Goal: Task Accomplishment & Management: Manage account settings

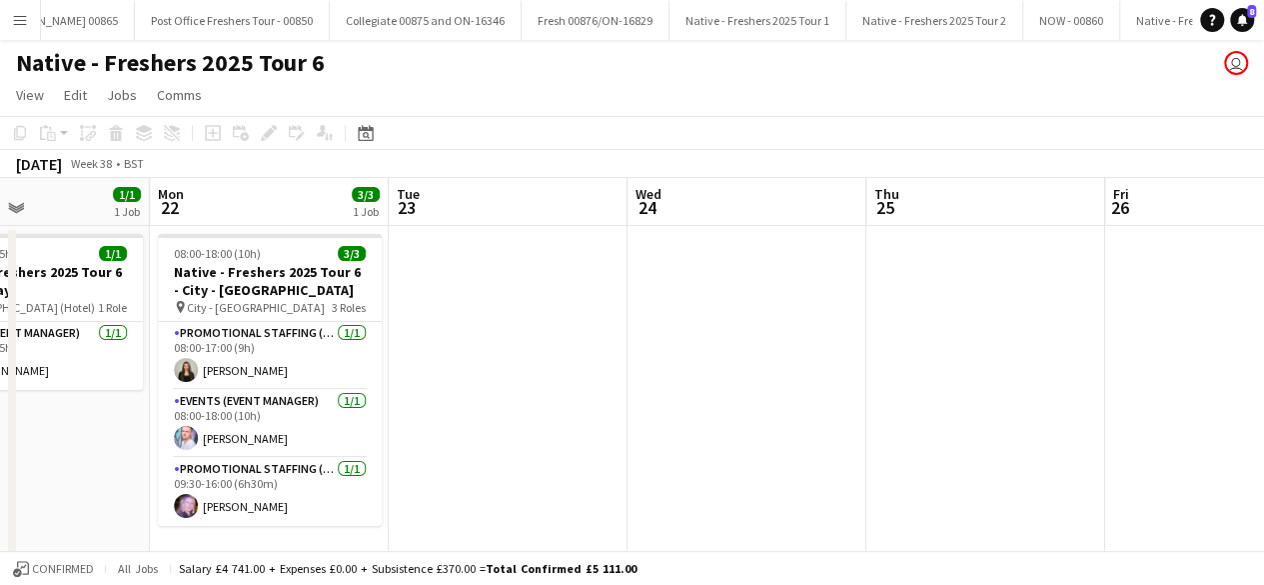
scroll to position [0, 30291]
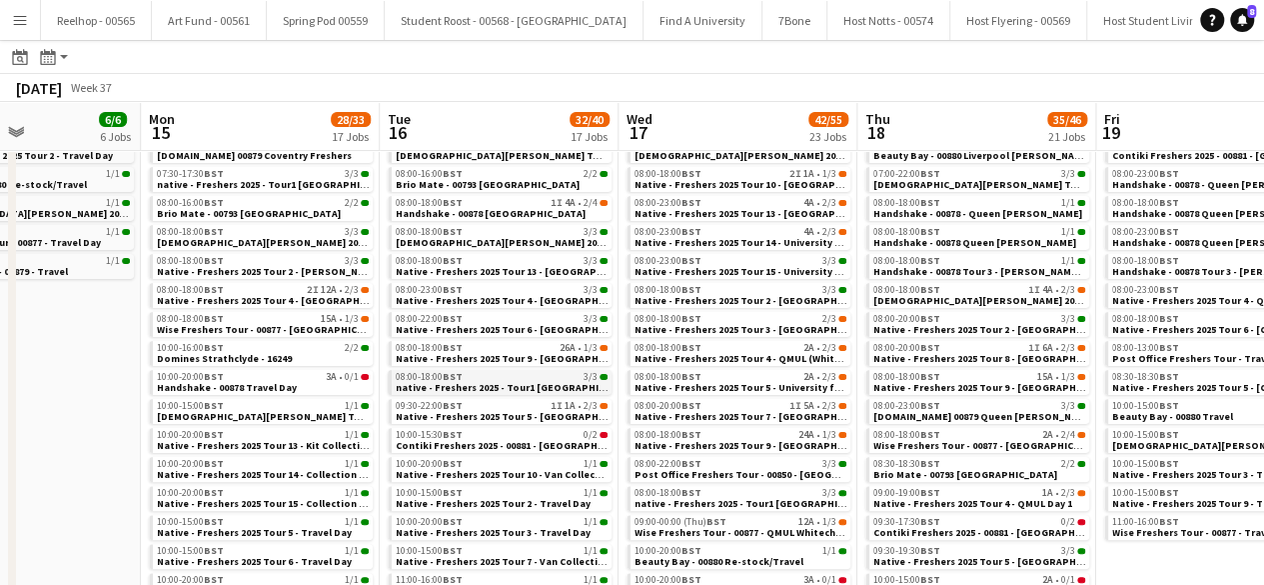
scroll to position [106, 0]
click at [519, 472] on span "Native - Freshers 2025 Tour 10 - Van Collection & Travel Day" at bounding box center [537, 473] width 282 height 13
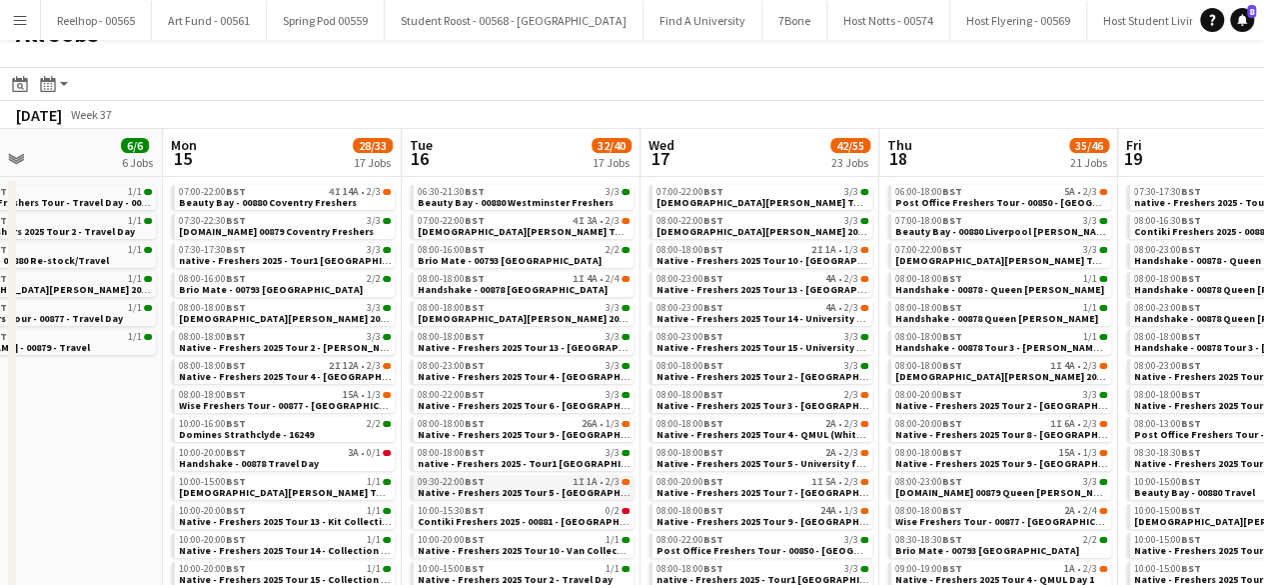
scroll to position [0, 0]
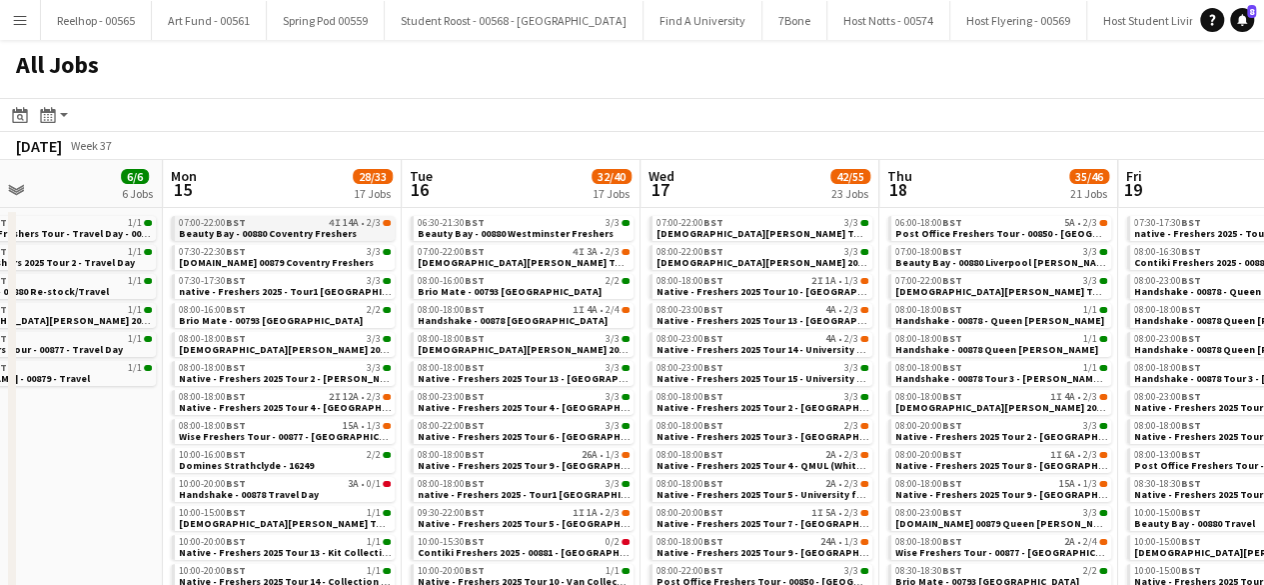
click at [266, 229] on span "Beauty Bay - 00880 Coventry Freshers" at bounding box center [268, 233] width 178 height 13
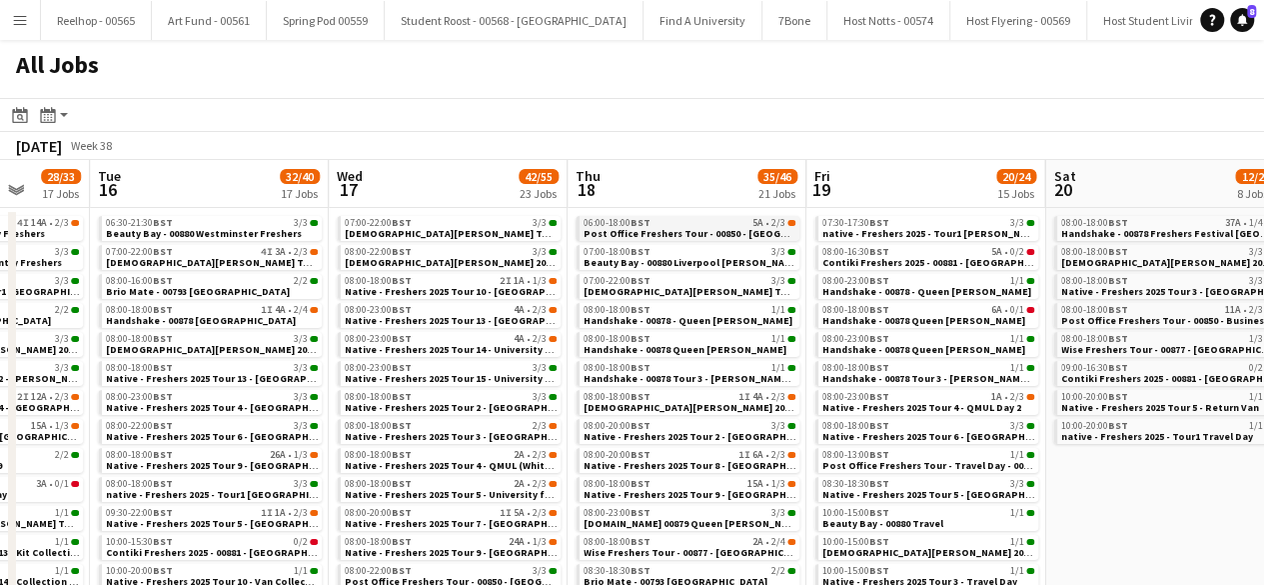
click at [698, 227] on span "Post Office Freshers Tour - 00850 - Liverpool John Moores University" at bounding box center [808, 233] width 449 height 13
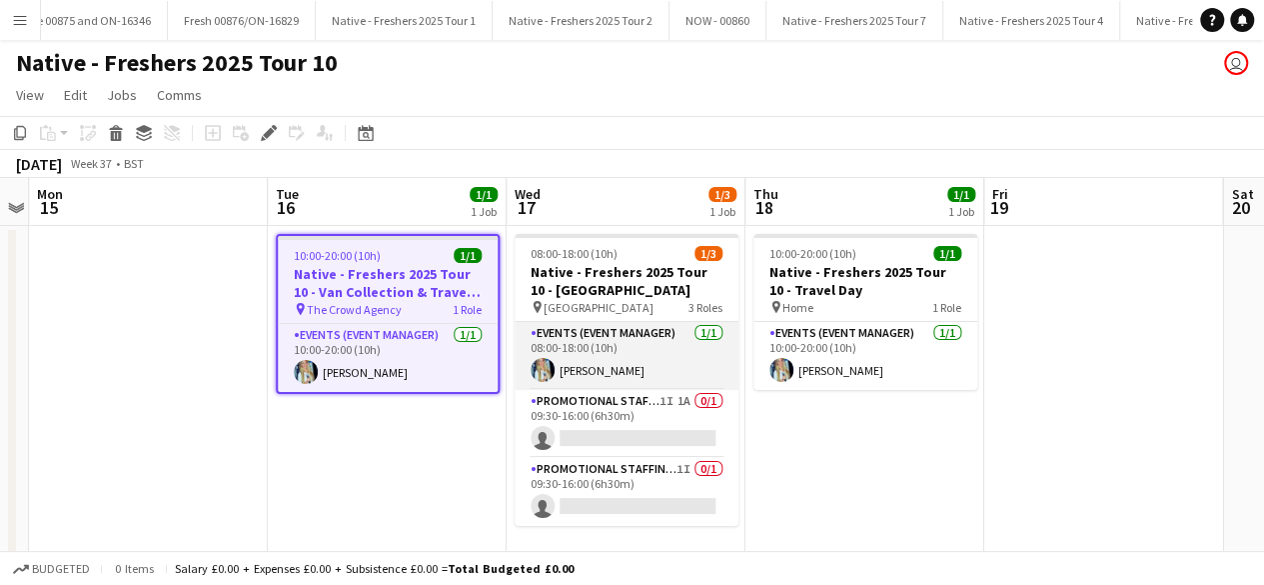
click at [642, 359] on app-card-role "Events (Event Manager) 1/1 08:00-18:00 (10h) Katie Dixon-Griffiths" at bounding box center [627, 356] width 224 height 68
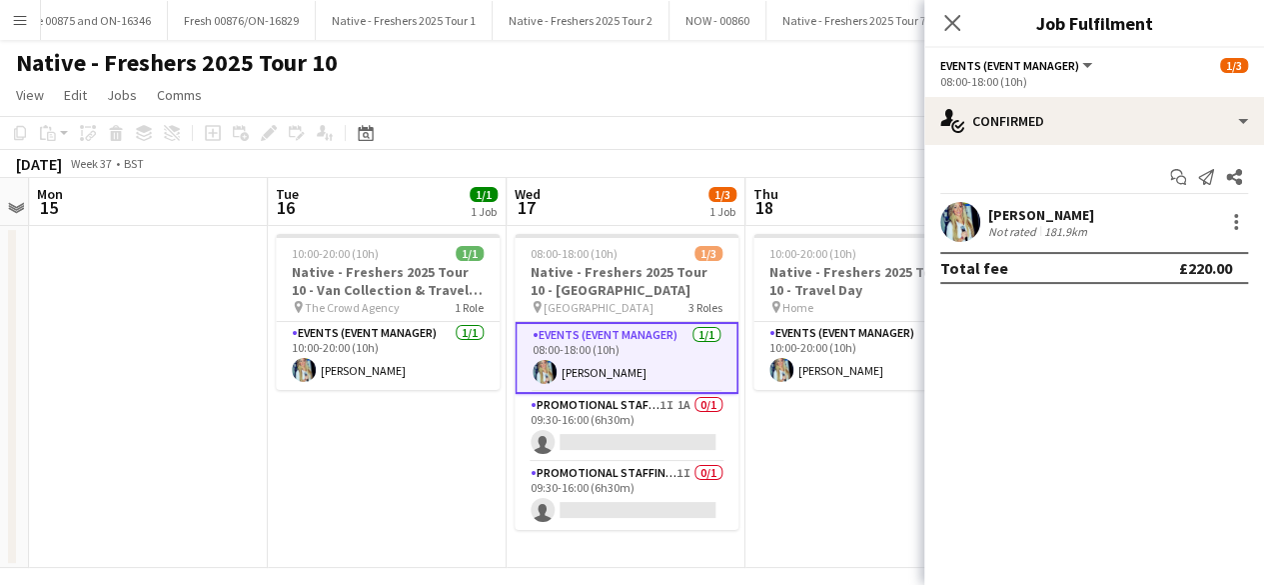
click at [965, 220] on app-user-avatar at bounding box center [960, 222] width 40 height 40
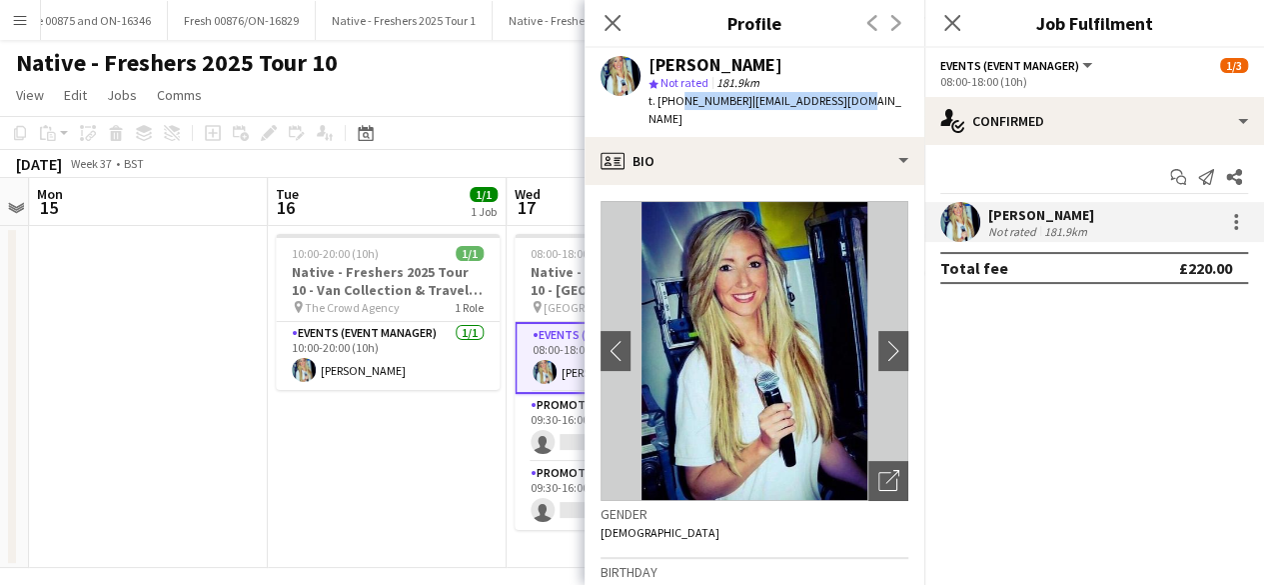
drag, startPoint x: 675, startPoint y: 102, endPoint x: 852, endPoint y: 103, distance: 176.9
click at [852, 103] on div "Katie Dixon-Griffiths star Not rated 181.9km t. +447554424601 | misskd@hotmail.…" at bounding box center [755, 92] width 340 height 89
copy div "7554424601 | misskd@hotmail.com"
click at [959, 13] on icon "Close pop-in" at bounding box center [951, 22] width 19 height 19
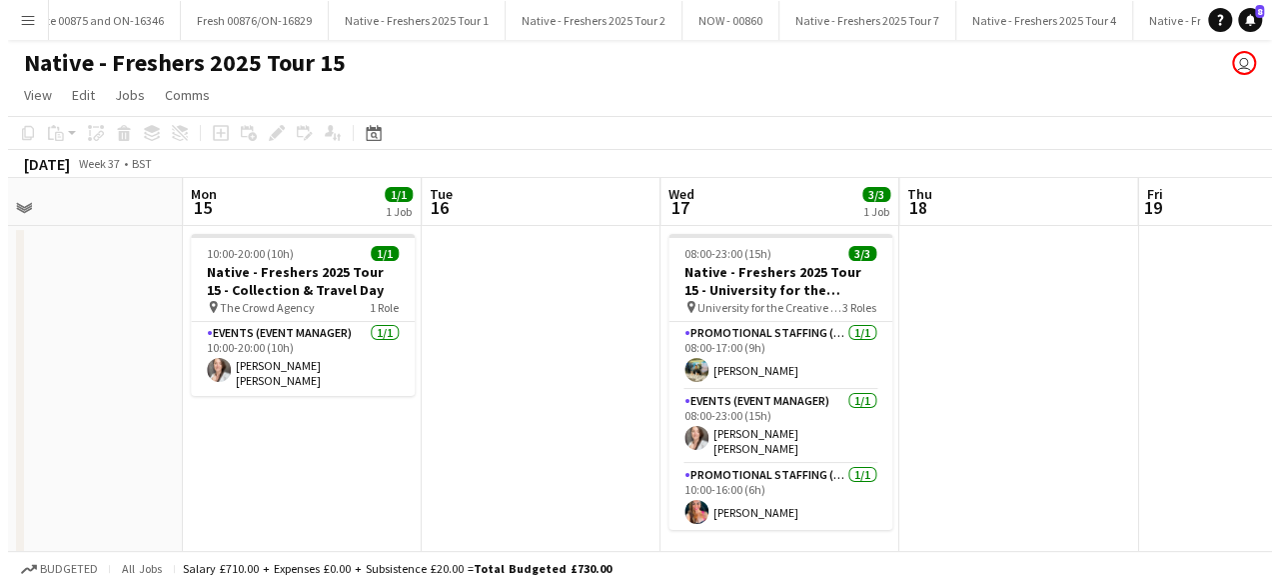
scroll to position [0, 792]
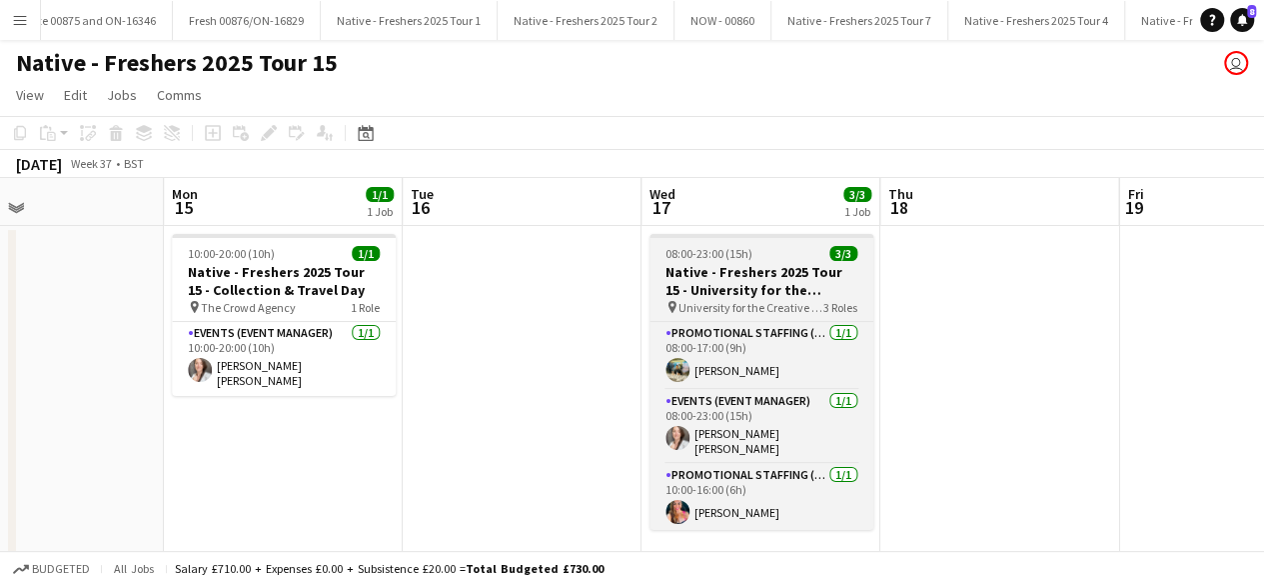
click at [805, 256] on div "08:00-23:00 (15h) 3/3" at bounding box center [762, 253] width 224 height 15
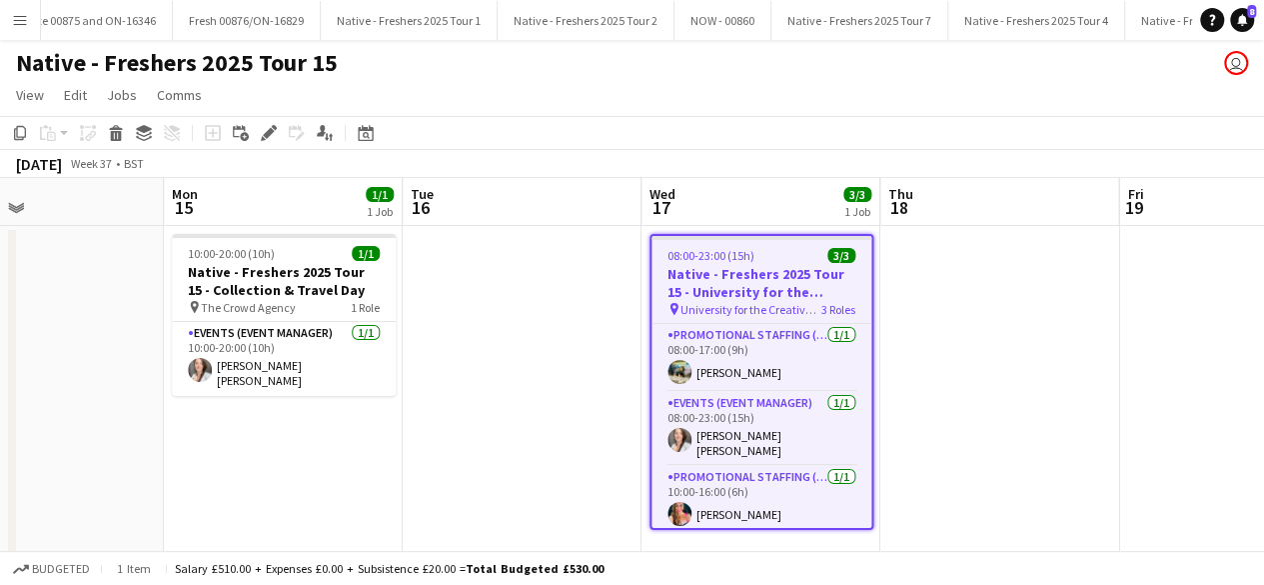
click at [805, 256] on div "08:00-23:00 (15h) 3/3" at bounding box center [762, 255] width 220 height 15
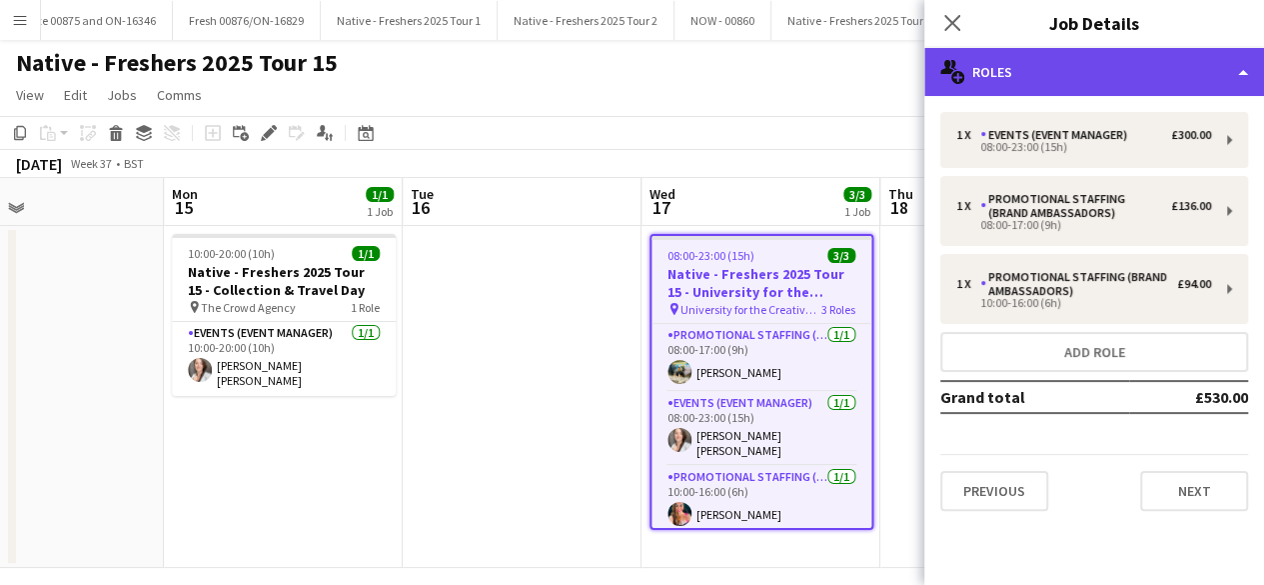
click at [1074, 58] on div "multiple-users-add Roles" at bounding box center [1094, 72] width 340 height 48
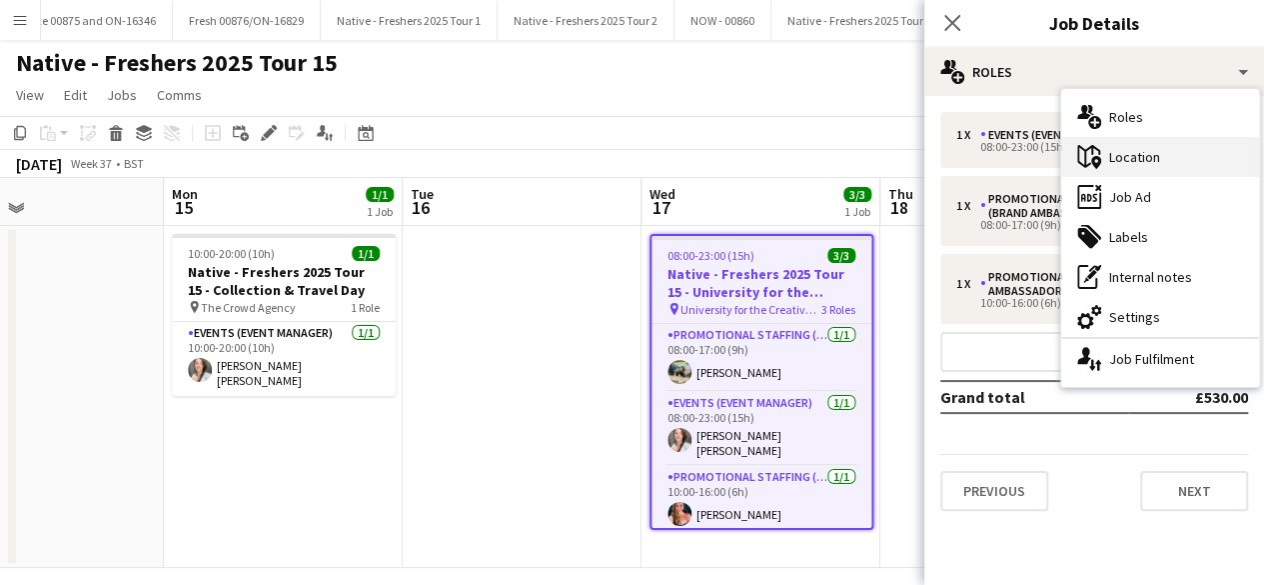
click at [1139, 157] on div "maps-pin-1 Location" at bounding box center [1160, 157] width 198 height 40
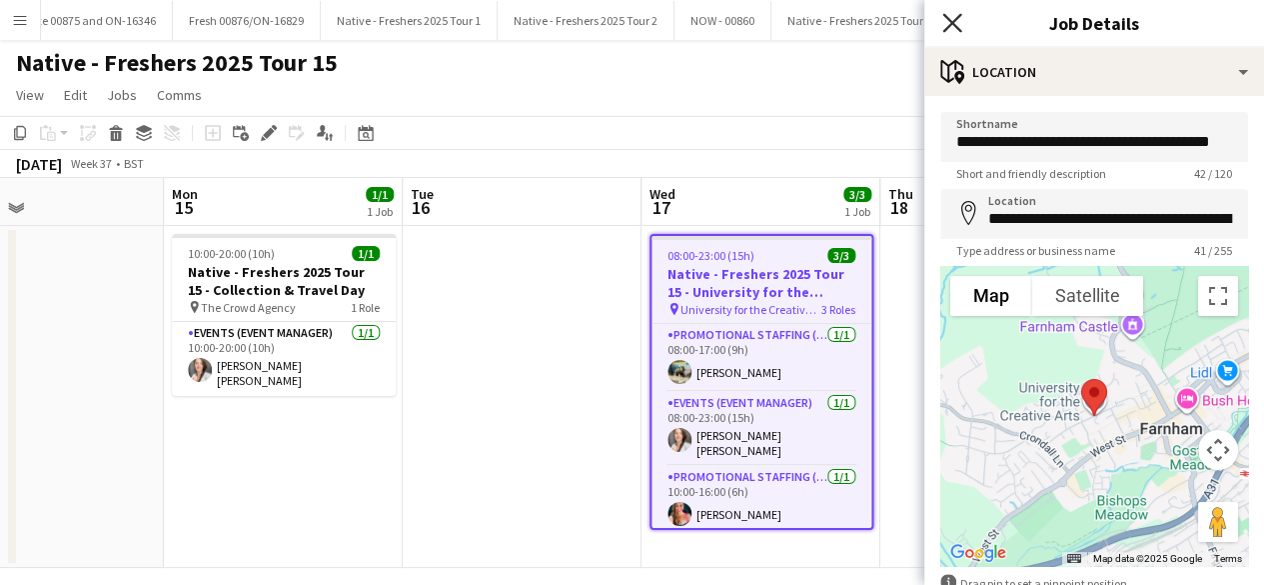
click at [952, 15] on icon "Close pop-in" at bounding box center [951, 22] width 19 height 19
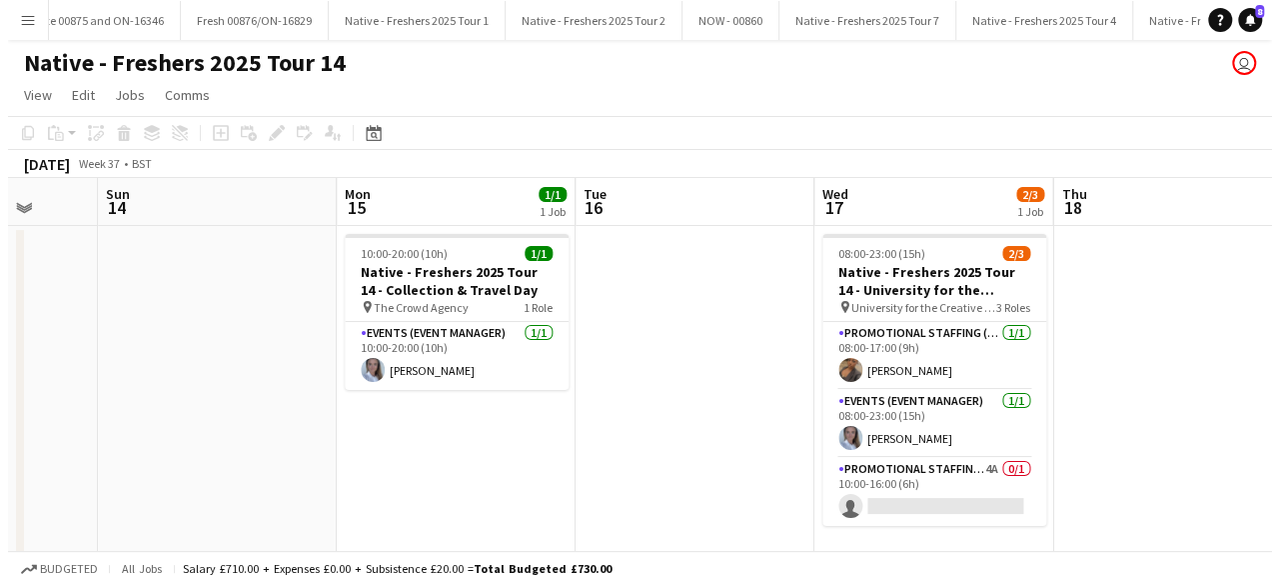
scroll to position [0, 865]
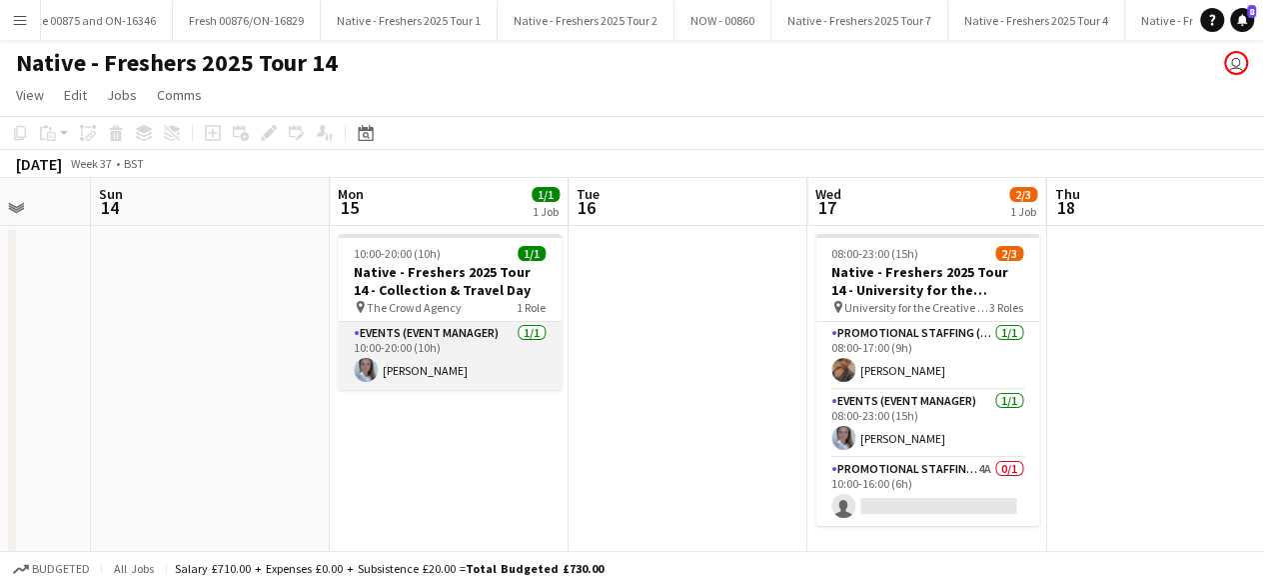
click at [496, 377] on app-card-role "Events (Event Manager) 1/1 10:00-20:00 (10h) Ashleigh Fountain" at bounding box center [450, 356] width 224 height 68
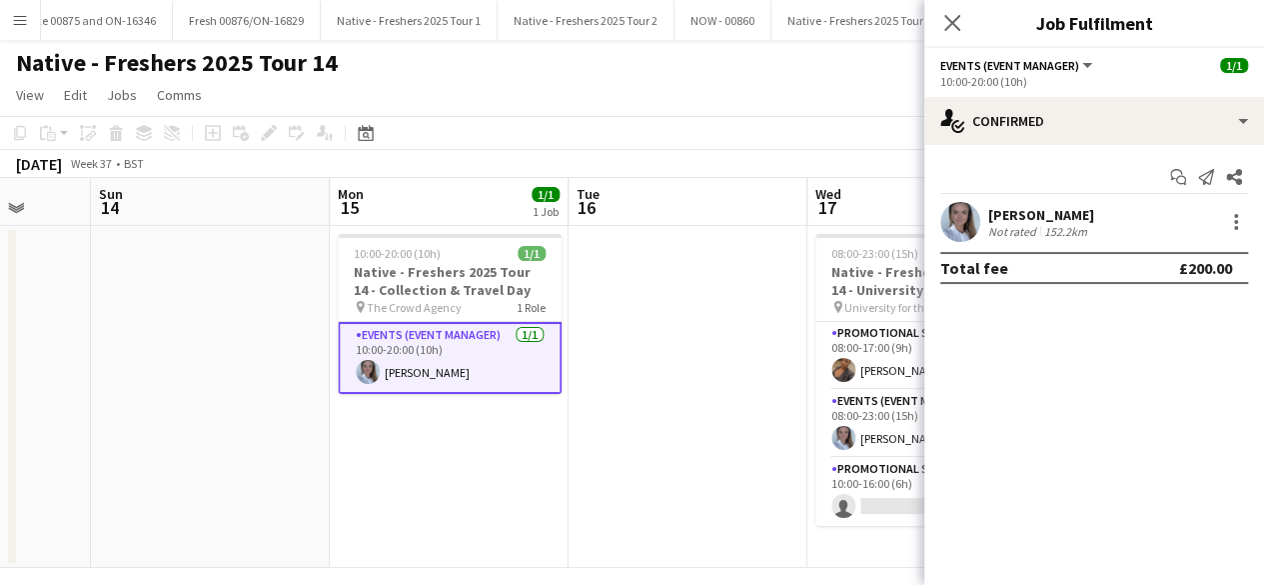
click at [965, 219] on app-user-avatar at bounding box center [960, 222] width 40 height 40
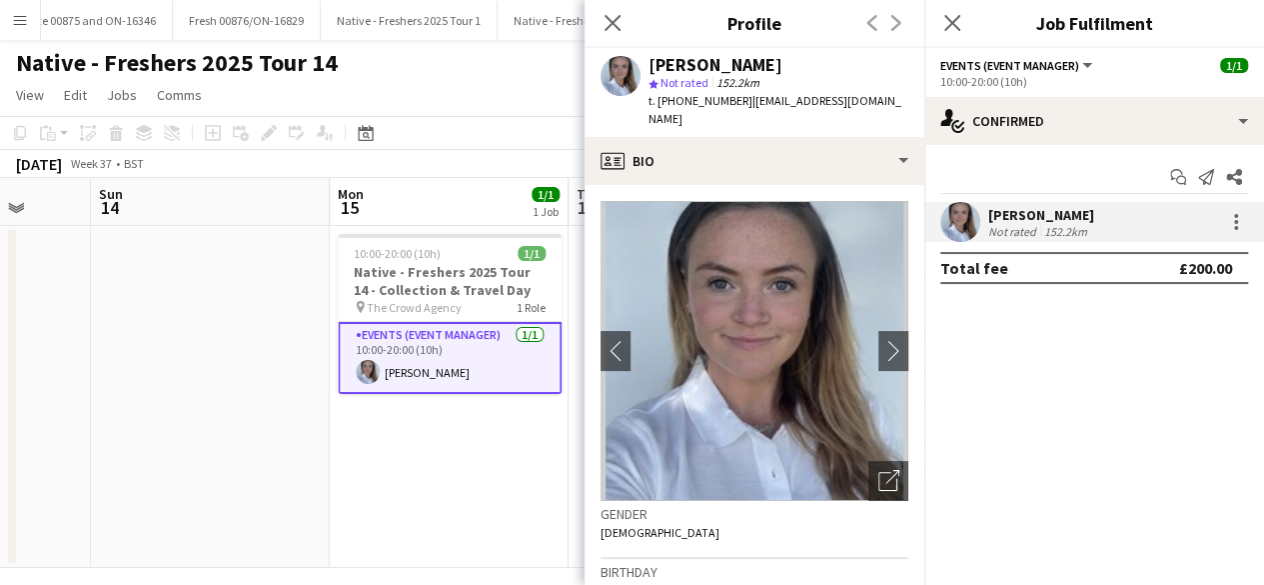
drag, startPoint x: 674, startPoint y: 98, endPoint x: 919, endPoint y: 113, distance: 246.3
click at [919, 113] on div "Ashleigh Fountain star Not rated 152.2km t. +447502343434 | ashleigh.fountain@h…" at bounding box center [755, 92] width 340 height 89
copy div "7502343434 | ashleigh.fountain@hotmail.com"
click at [598, 21] on div "Close pop-in" at bounding box center [613, 23] width 56 height 46
click at [607, 21] on icon "Close pop-in" at bounding box center [612, 22] width 19 height 19
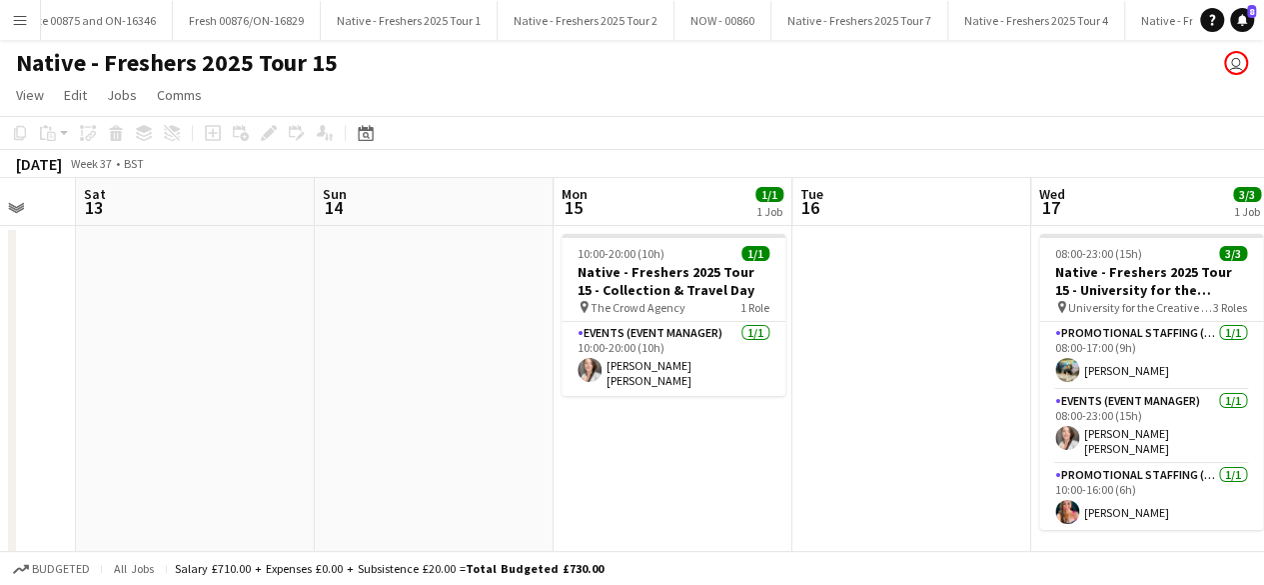
scroll to position [0, 642]
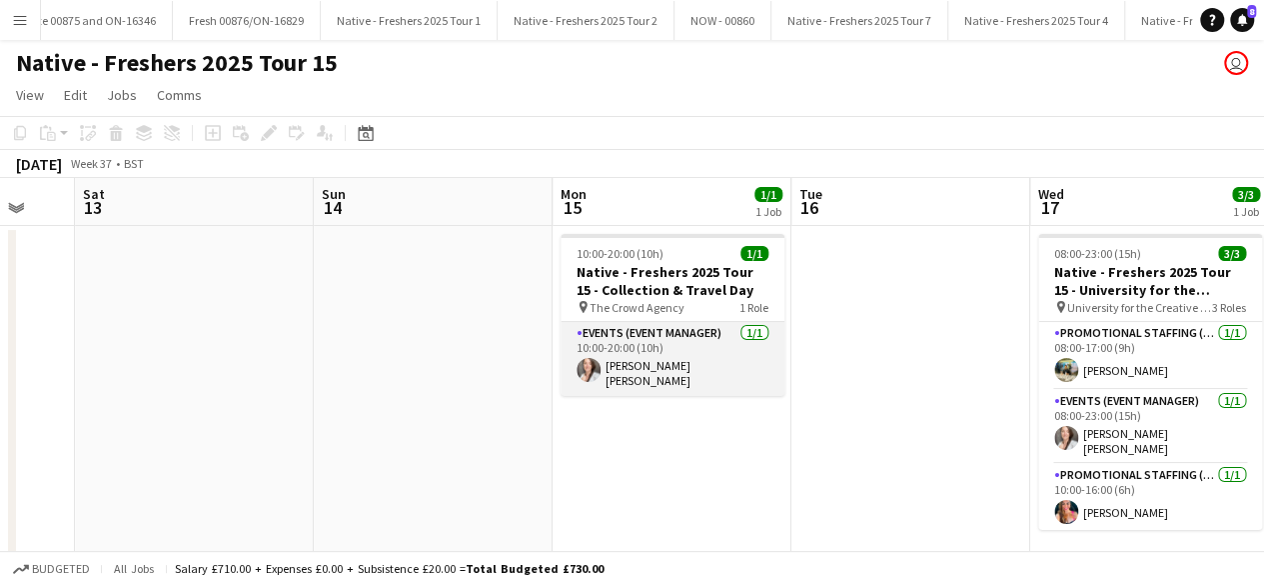
click at [703, 352] on app-card-role "Events (Event Manager) 1/1 10:00-20:00 (10h) Kristel Heidi Seidler" at bounding box center [673, 359] width 224 height 74
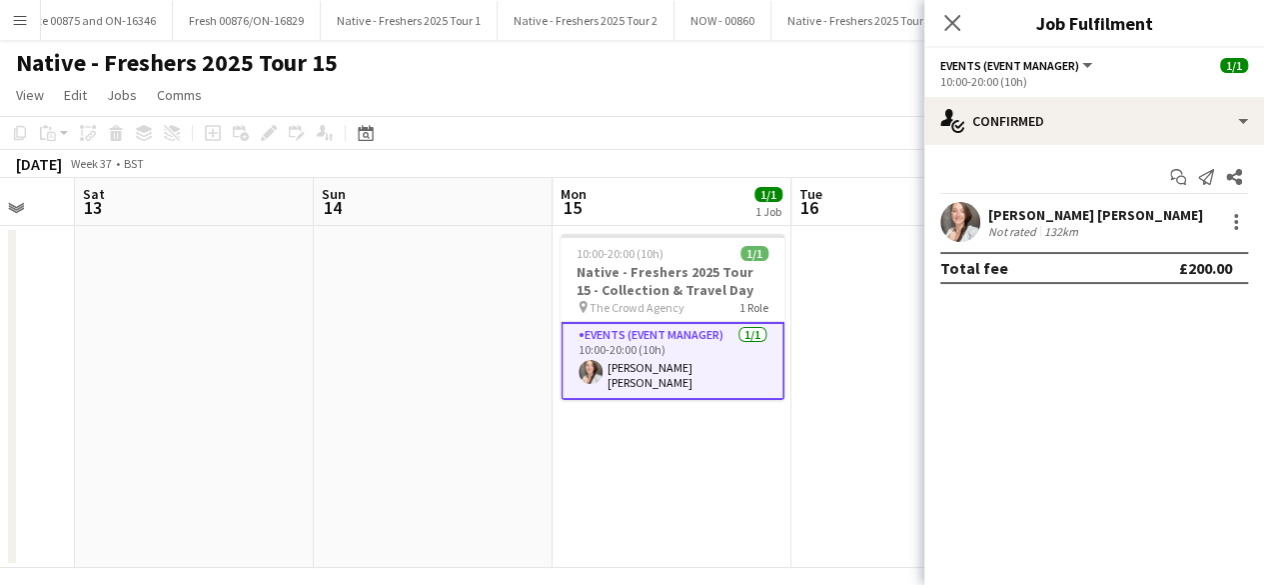
click at [953, 223] on app-user-avatar at bounding box center [960, 222] width 40 height 40
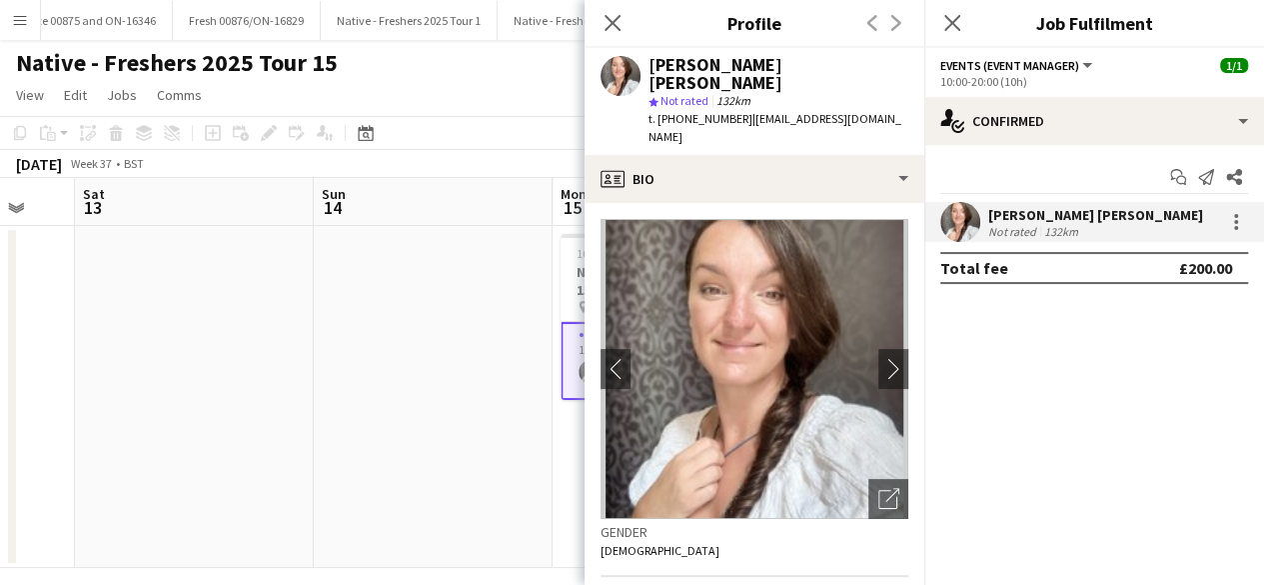
drag, startPoint x: 675, startPoint y: 102, endPoint x: 915, endPoint y: 99, distance: 240.9
click at [915, 99] on app-profile-header "Kristel Heidi Seidler star Not rated 132km t. +447852115897 | kristelheidiseidl…" at bounding box center [755, 101] width 340 height 107
copy div "7852115897 | kristelheidiseidler@gmail.com"
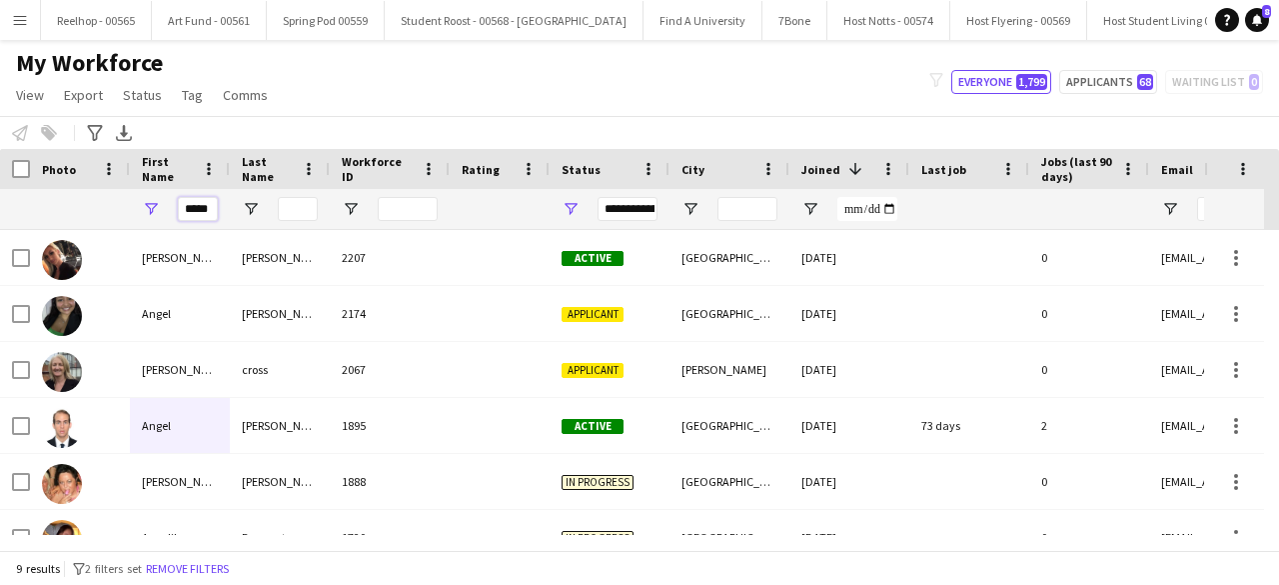
click at [214, 211] on input "*****" at bounding box center [198, 209] width 40 height 24
type input "*"
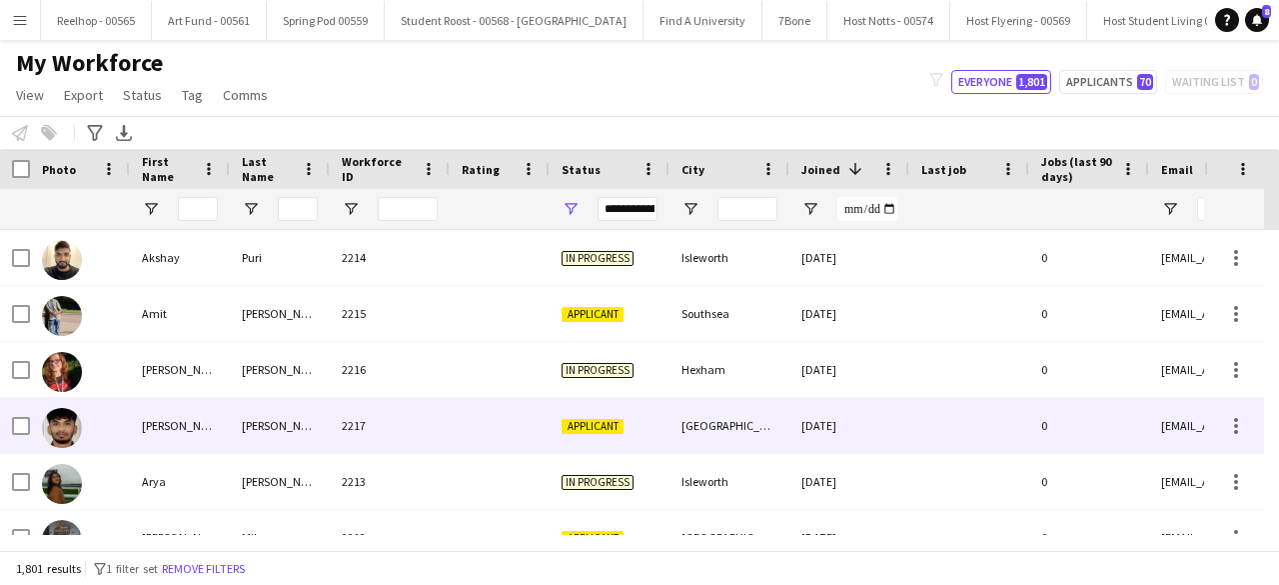
click at [439, 405] on div "2217" at bounding box center [390, 425] width 120 height 55
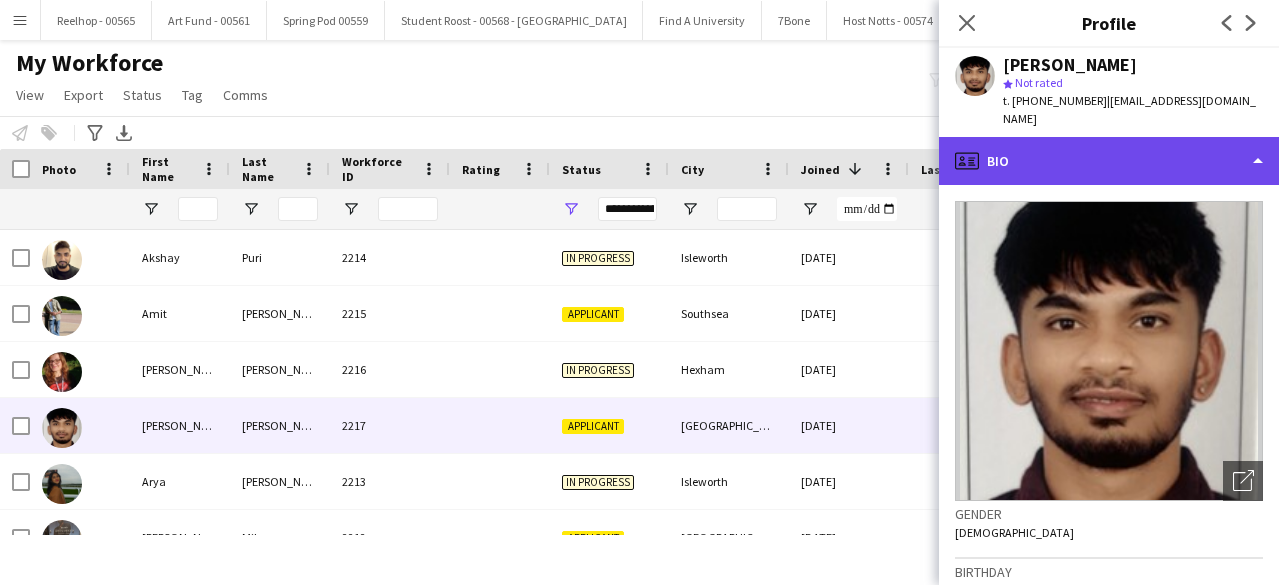
click at [1122, 151] on div "profile Bio" at bounding box center [1109, 161] width 340 height 48
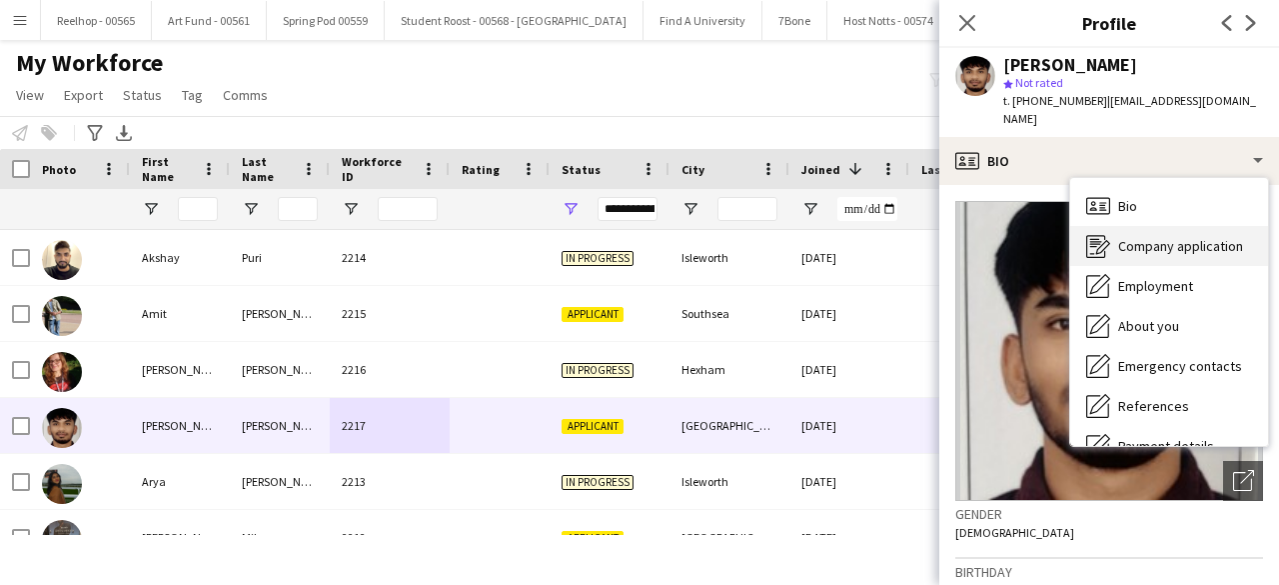
click at [1149, 238] on div "Company application Company application" at bounding box center [1169, 246] width 198 height 40
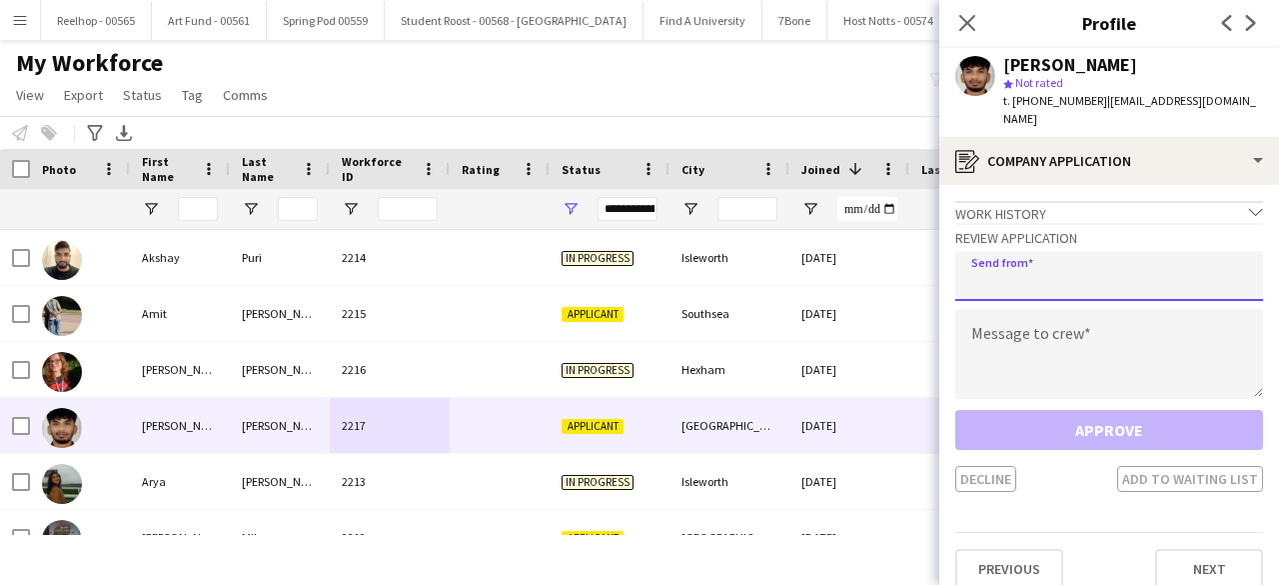
click at [1062, 257] on input "email" at bounding box center [1109, 276] width 308 height 50
type input "**********"
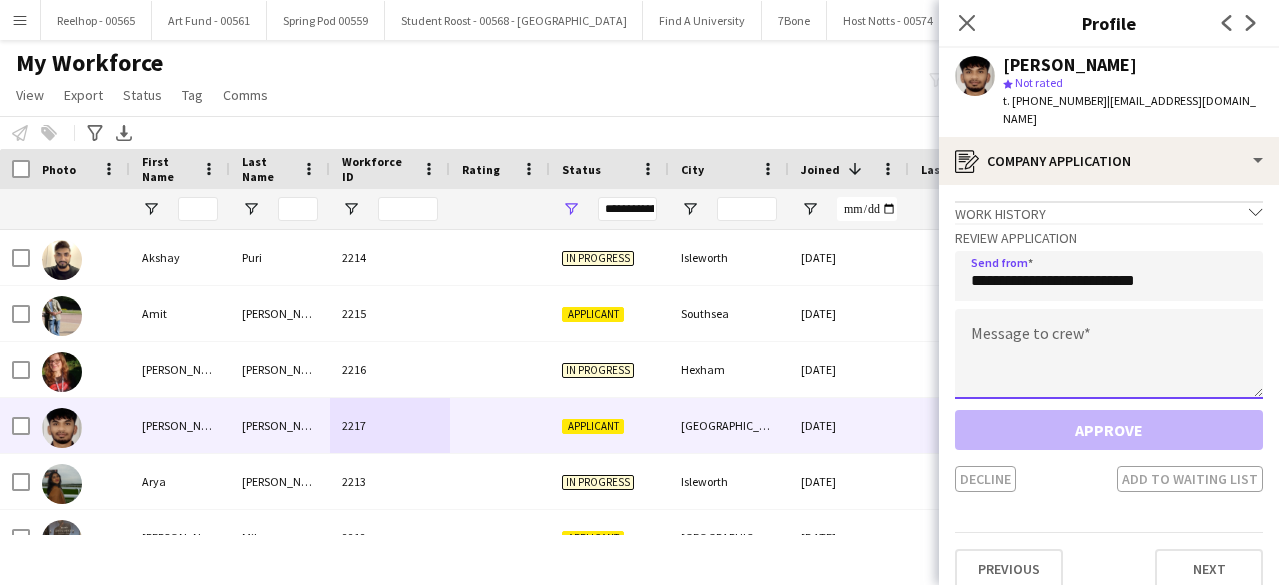
click at [1043, 322] on textarea at bounding box center [1109, 354] width 308 height 90
paste textarea "**********"
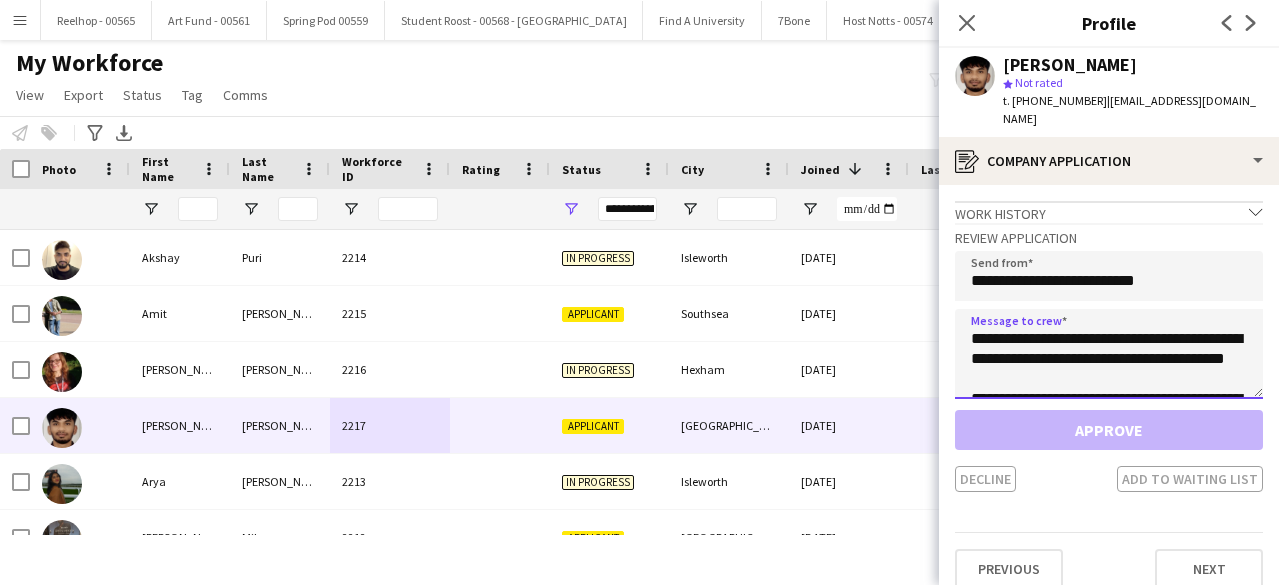
scroll to position [1131, 0]
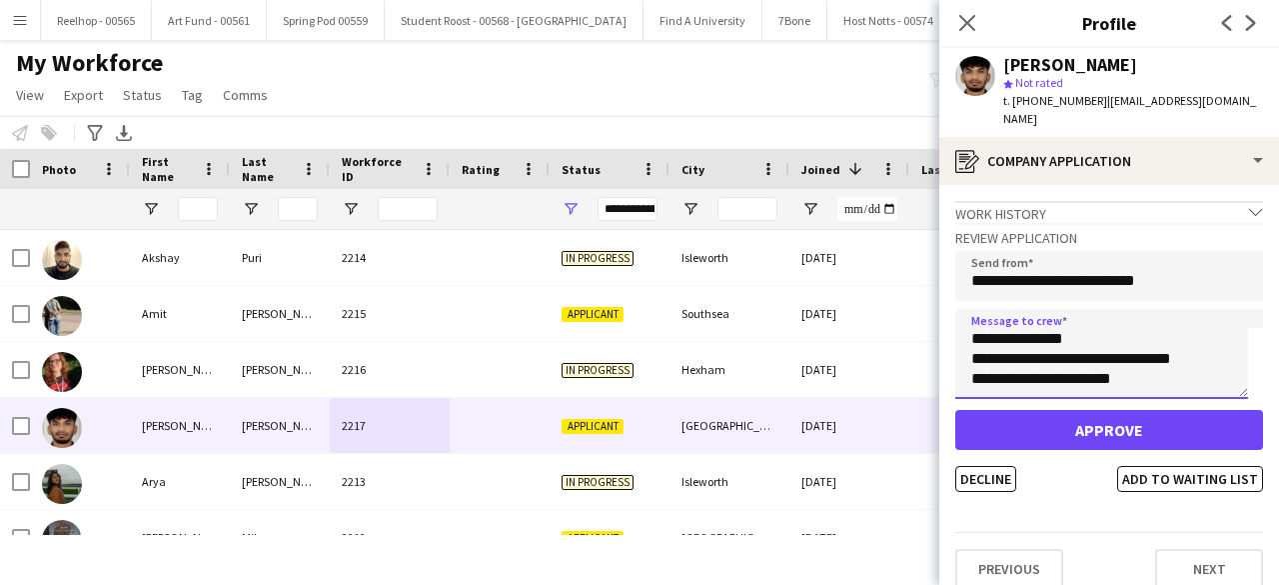
type textarea "**********"
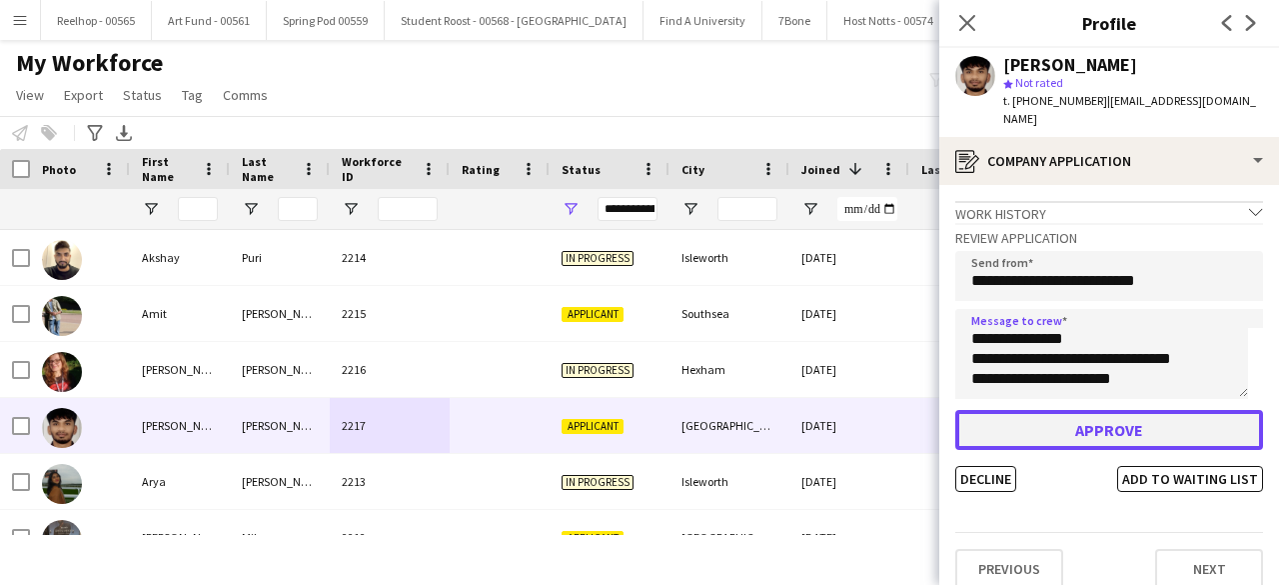
click at [1079, 411] on button "Approve" at bounding box center [1109, 430] width 308 height 40
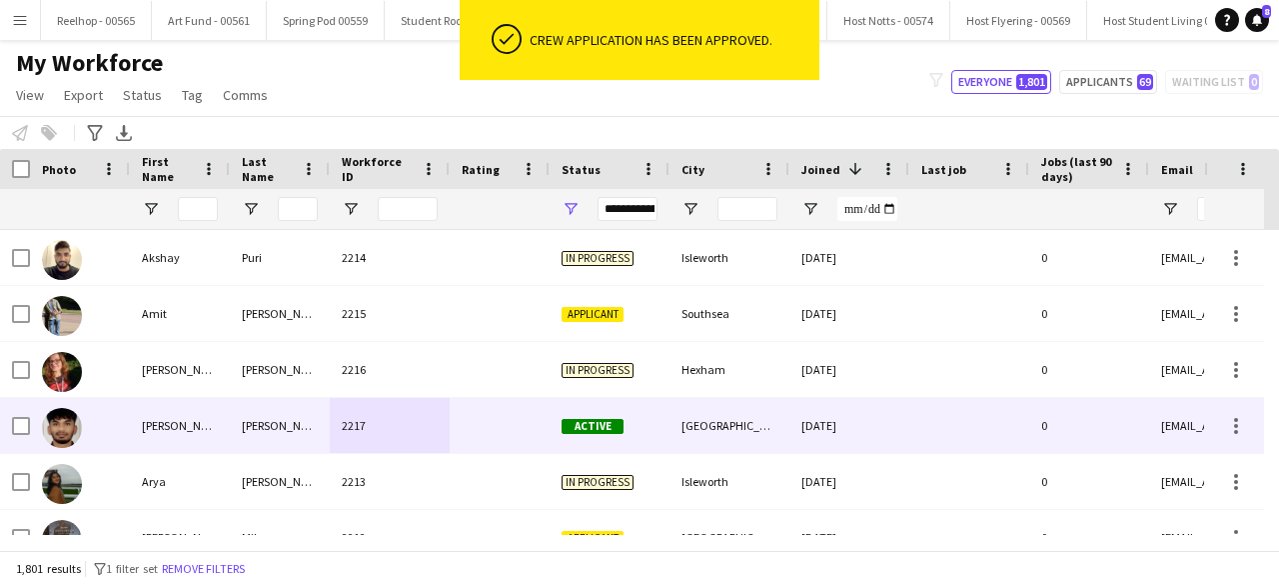
click at [514, 422] on div at bounding box center [500, 425] width 100 height 55
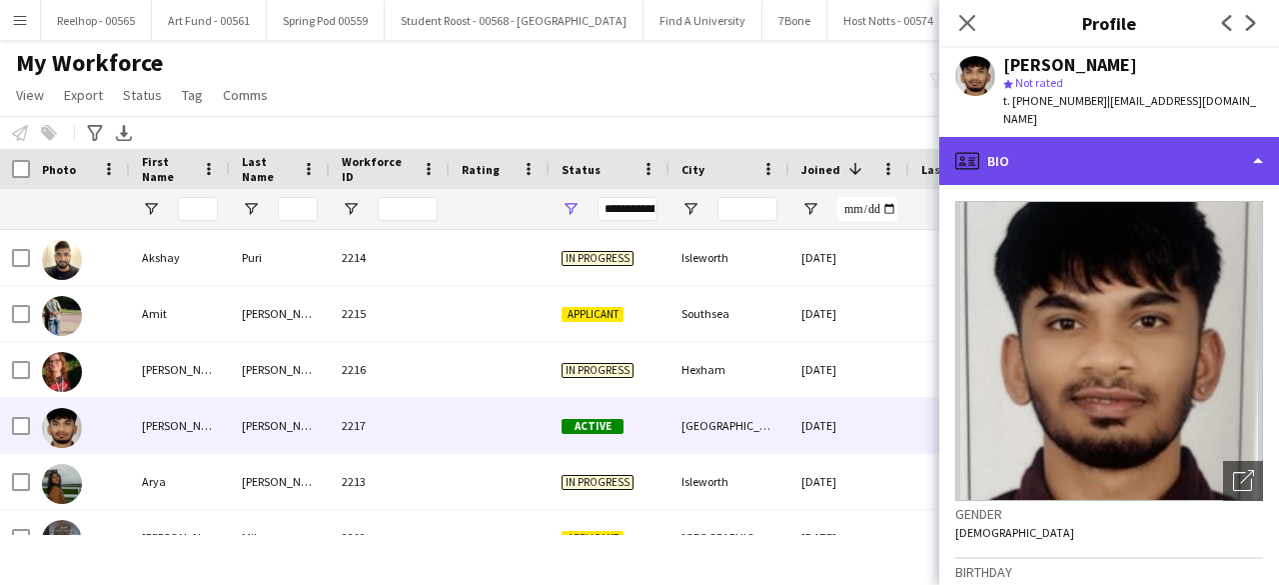
click at [1130, 140] on div "profile Bio" at bounding box center [1109, 161] width 340 height 48
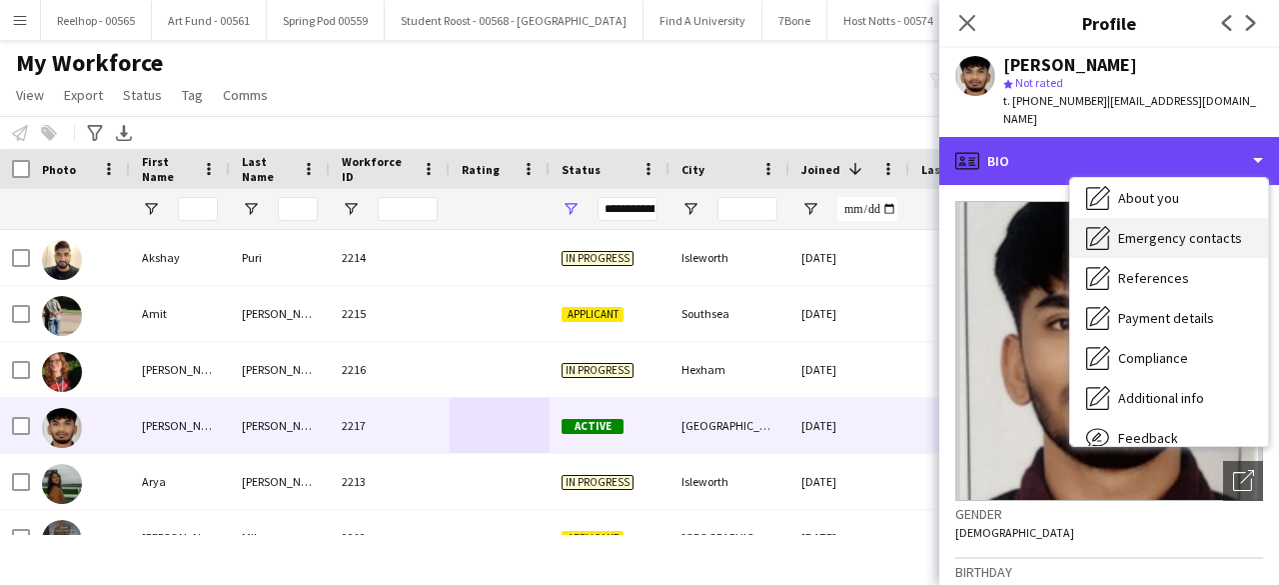
scroll to position [188, 0]
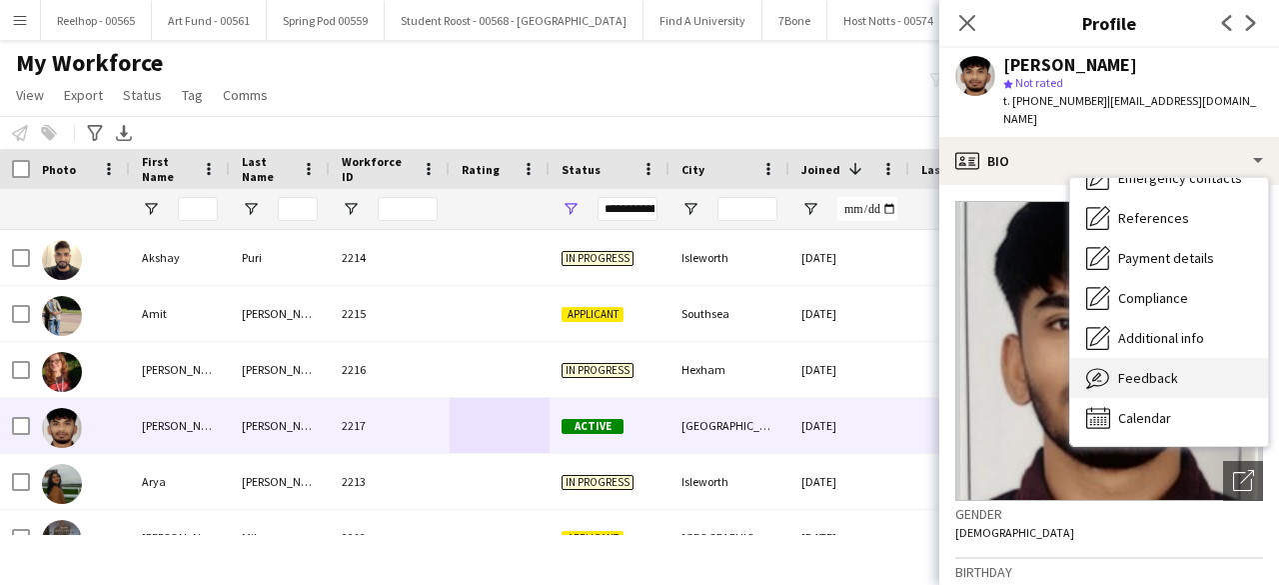
click at [1154, 369] on span "Feedback" at bounding box center [1148, 378] width 60 height 18
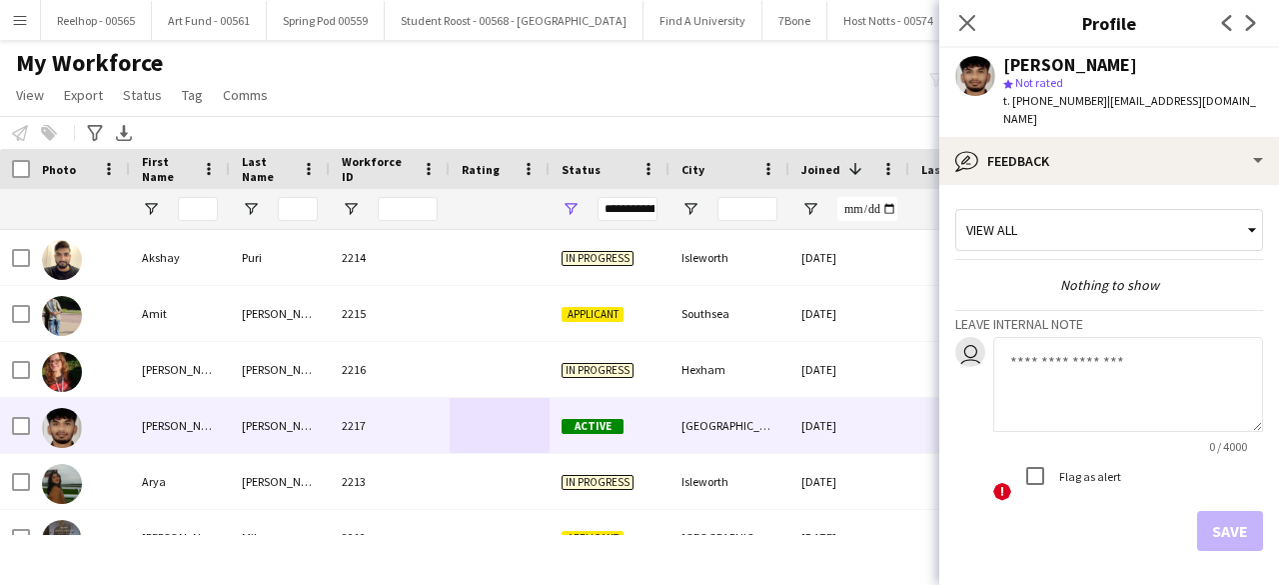
click at [1041, 355] on textarea at bounding box center [1128, 384] width 270 height 95
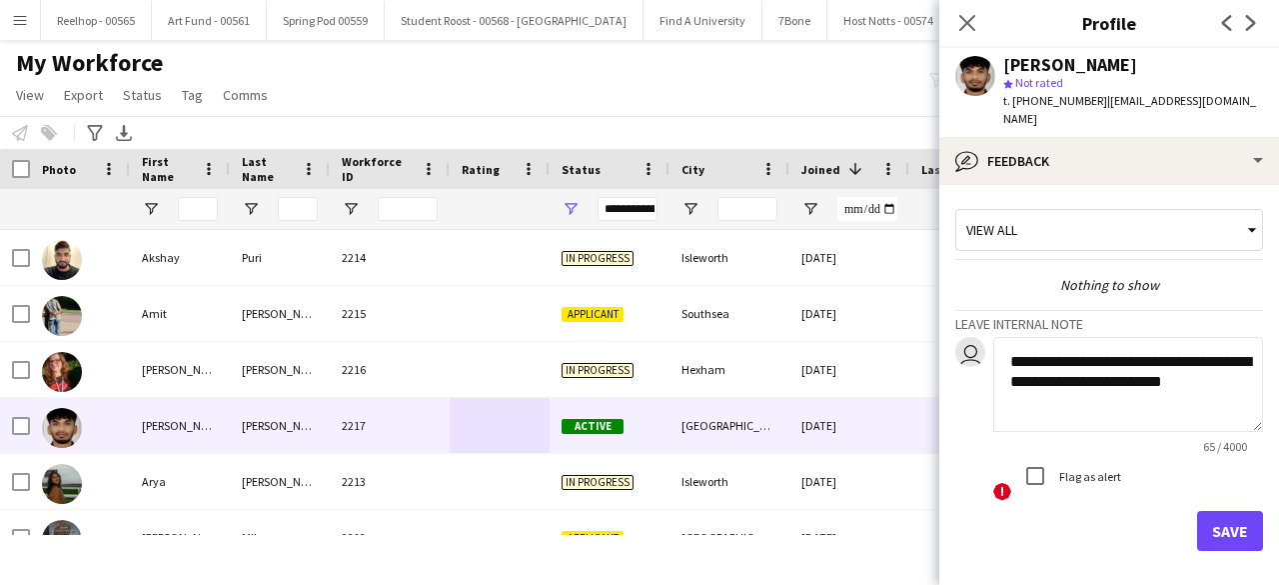
drag, startPoint x: 1051, startPoint y: 381, endPoint x: 983, endPoint y: 328, distance: 86.2
click at [983, 337] on div "**********" at bounding box center [1109, 420] width 308 height 166
type textarea "**********"
click at [1205, 518] on button "Save" at bounding box center [1230, 531] width 66 height 40
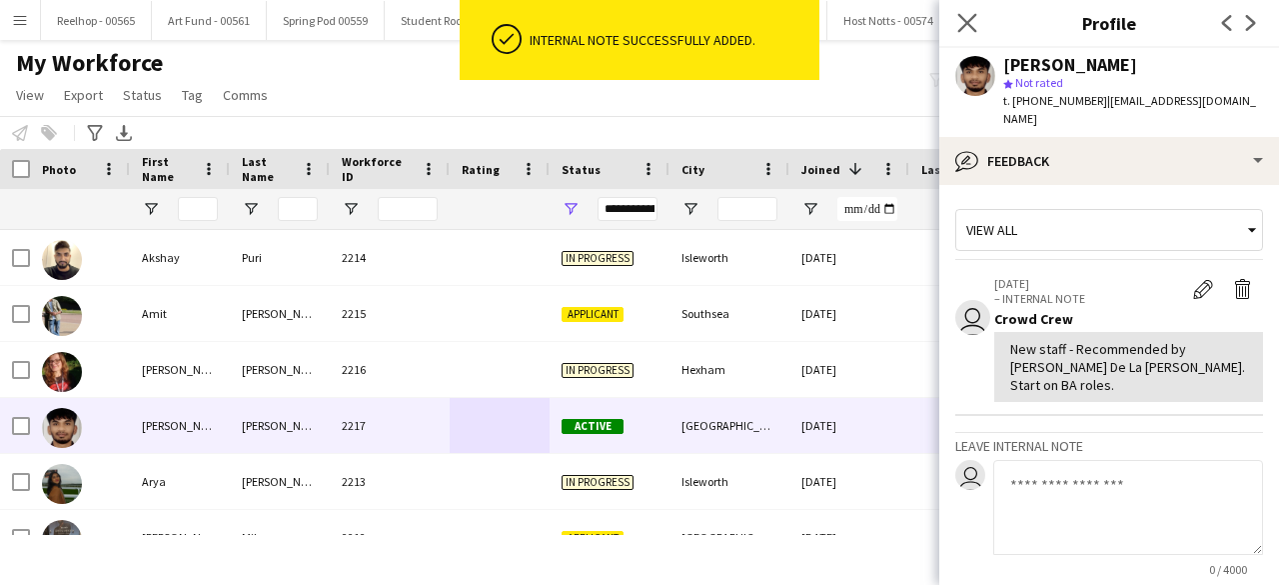
click at [956, 21] on app-icon "Close pop-in" at bounding box center [967, 23] width 29 height 29
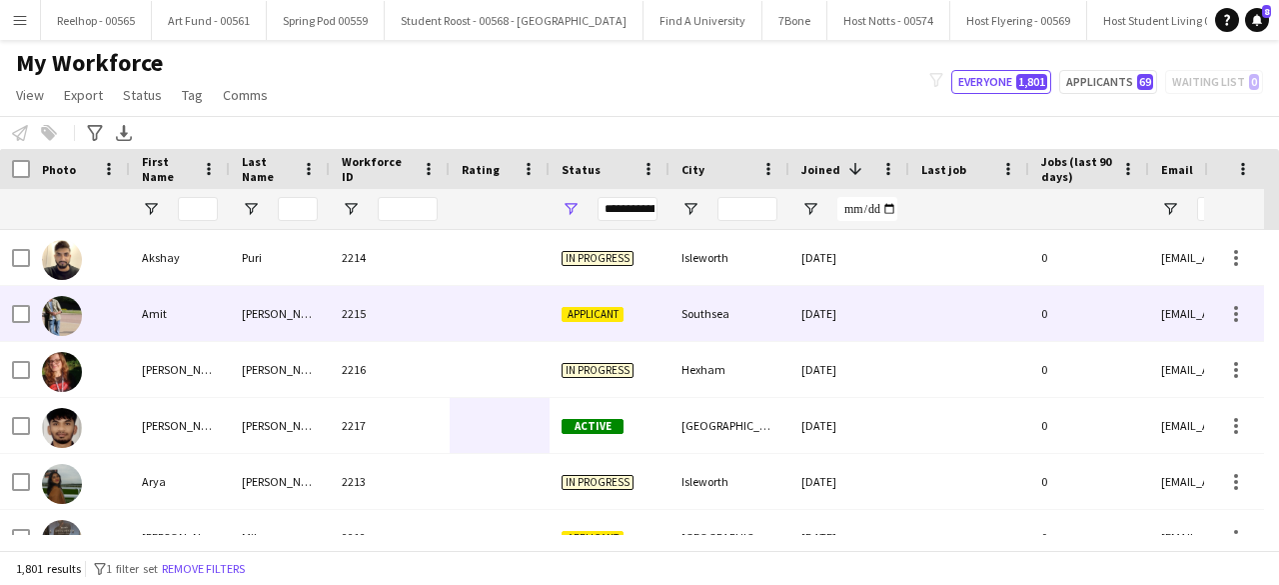
click at [410, 303] on div "2215" at bounding box center [390, 313] width 120 height 55
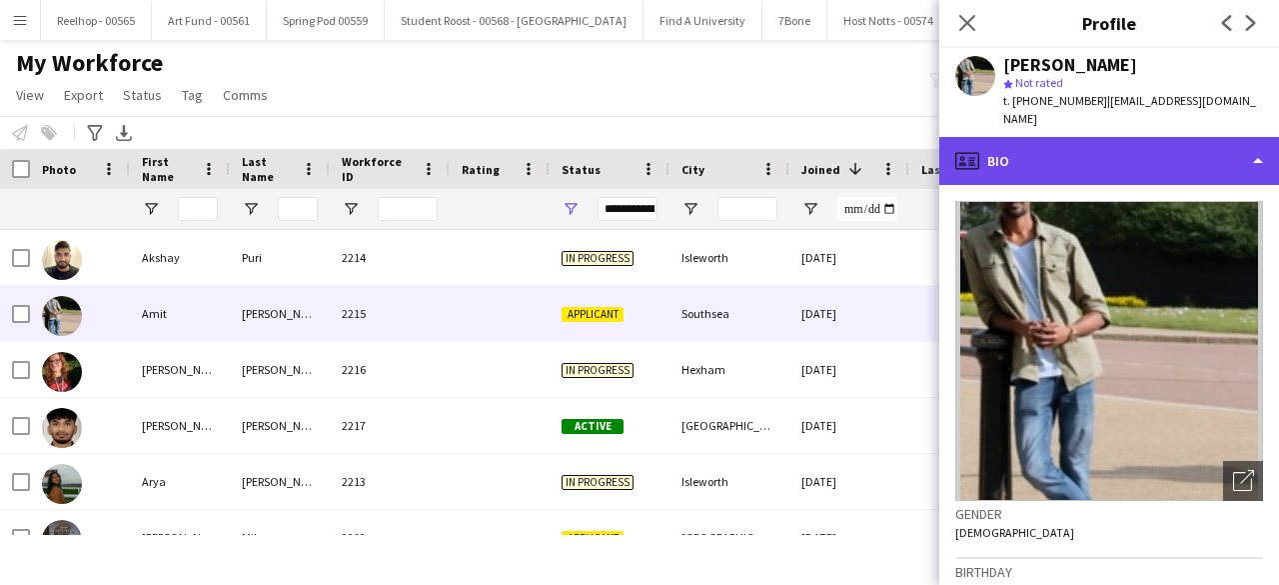
click at [1190, 143] on div "profile Bio" at bounding box center [1109, 161] width 340 height 48
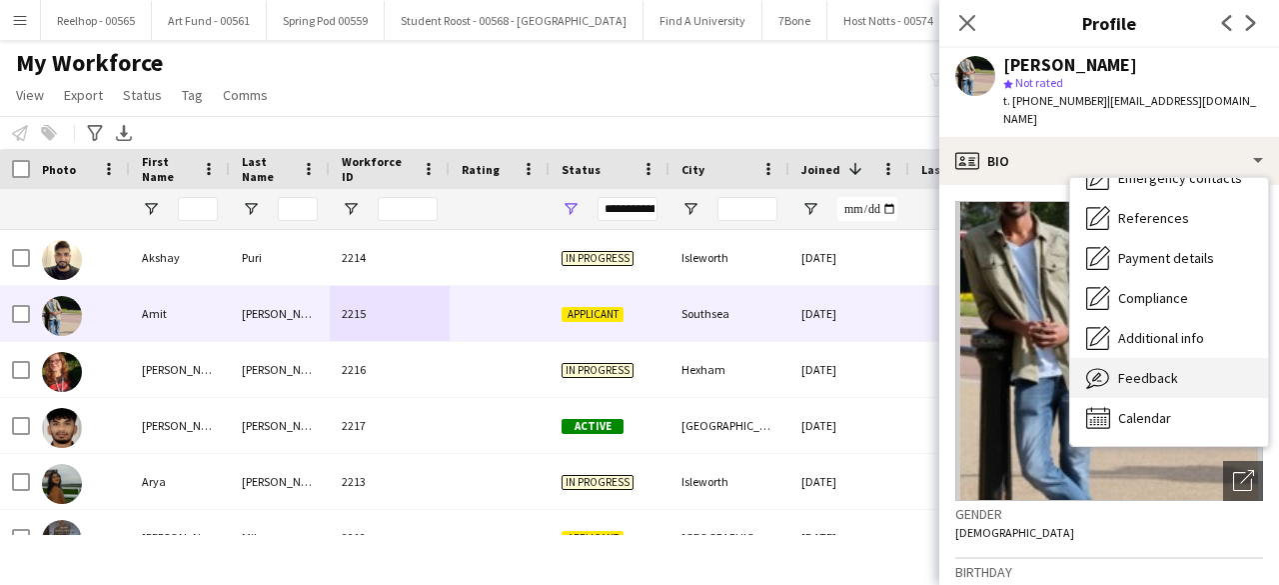
click at [1157, 369] on span "Feedback" at bounding box center [1148, 378] width 60 height 18
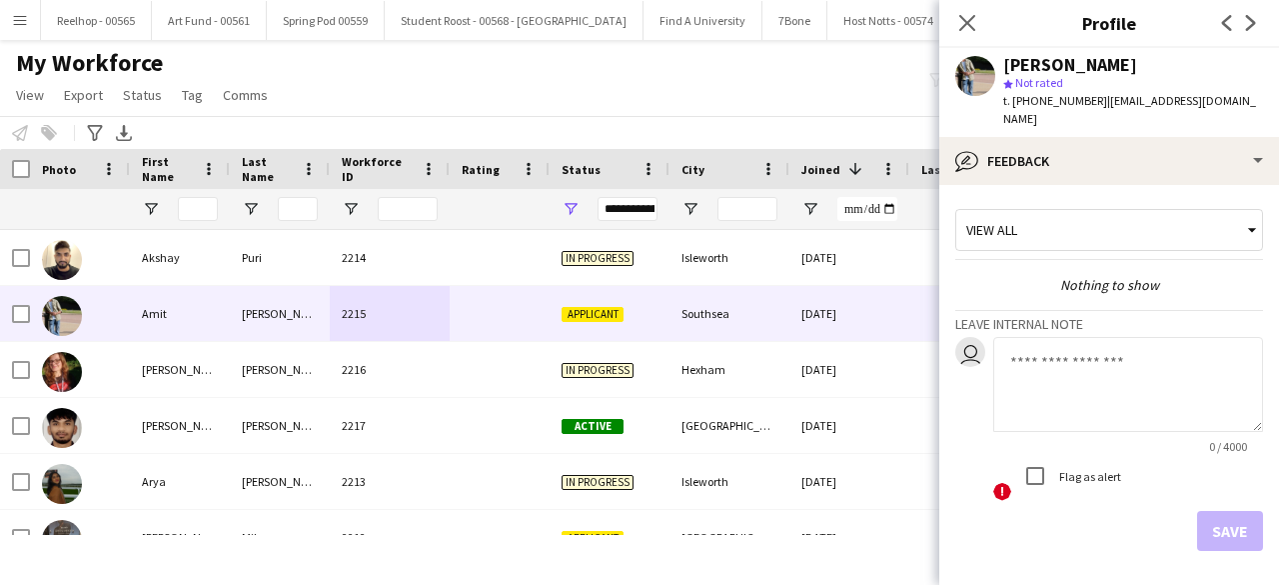
click at [1081, 361] on textarea at bounding box center [1128, 384] width 270 height 95
paste textarea "**********"
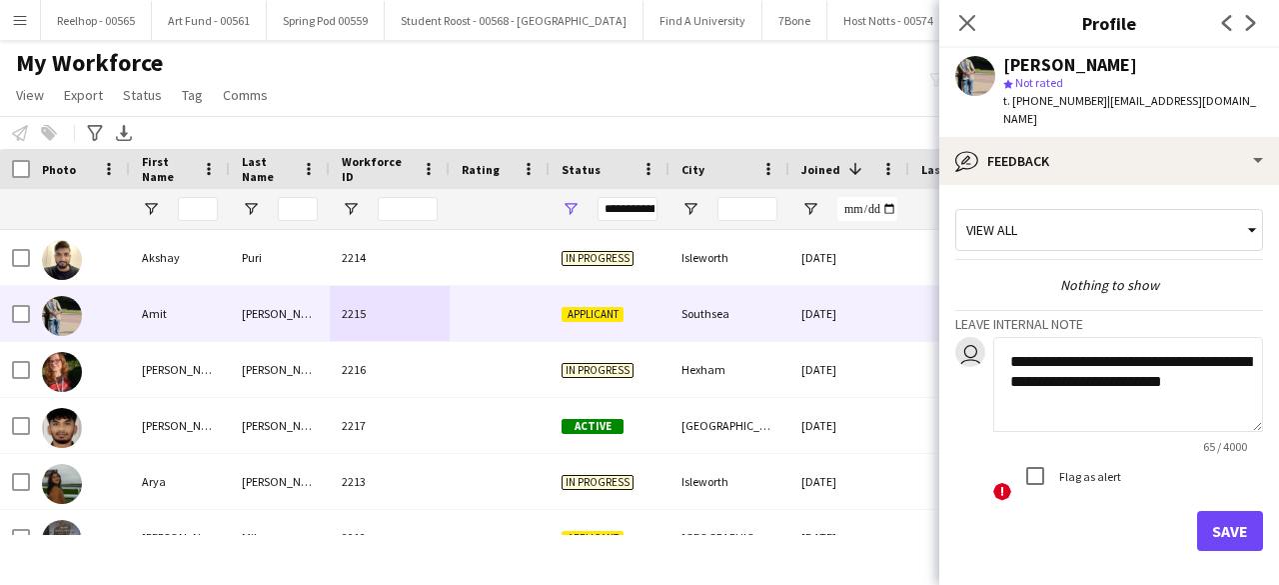
type textarea "**********"
click at [1201, 511] on button "Save" at bounding box center [1230, 531] width 66 height 40
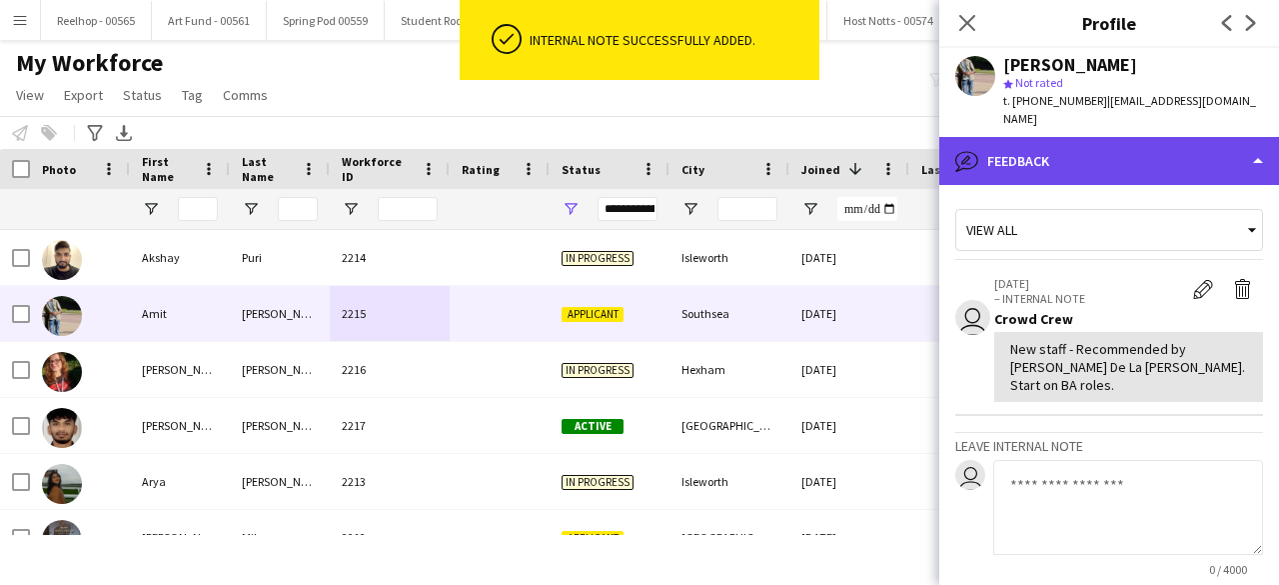
click at [1113, 151] on div "bubble-pencil Feedback" at bounding box center [1109, 161] width 340 height 48
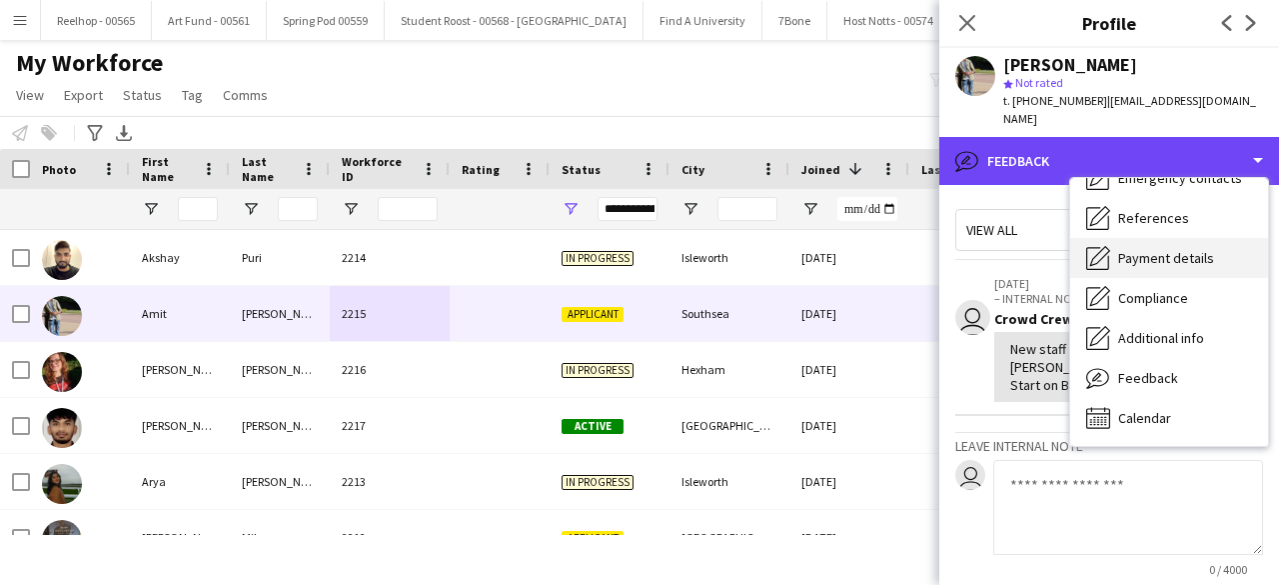
scroll to position [0, 0]
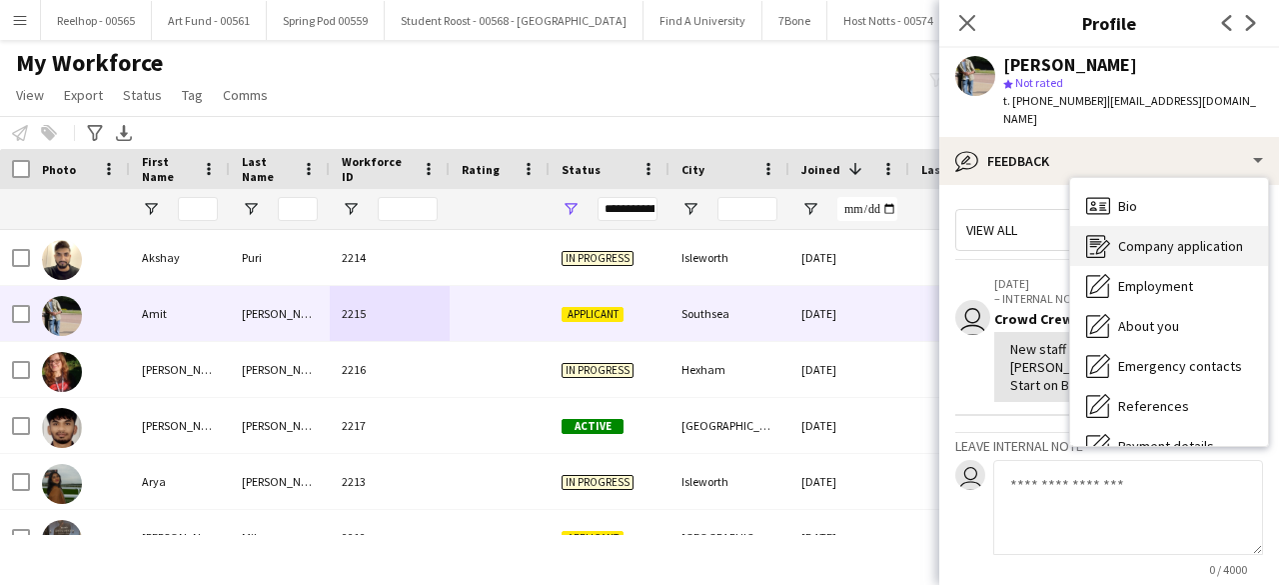
click at [1162, 237] on span "Company application" at bounding box center [1180, 246] width 125 height 18
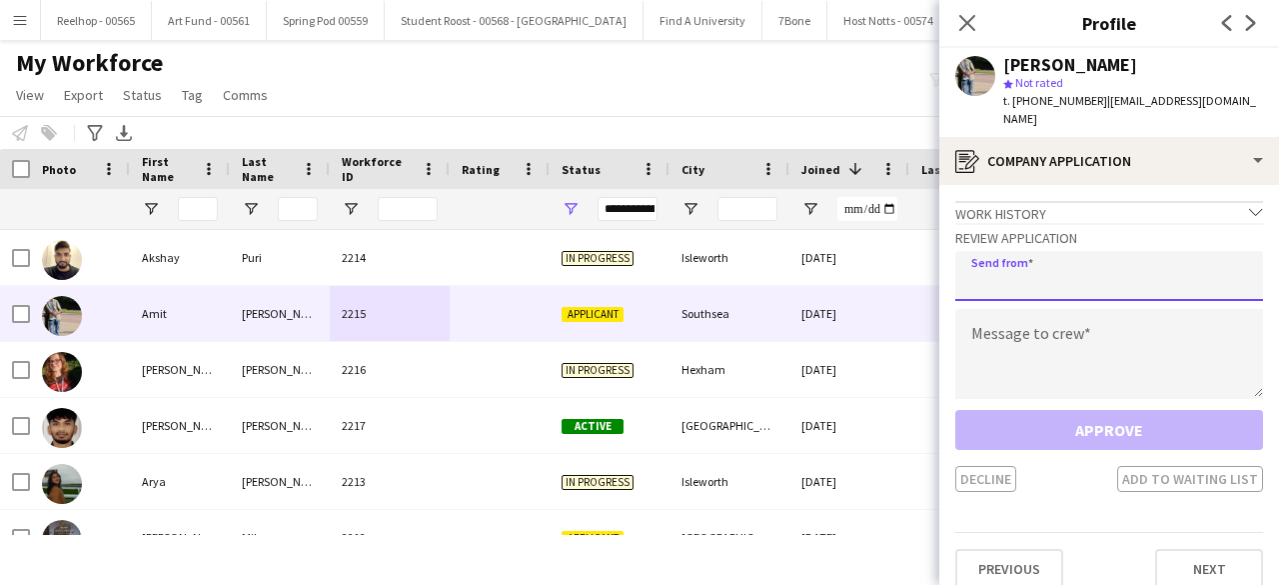
click at [1072, 251] on input "email" at bounding box center [1109, 276] width 308 height 50
type input "**********"
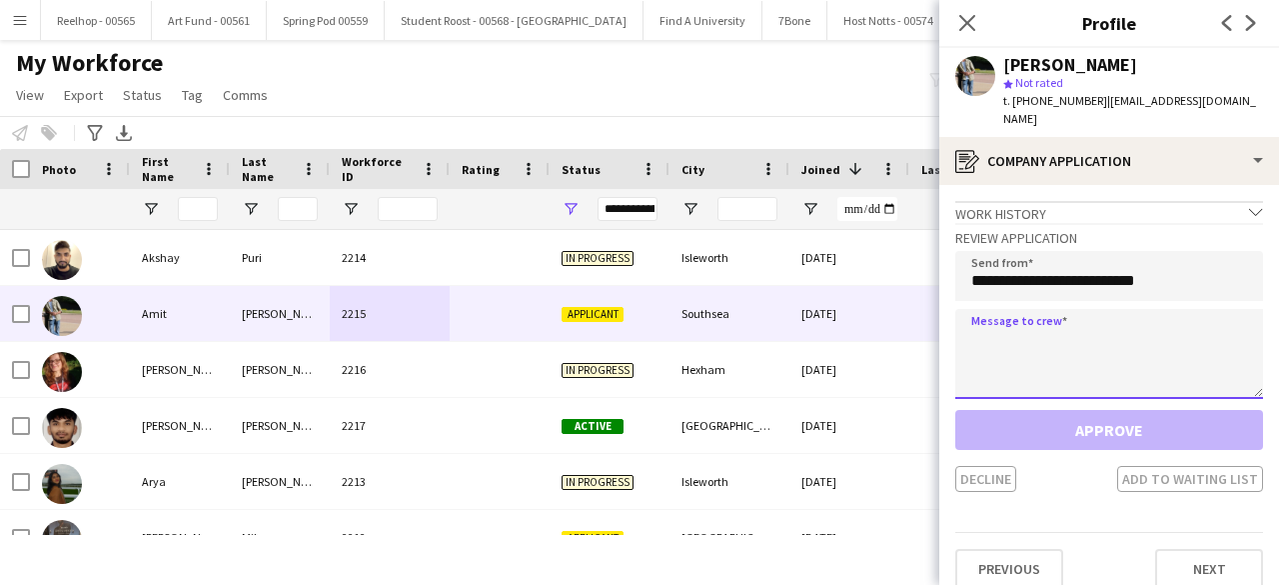
click at [1050, 317] on textarea at bounding box center [1109, 354] width 308 height 90
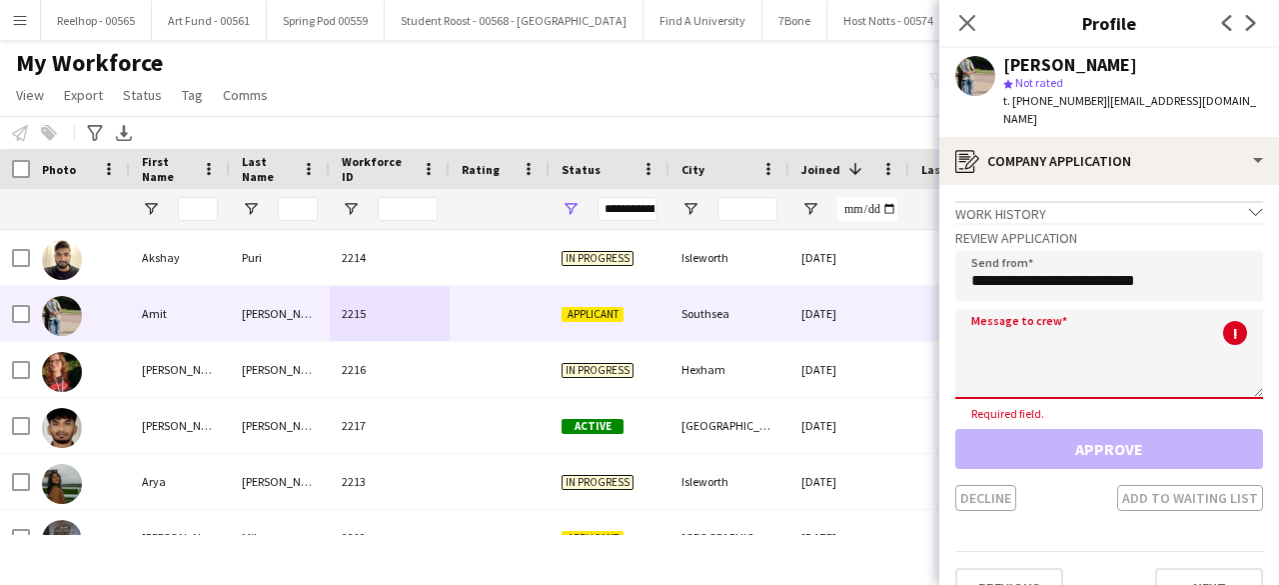
paste textarea "**********"
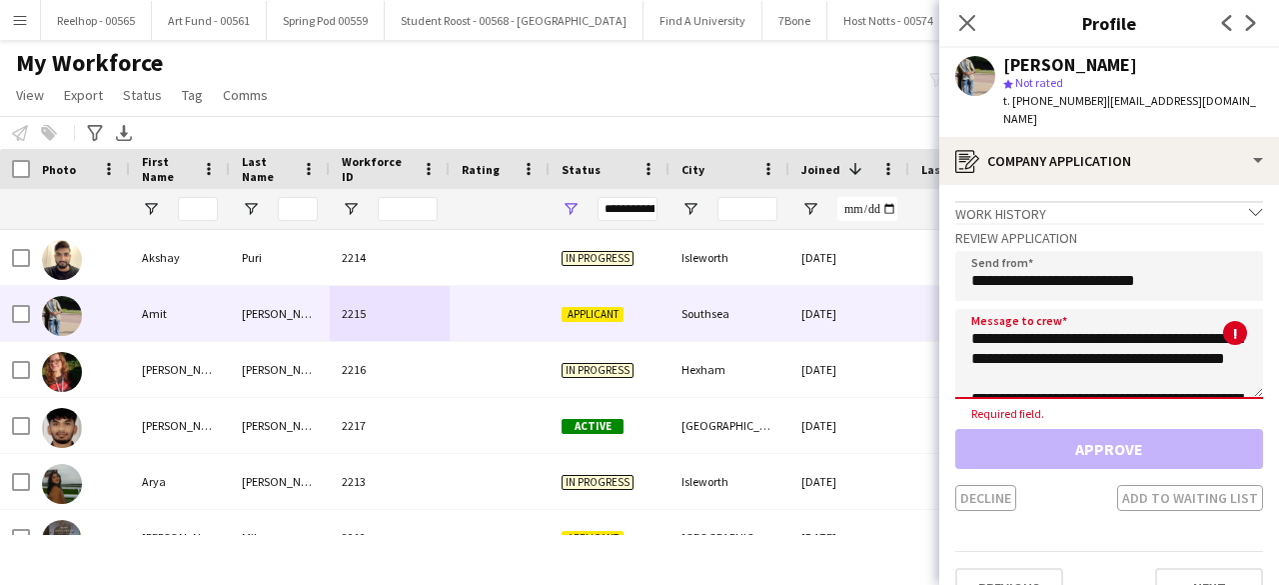
scroll to position [1131, 0]
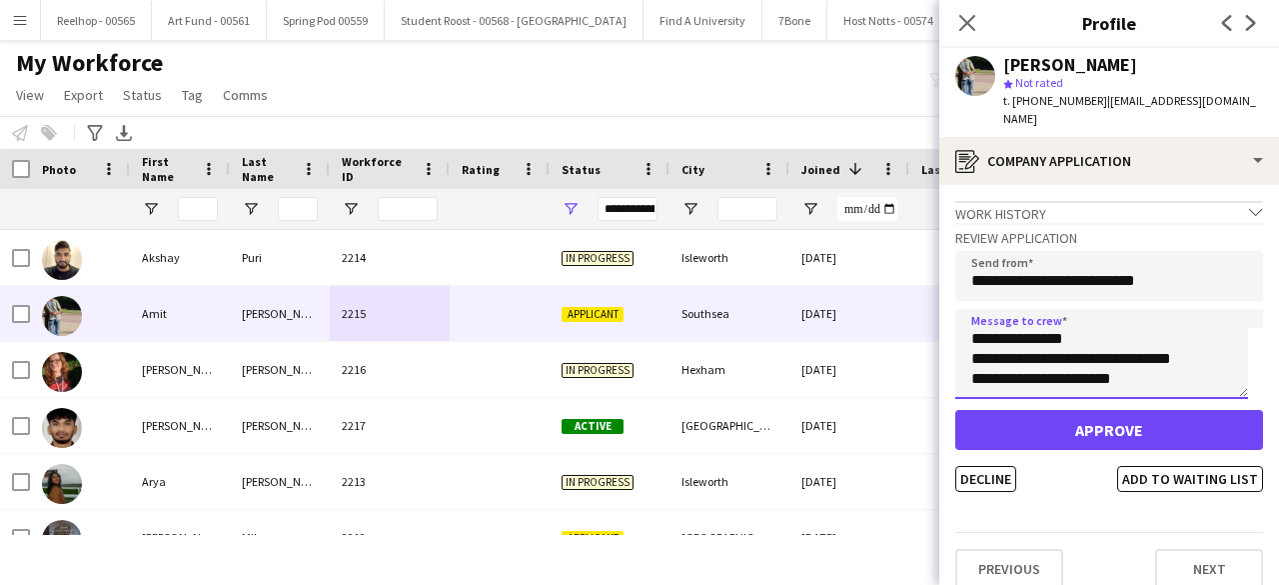
type textarea "**********"
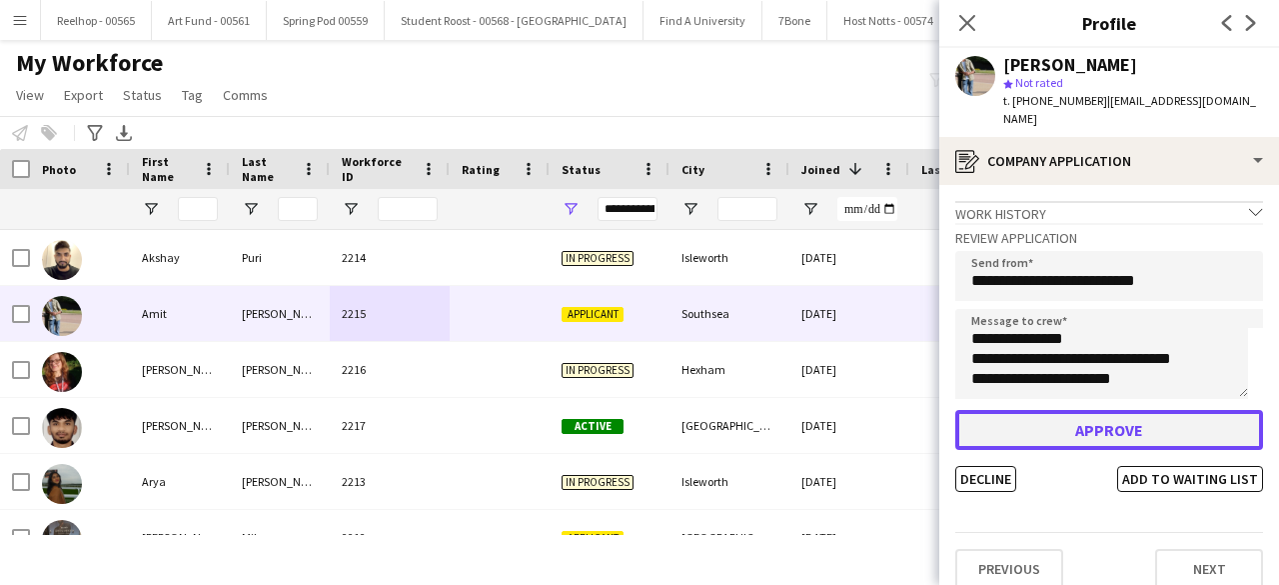
click at [1059, 413] on button "Approve" at bounding box center [1109, 430] width 308 height 40
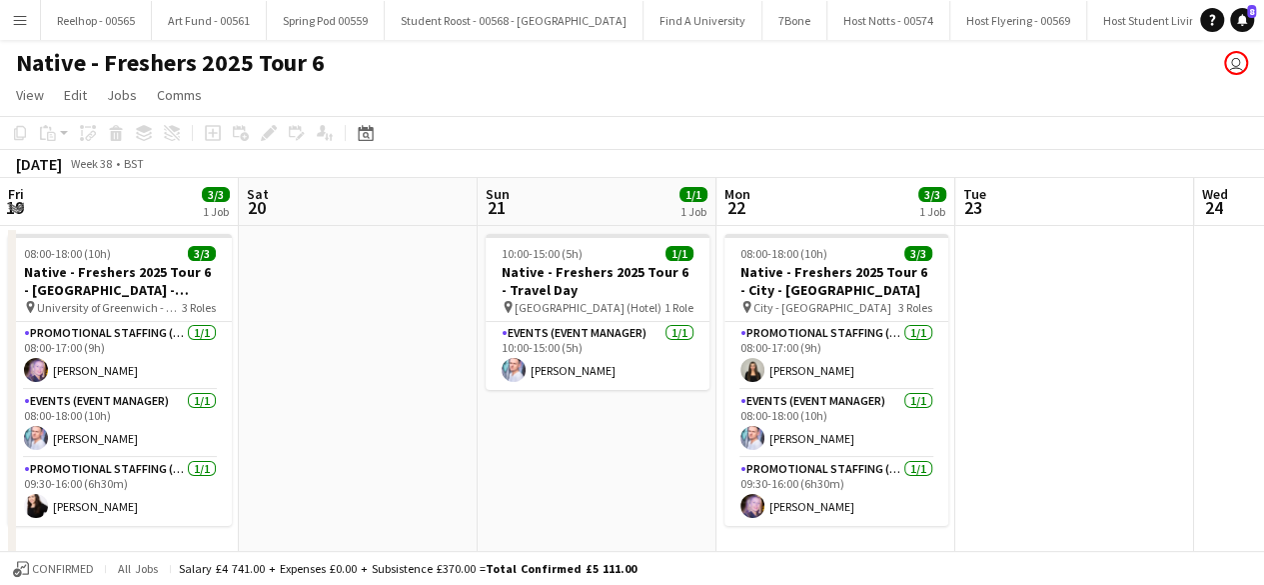
scroll to position [0, 567]
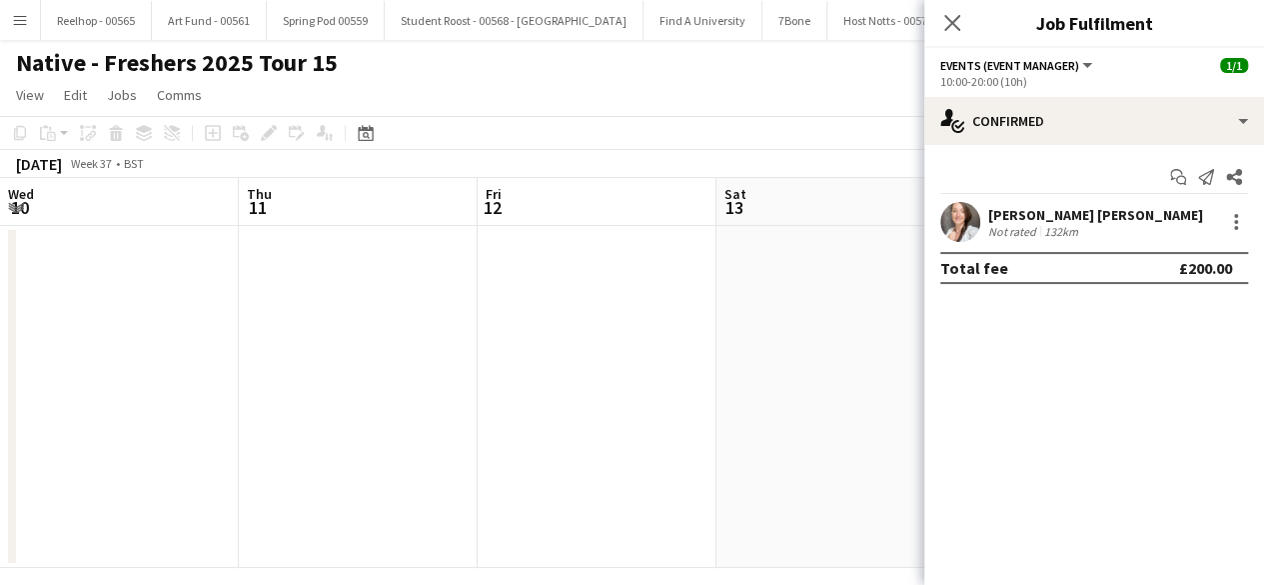
scroll to position [0, 642]
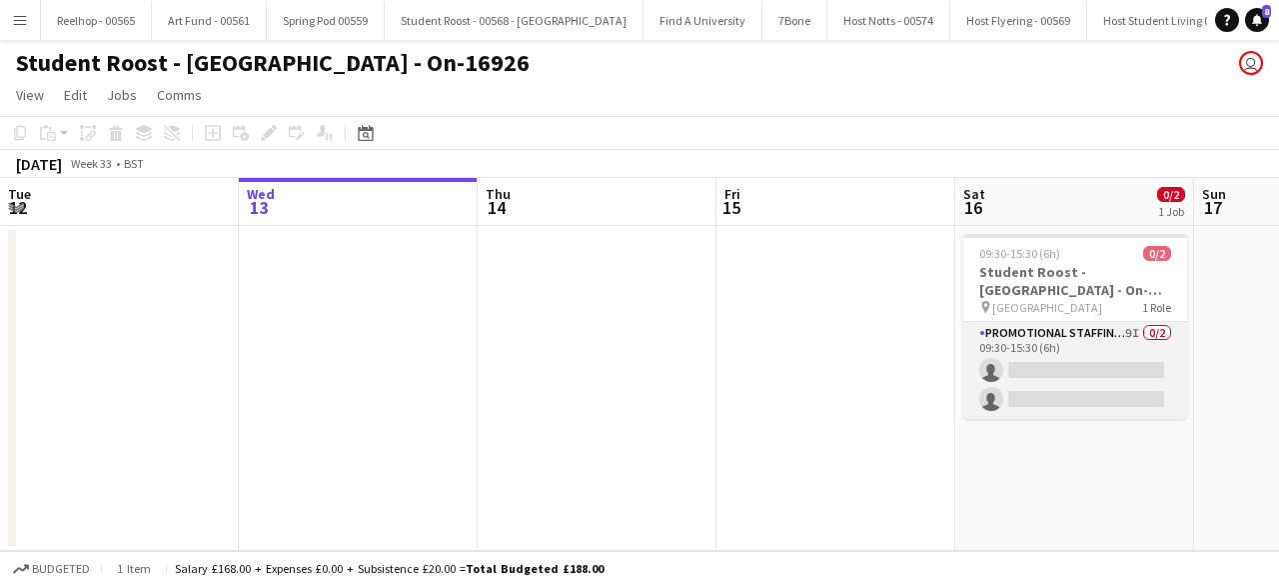
scroll to position [0, 688]
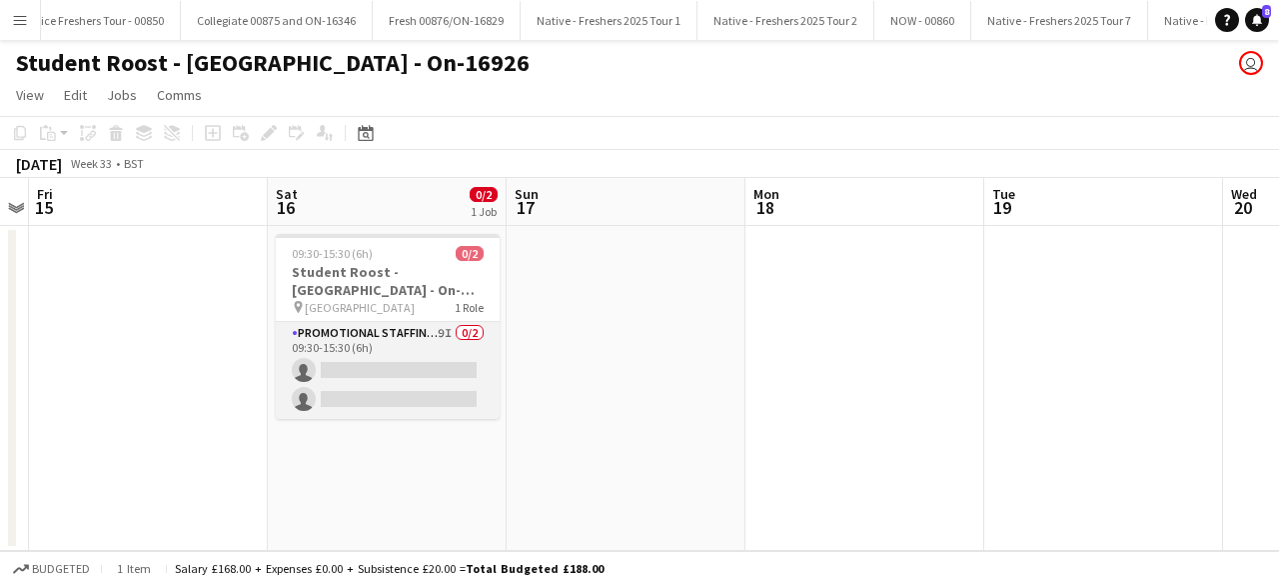
click at [386, 373] on app-card-role "Promotional Staffing (Brand Ambassadors) 9I 0/2 09:30-15:30 (6h) single-neutral…" at bounding box center [388, 370] width 224 height 97
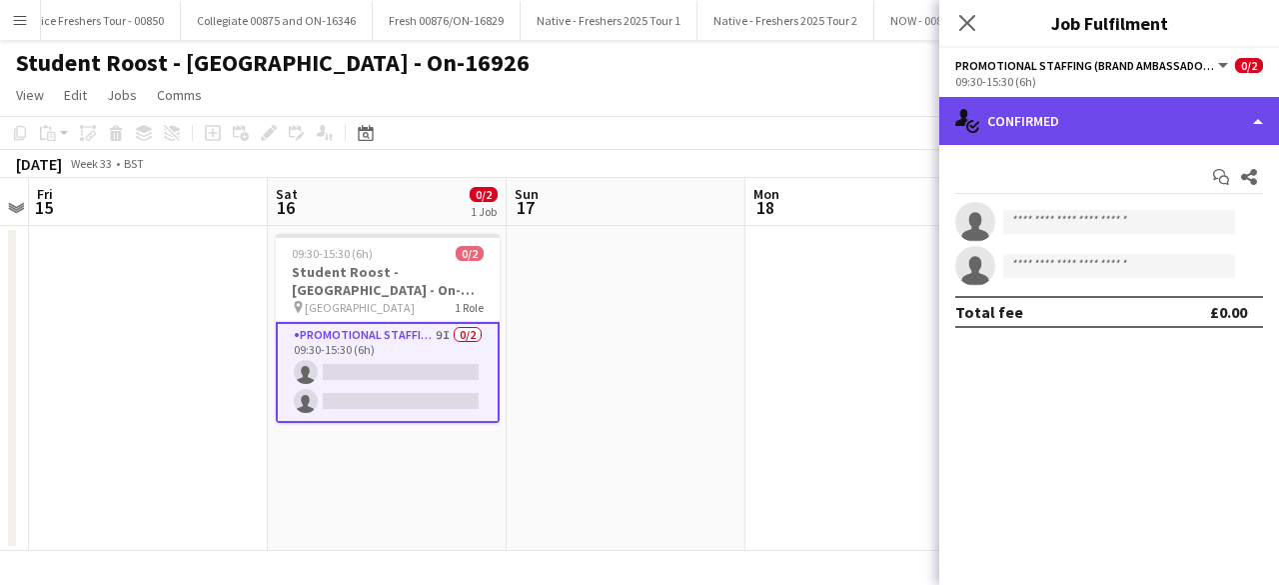
click at [1132, 113] on div "single-neutral-actions-check-2 Confirmed" at bounding box center [1109, 121] width 340 height 48
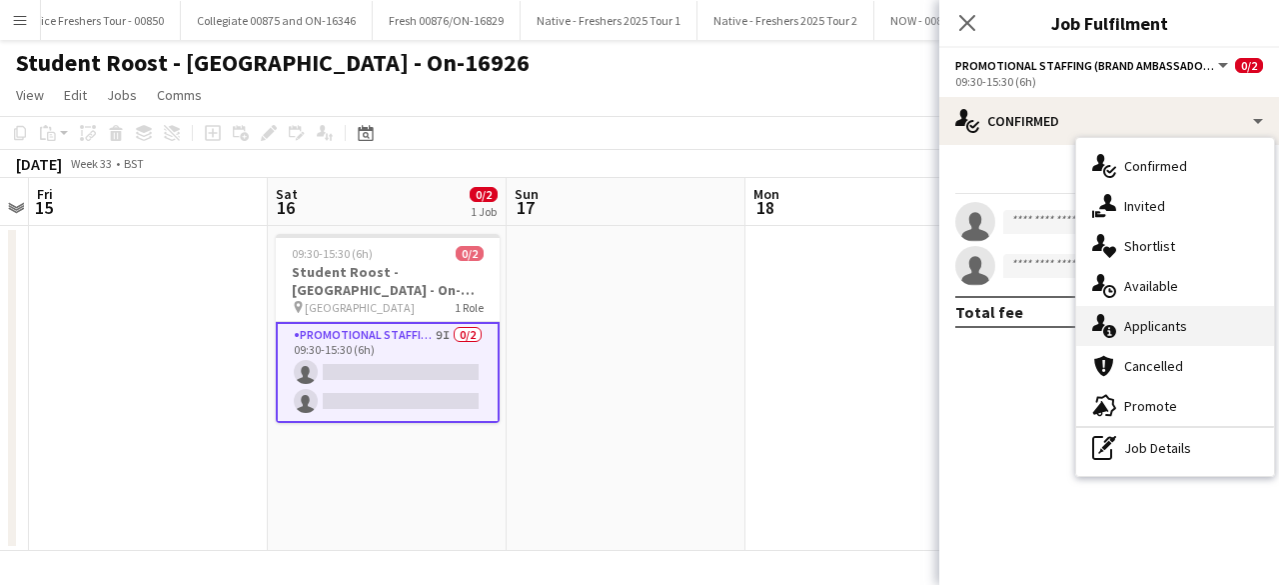
click at [1161, 324] on div "single-neutral-actions-information Applicants" at bounding box center [1175, 326] width 198 height 40
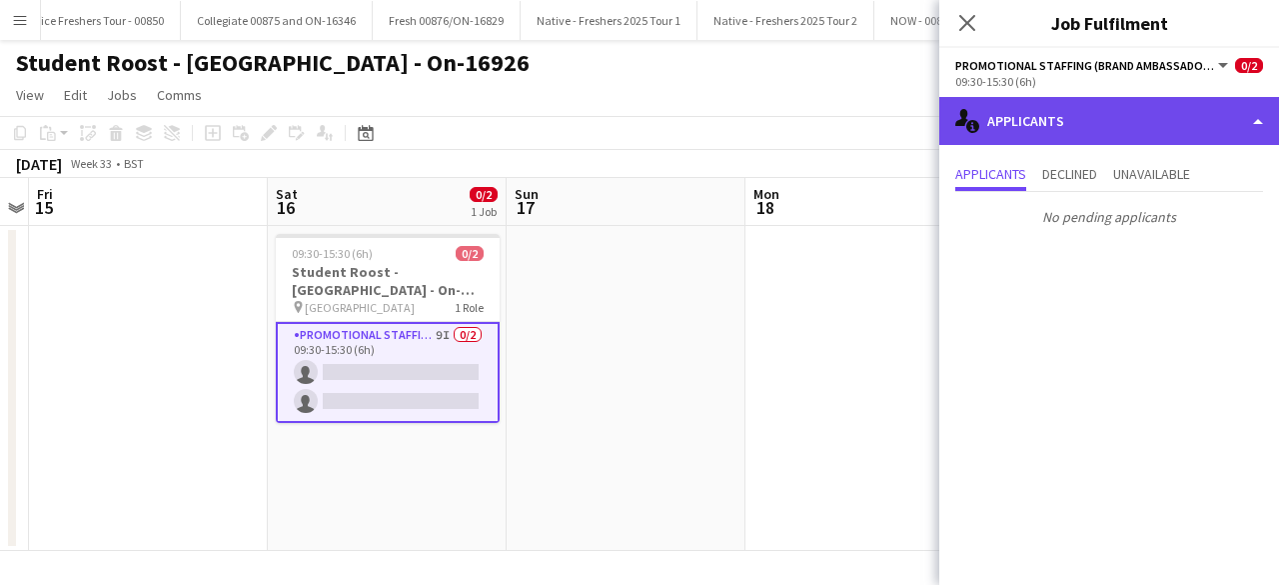
click at [1083, 135] on div "single-neutral-actions-information Applicants" at bounding box center [1109, 121] width 340 height 48
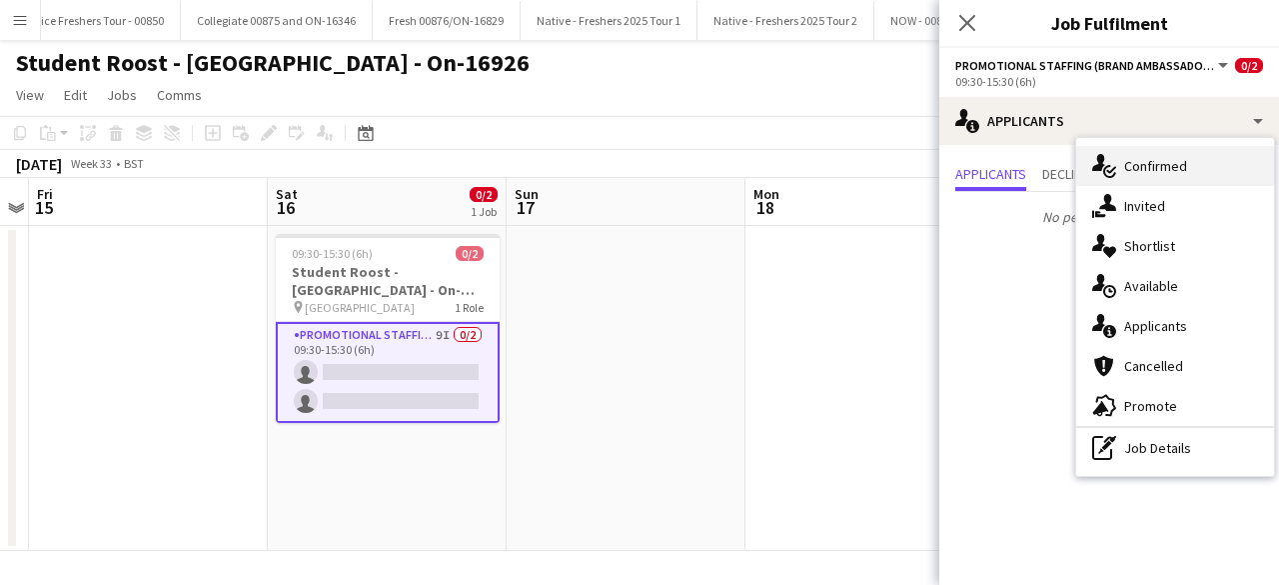
click at [1185, 169] on div "single-neutral-actions-check-2 Confirmed" at bounding box center [1175, 166] width 198 height 40
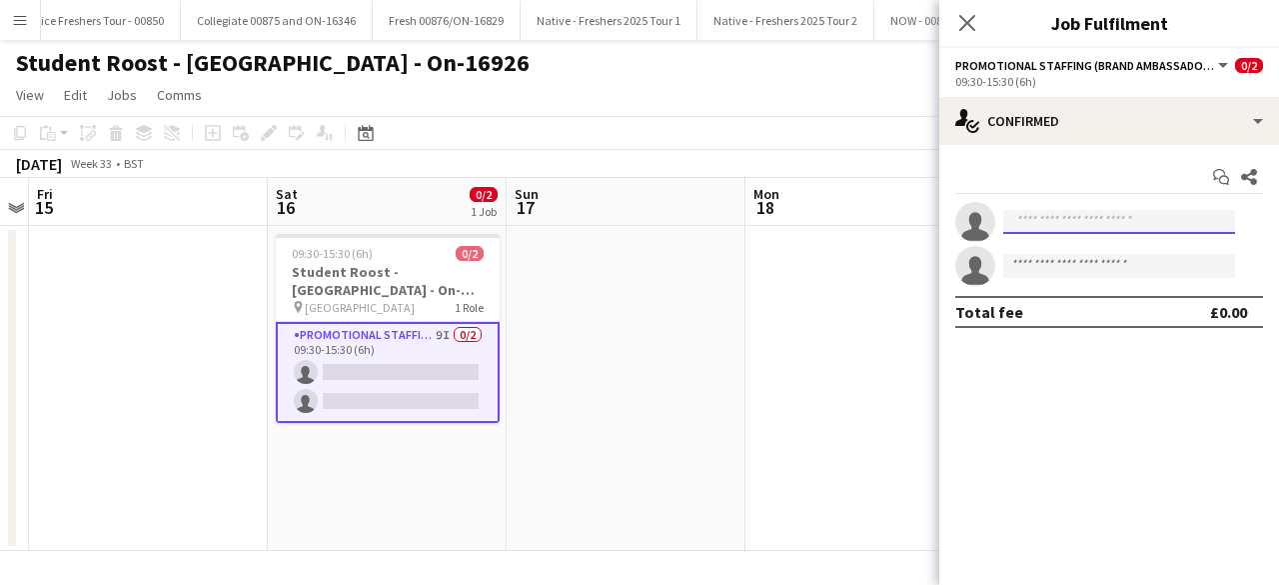
click at [1056, 219] on input at bounding box center [1119, 222] width 232 height 24
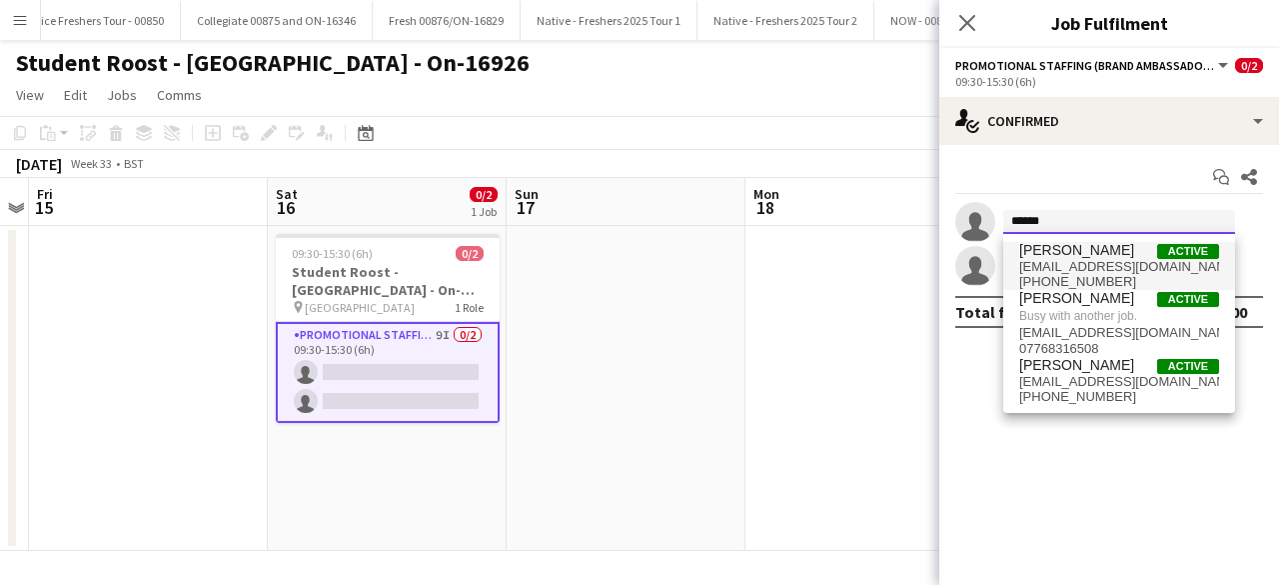
type input "******"
click at [1071, 256] on span "Steven Pandeti" at bounding box center [1076, 250] width 115 height 17
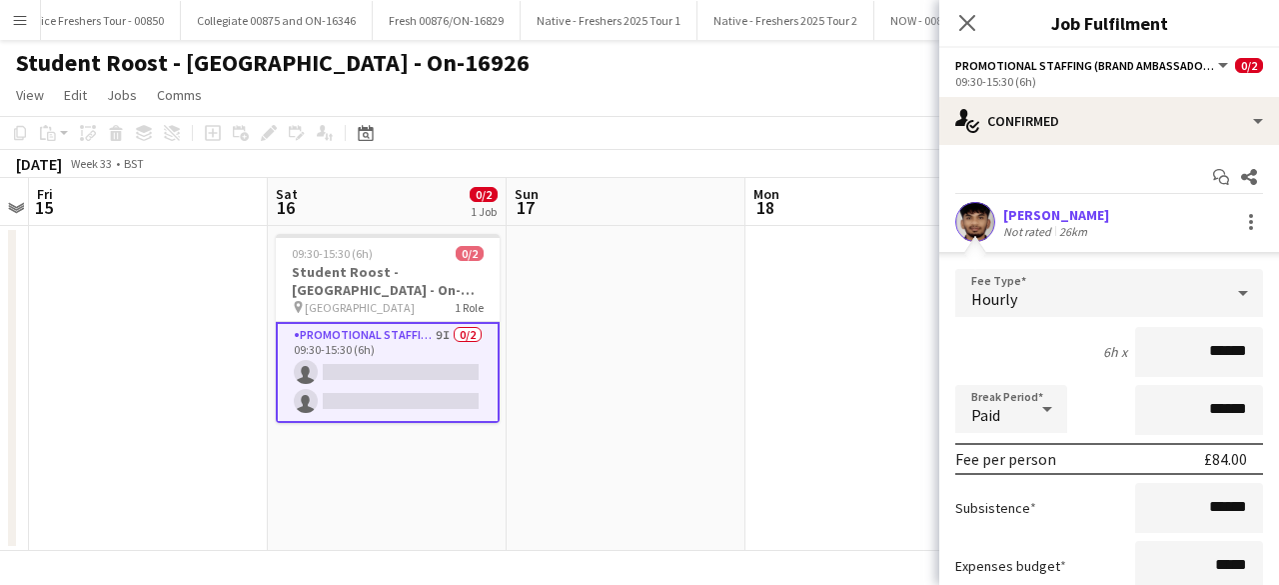
scroll to position [212, 0]
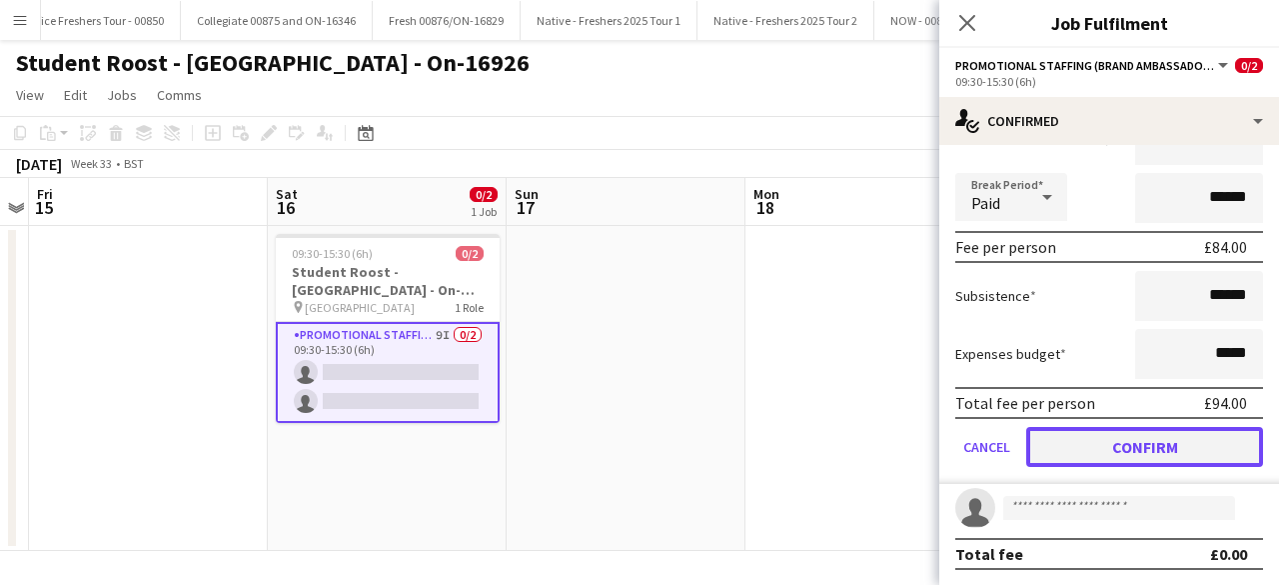
click at [1087, 449] on button "Confirm" at bounding box center [1144, 447] width 237 height 40
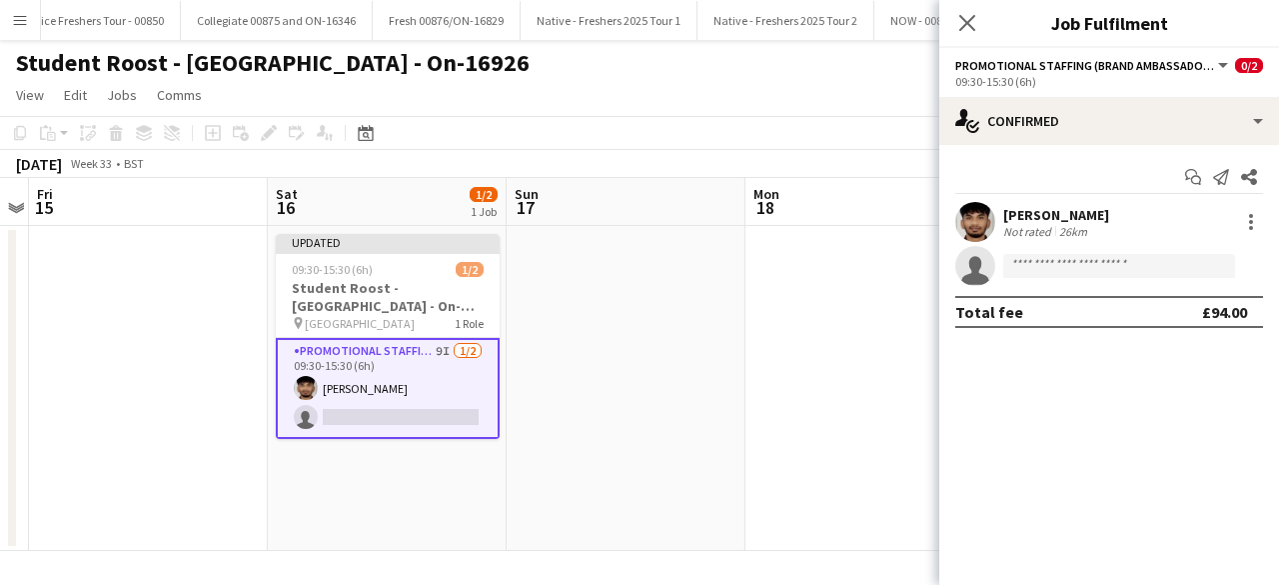
scroll to position [0, 0]
click at [1041, 261] on input at bounding box center [1119, 266] width 232 height 24
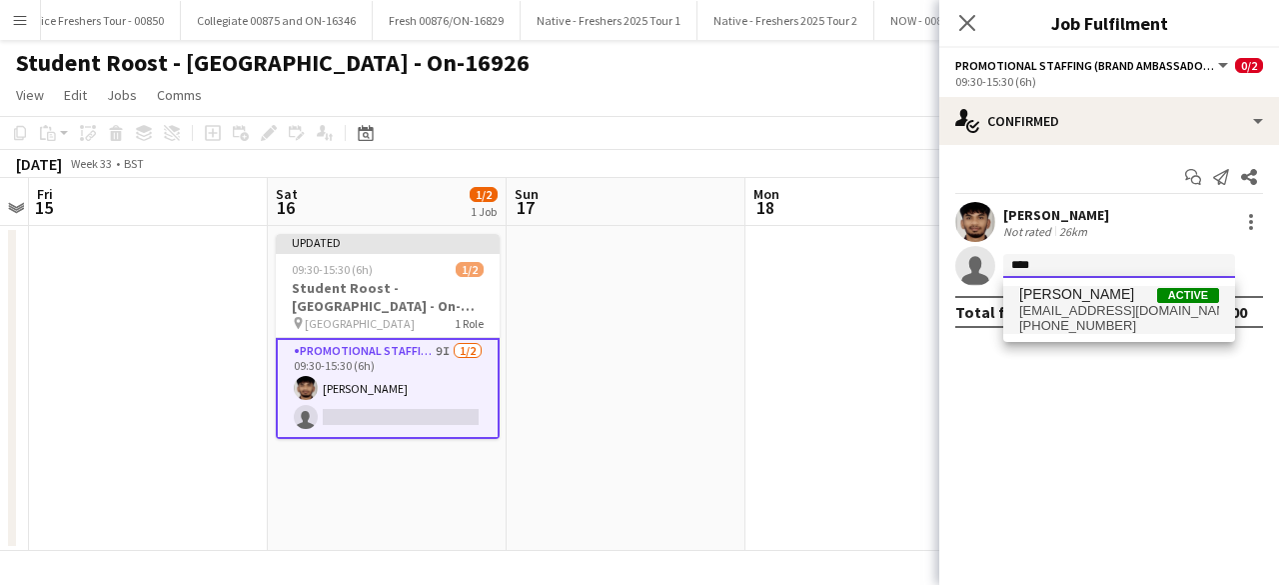
type input "****"
click at [1070, 299] on span "Amit Singh" at bounding box center [1076, 294] width 115 height 17
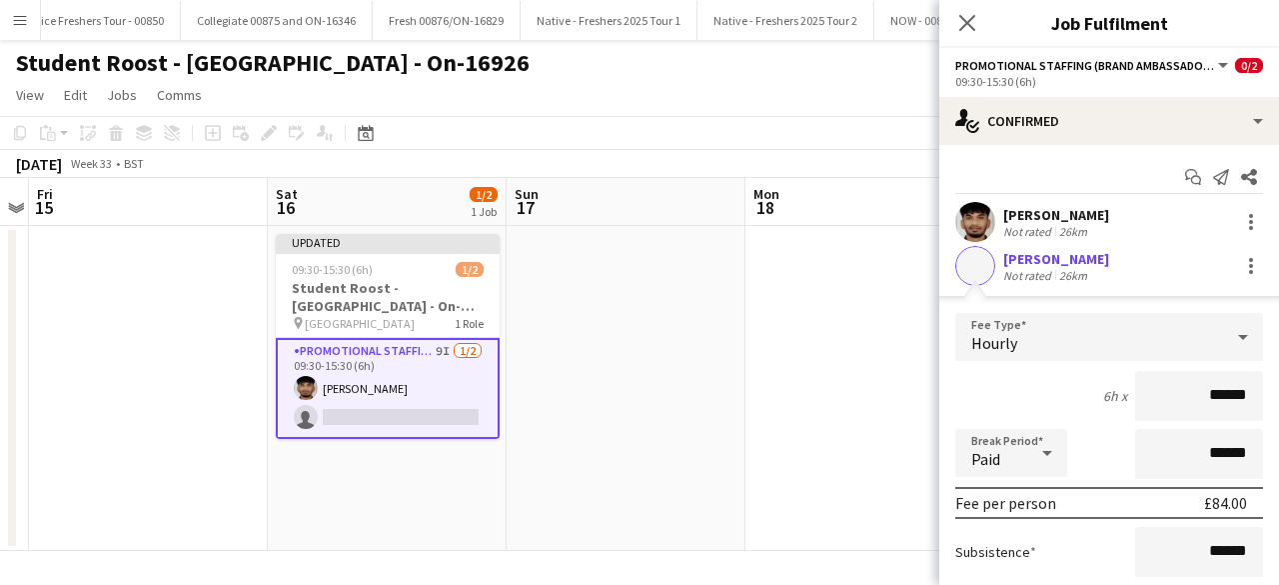
scroll to position [212, 0]
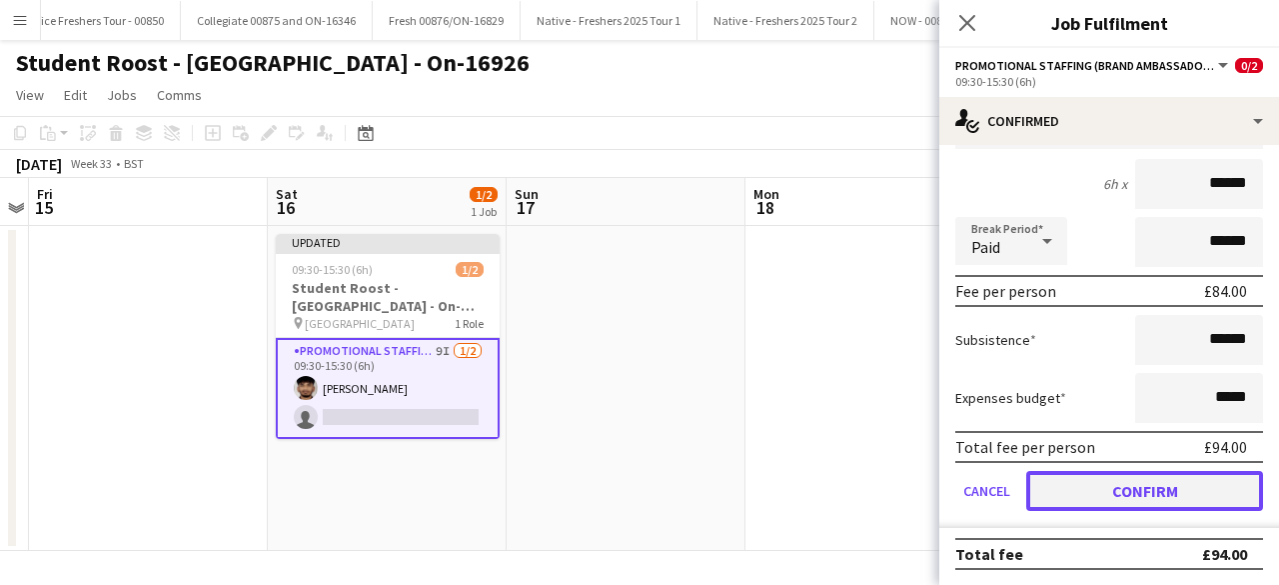
click at [1096, 484] on button "Confirm" at bounding box center [1144, 491] width 237 height 40
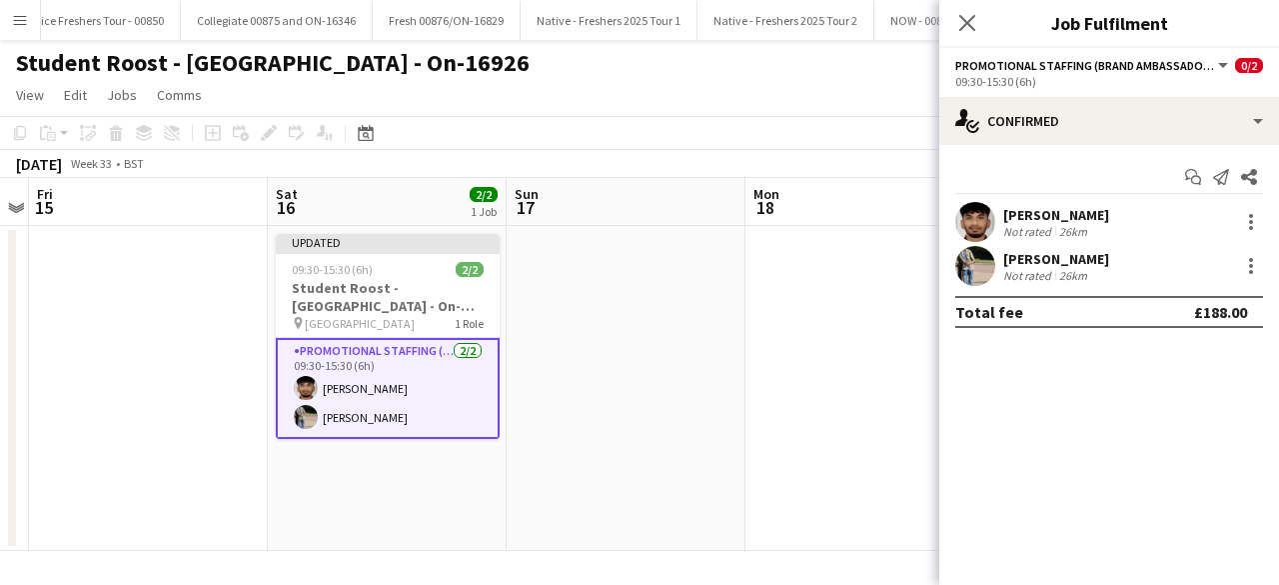
scroll to position [0, 0]
click at [798, 331] on app-date-cell at bounding box center [865, 388] width 239 height 325
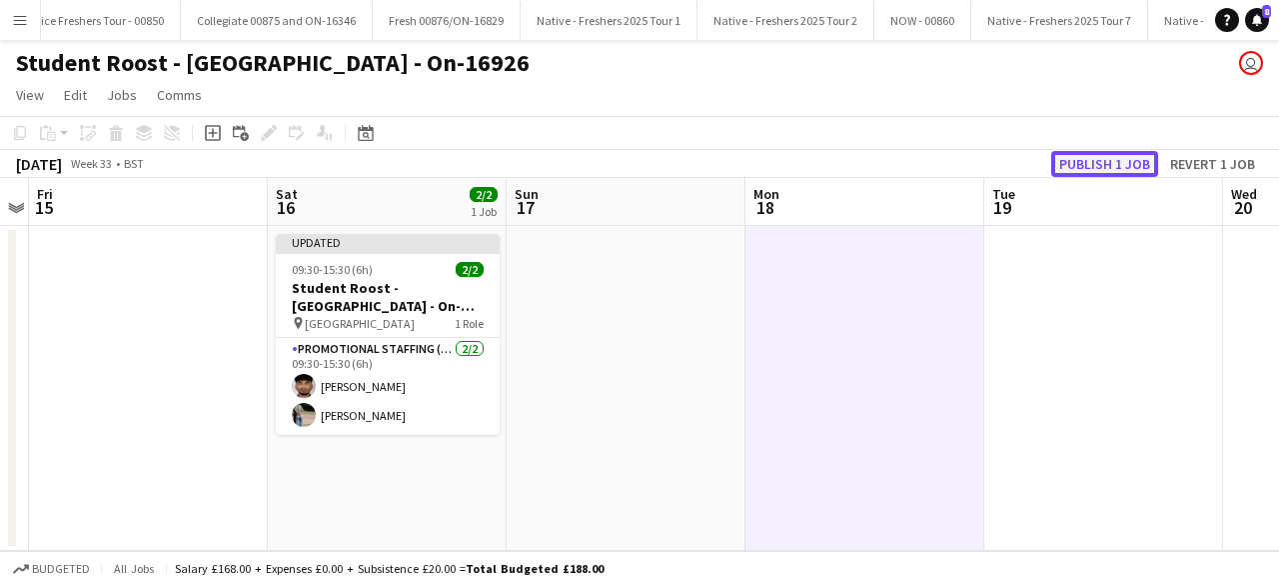
click at [1087, 163] on button "Publish 1 job" at bounding box center [1104, 164] width 107 height 26
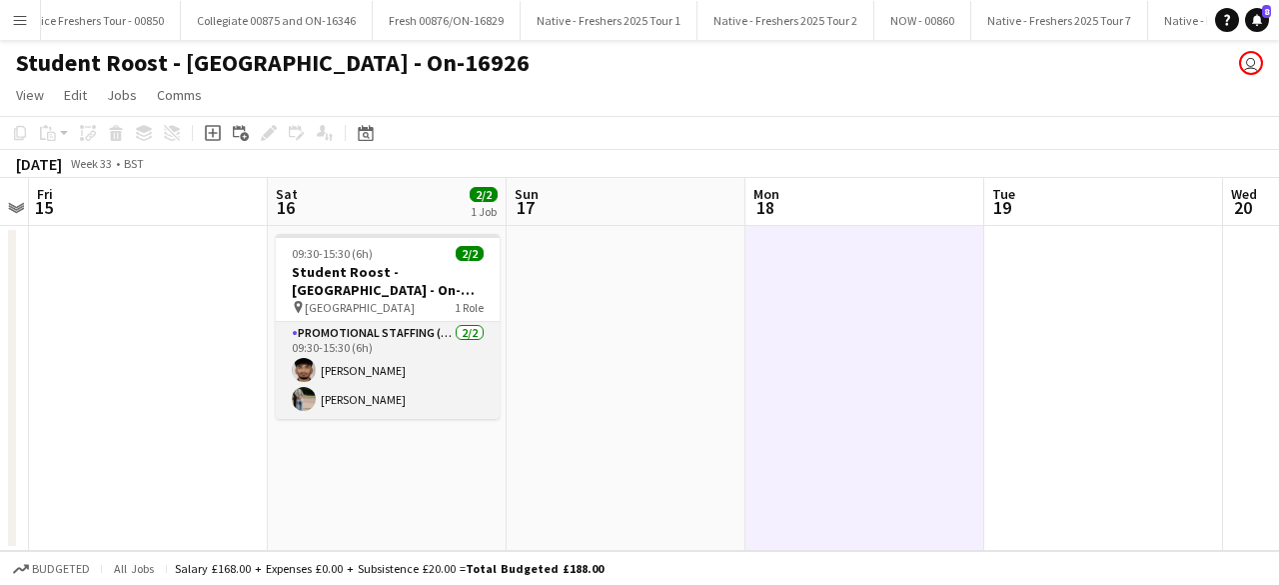
click at [380, 391] on app-card-role "Promotional Staffing (Brand Ambassadors) 2/2 09:30-15:30 (6h) Steven Pandeti Am…" at bounding box center [388, 370] width 224 height 97
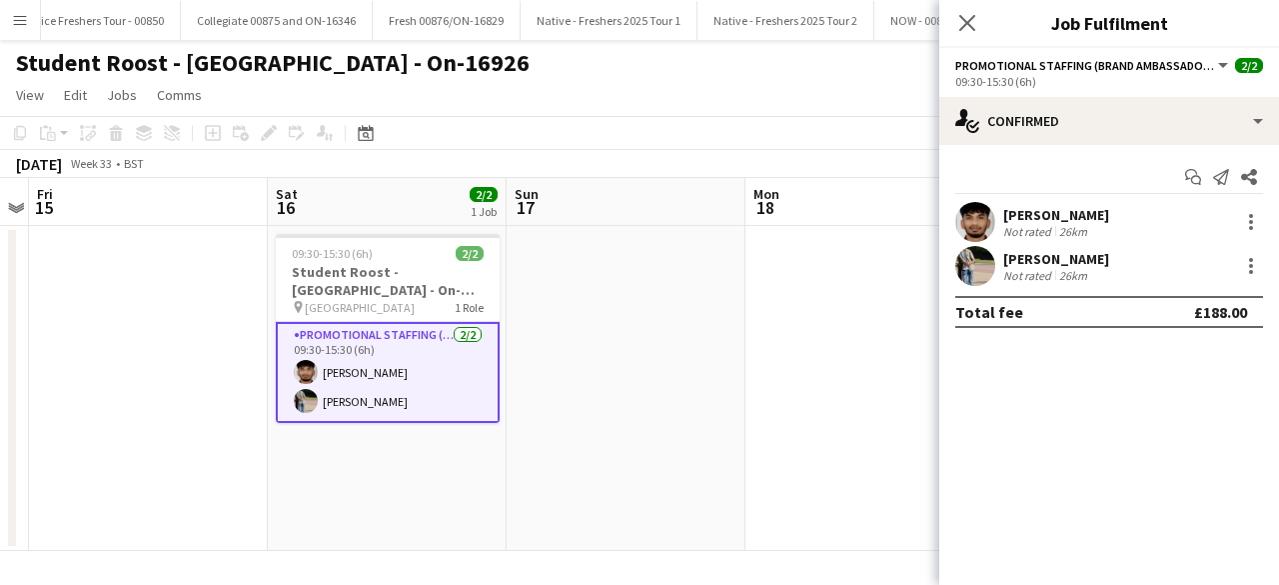
click at [980, 212] on app-user-avatar at bounding box center [975, 222] width 40 height 40
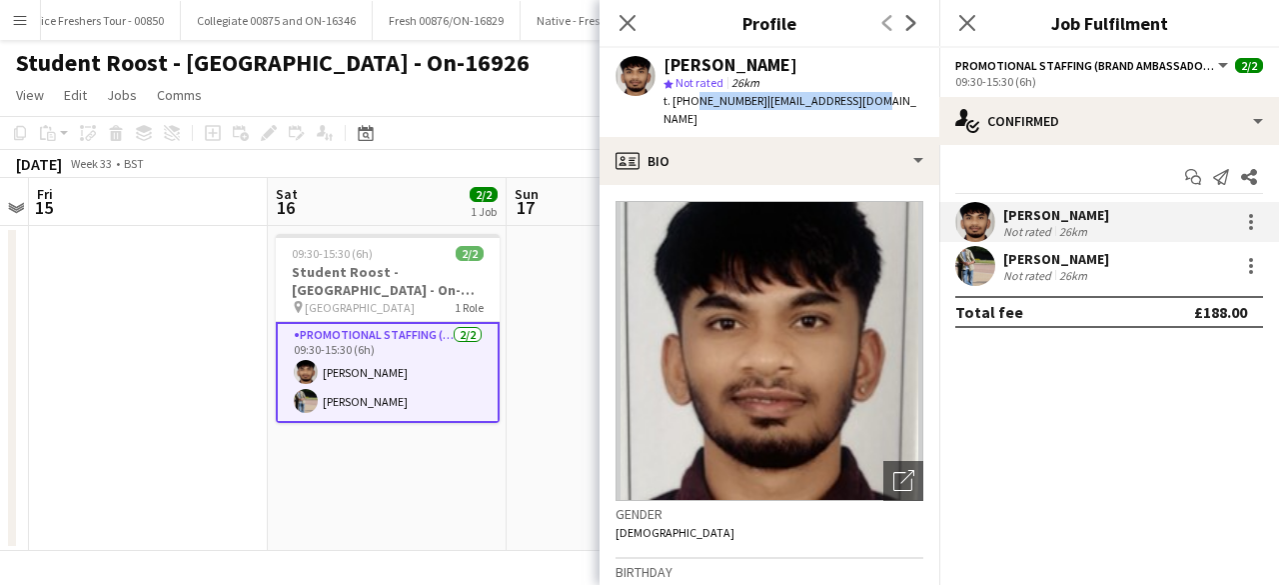
drag, startPoint x: 692, startPoint y: 101, endPoint x: 870, endPoint y: 99, distance: 177.9
click at [870, 99] on div "Steven Pandeti star Not rated 26km t. +447887122017 | itsteve0@gmail.com" at bounding box center [770, 92] width 340 height 89
copy div "7887122017 | itsteve0@gmail.com"
click at [966, 263] on app-user-avatar at bounding box center [975, 266] width 40 height 40
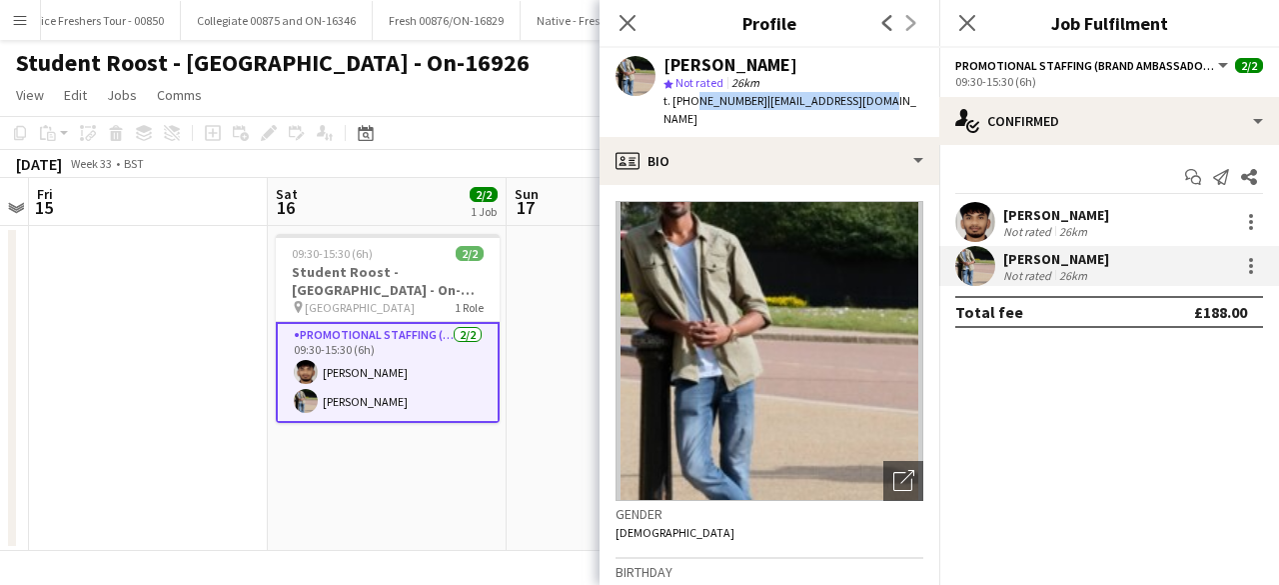
drag, startPoint x: 692, startPoint y: 98, endPoint x: 874, endPoint y: 109, distance: 183.2
click at [874, 109] on div "Amit Singh star Not rated 26km t. +447818936715 | amit76792@gmail.com" at bounding box center [770, 92] width 340 height 89
copy div "7818936715 | amit76792@gmail.com"
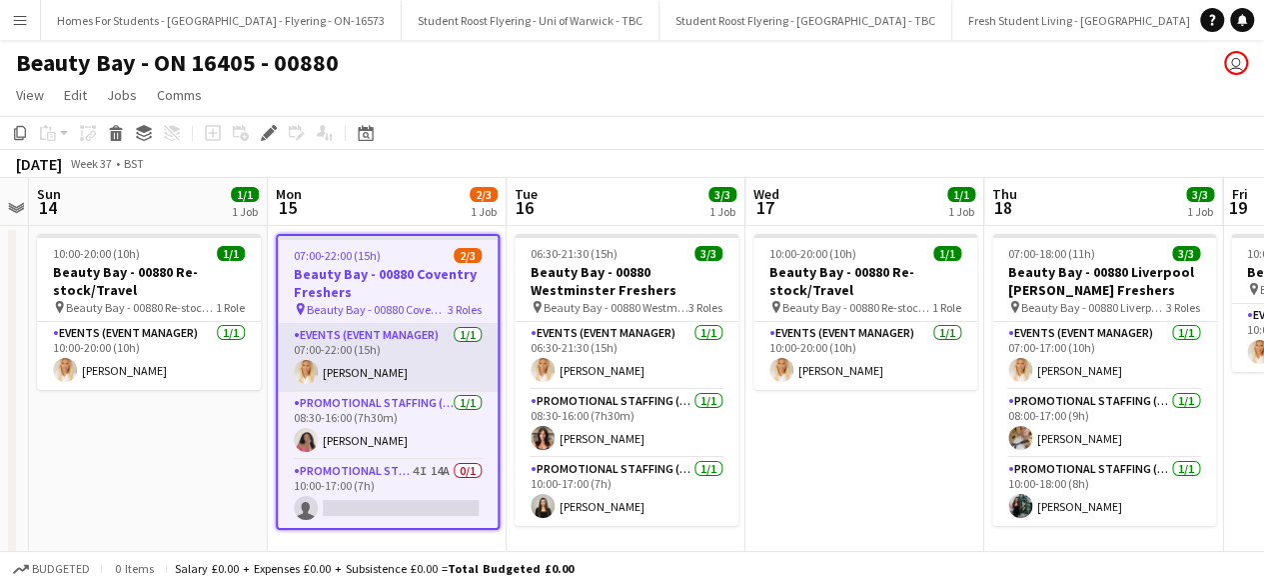
scroll to position [0, 27619]
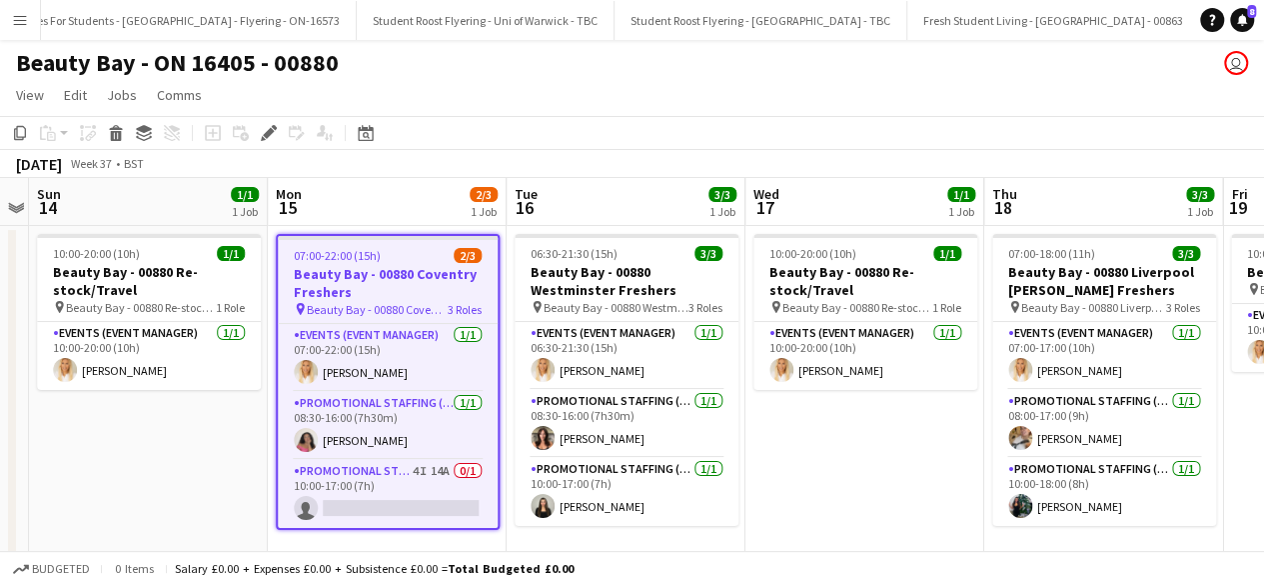
click at [854, 459] on app-date-cell "10:00-20:00 (10h) 1/1 Beauty Bay - 00880 Re-stock/Travel pin Beauty Bay - 00880…" at bounding box center [865, 397] width 239 height 342
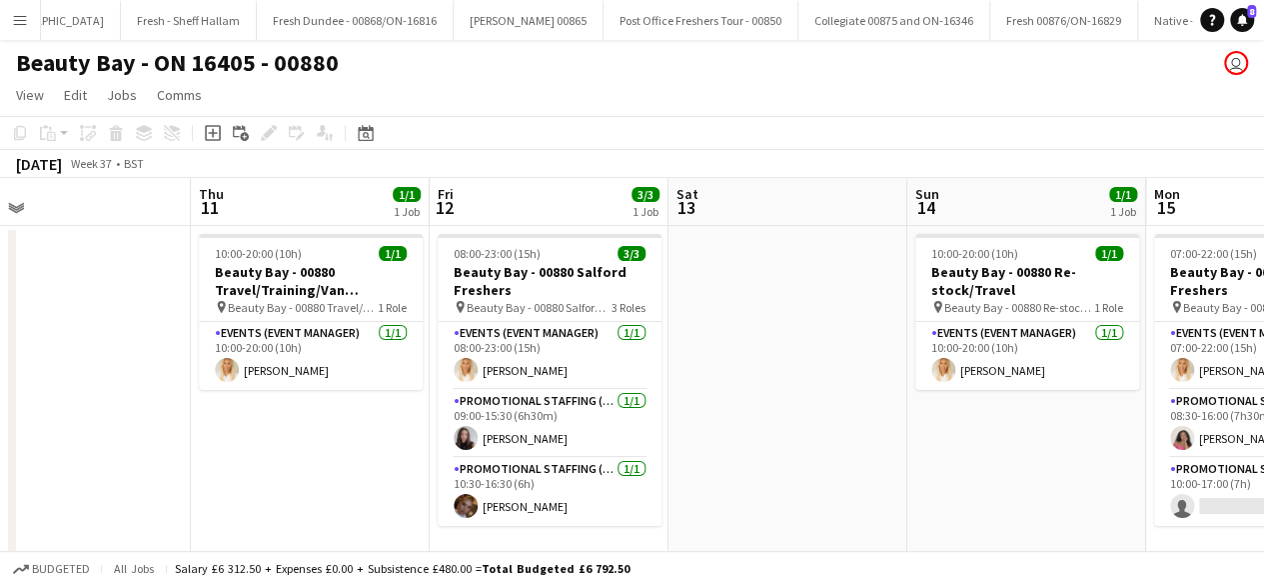
scroll to position [0, 29632]
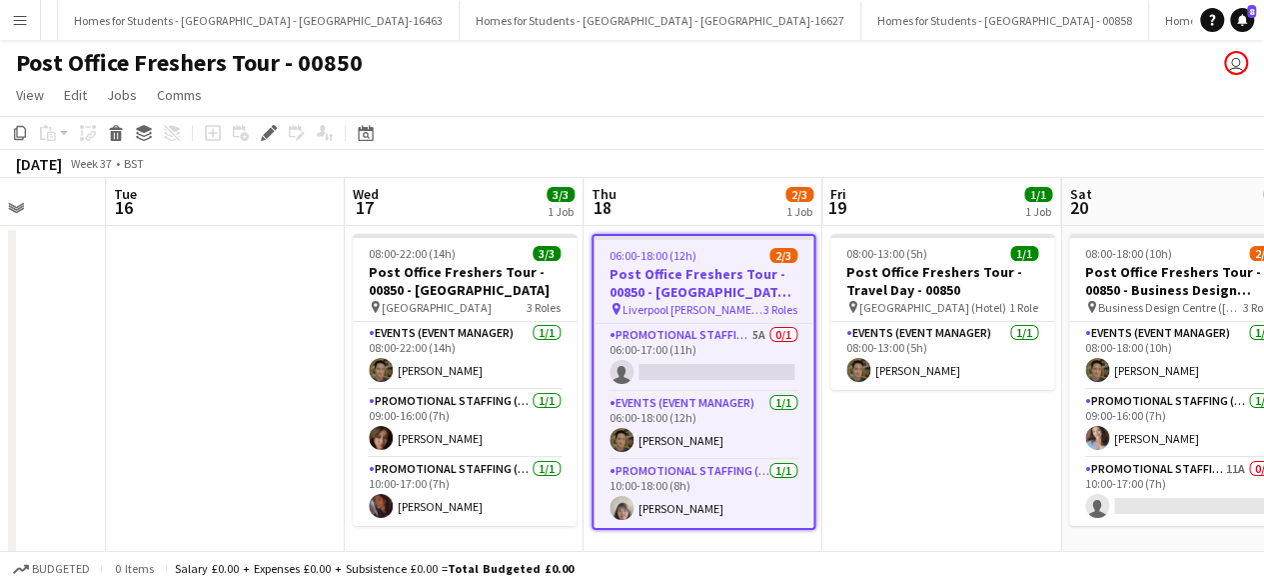
scroll to position [0, 852]
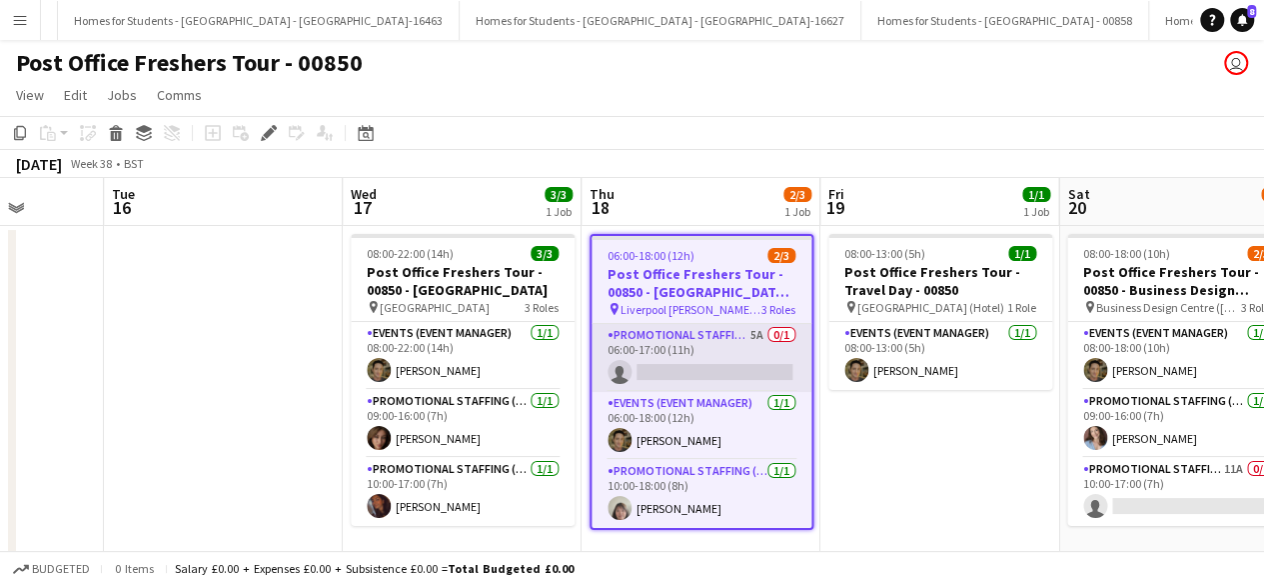
click at [740, 345] on app-card-role "Promotional Staffing (Brand Ambassadors) 5A 0/1 06:00-17:00 (11h) single-neutra…" at bounding box center [702, 358] width 220 height 68
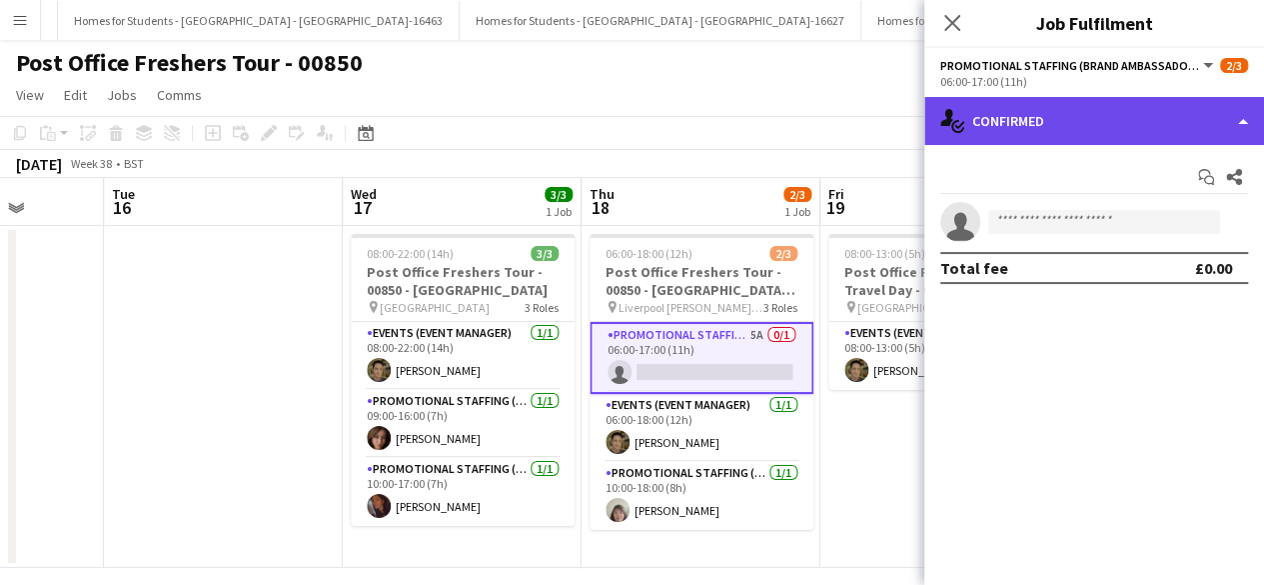
click at [1159, 127] on div "single-neutral-actions-check-2 Confirmed" at bounding box center [1094, 121] width 340 height 48
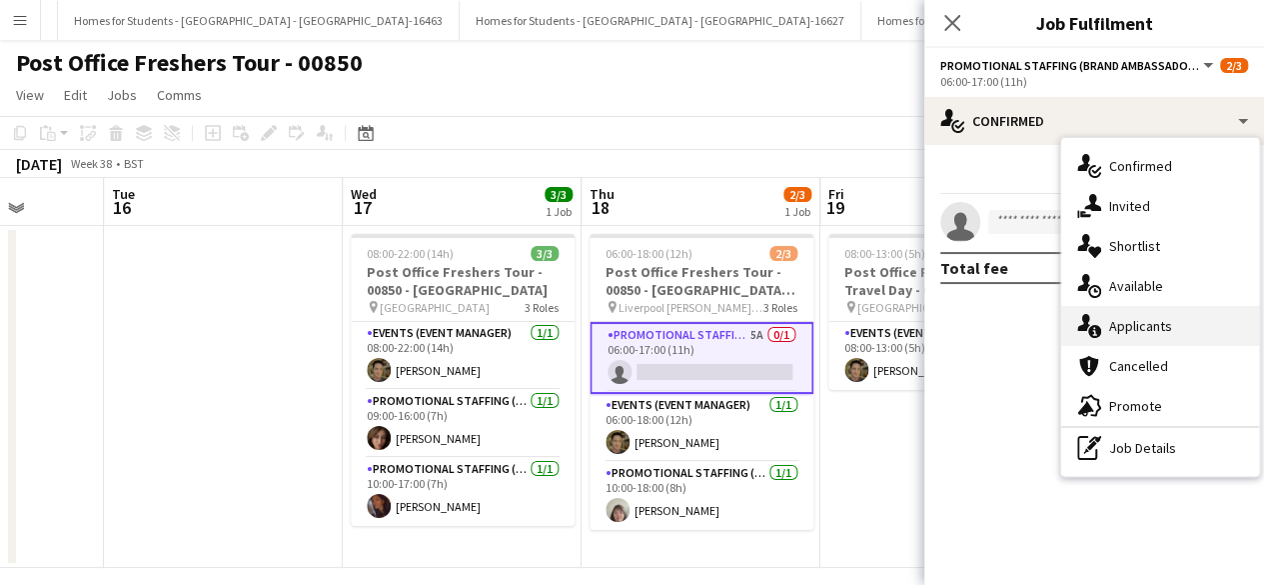
click at [1159, 323] on div "single-neutral-actions-information Applicants" at bounding box center [1160, 326] width 198 height 40
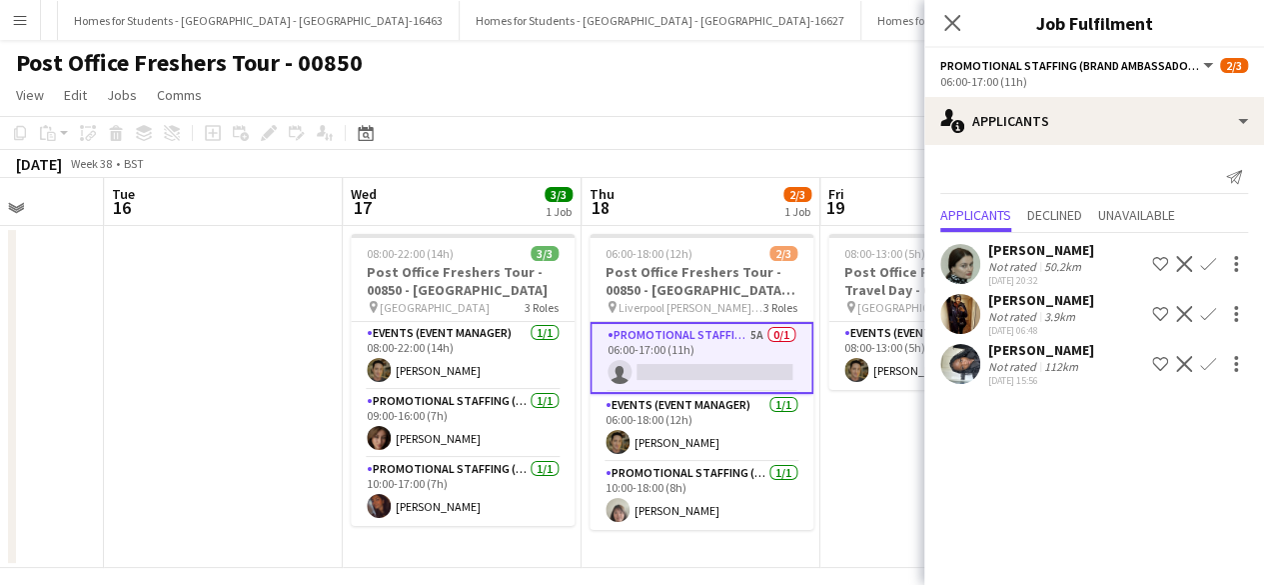
click at [966, 305] on app-user-avatar at bounding box center [960, 314] width 40 height 40
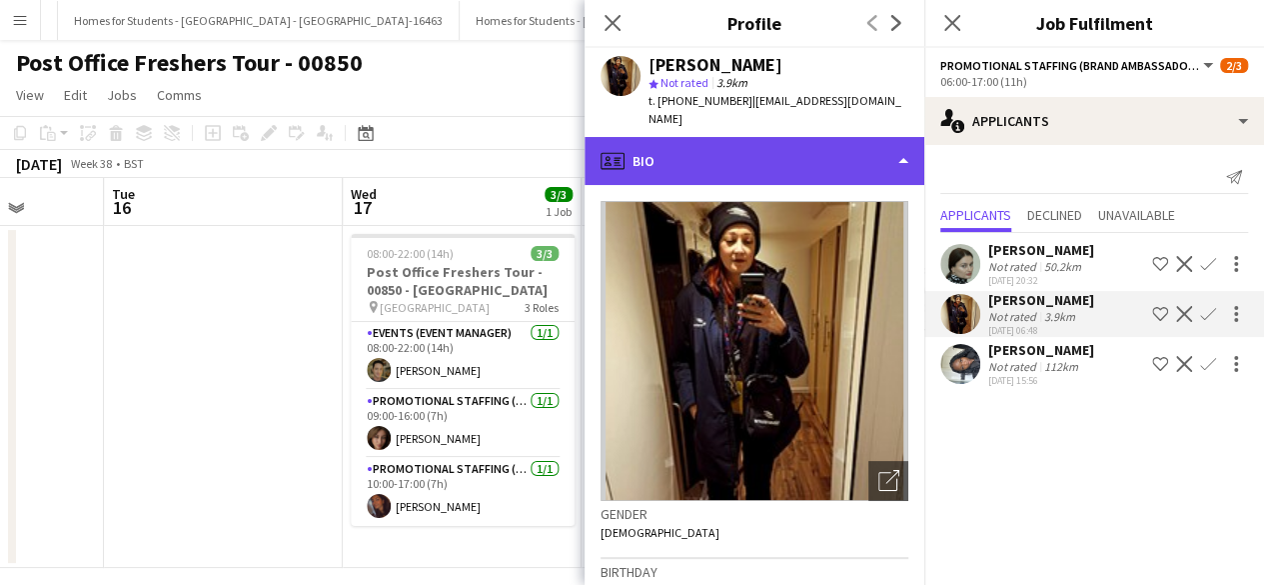
click at [806, 137] on div "profile Bio" at bounding box center [755, 161] width 340 height 48
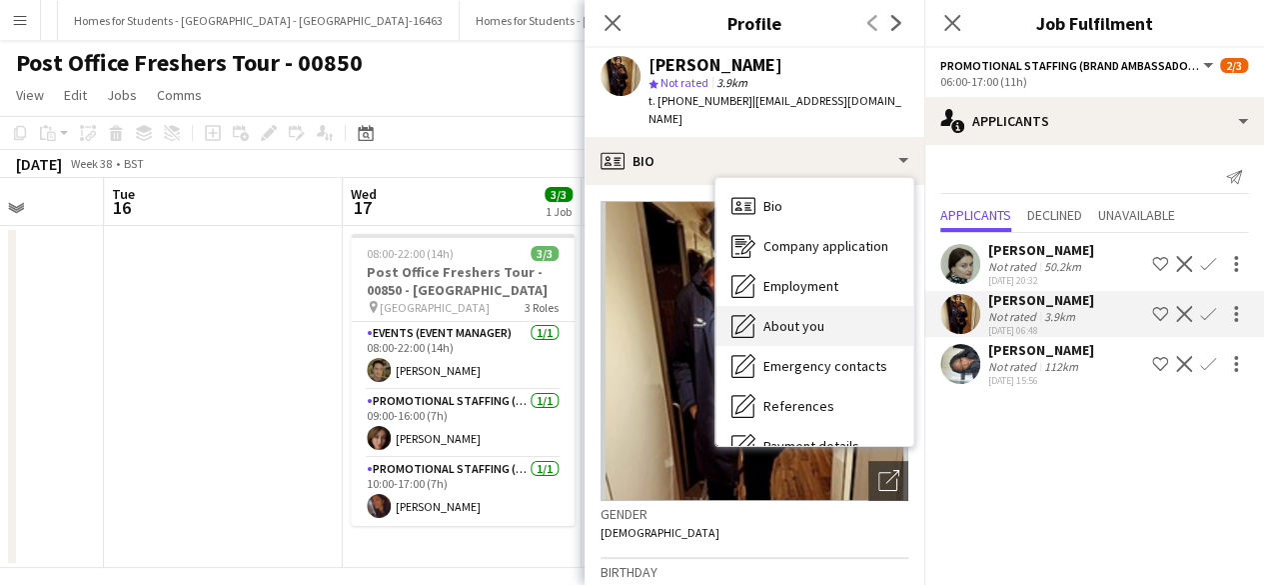
click at [824, 306] on div "About you About you" at bounding box center [815, 326] width 198 height 40
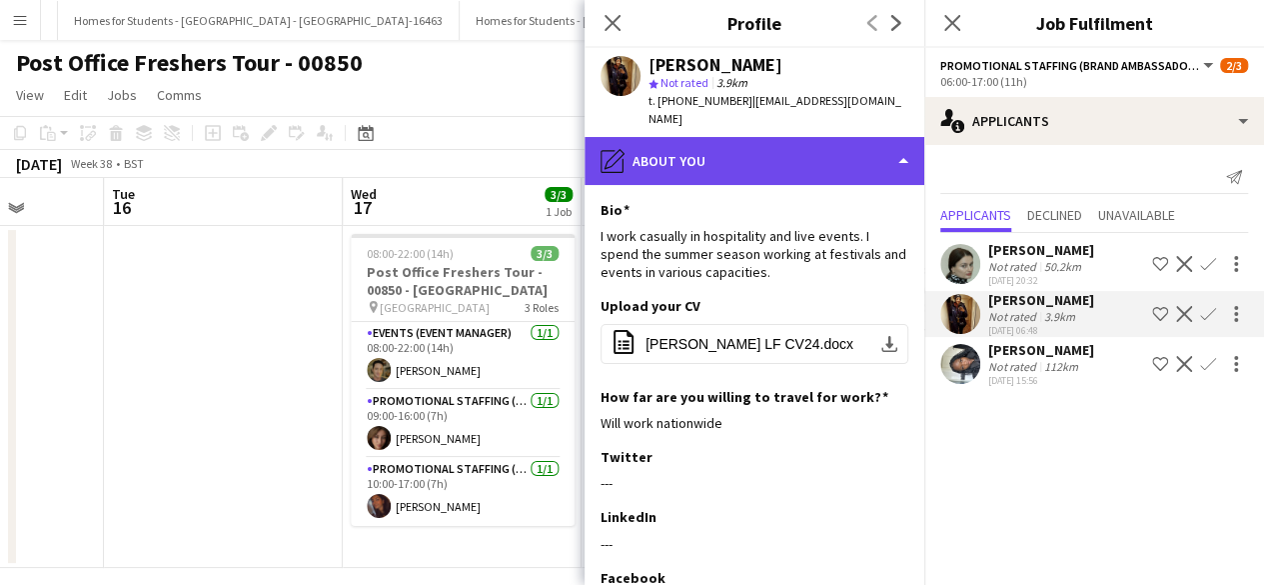
click at [846, 151] on div "pencil4 About you" at bounding box center [755, 161] width 340 height 48
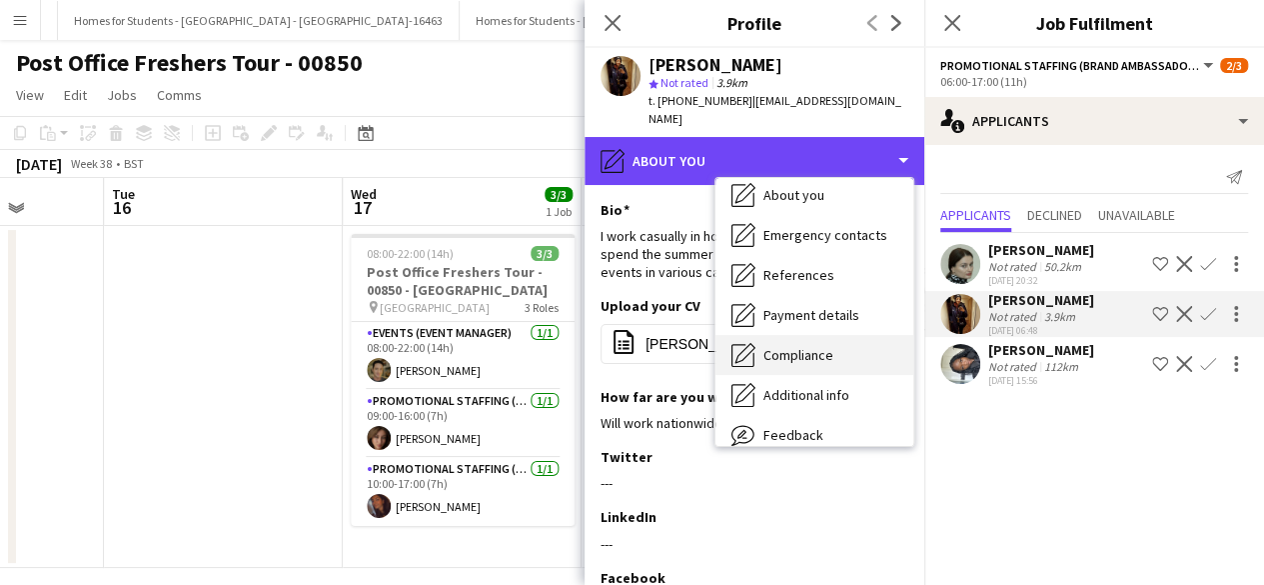
scroll to position [132, 0]
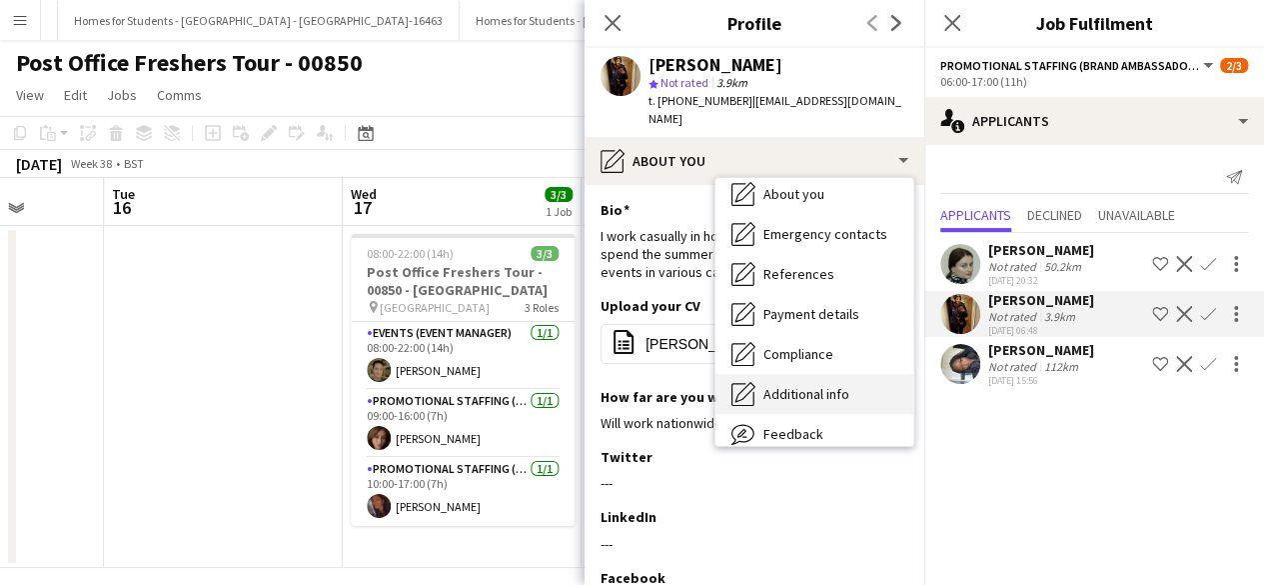
click at [818, 385] on span "Additional info" at bounding box center [807, 394] width 86 height 18
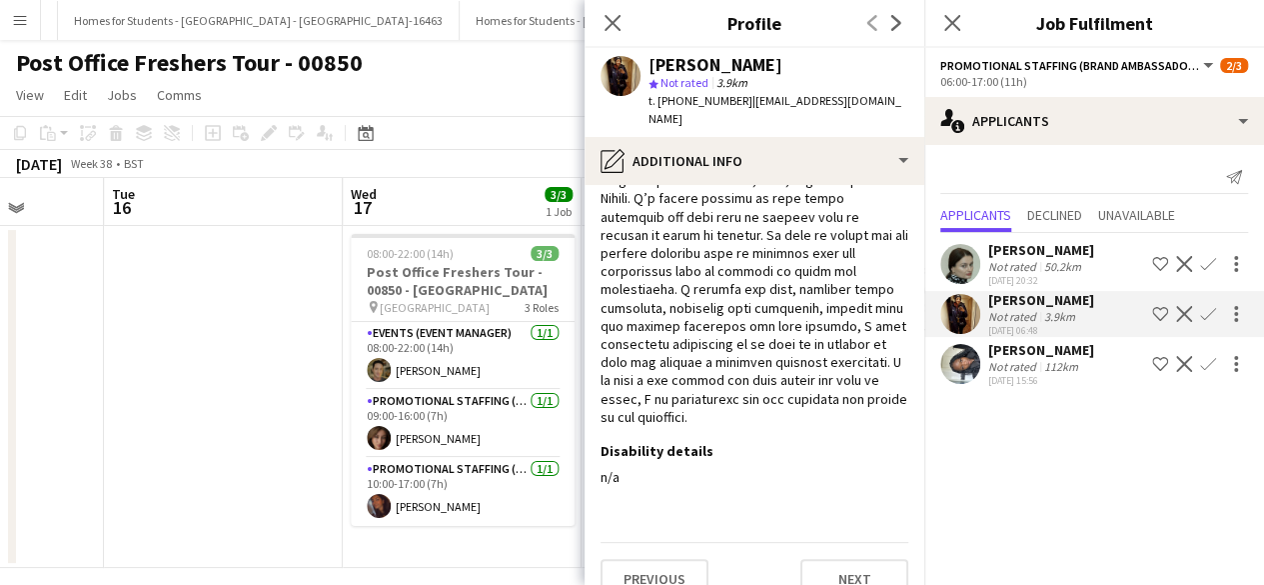
scroll to position [649, 0]
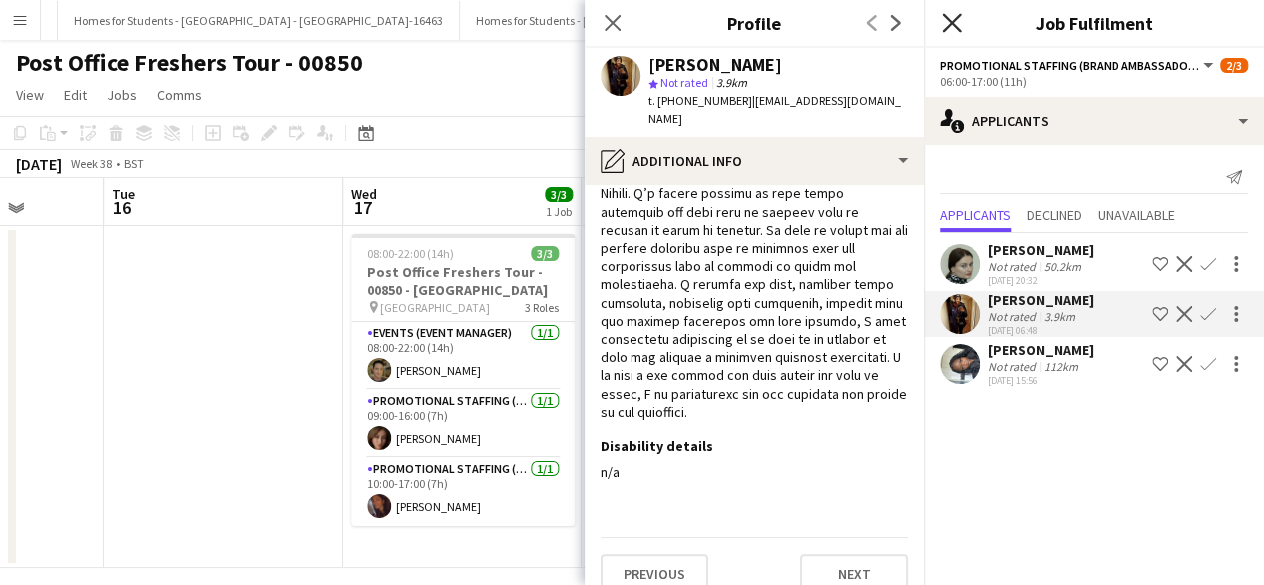
click at [945, 16] on icon at bounding box center [951, 22] width 19 height 19
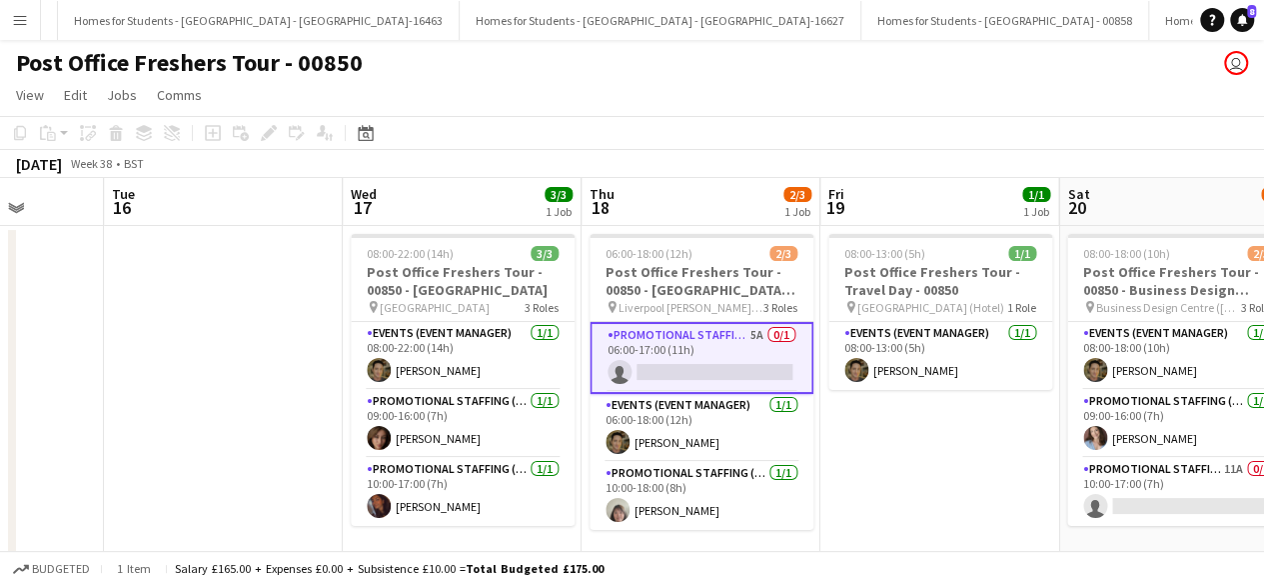
click at [850, 447] on app-date-cell "08:00-13:00 (5h) 1/1 Post Office Freshers Tour - Travel Day - 00850 pin London …" at bounding box center [940, 397] width 239 height 342
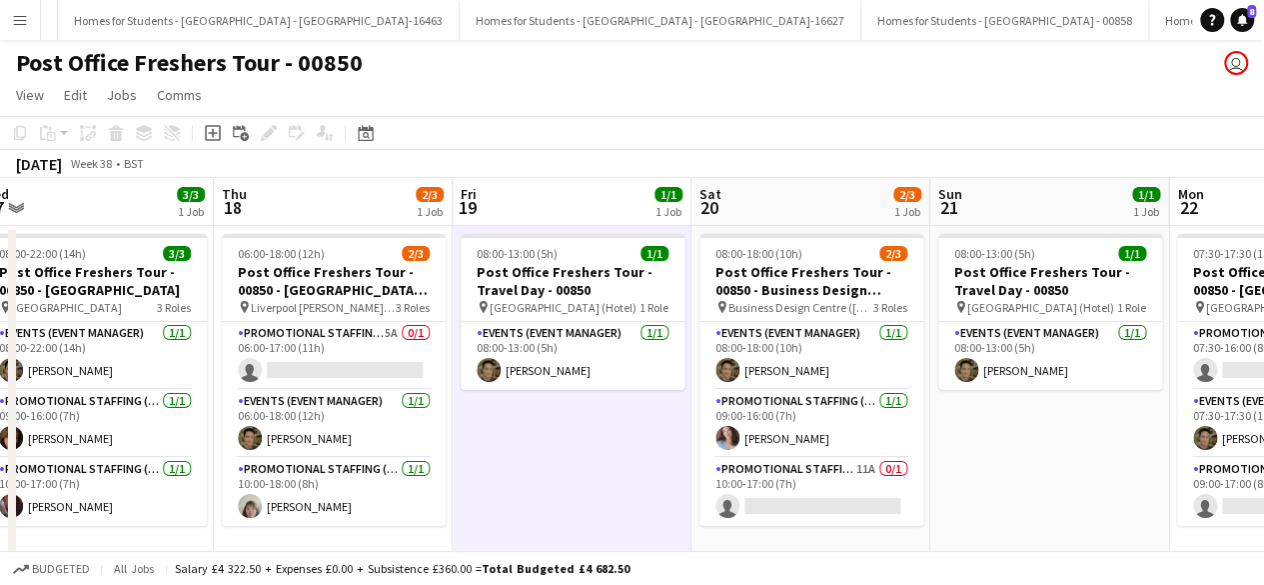
scroll to position [0, 744]
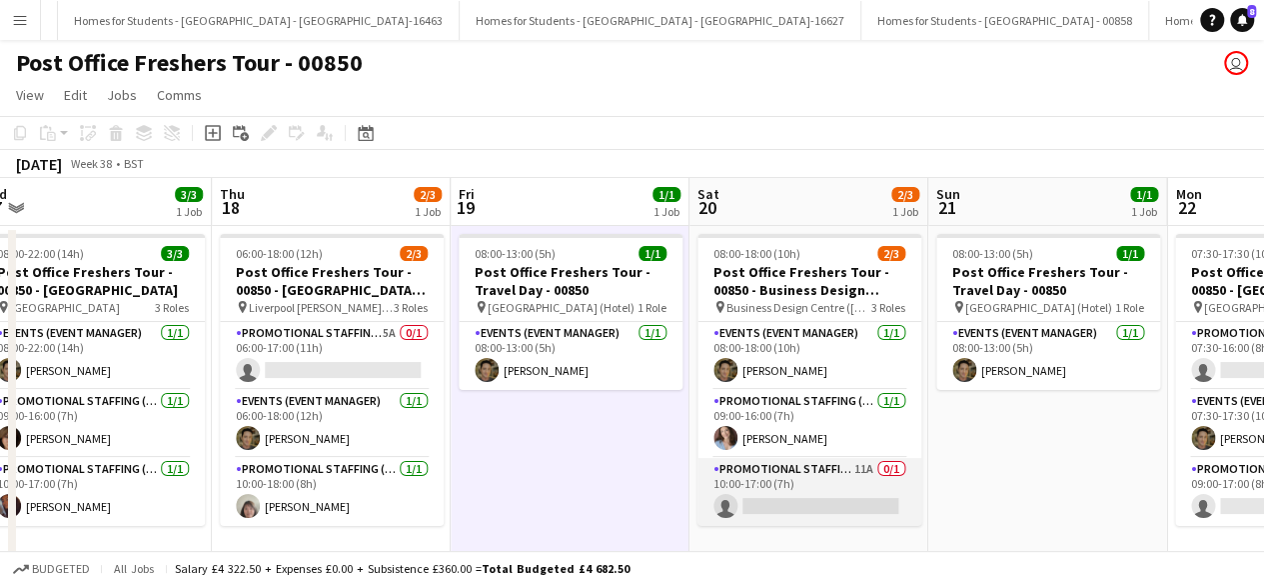
click at [824, 487] on app-card-role "Promotional Staffing (Brand Ambassadors) 11A 0/1 10:00-17:00 (7h) single-neutra…" at bounding box center [810, 492] width 224 height 68
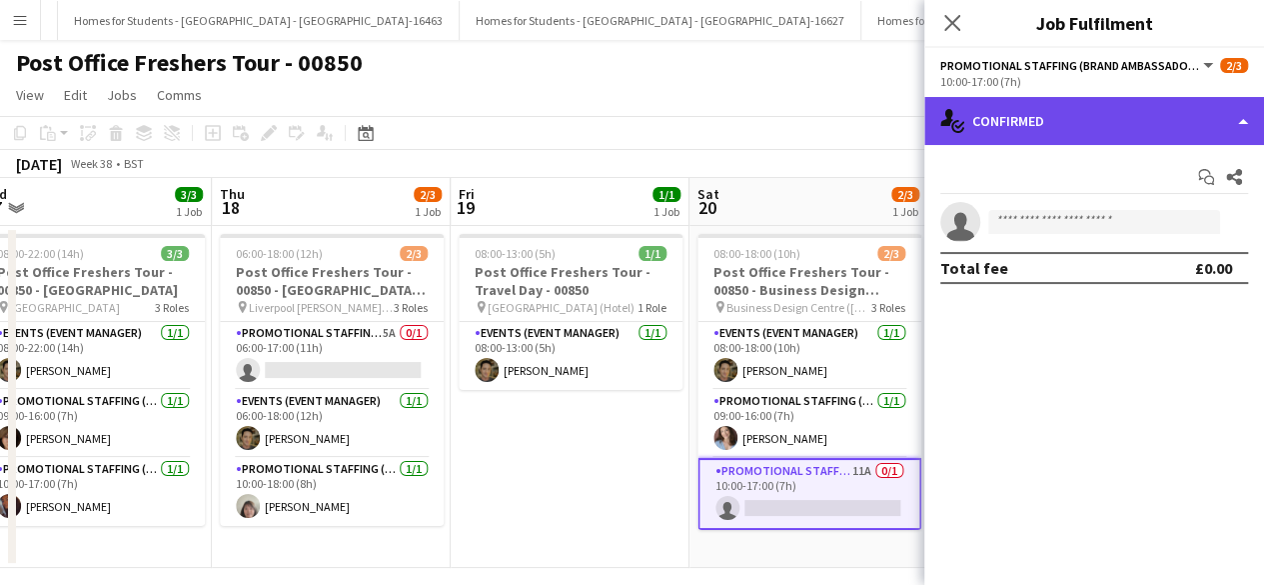
click at [1097, 137] on div "single-neutral-actions-check-2 Confirmed" at bounding box center [1094, 121] width 340 height 48
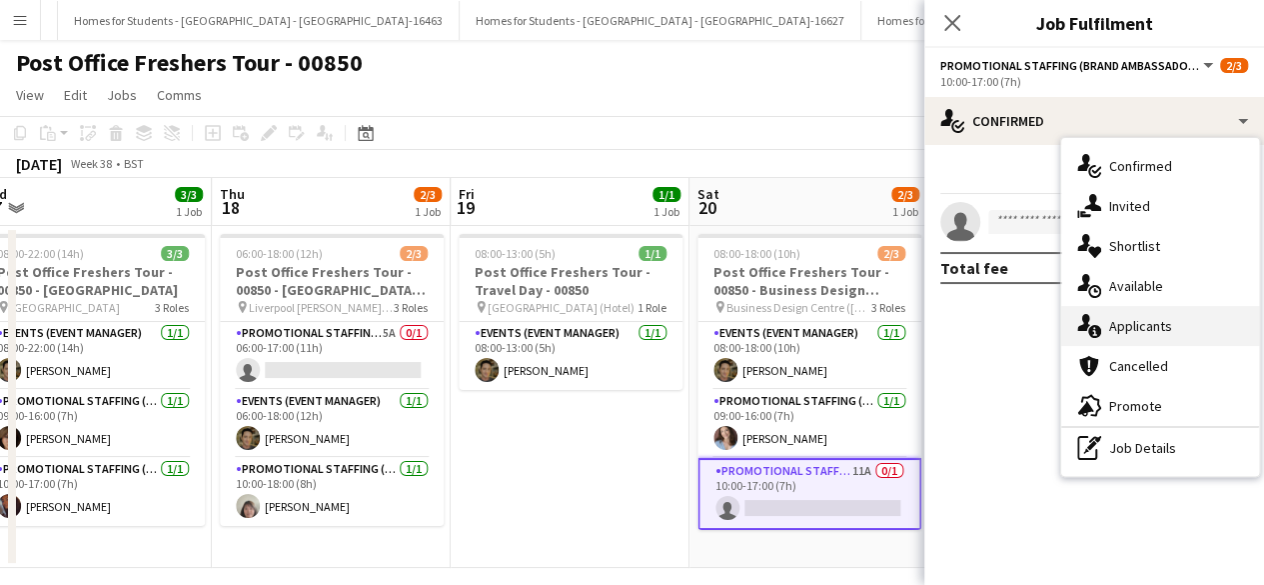
click at [1149, 323] on div "single-neutral-actions-information Applicants" at bounding box center [1160, 326] width 198 height 40
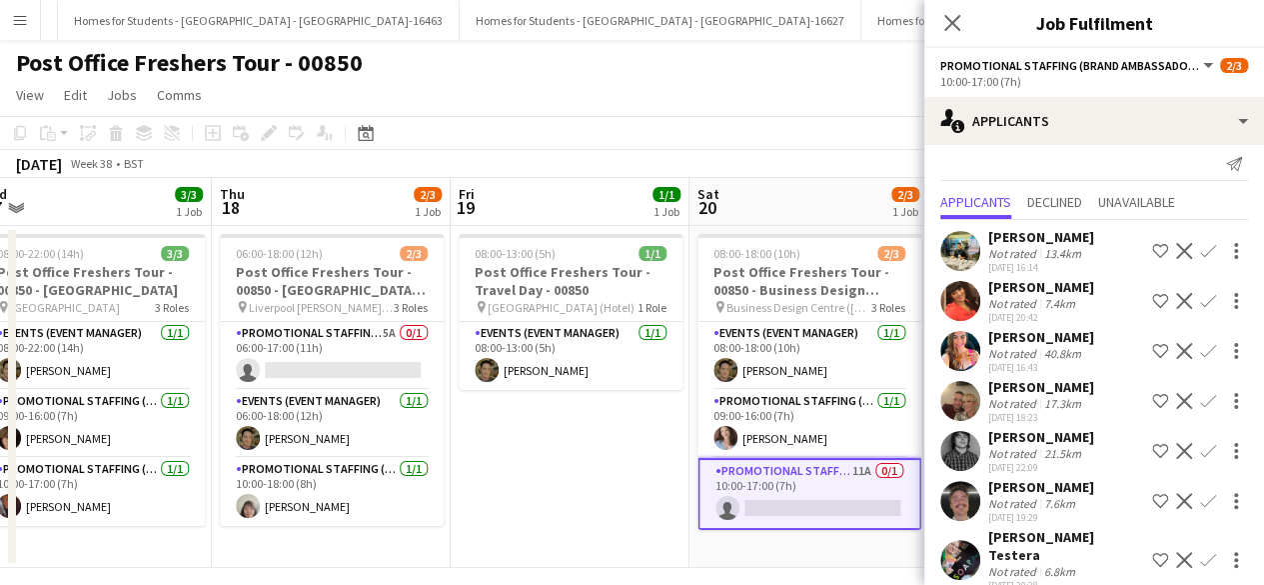
scroll to position [0, 0]
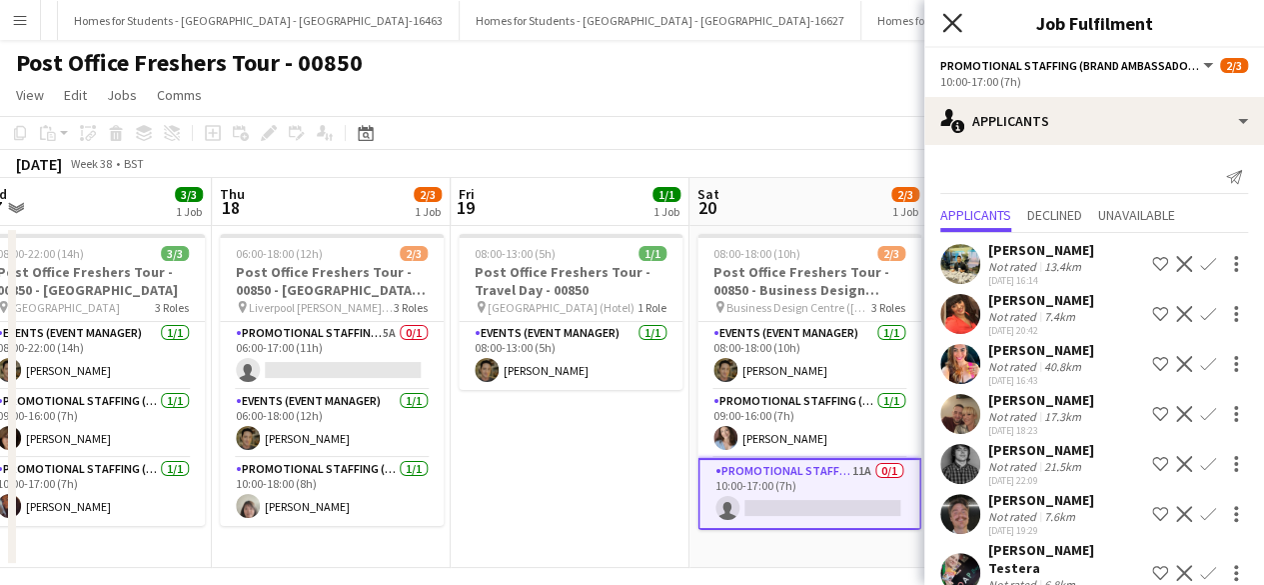
click at [954, 23] on icon "Close pop-in" at bounding box center [951, 22] width 19 height 19
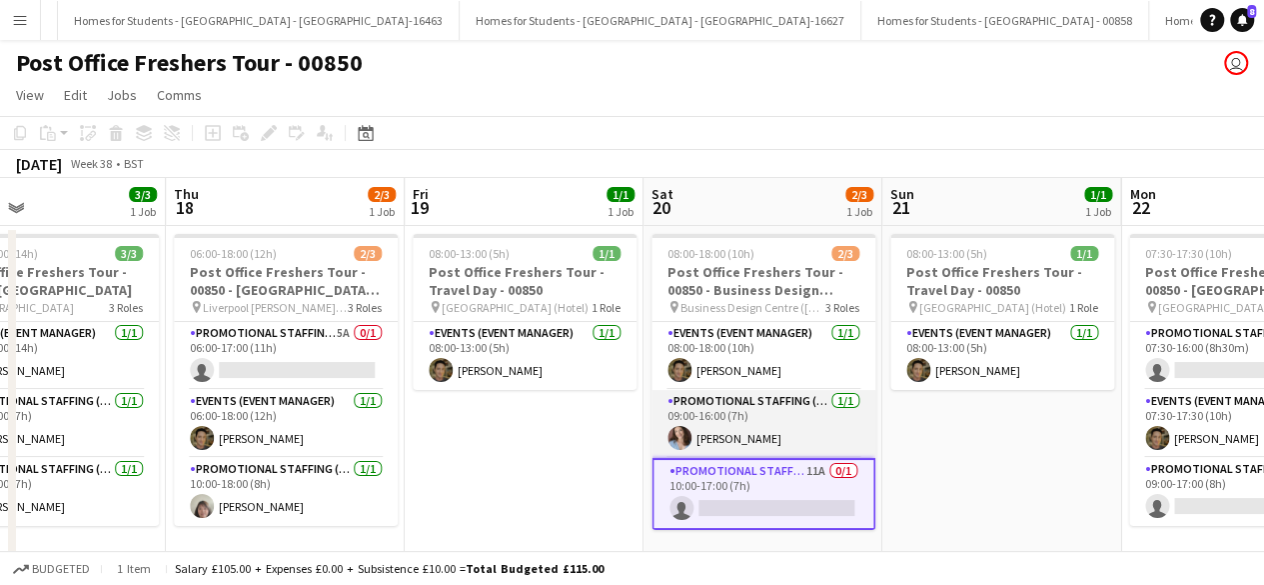
scroll to position [0, 790]
click at [799, 503] on app-card-role "Promotional Staffing (Brand Ambassadors) 11A 0/1 10:00-17:00 (7h) single-neutra…" at bounding box center [764, 494] width 224 height 72
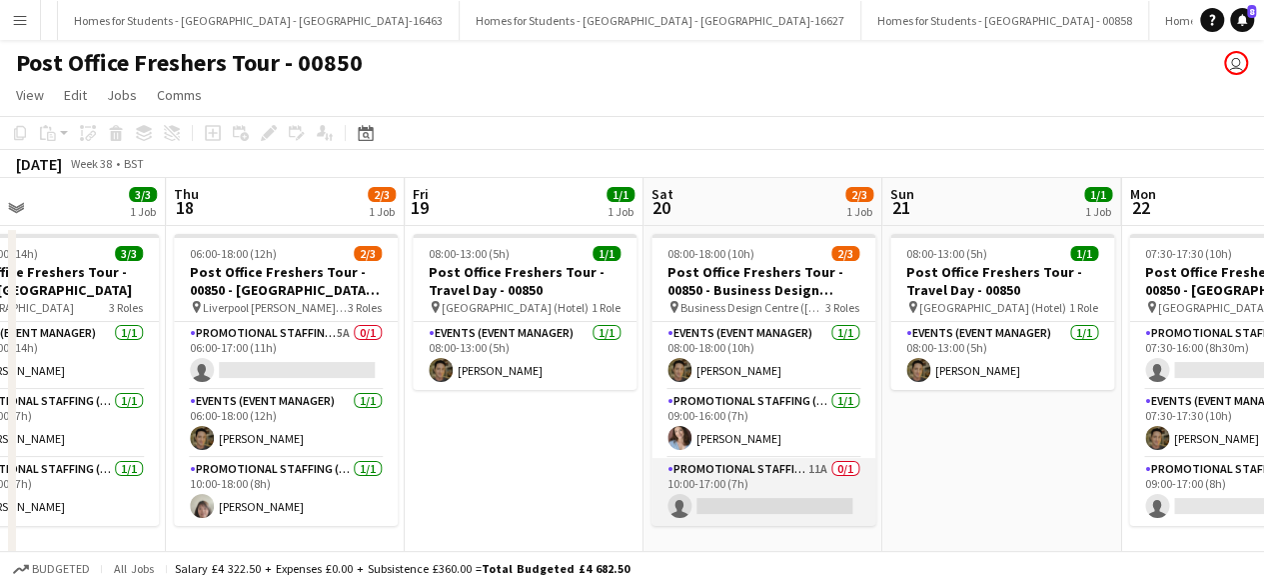
click at [799, 503] on app-card-role "Promotional Staffing (Brand Ambassadors) 11A 0/1 10:00-17:00 (7h) single-neutra…" at bounding box center [764, 492] width 224 height 68
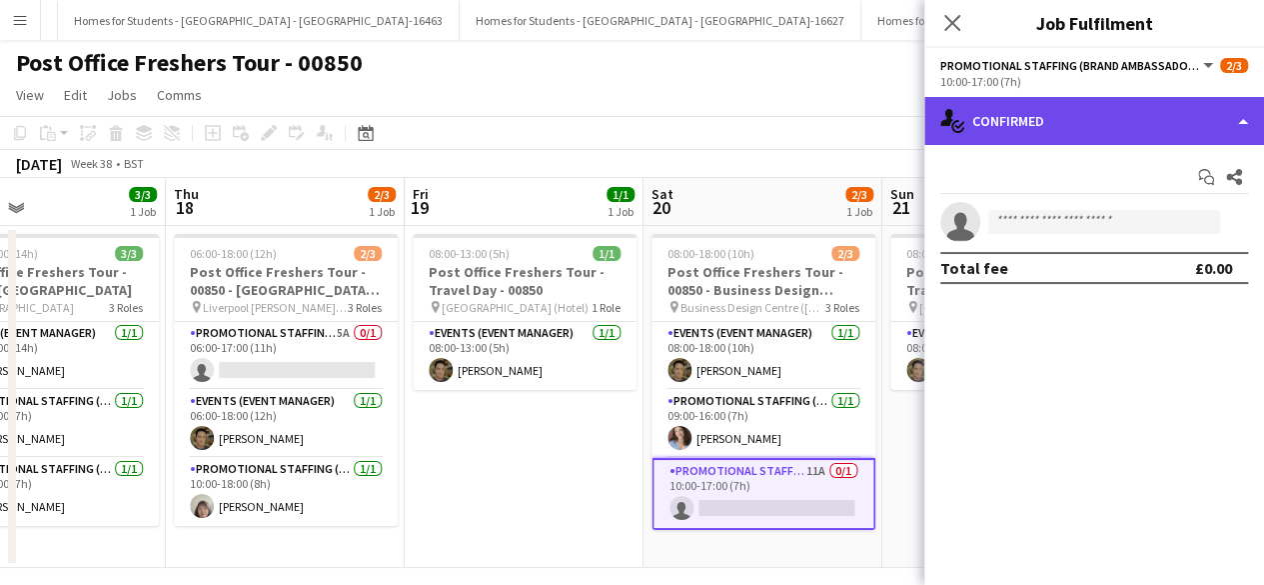
click at [1093, 121] on div "single-neutral-actions-check-2 Confirmed" at bounding box center [1094, 121] width 340 height 48
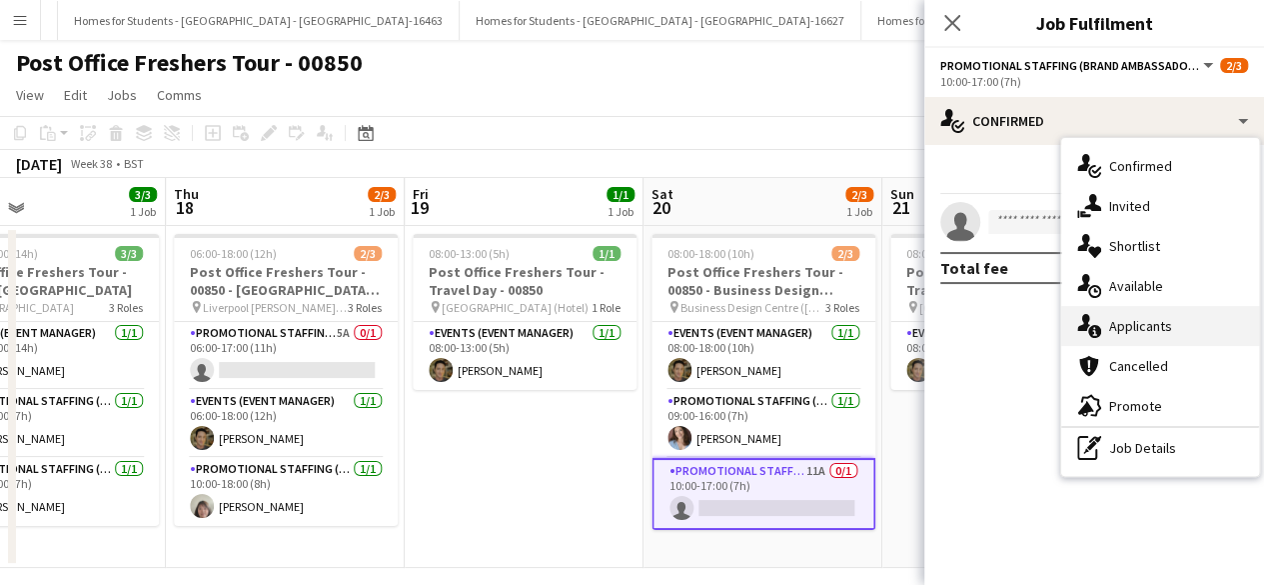
click at [1152, 324] on div "single-neutral-actions-information Applicants" at bounding box center [1160, 326] width 198 height 40
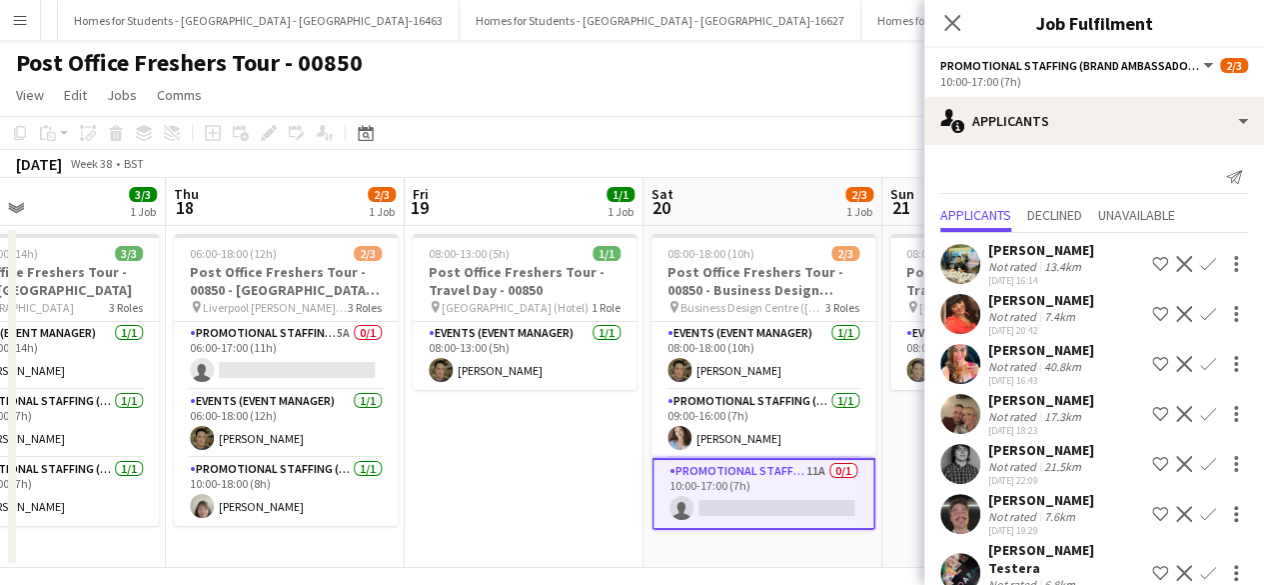
click at [1200, 311] on app-icon "Confirm" at bounding box center [1208, 314] width 16 height 16
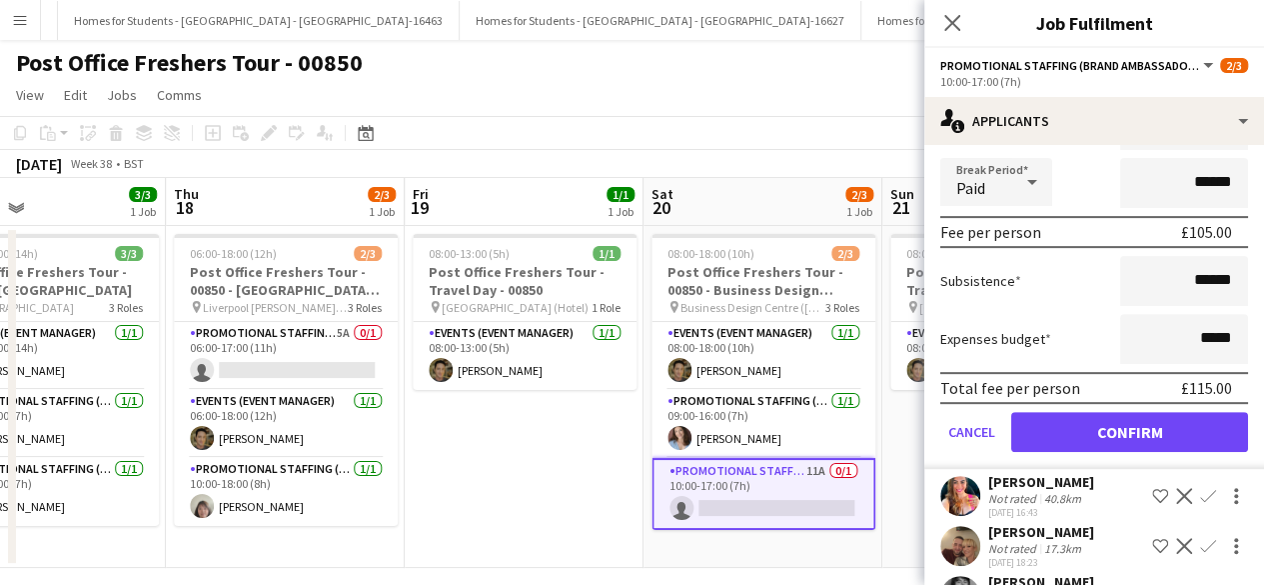
scroll to position [337, 0]
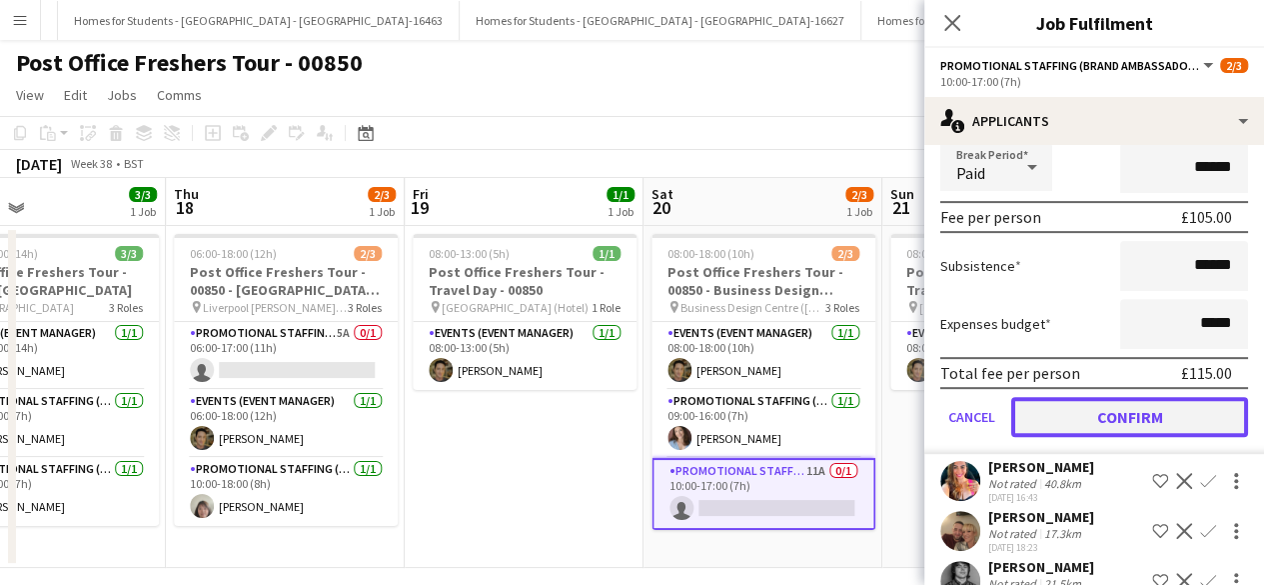
click at [1094, 417] on button "Confirm" at bounding box center [1129, 417] width 237 height 40
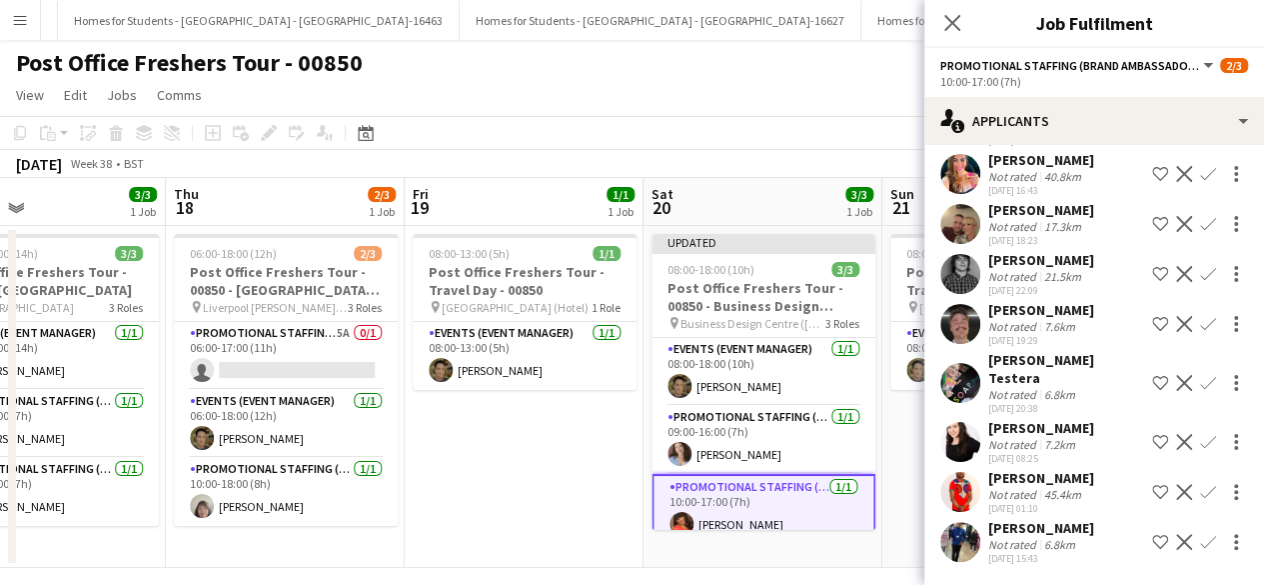
scroll to position [0, 0]
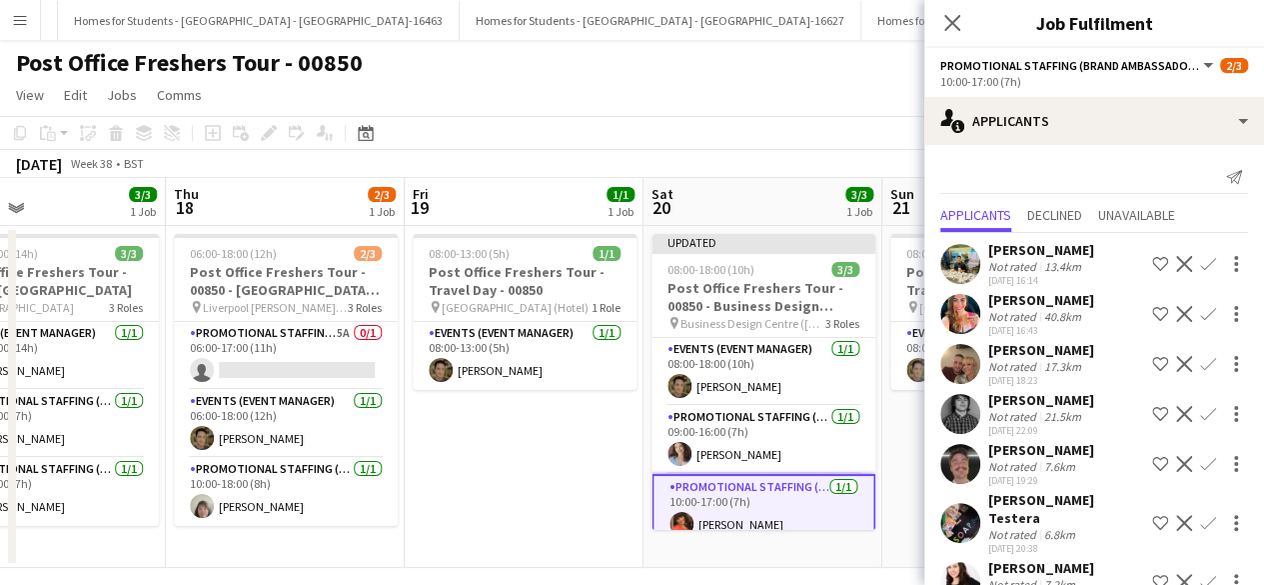
click at [904, 439] on app-date-cell "08:00-13:00 (5h) 1/1 Post Office Freshers Tour - Travel Day - 00850 pin Leeds (…" at bounding box center [1001, 397] width 239 height 342
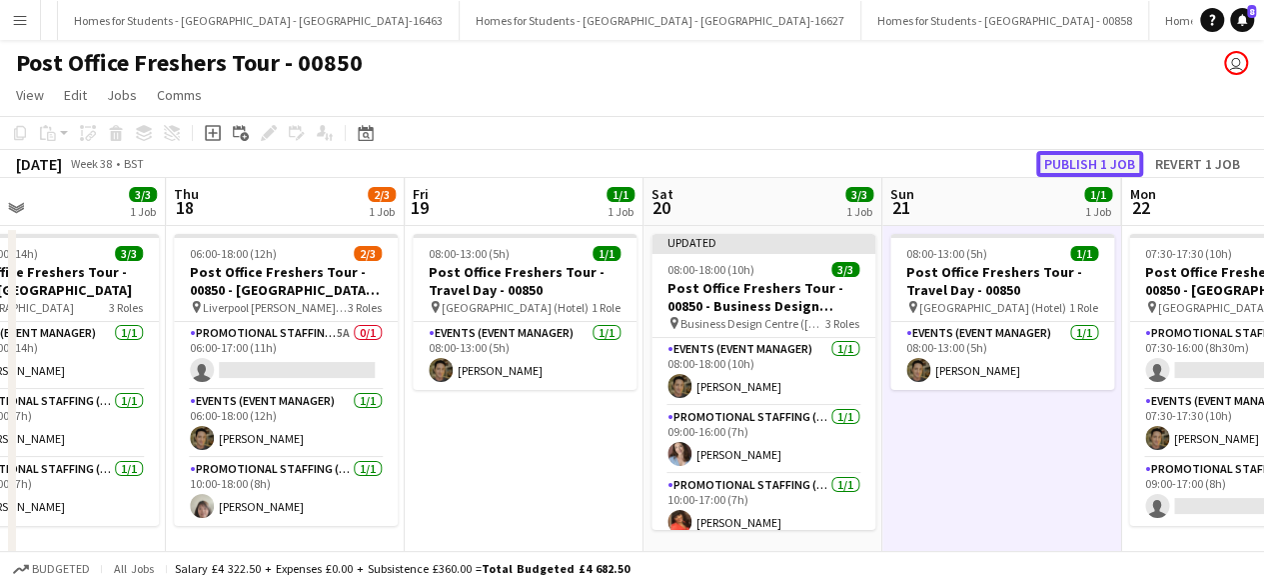
click at [1097, 163] on button "Publish 1 job" at bounding box center [1089, 164] width 107 height 26
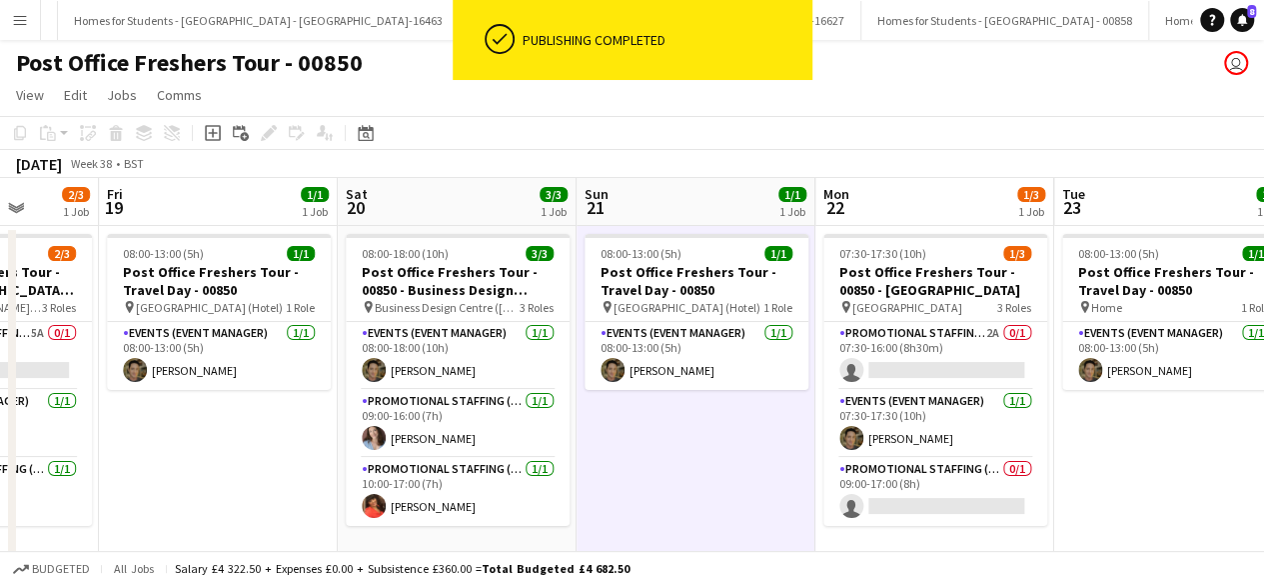
scroll to position [0, 622]
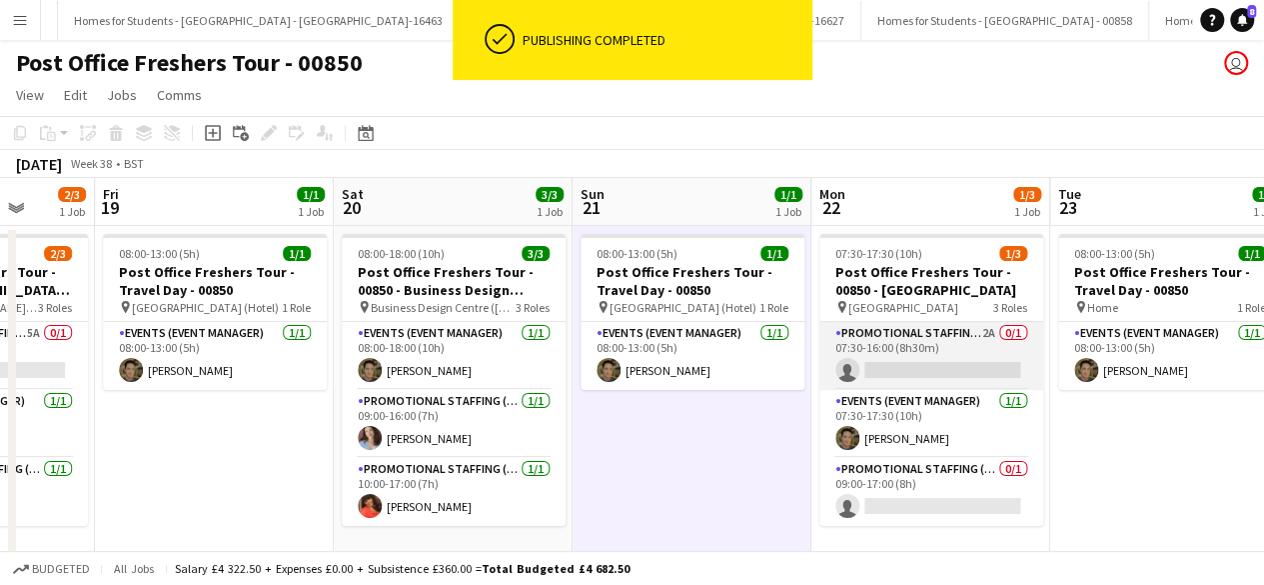
click at [943, 353] on app-card-role "Promotional Staffing (Brand Ambassadors) 2A 0/1 07:30-16:00 (8h30m) single-neut…" at bounding box center [932, 356] width 224 height 68
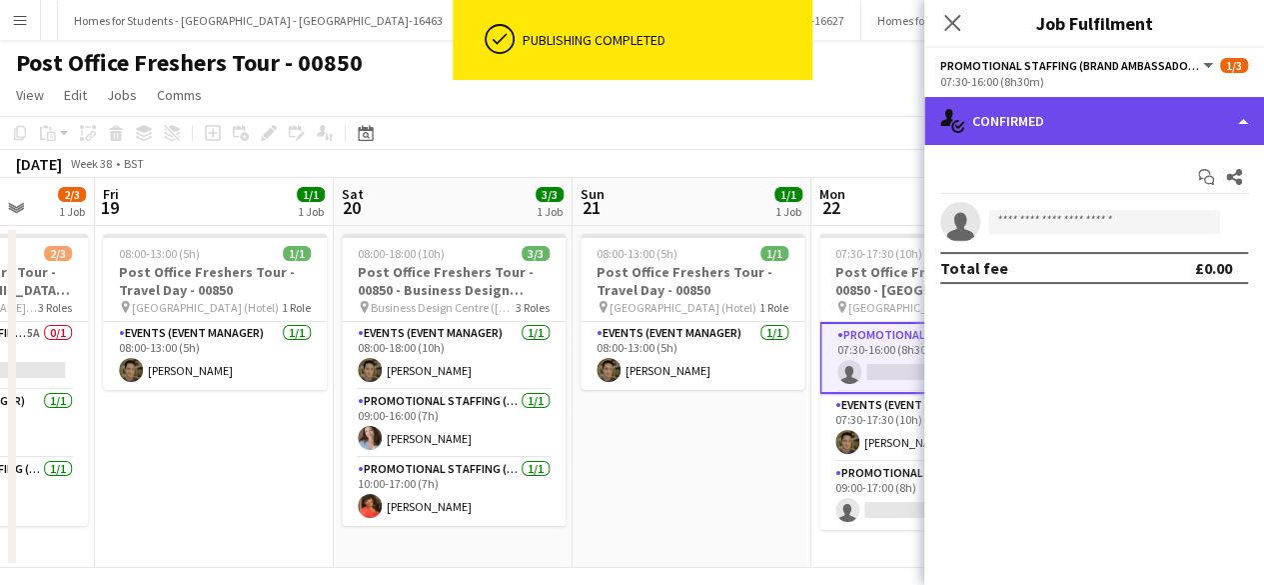
click at [1144, 129] on div "single-neutral-actions-check-2 Confirmed" at bounding box center [1094, 121] width 340 height 48
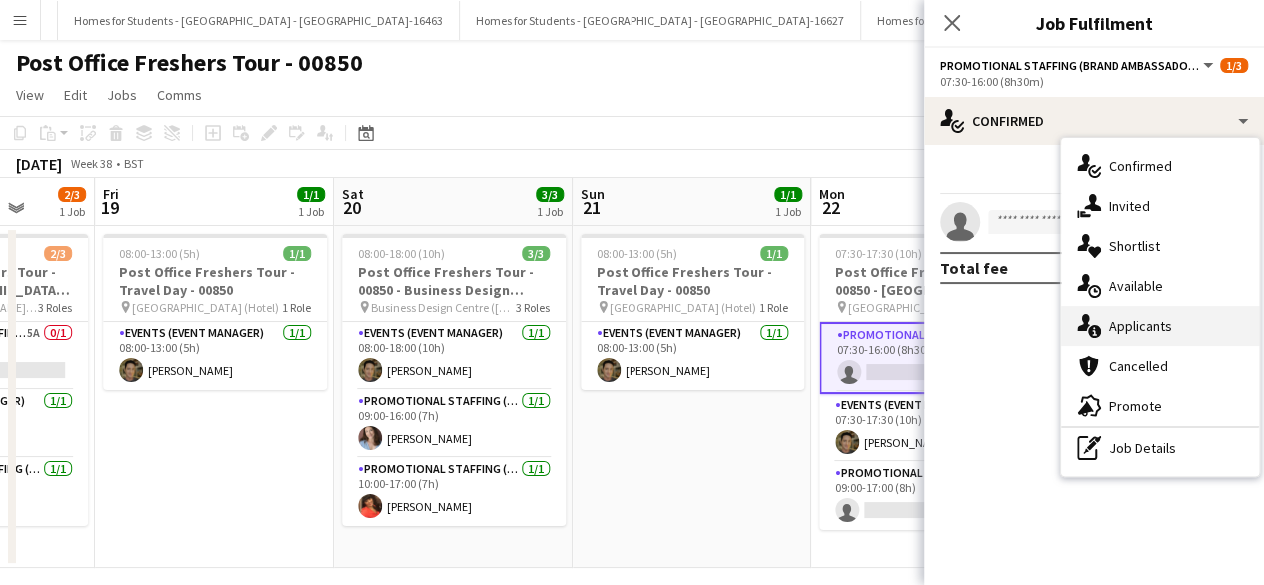
click at [1155, 324] on div "single-neutral-actions-information Applicants" at bounding box center [1160, 326] width 198 height 40
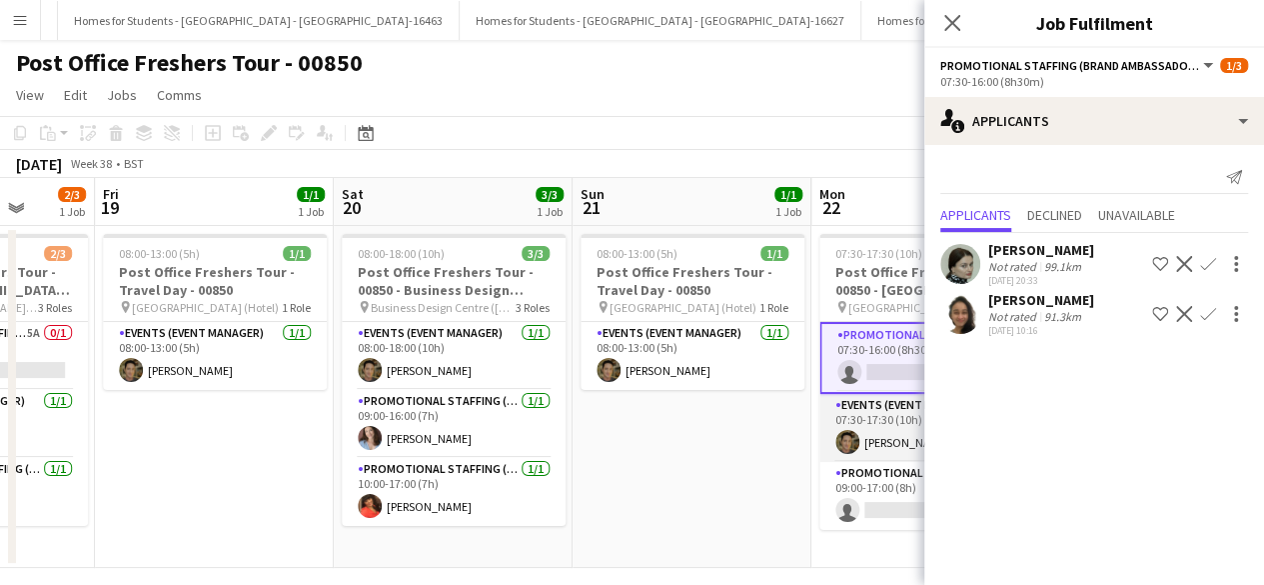
scroll to position [16, 0]
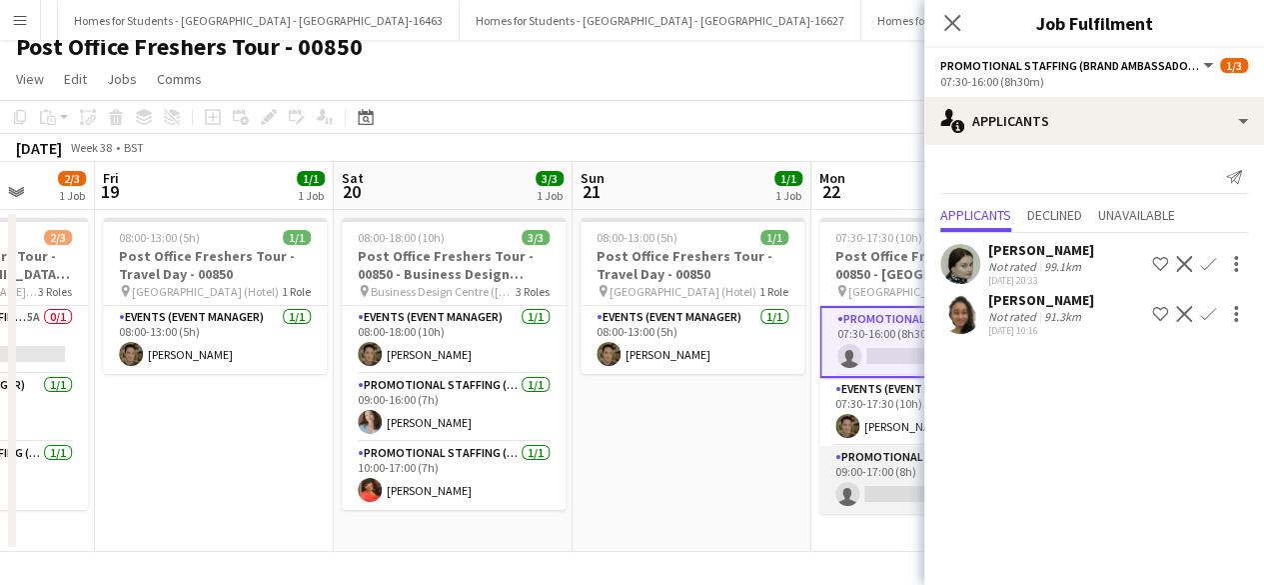
click at [899, 475] on app-card-role "Promotional Staffing (Brand Ambassadors) 0/1 09:00-17:00 (8h) single-neutral-ac…" at bounding box center [932, 480] width 224 height 68
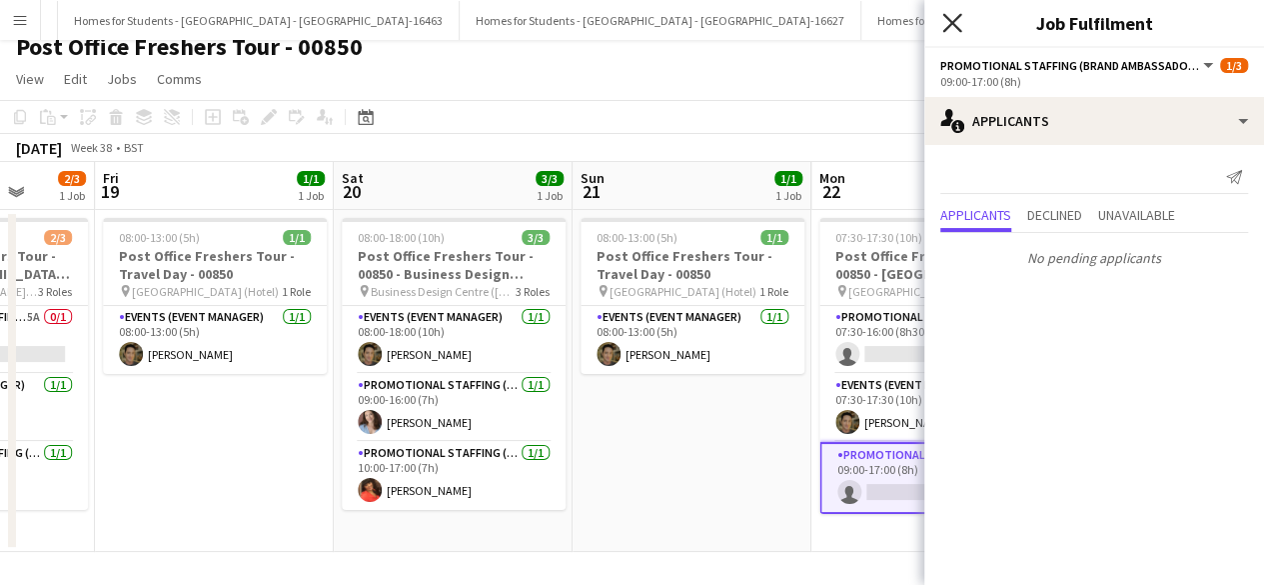
click at [949, 21] on icon at bounding box center [951, 22] width 19 height 19
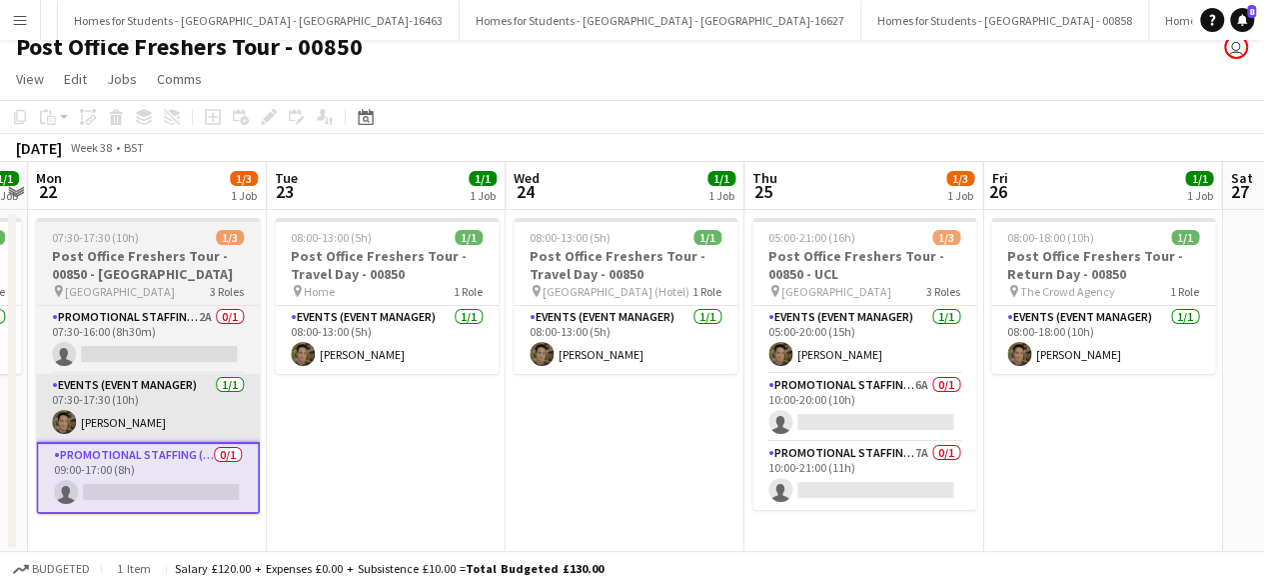
scroll to position [0, 929]
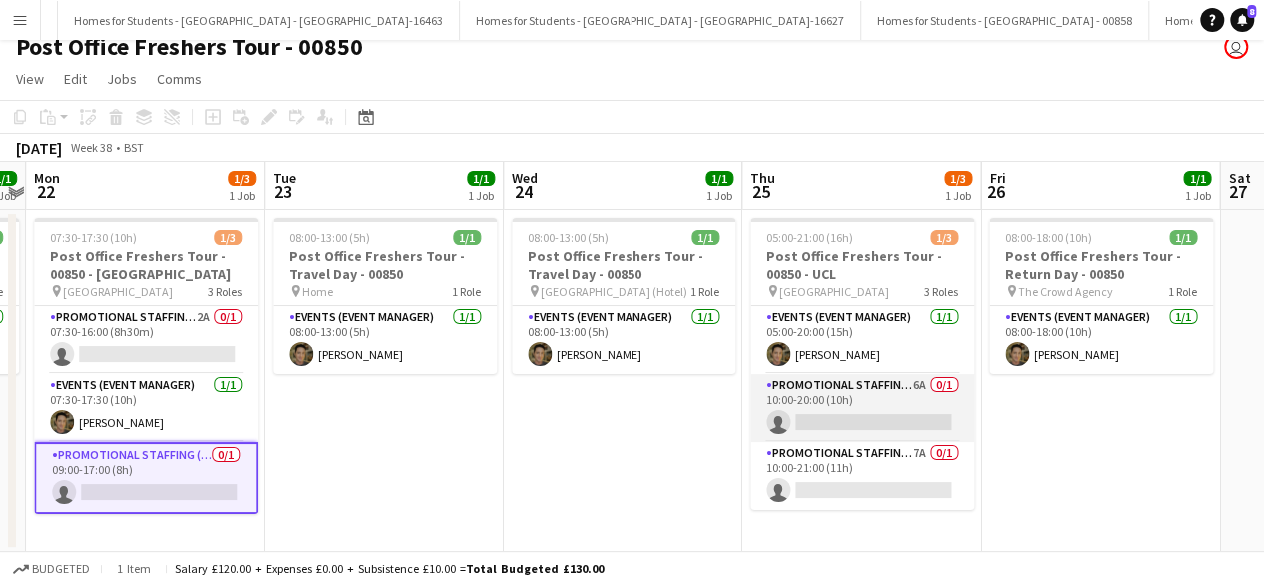
click at [887, 413] on app-card-role "Promotional Staffing (Brand Ambassadors) 6A 0/1 10:00-20:00 (10h) single-neutra…" at bounding box center [863, 408] width 224 height 68
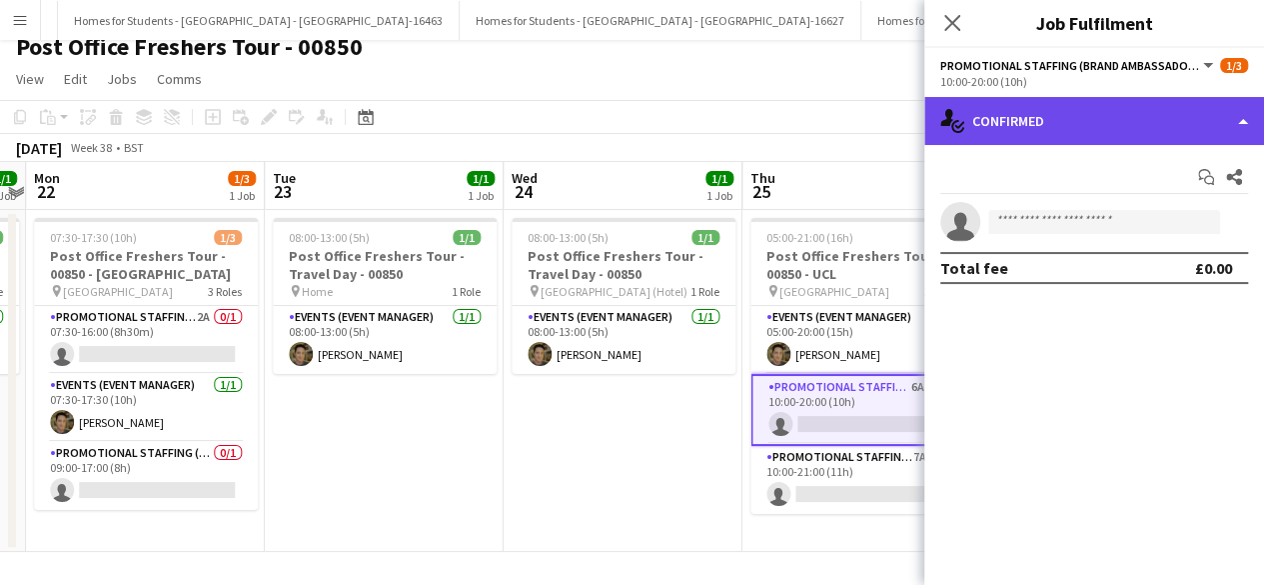
click at [1099, 99] on div "single-neutral-actions-check-2 Confirmed" at bounding box center [1094, 121] width 340 height 48
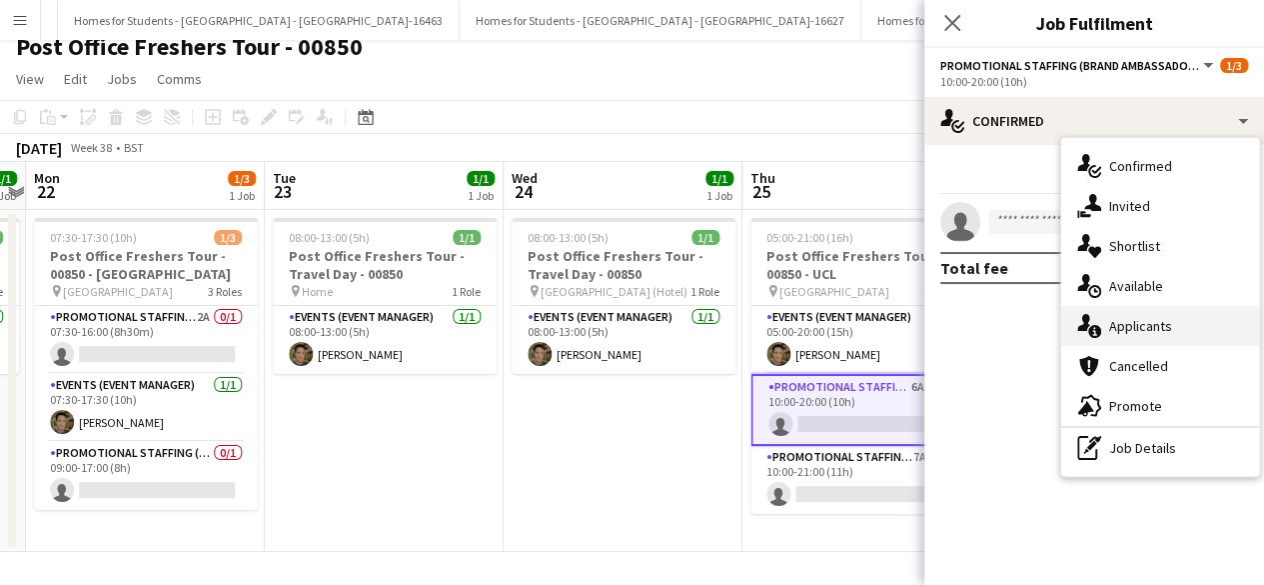
click at [1139, 311] on div "single-neutral-actions-information Applicants" at bounding box center [1160, 326] width 198 height 40
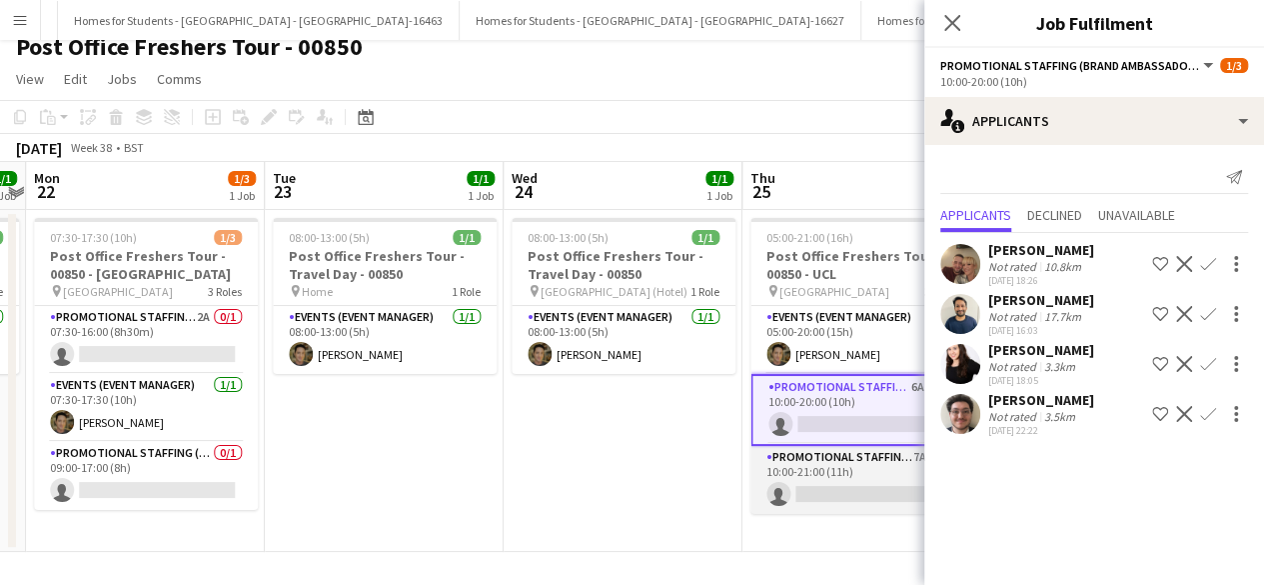
click at [854, 475] on app-card-role "Promotional Staffing (Brand Ambassadors) 7A 0/1 10:00-21:00 (11h) single-neutra…" at bounding box center [863, 480] width 224 height 68
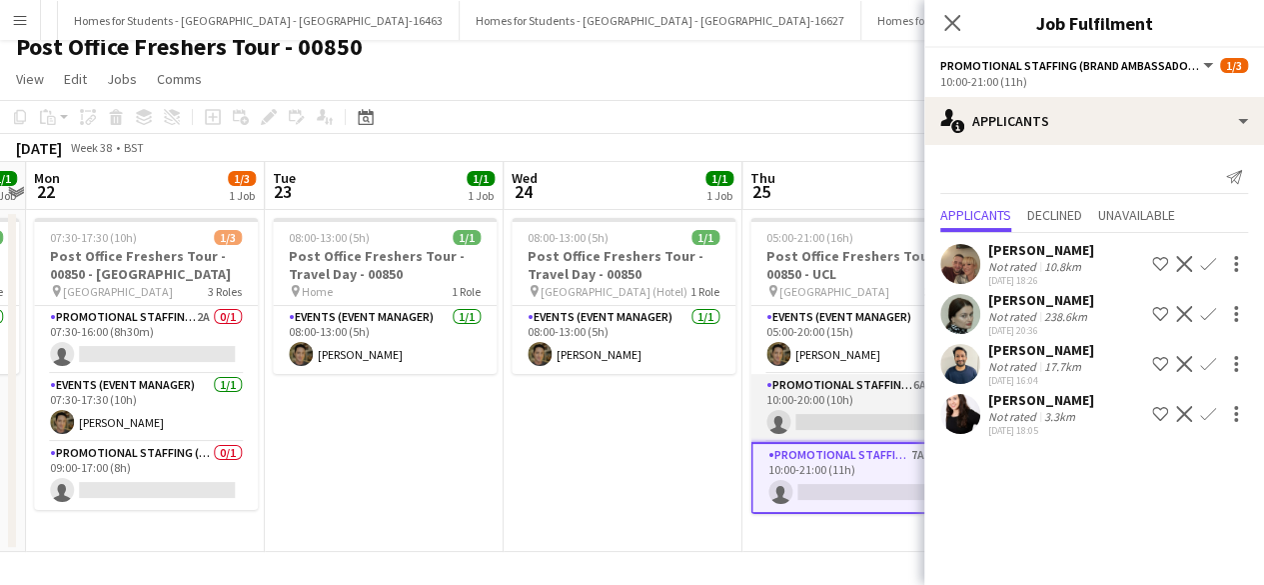
click at [872, 407] on app-card-role "Promotional Staffing (Brand Ambassadors) 6A 0/1 10:00-20:00 (10h) single-neutra…" at bounding box center [863, 408] width 224 height 68
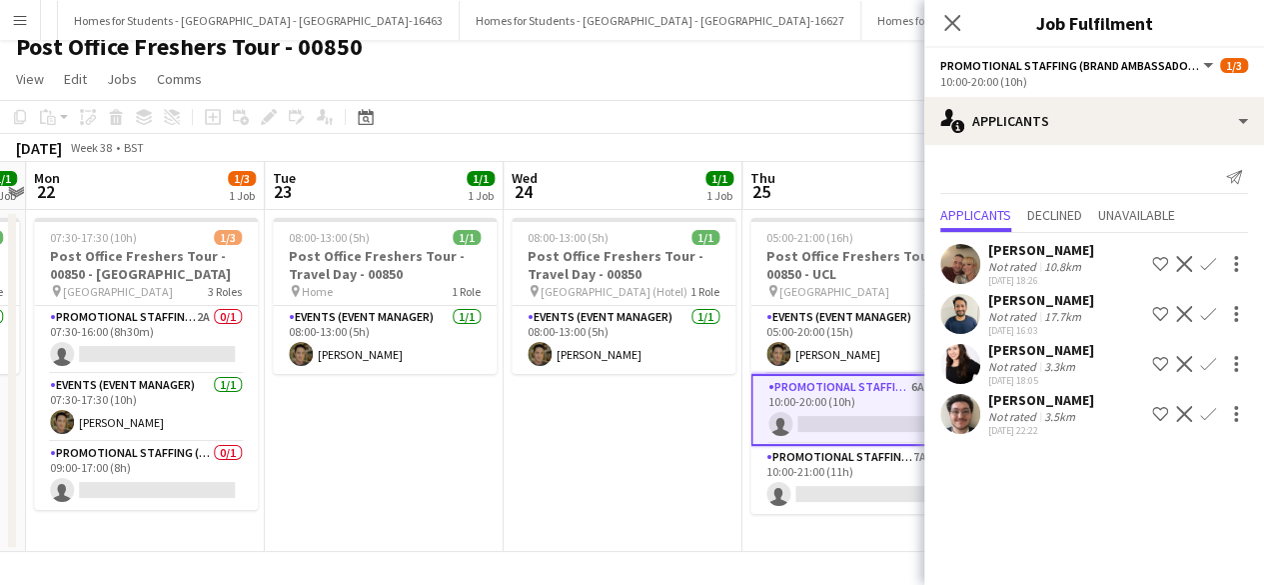
click at [1207, 415] on app-icon "Confirm" at bounding box center [1208, 414] width 16 height 16
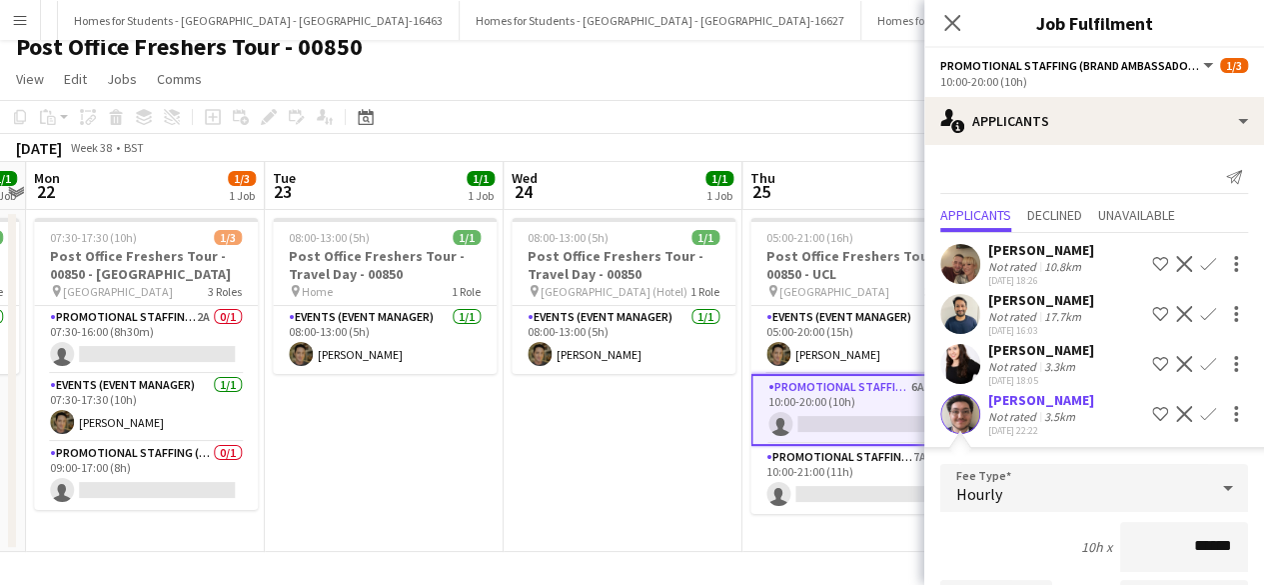
scroll to position [324, 0]
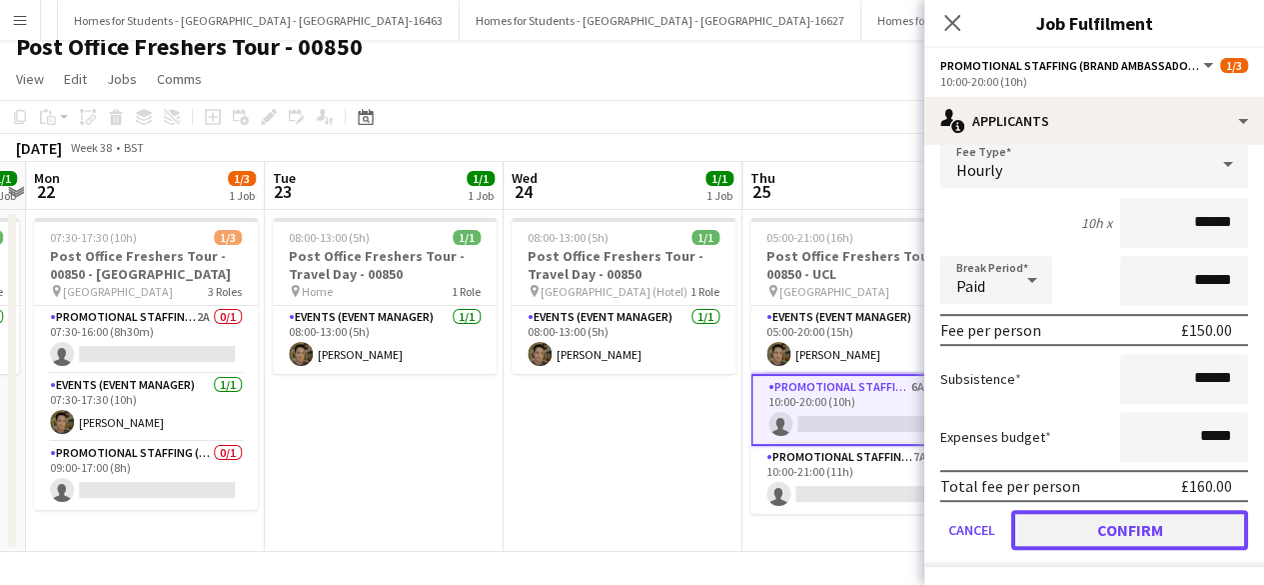
click at [1116, 528] on button "Confirm" at bounding box center [1129, 530] width 237 height 40
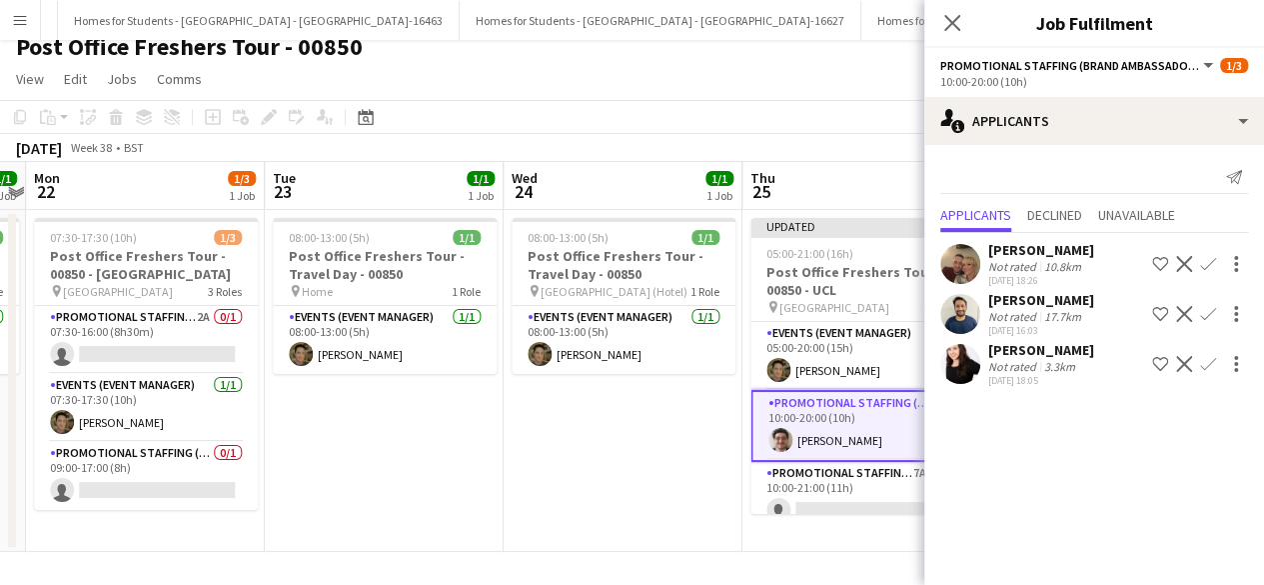
scroll to position [0, 0]
click at [947, 25] on icon "Close pop-in" at bounding box center [951, 22] width 19 height 19
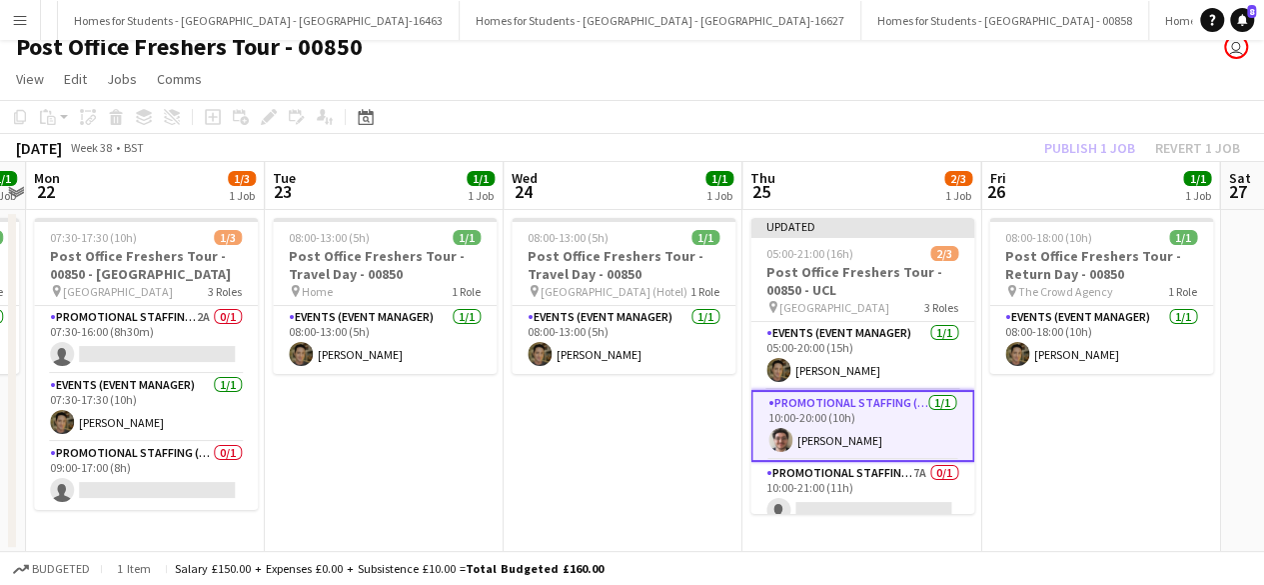
click at [669, 441] on app-date-cell "08:00-13:00 (5h) 1/1 Post Office Freshers Tour - Travel Day - 00850 pin London …" at bounding box center [623, 381] width 239 height 342
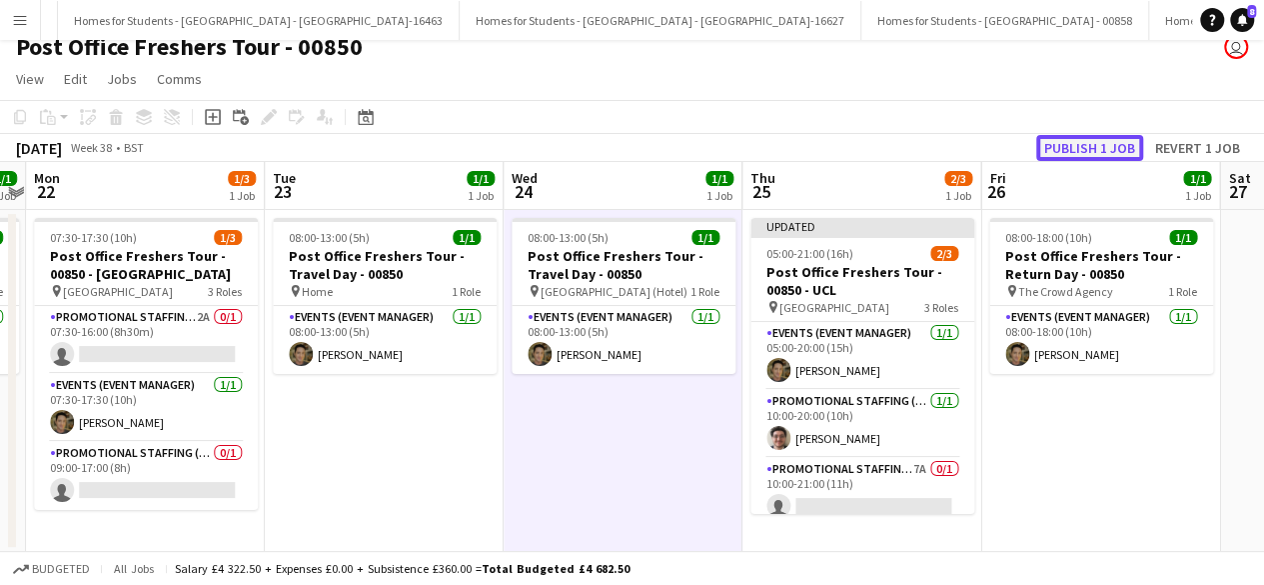
click at [1098, 145] on button "Publish 1 job" at bounding box center [1089, 148] width 107 height 26
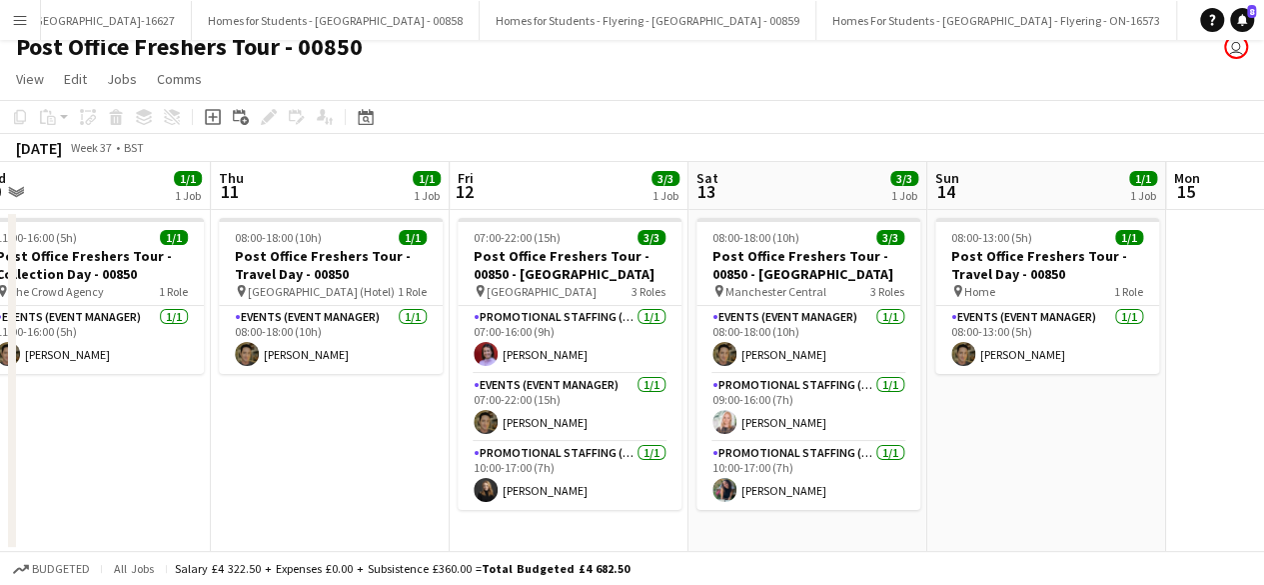
scroll to position [0, 26801]
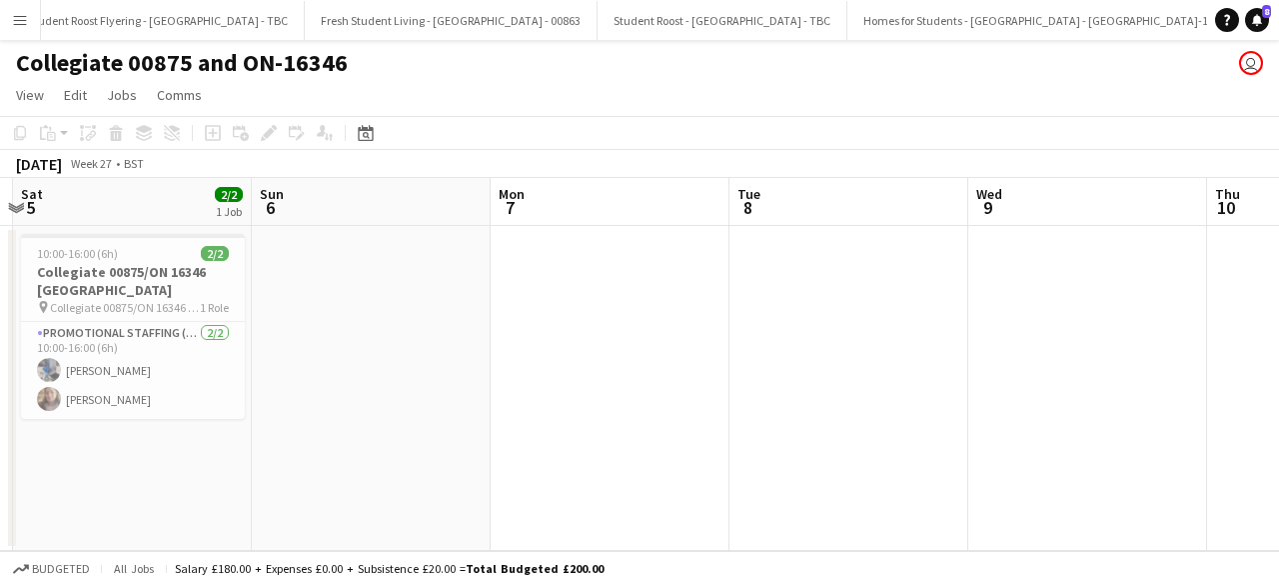
scroll to position [0, 28242]
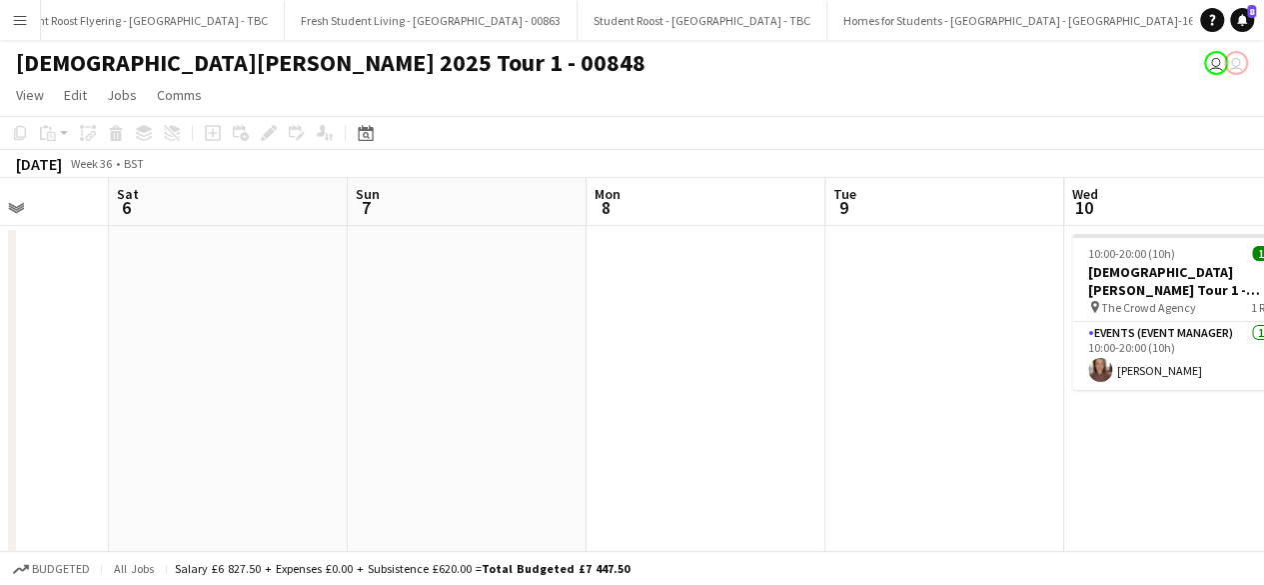
scroll to position [0, 611]
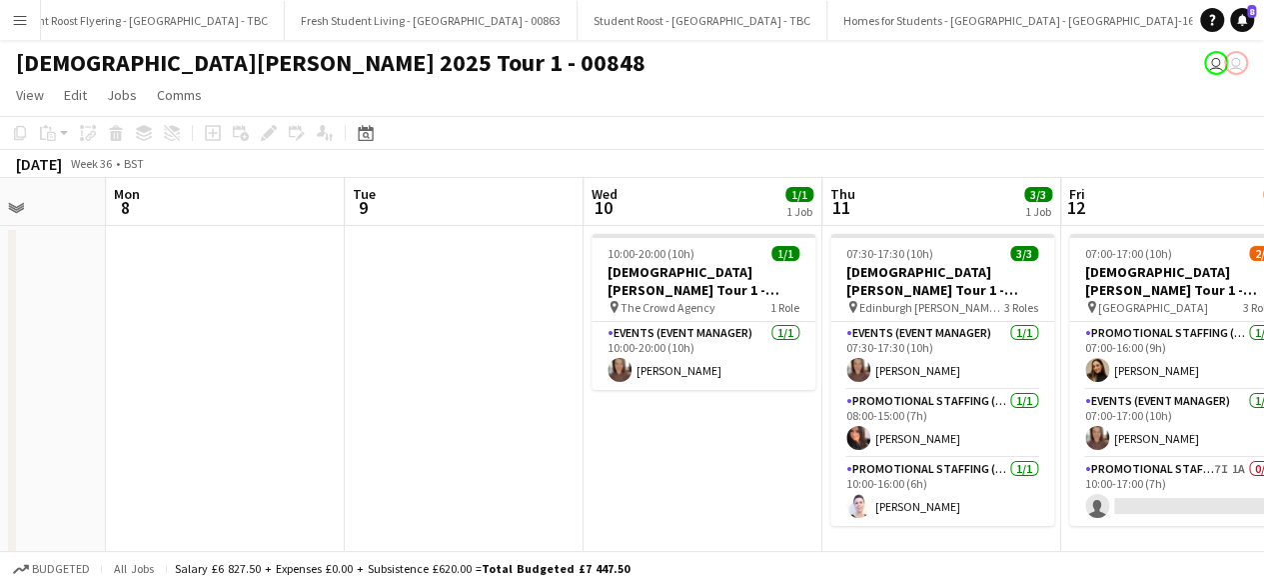
click at [714, 457] on app-date-cell "10:00-20:00 (10h) 1/1 Lady Garden Tour 1 - Collection Day - 00848 pin The Crowd…" at bounding box center [703, 397] width 239 height 342
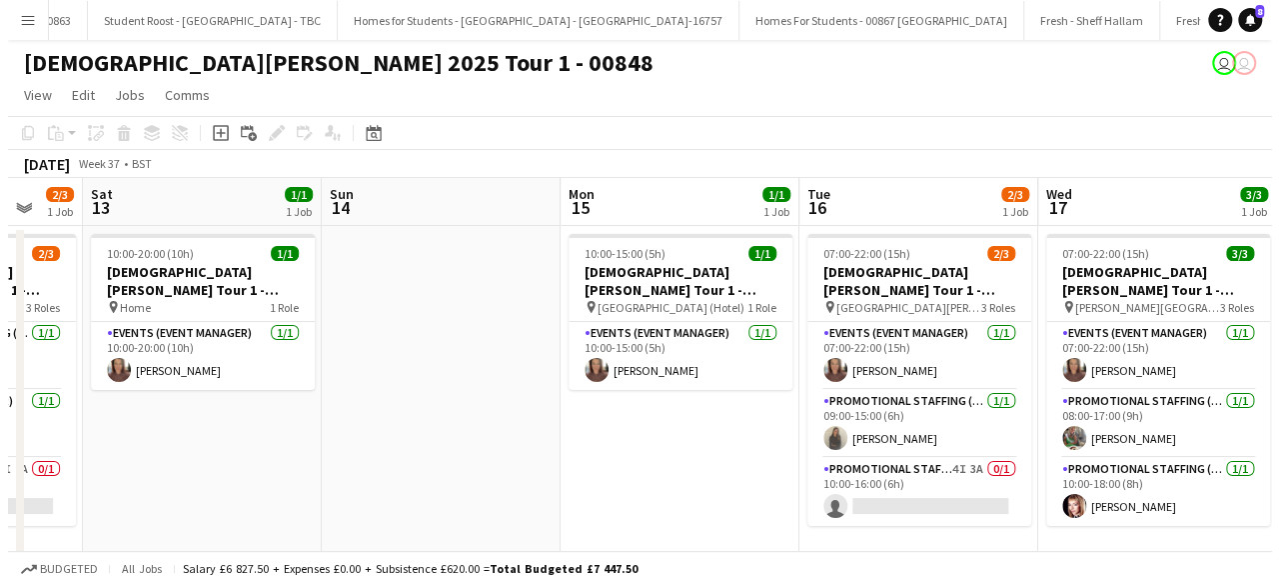
scroll to position [0, 28744]
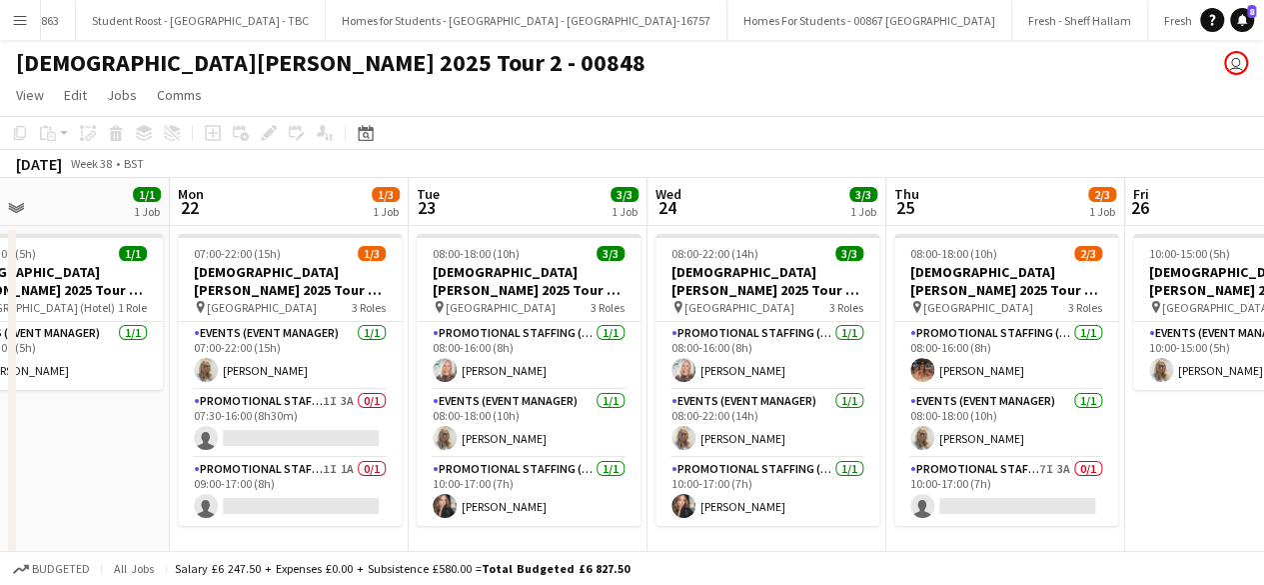
scroll to position [0, 546]
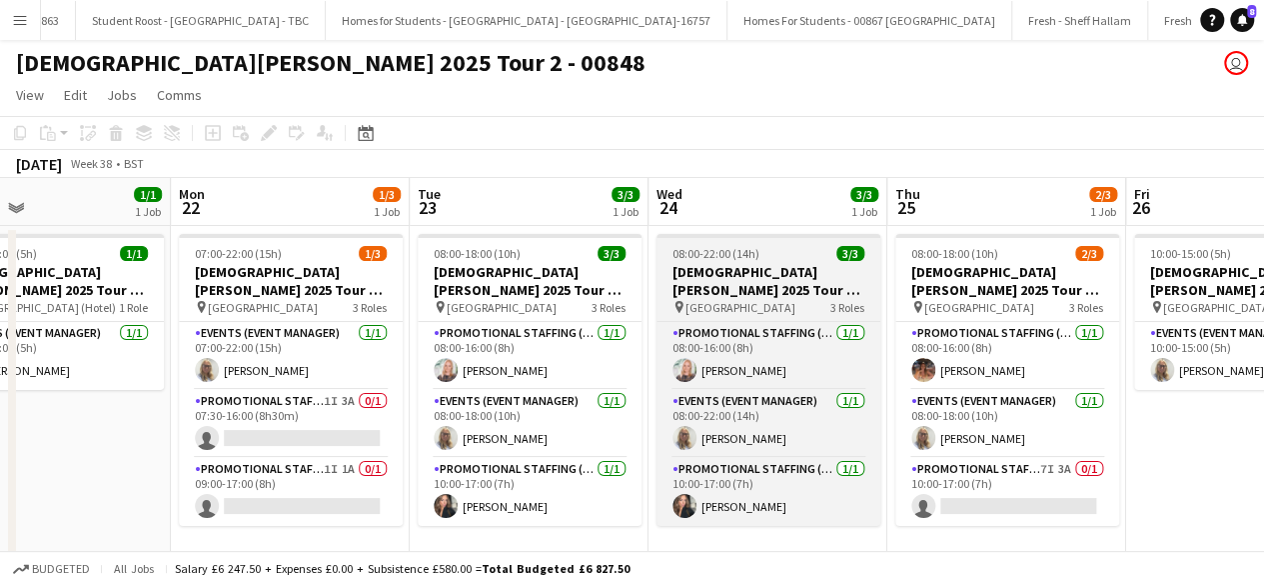
click at [790, 253] on div "08:00-22:00 (14h) 3/3" at bounding box center [769, 253] width 224 height 15
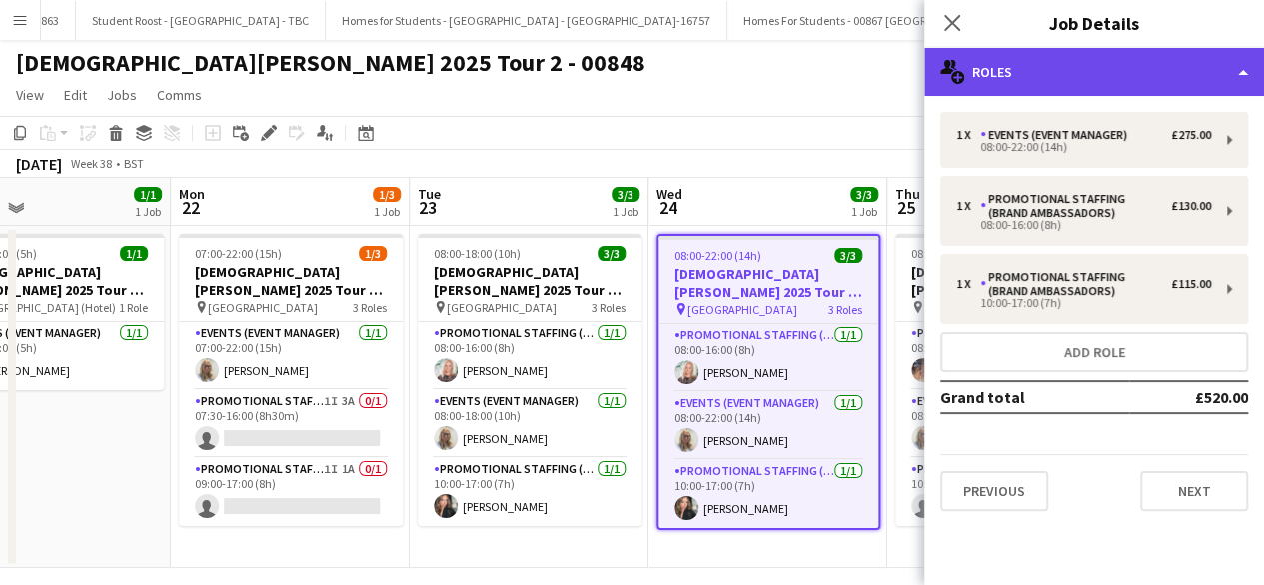
click at [1103, 83] on div "multiple-users-add Roles" at bounding box center [1094, 72] width 340 height 48
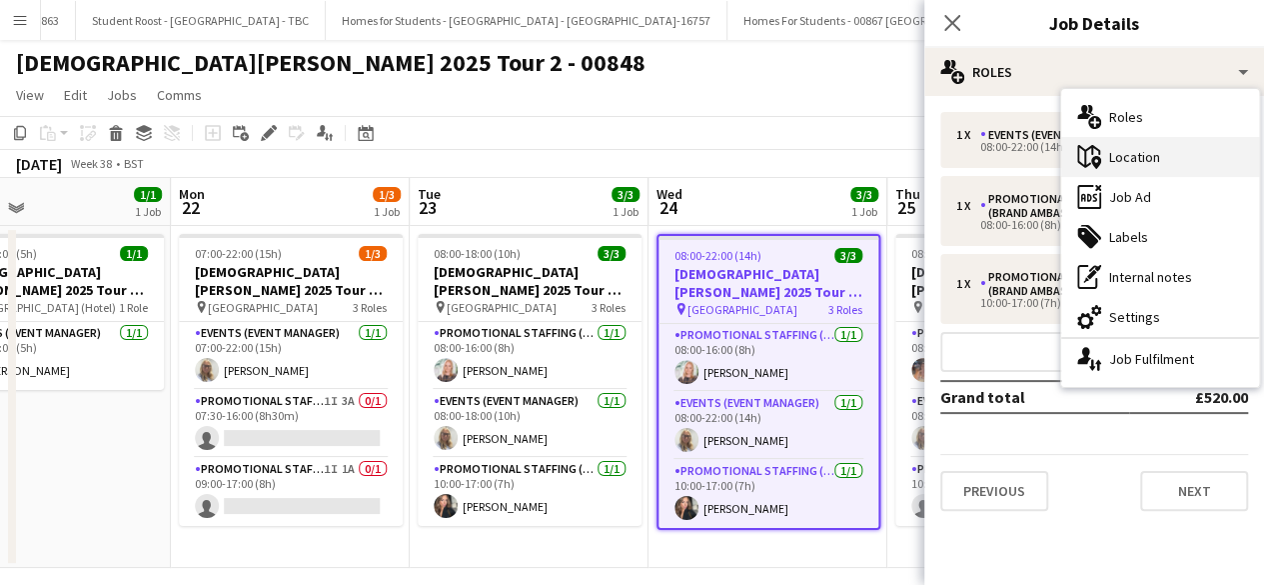
click at [1135, 152] on div "maps-pin-1 Location" at bounding box center [1160, 157] width 198 height 40
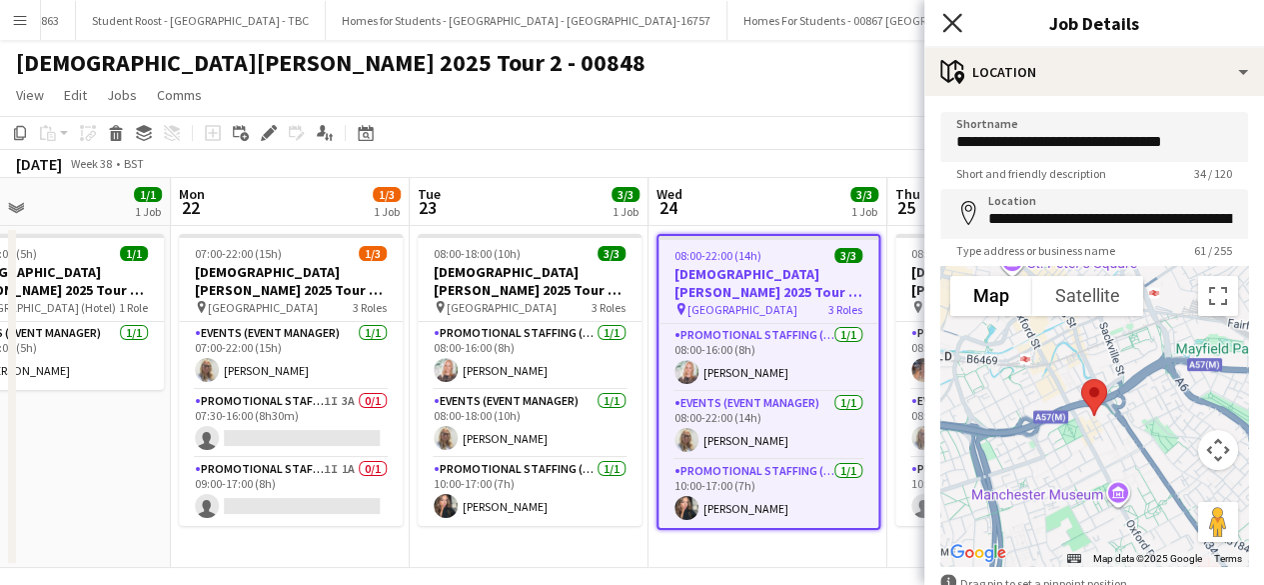
click at [953, 20] on icon at bounding box center [951, 22] width 19 height 19
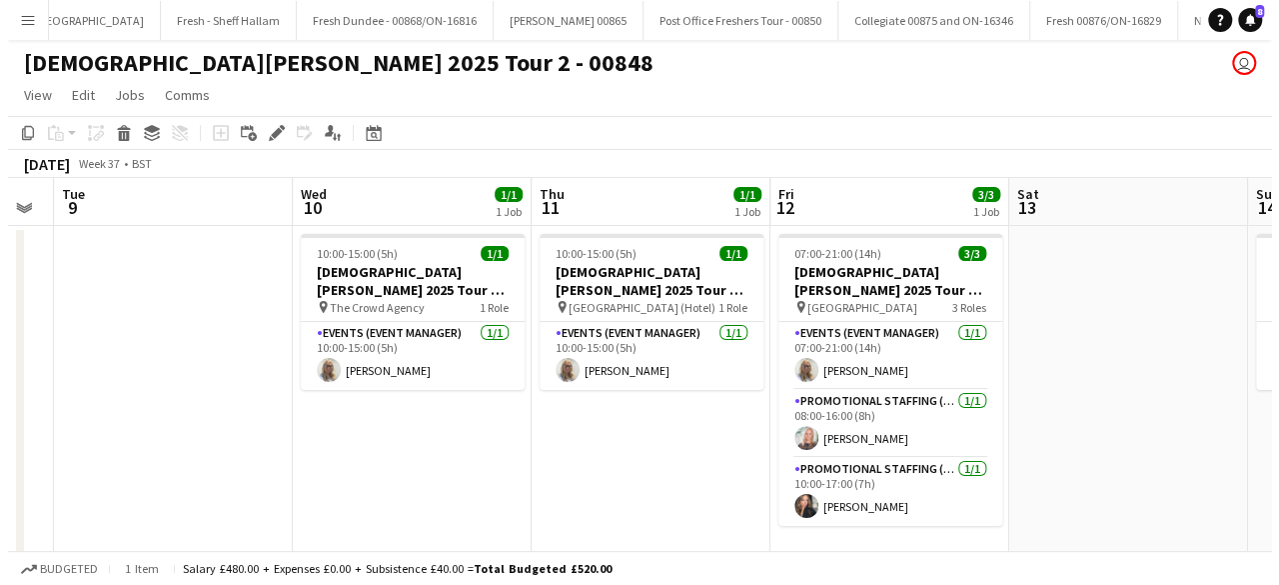
scroll to position [0, 29605]
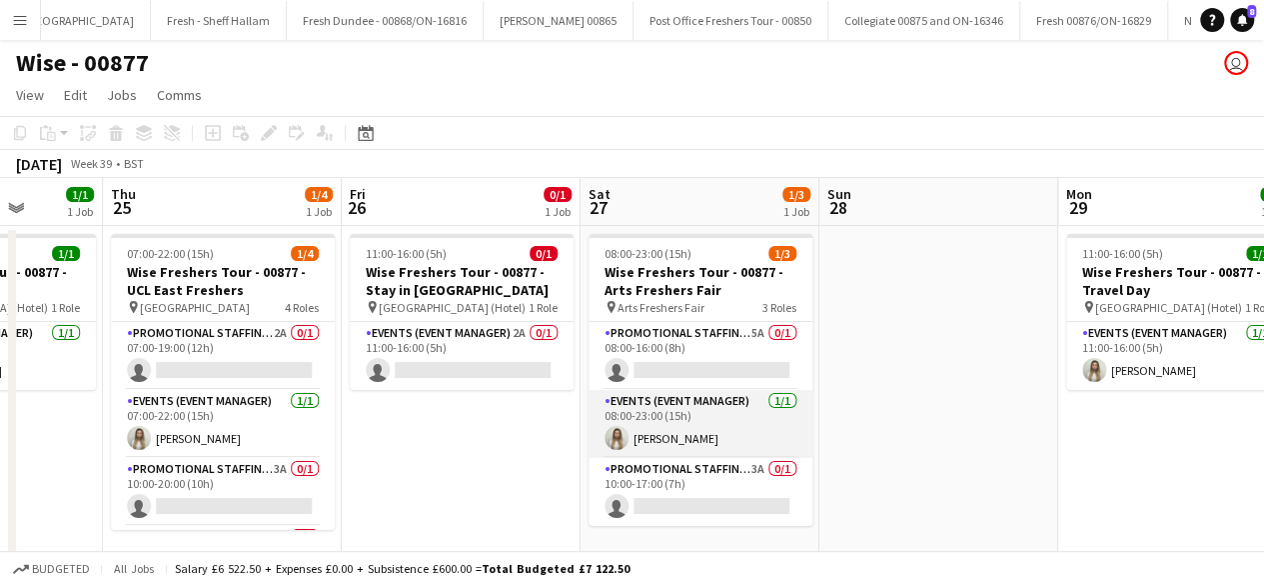
scroll to position [0, 608]
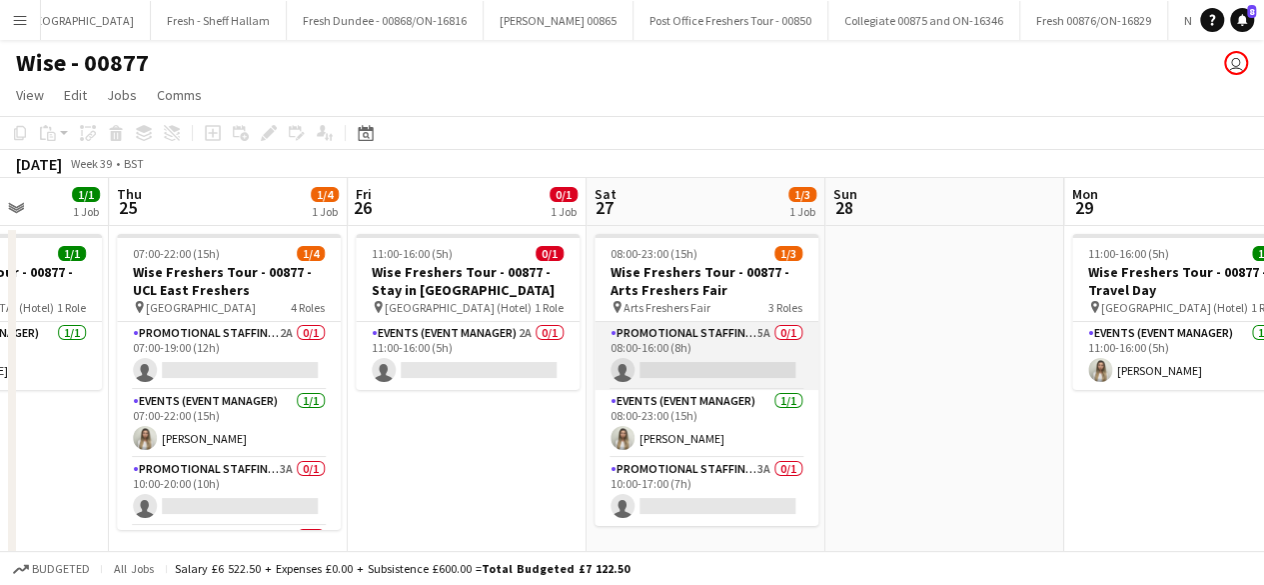
click at [724, 360] on app-card-role "Promotional Staffing (Brand Ambassadors) 5A 0/1 08:00-16:00 (8h) single-neutral…" at bounding box center [707, 356] width 224 height 68
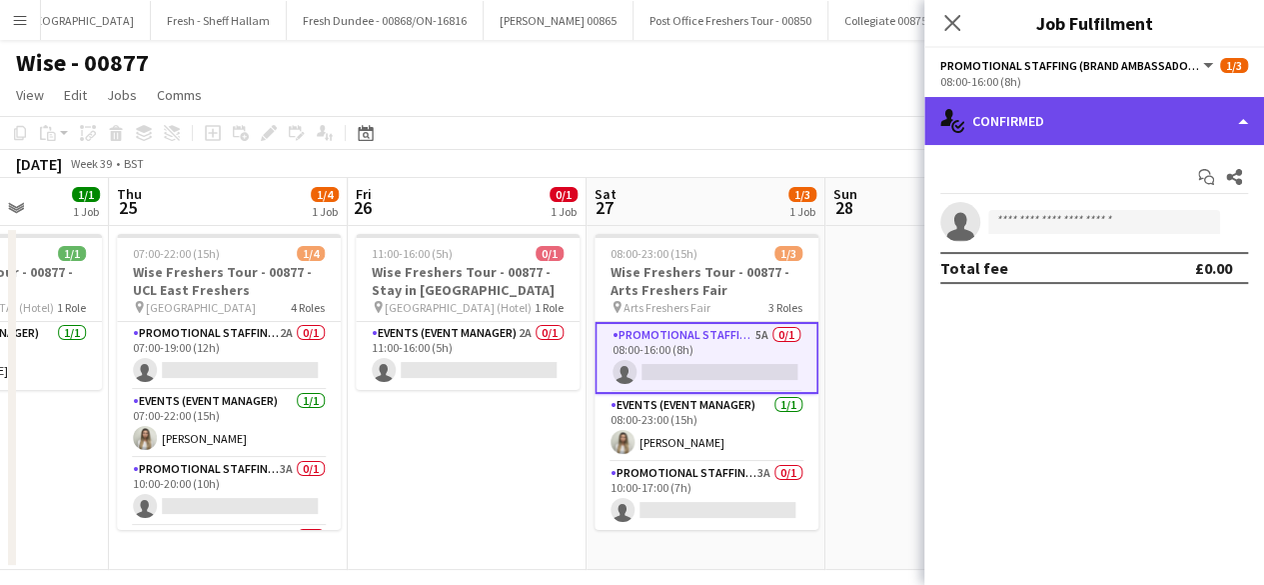
click at [1130, 107] on div "single-neutral-actions-check-2 Confirmed" at bounding box center [1094, 121] width 340 height 48
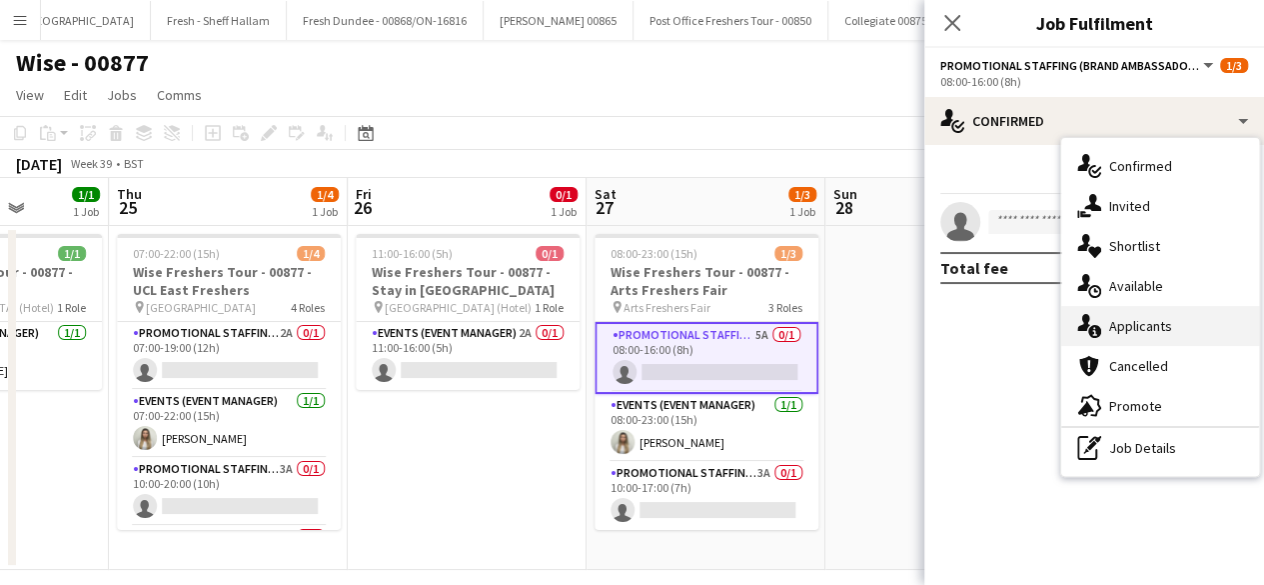
click at [1146, 336] on div "single-neutral-actions-information Applicants" at bounding box center [1160, 326] width 198 height 40
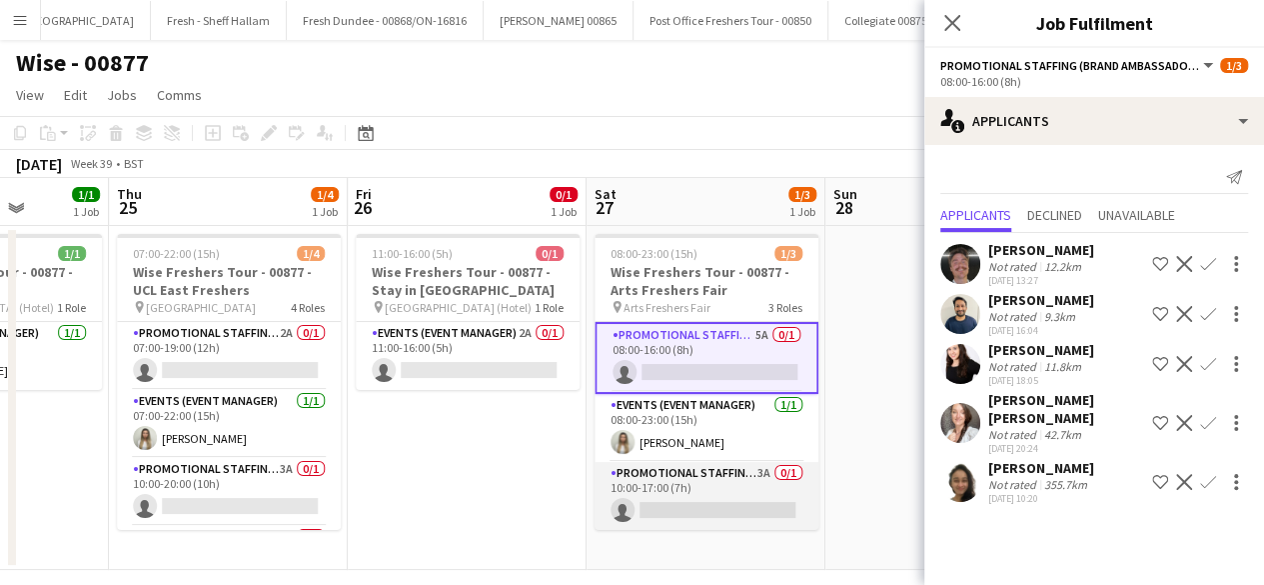
click at [738, 497] on app-card-role "Promotional Staffing (Brand Ambassadors) 3A 0/1 10:00-17:00 (7h) single-neutral…" at bounding box center [707, 496] width 224 height 68
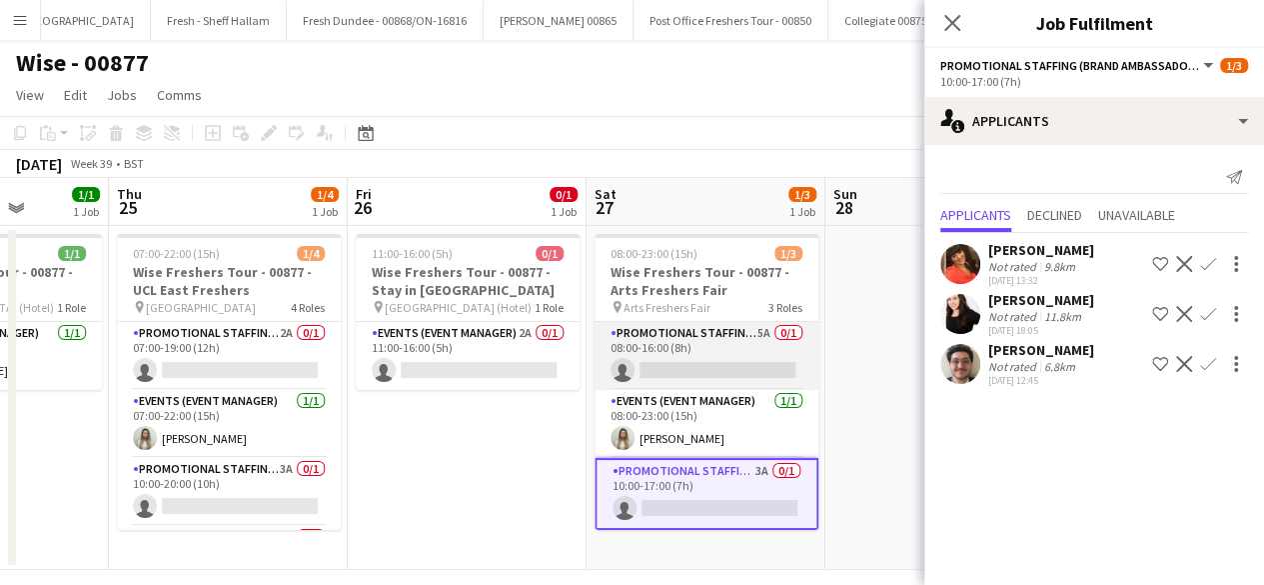
click at [716, 360] on app-card-role "Promotional Staffing (Brand Ambassadors) 5A 0/1 08:00-16:00 (8h) single-neutral…" at bounding box center [707, 356] width 224 height 68
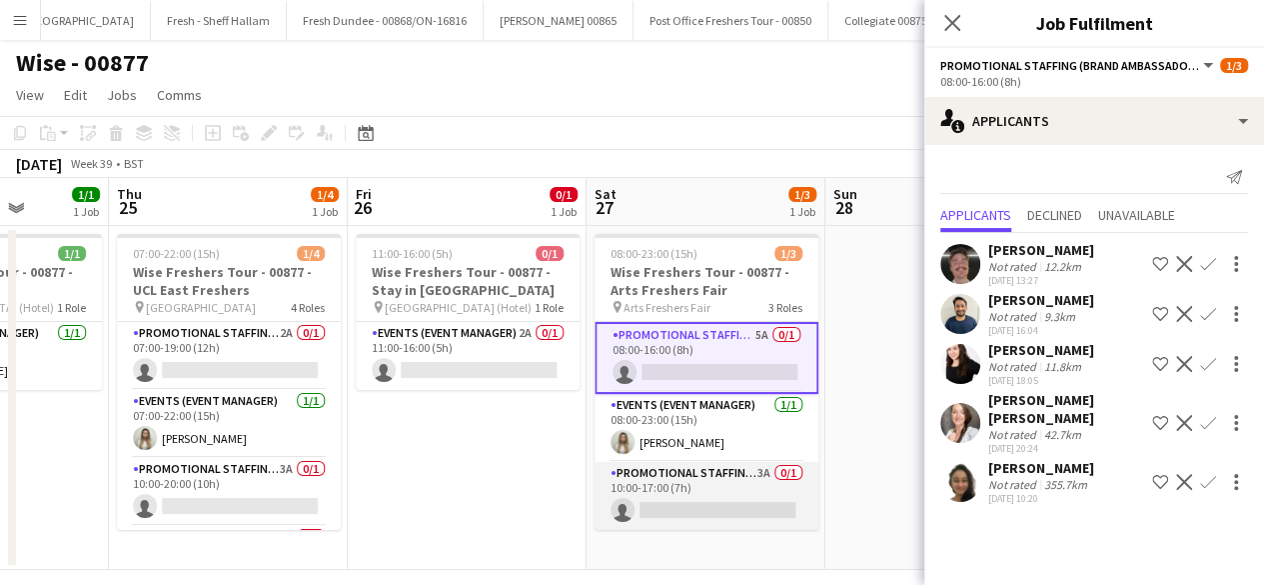
click at [756, 496] on app-card-role "Promotional Staffing (Brand Ambassadors) 3A 0/1 10:00-17:00 (7h) single-neutral…" at bounding box center [707, 496] width 224 height 68
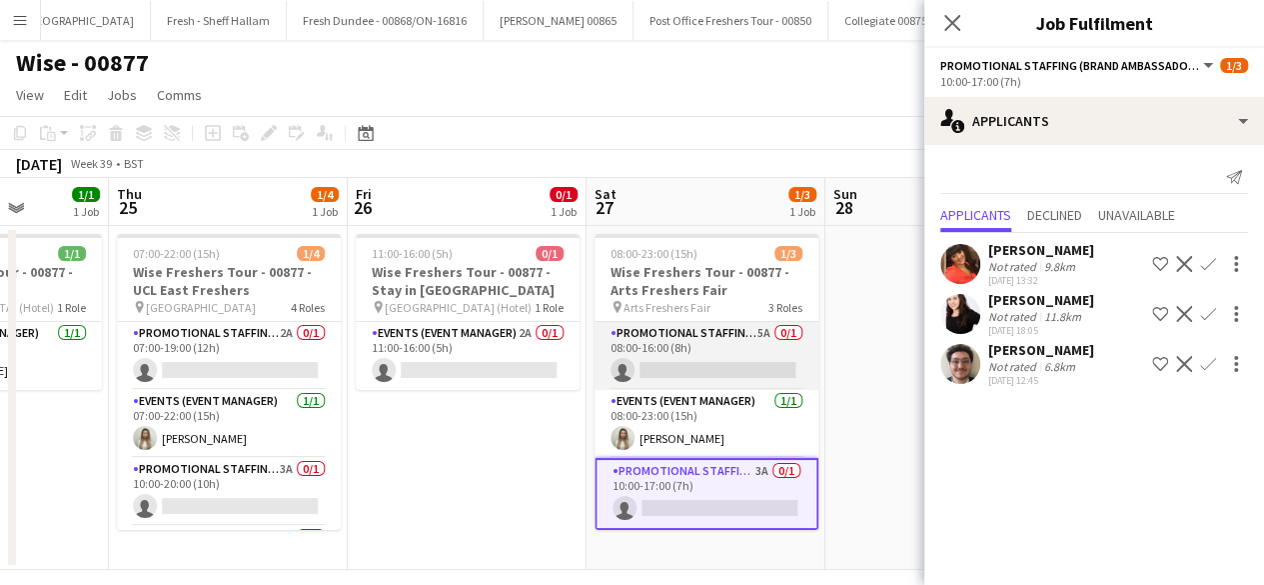
click at [718, 358] on app-card-role "Promotional Staffing (Brand Ambassadors) 5A 0/1 08:00-16:00 (8h) single-neutral…" at bounding box center [707, 356] width 224 height 68
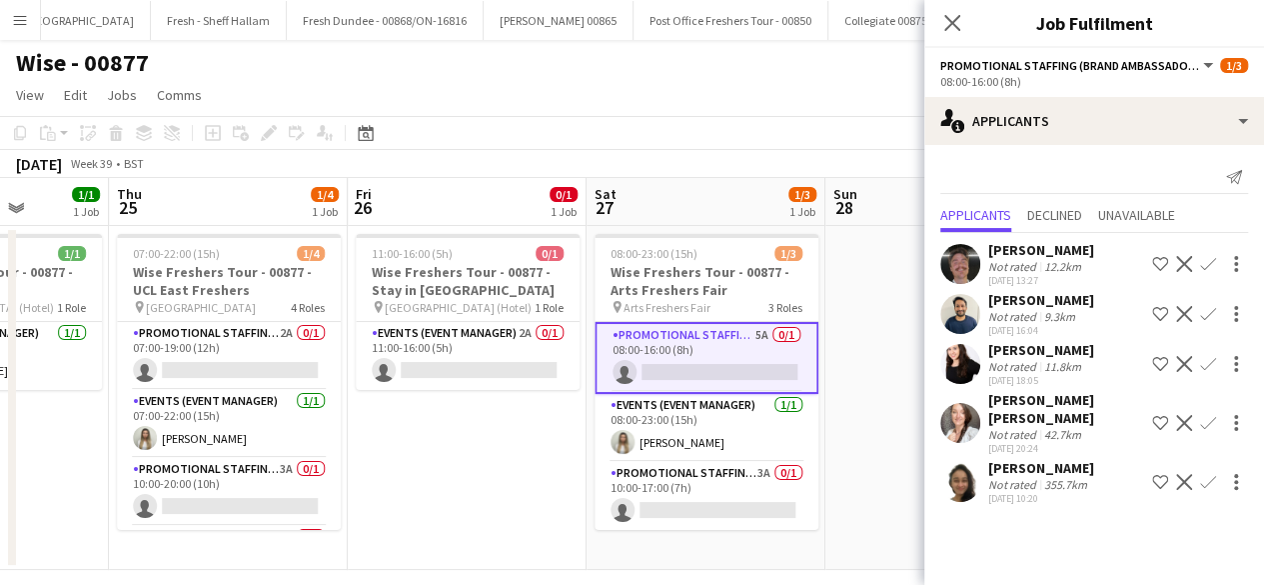
click at [1209, 415] on app-icon "Confirm" at bounding box center [1208, 423] width 16 height 16
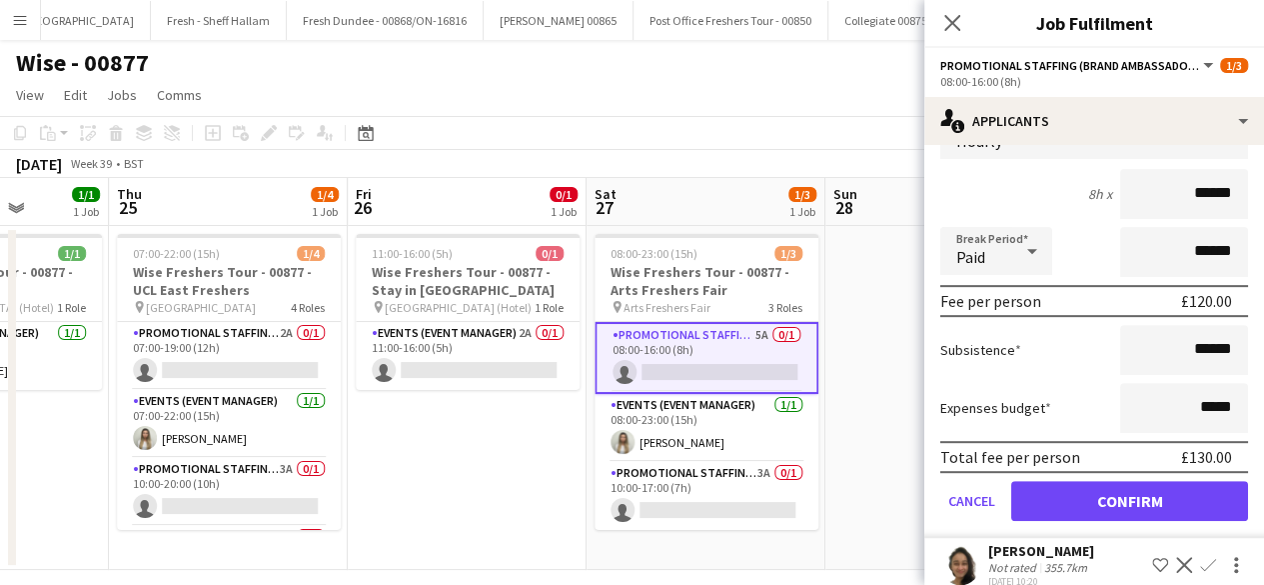
scroll to position [374, 0]
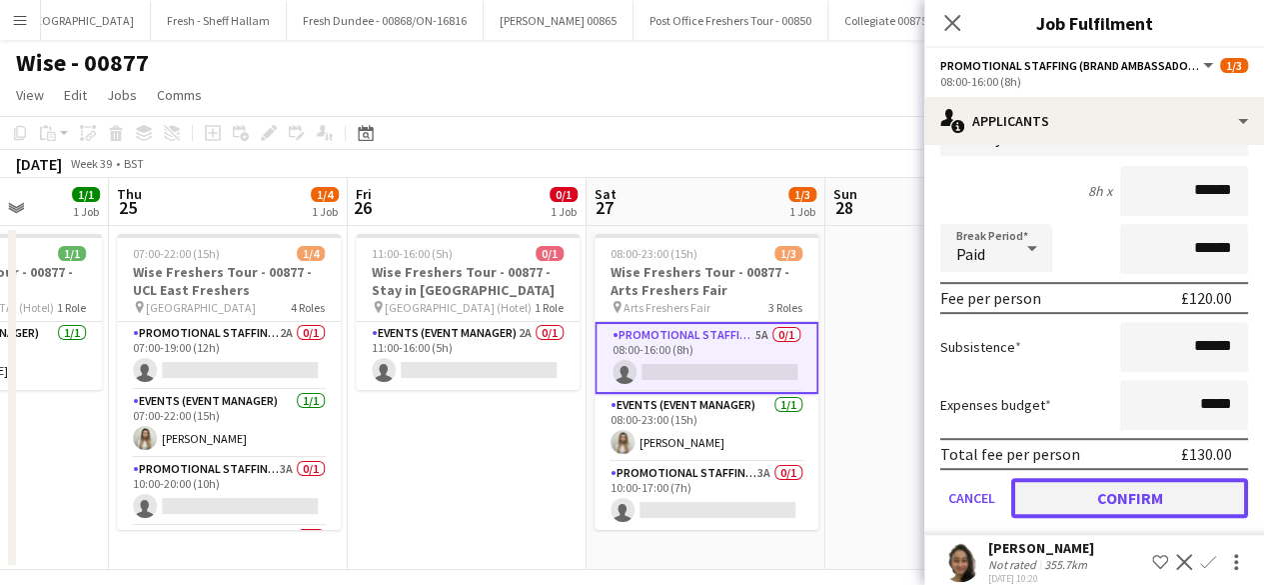
click at [1101, 478] on button "Confirm" at bounding box center [1129, 498] width 237 height 40
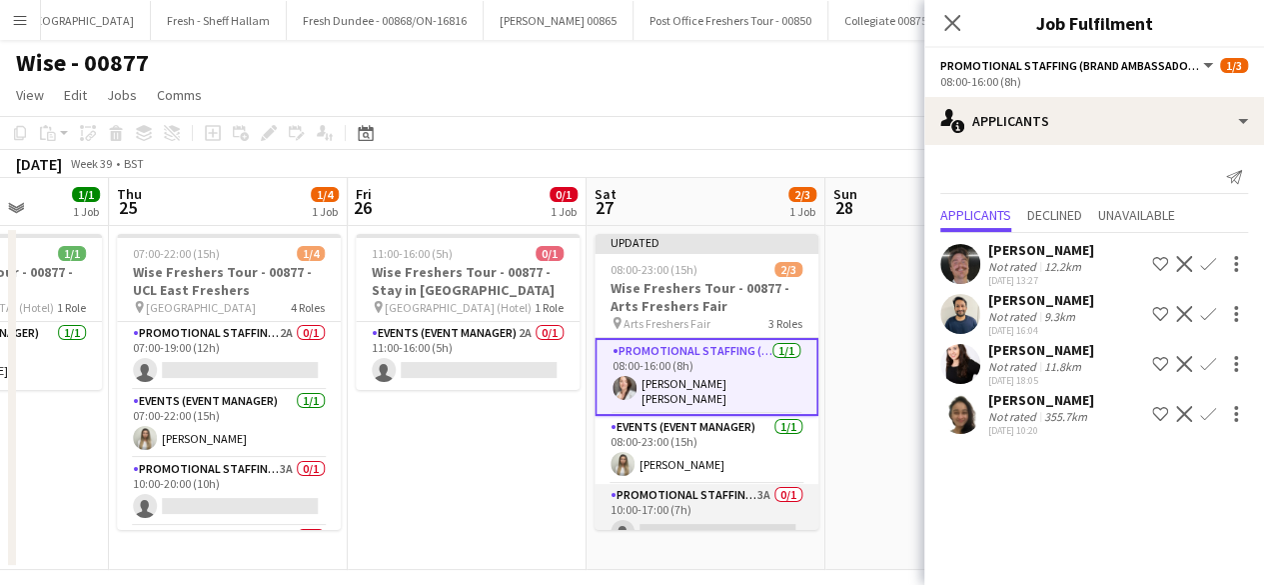
click at [680, 494] on app-card-role "Promotional Staffing (Brand Ambassadors) 3A 0/1 10:00-17:00 (7h) single-neutral…" at bounding box center [707, 518] width 224 height 68
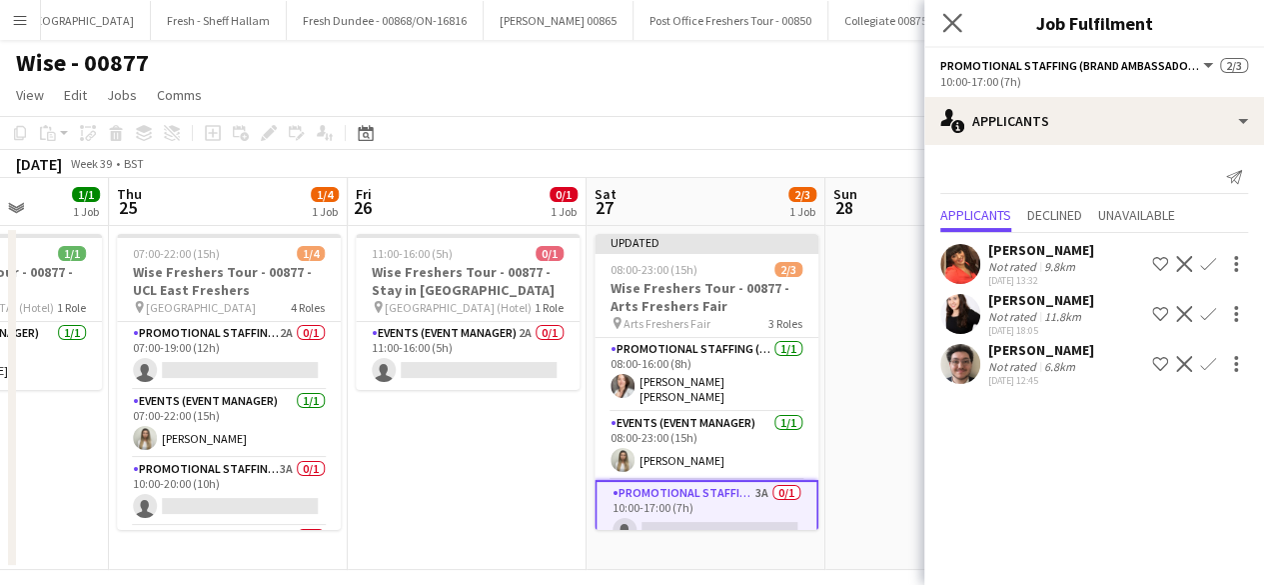
click at [962, 18] on app-icon "Close pop-in" at bounding box center [952, 23] width 29 height 29
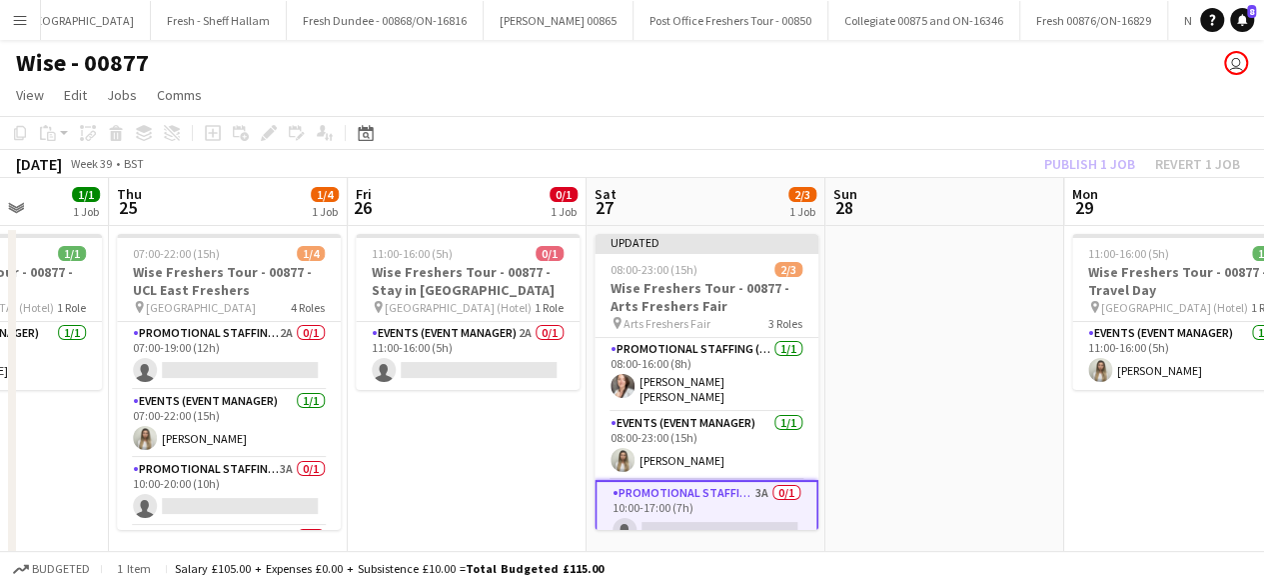
click at [942, 257] on app-date-cell at bounding box center [945, 398] width 239 height 344
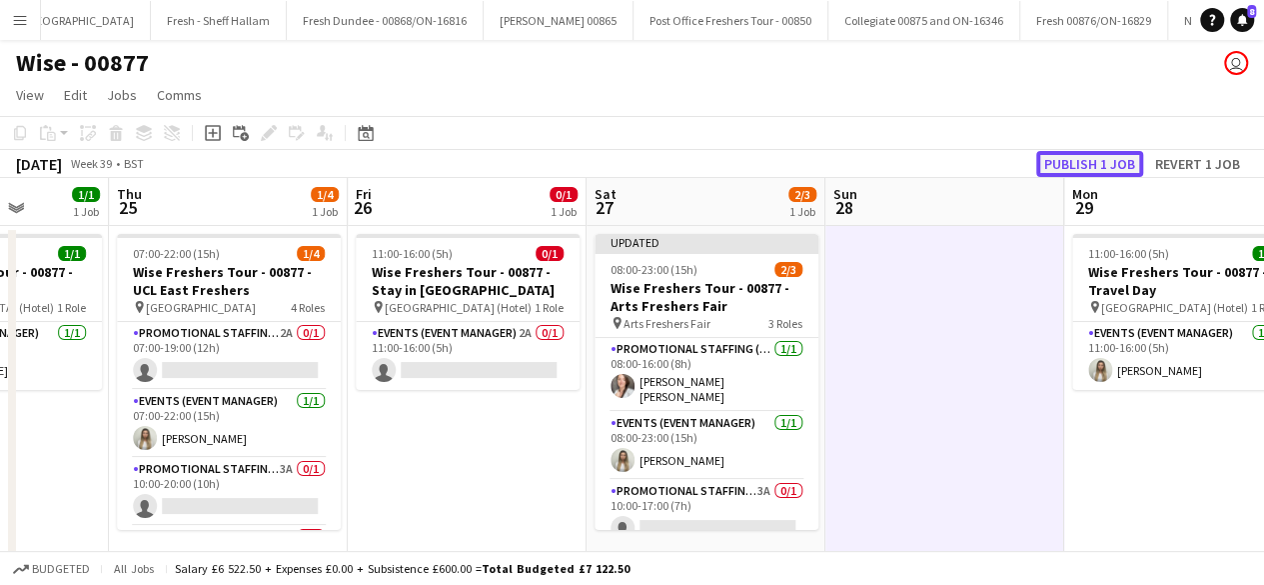
click at [1068, 161] on button "Publish 1 job" at bounding box center [1089, 164] width 107 height 26
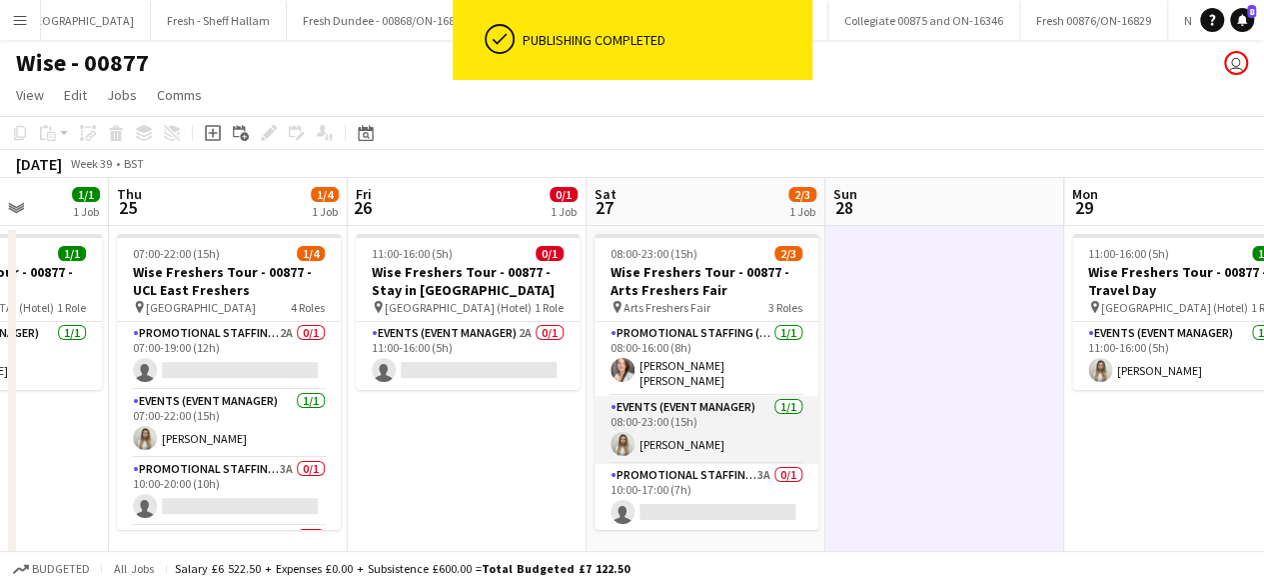
click at [691, 425] on app-card-role "Events (Event Manager) 1/1 08:00-23:00 (15h) gemma waddington" at bounding box center [707, 430] width 224 height 68
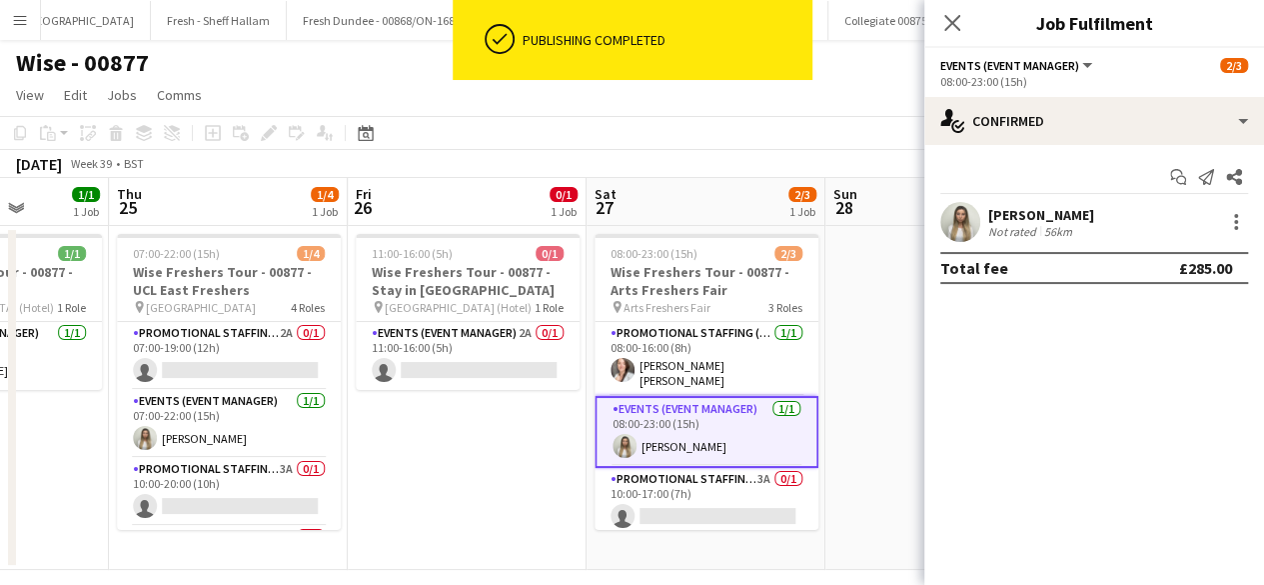
click at [959, 215] on app-user-avatar at bounding box center [960, 222] width 40 height 40
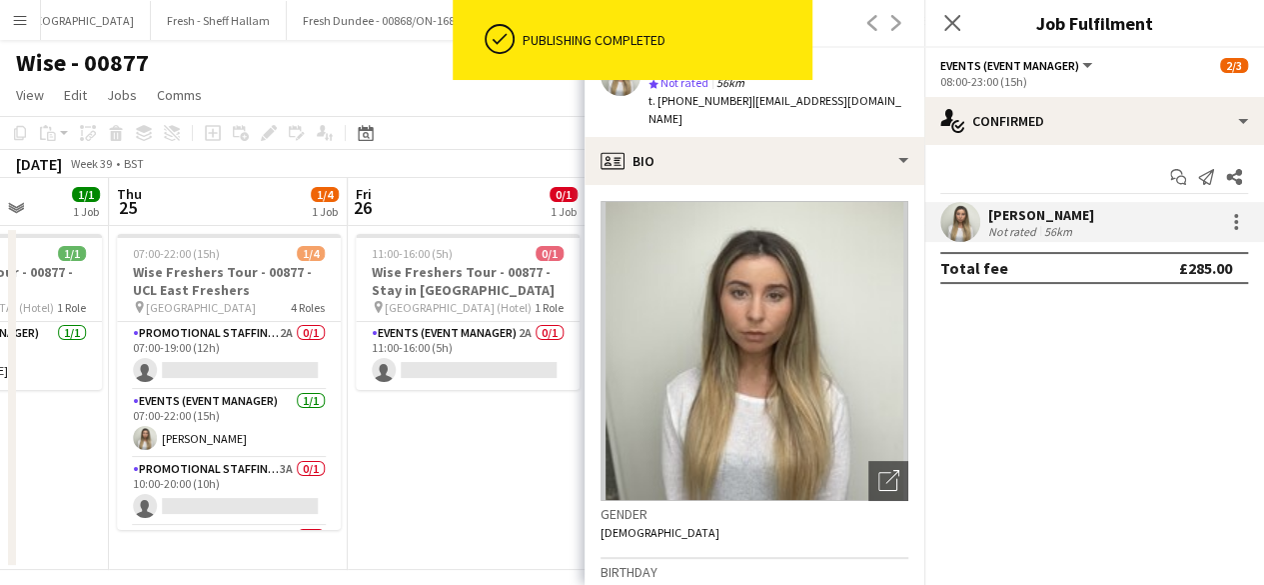
click at [679, 99] on span "t. +447905623930" at bounding box center [701, 100] width 104 height 15
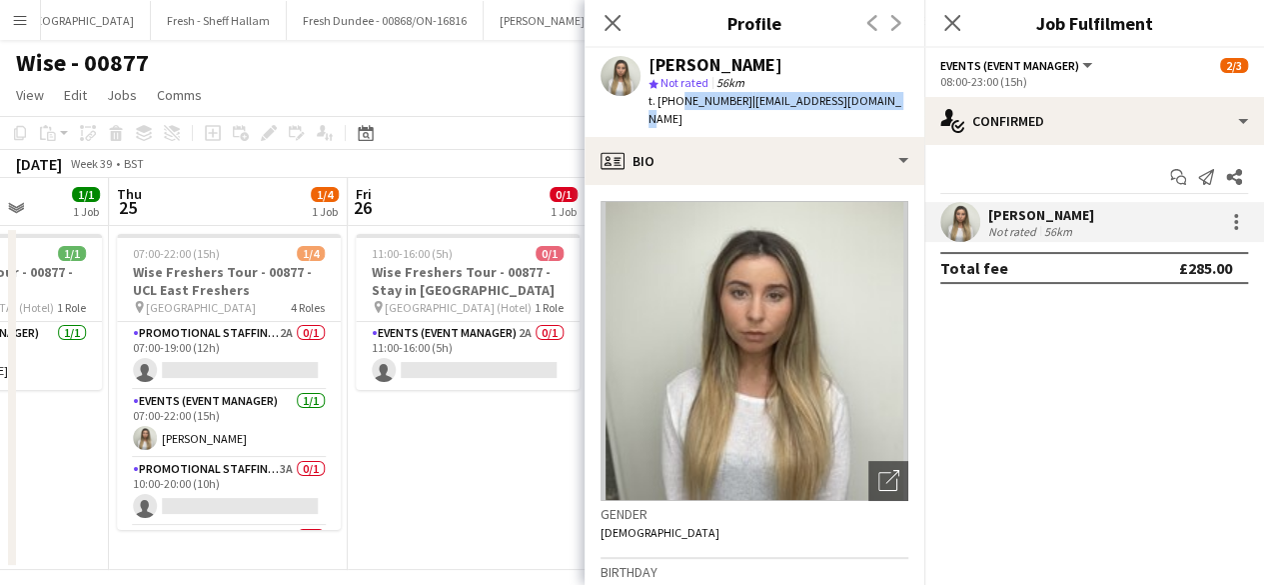
drag, startPoint x: 675, startPoint y: 99, endPoint x: 881, endPoint y: 111, distance: 207.2
click at [881, 111] on div "gemma waddington star Not rated 56km t. +447905623930 | burberry885@hotmail.com" at bounding box center [755, 92] width 340 height 89
copy div "7905623930 | burberry885@hotmail.com"
click at [612, 20] on icon "Close pop-in" at bounding box center [612, 22] width 19 height 19
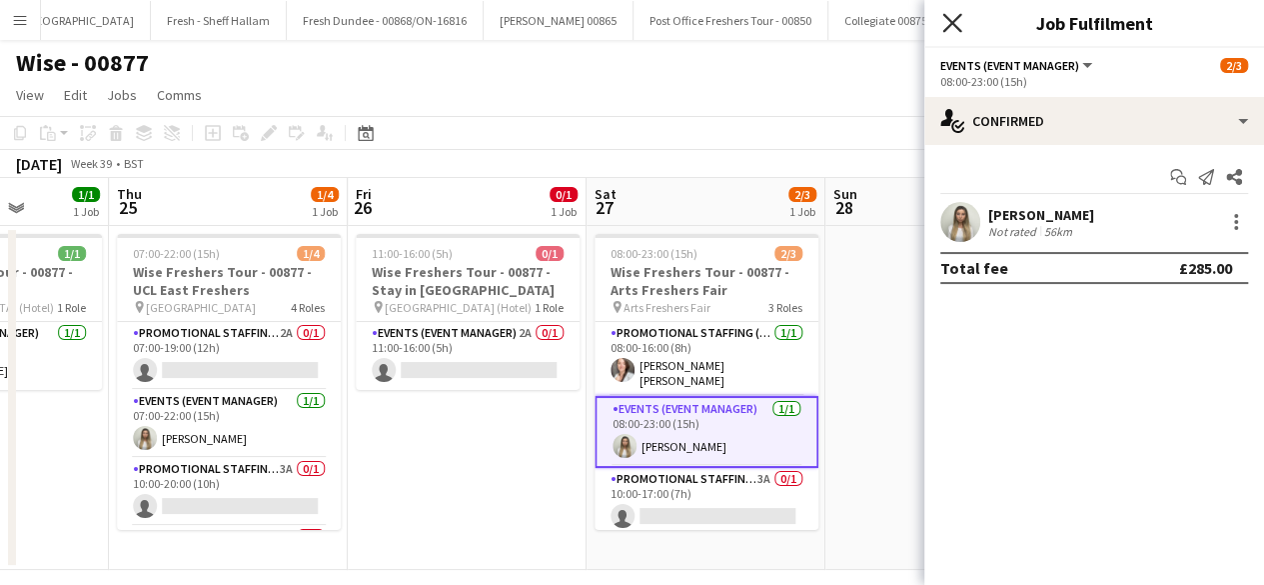
click at [947, 25] on icon "Close pop-in" at bounding box center [951, 22] width 19 height 19
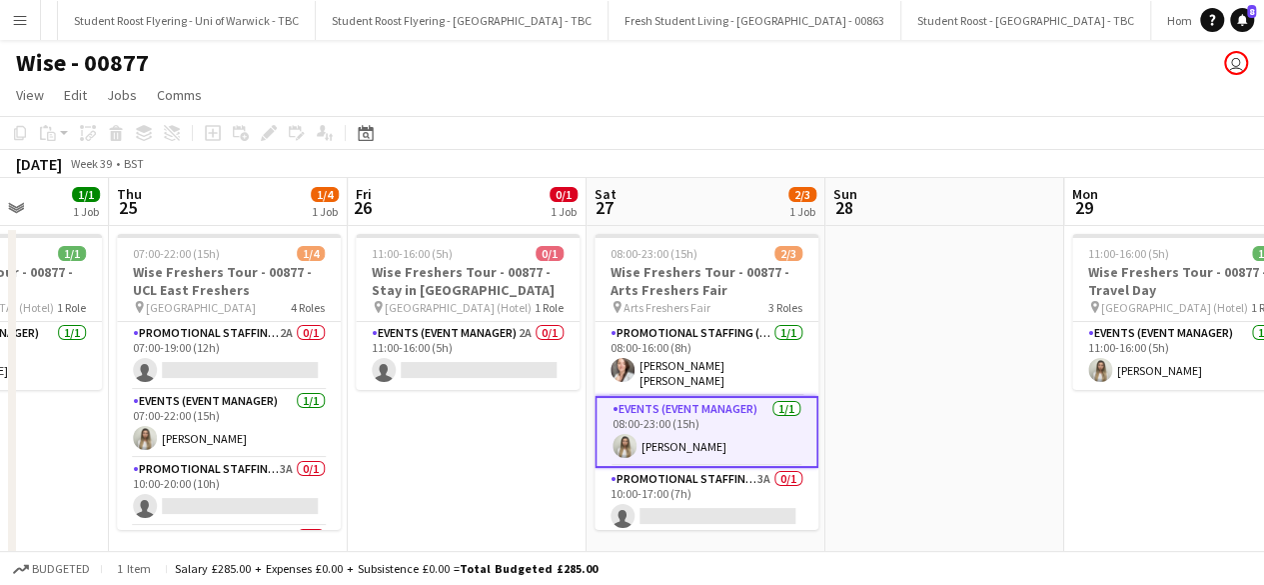
scroll to position [0, 27923]
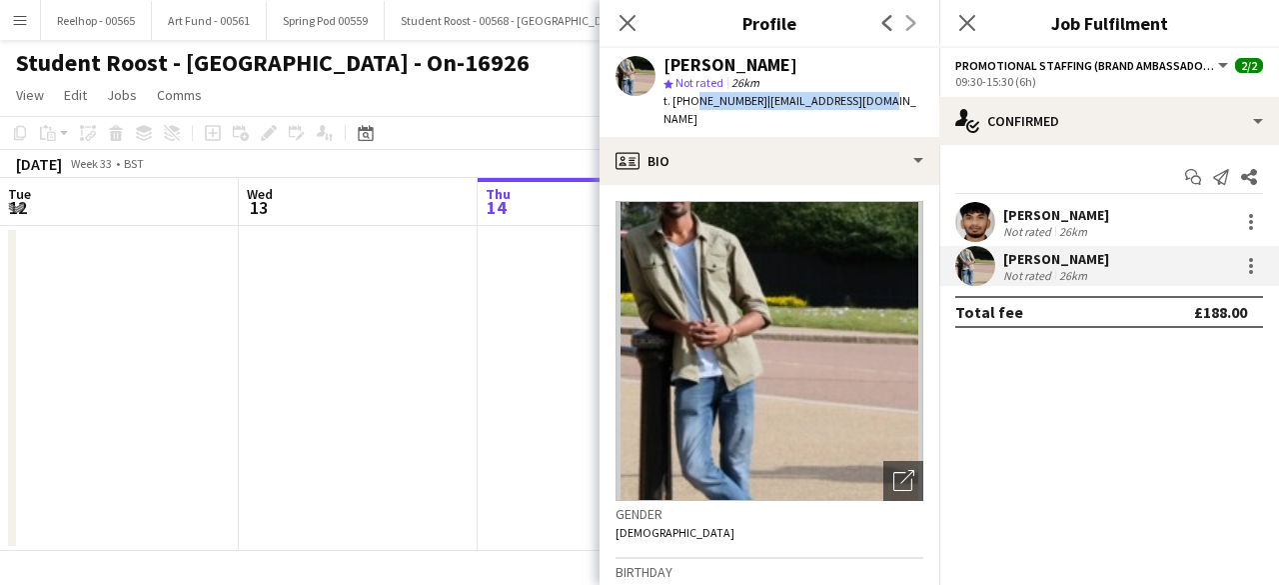
scroll to position [0, 688]
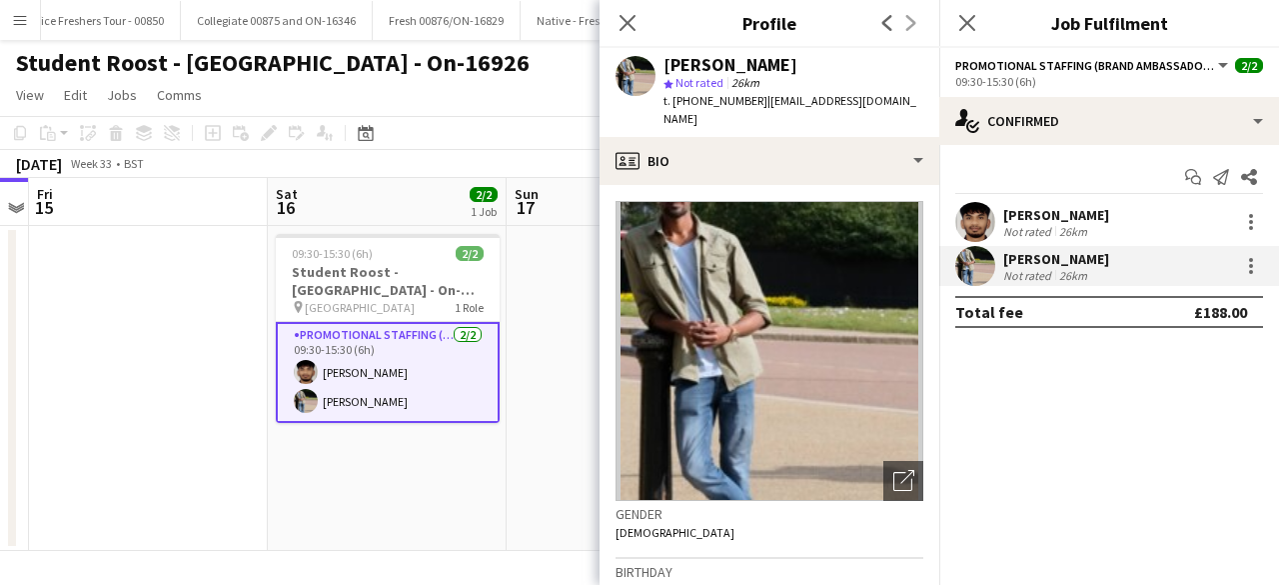
click at [962, 8] on div "Close pop-in" at bounding box center [967, 23] width 56 height 46
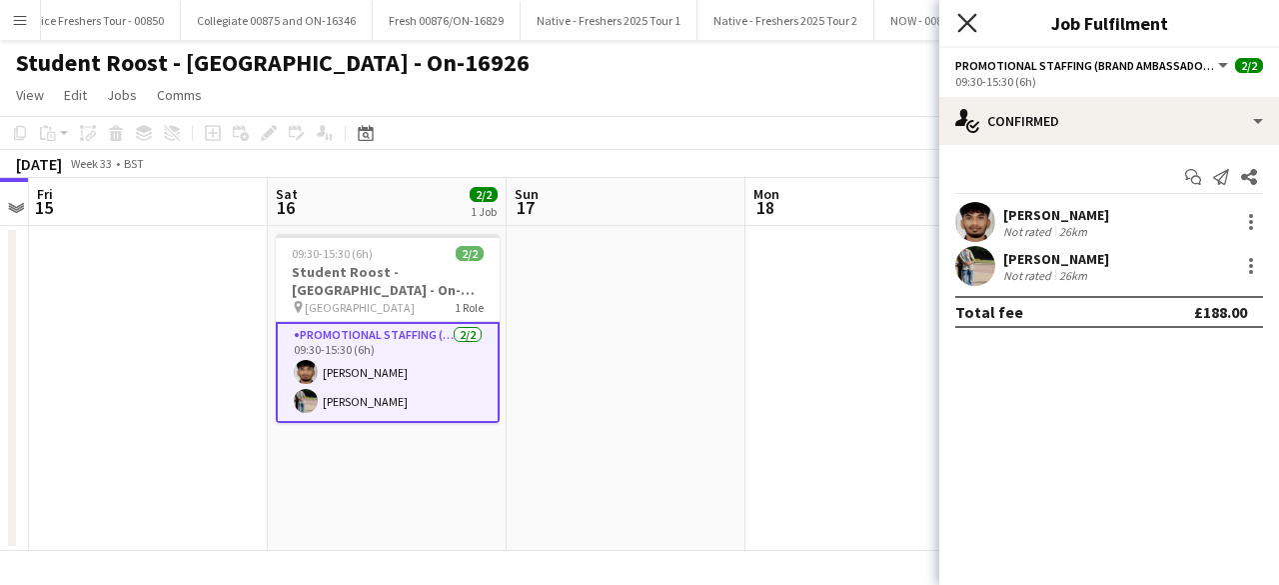
click at [967, 21] on icon at bounding box center [966, 22] width 19 height 19
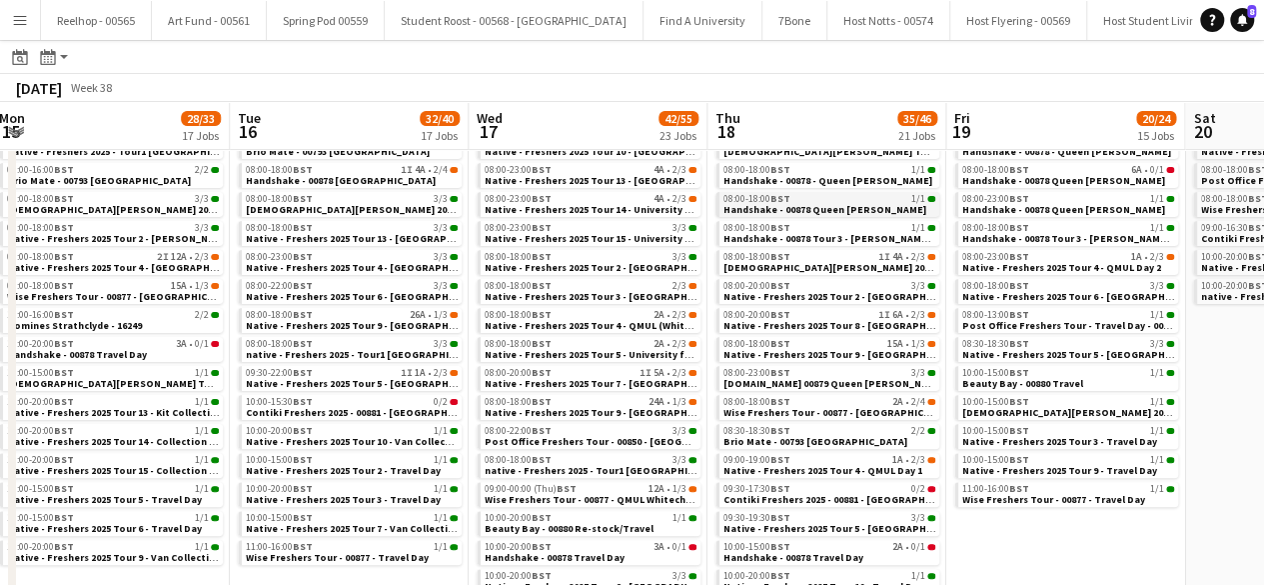
scroll to position [0, 726]
click at [749, 372] on span "08:00-23:00 BST" at bounding box center [757, 373] width 67 height 10
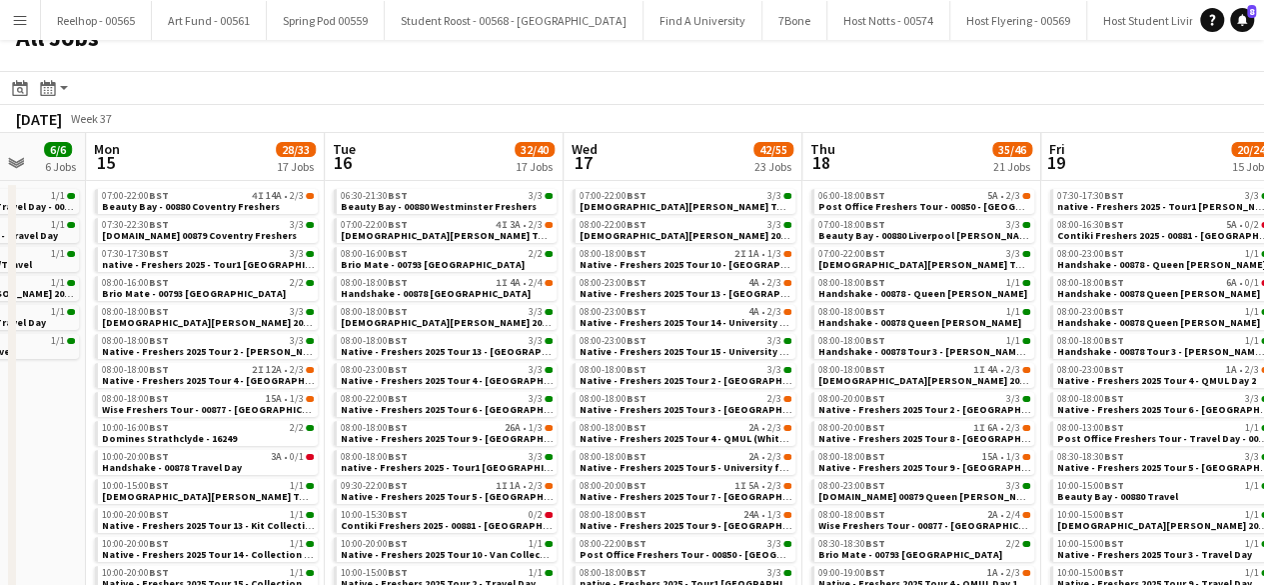
scroll to position [26, 0]
click at [453, 259] on span "Brio Mate - 00793 Birmingham" at bounding box center [433, 265] width 184 height 13
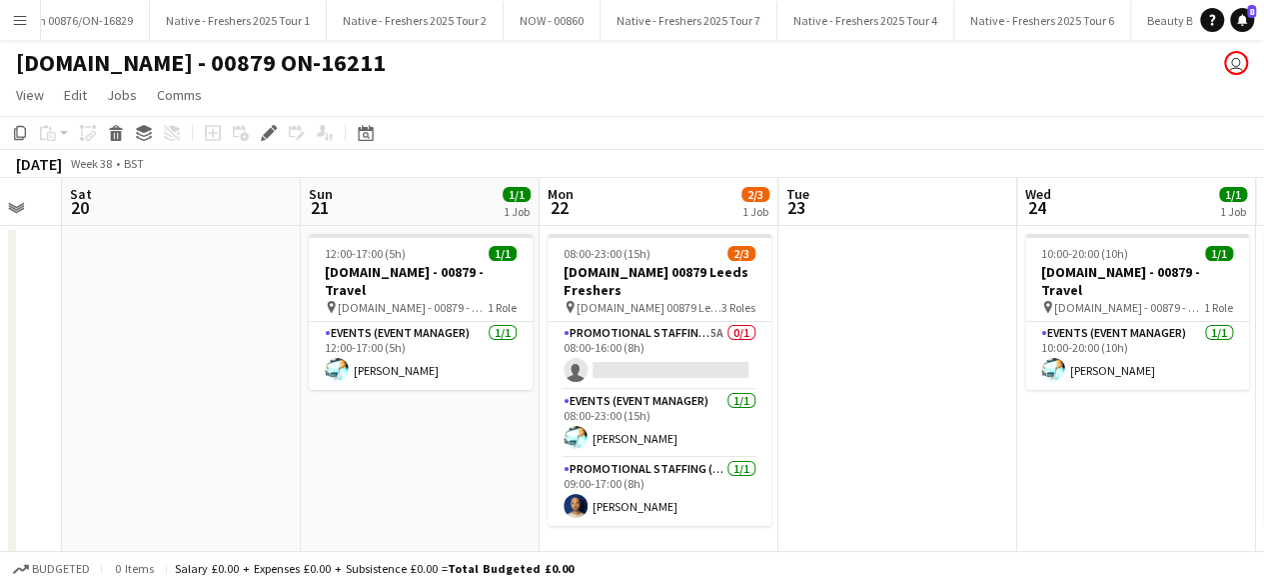
scroll to position [0, 409]
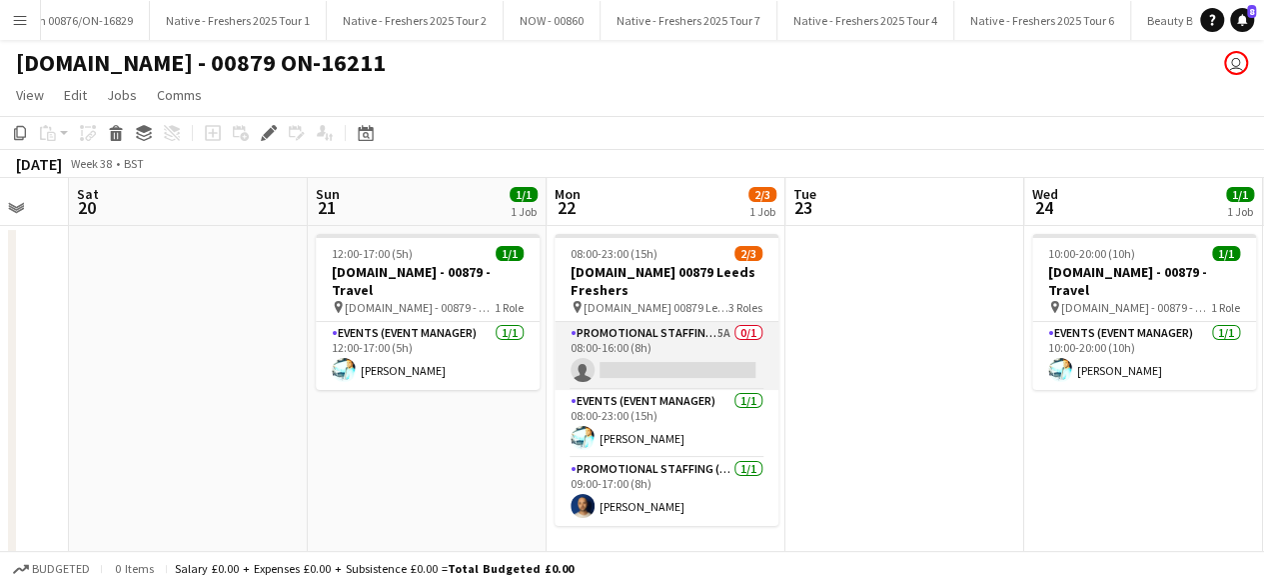
click at [683, 327] on app-card-role "Promotional Staffing (Brand Ambassadors) 5A 0/1 08:00-16:00 (8h) single-neutral…" at bounding box center [667, 356] width 224 height 68
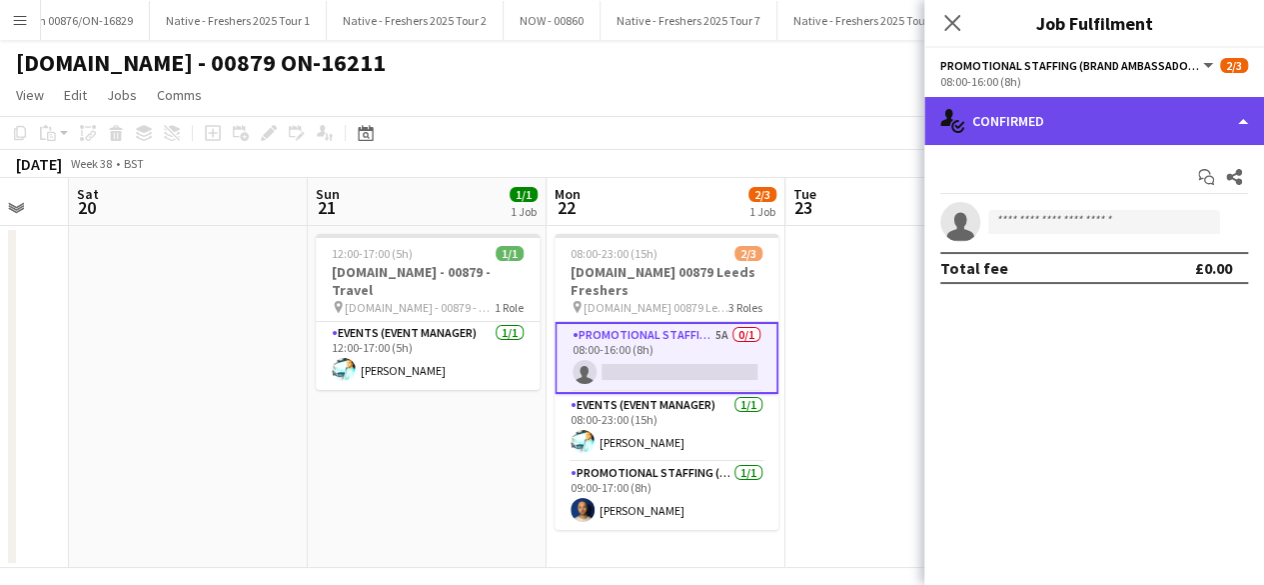
click at [1100, 109] on div "single-neutral-actions-check-2 Confirmed" at bounding box center [1094, 121] width 340 height 48
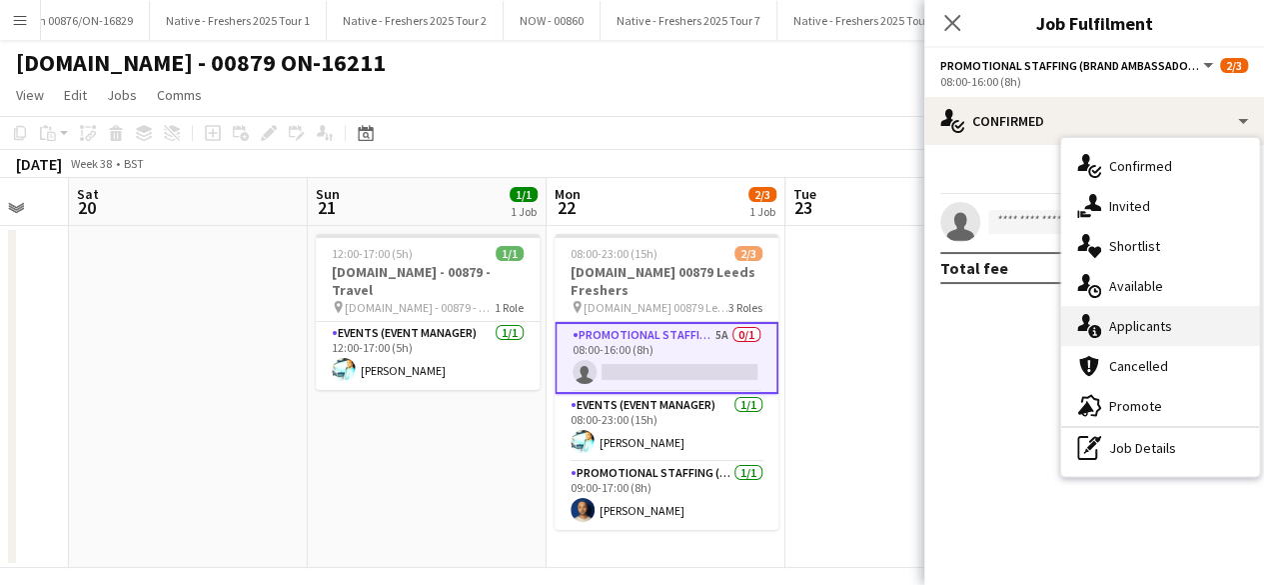
click at [1142, 325] on div "single-neutral-actions-information Applicants" at bounding box center [1160, 326] width 198 height 40
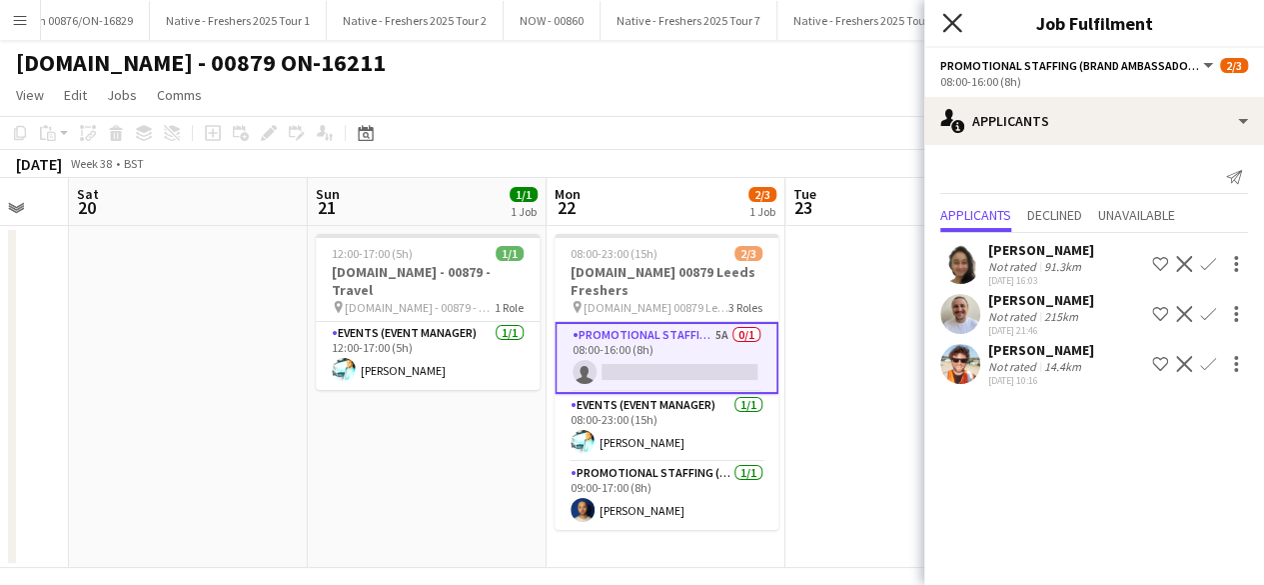
click at [952, 21] on icon at bounding box center [951, 22] width 19 height 19
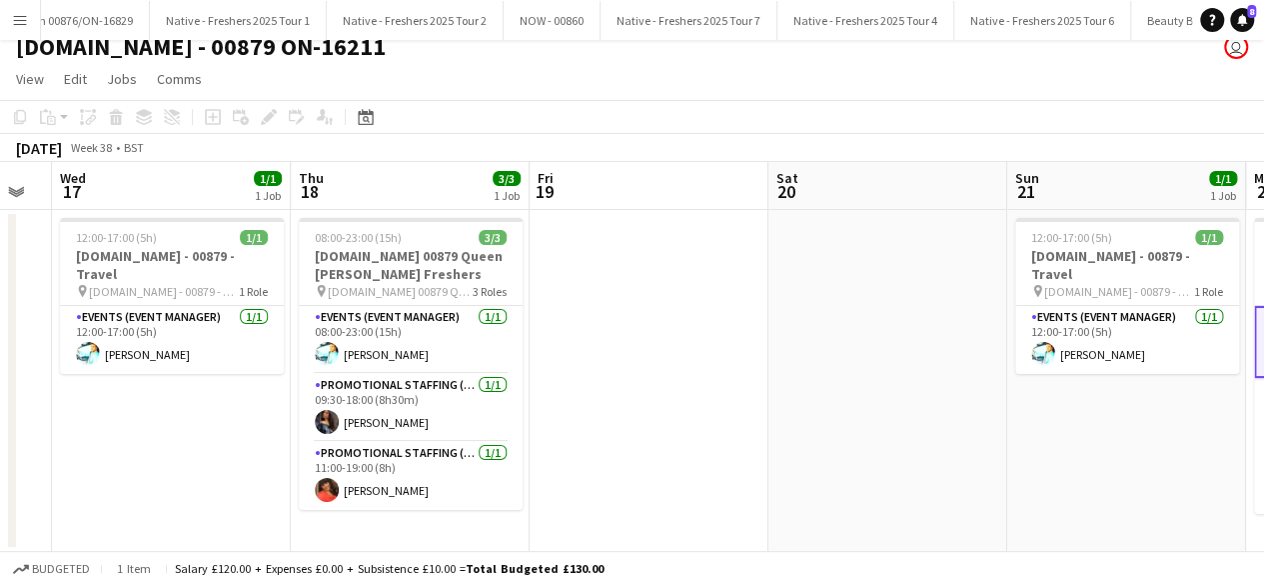
scroll to position [0, 426]
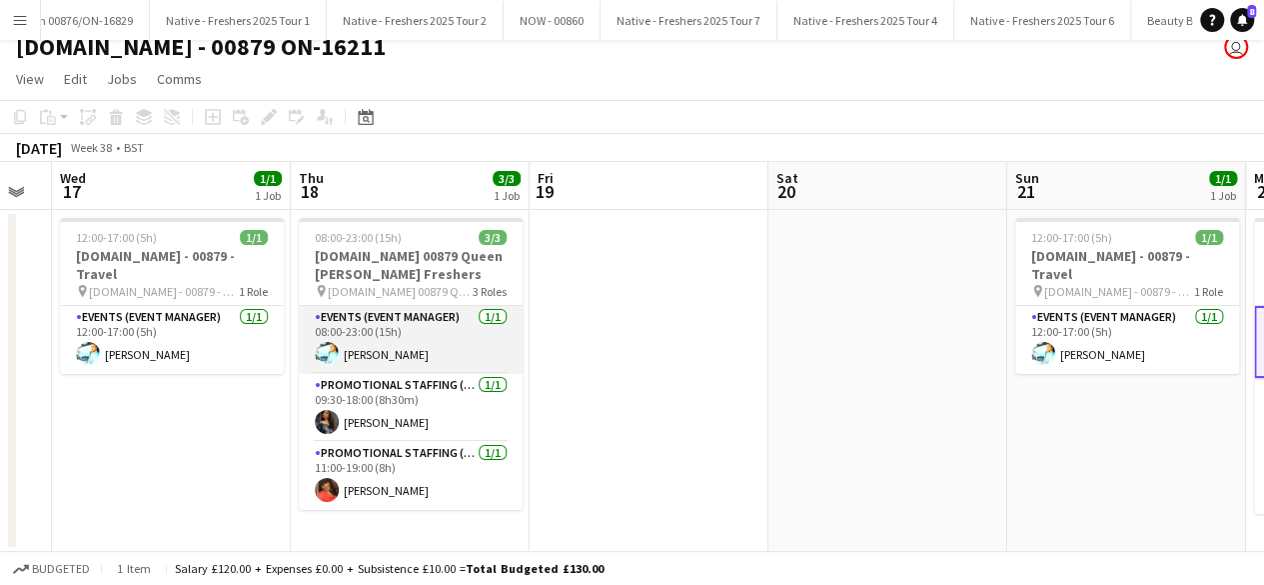
click at [428, 354] on app-card-role "Events (Event Manager) 1/1 08:00-23:00 (15h) Andrew Gordon" at bounding box center [411, 340] width 224 height 68
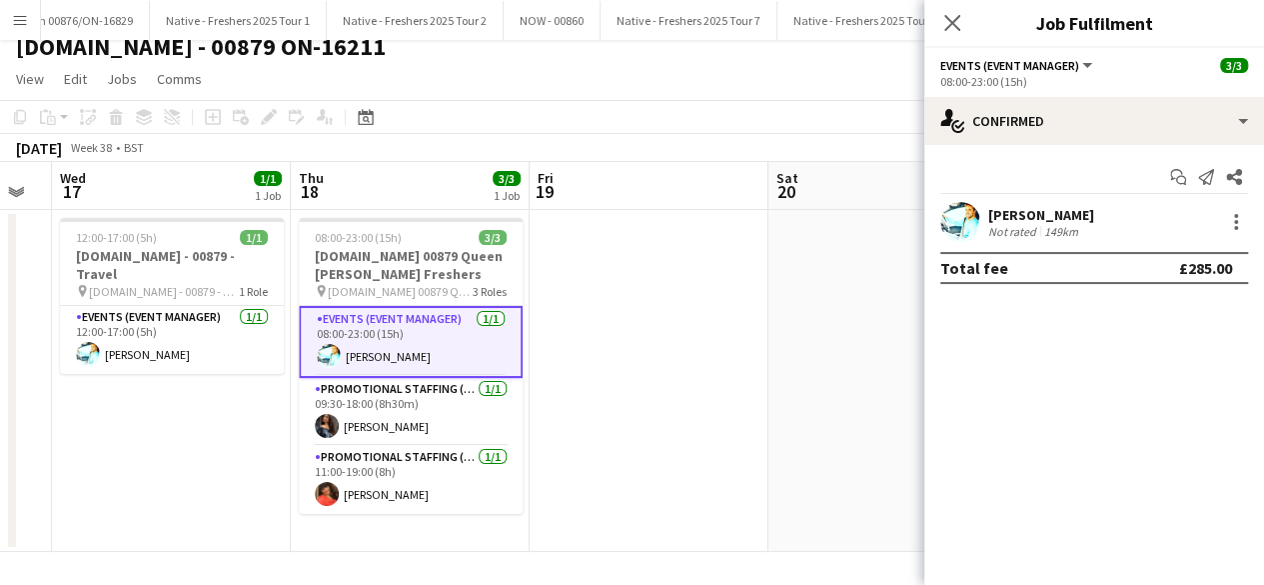
click at [959, 225] on app-user-avatar at bounding box center [960, 222] width 40 height 40
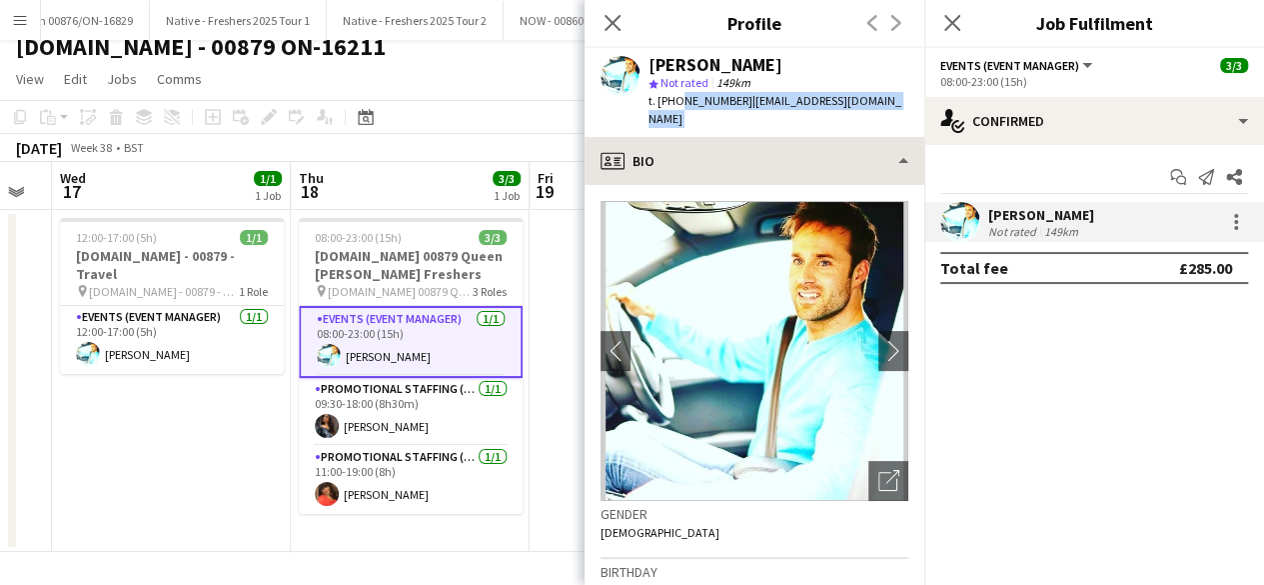
drag, startPoint x: 674, startPoint y: 101, endPoint x: 880, endPoint y: 118, distance: 207.6
click at [880, 118] on app-crew-profile "Close pop-in Profile Previous Next Andrew Gordon star Not rated 149km t. +44789…" at bounding box center [755, 292] width 340 height 585
copy app-crew-profile "7891973384 | amodelgordon@gmail.com profile"
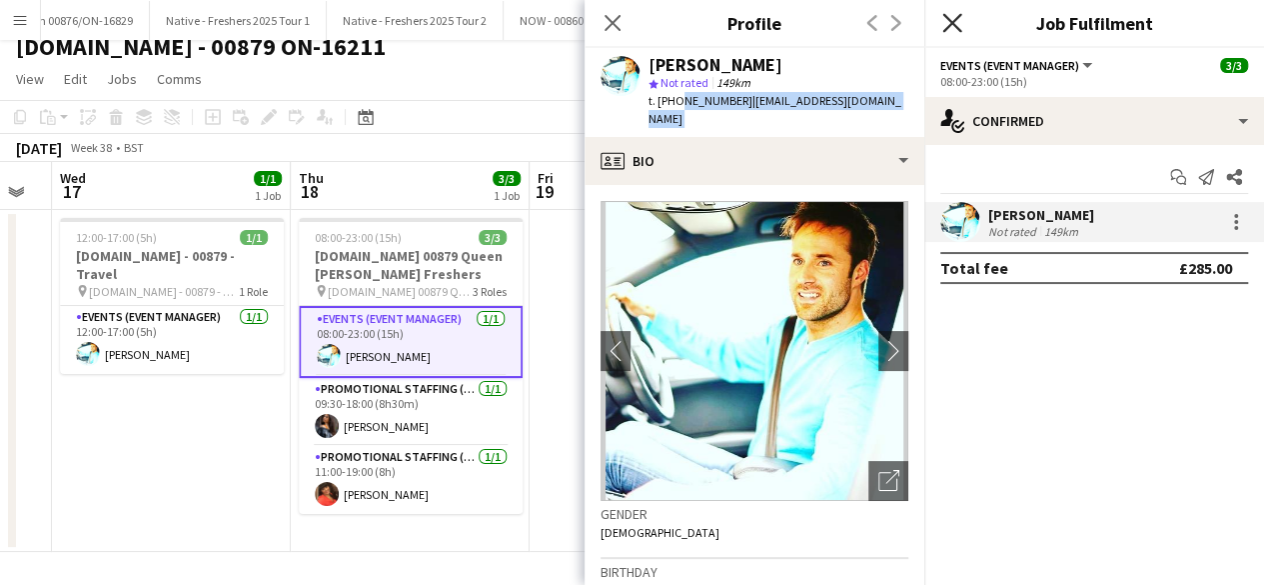
click at [947, 17] on icon at bounding box center [951, 22] width 19 height 19
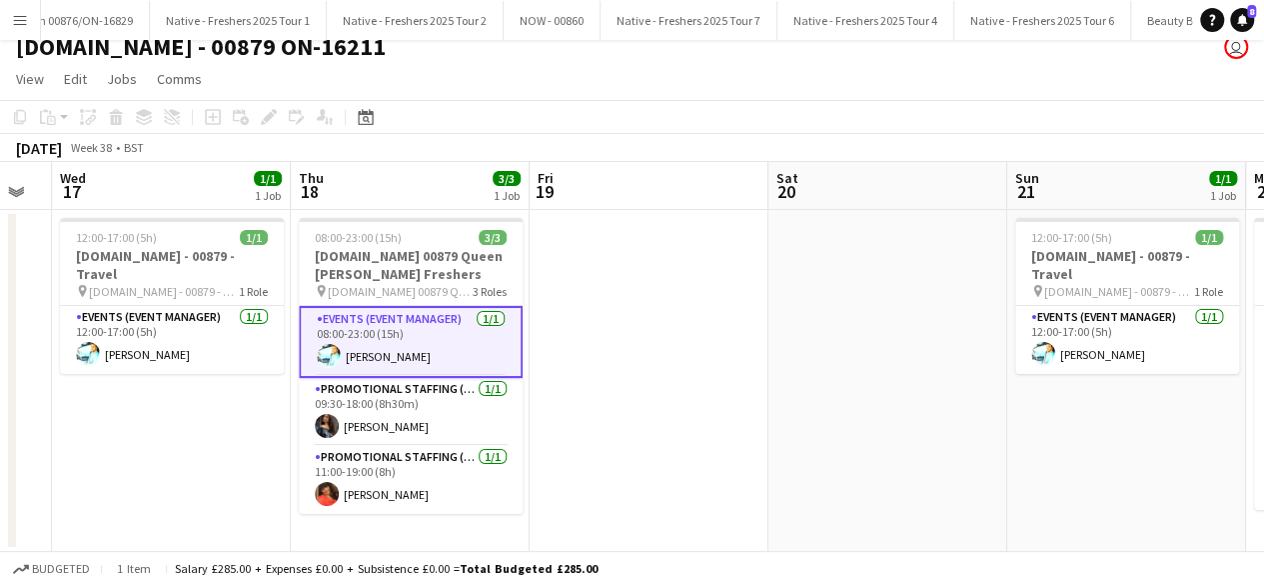
click at [614, 355] on app-date-cell at bounding box center [649, 381] width 239 height 342
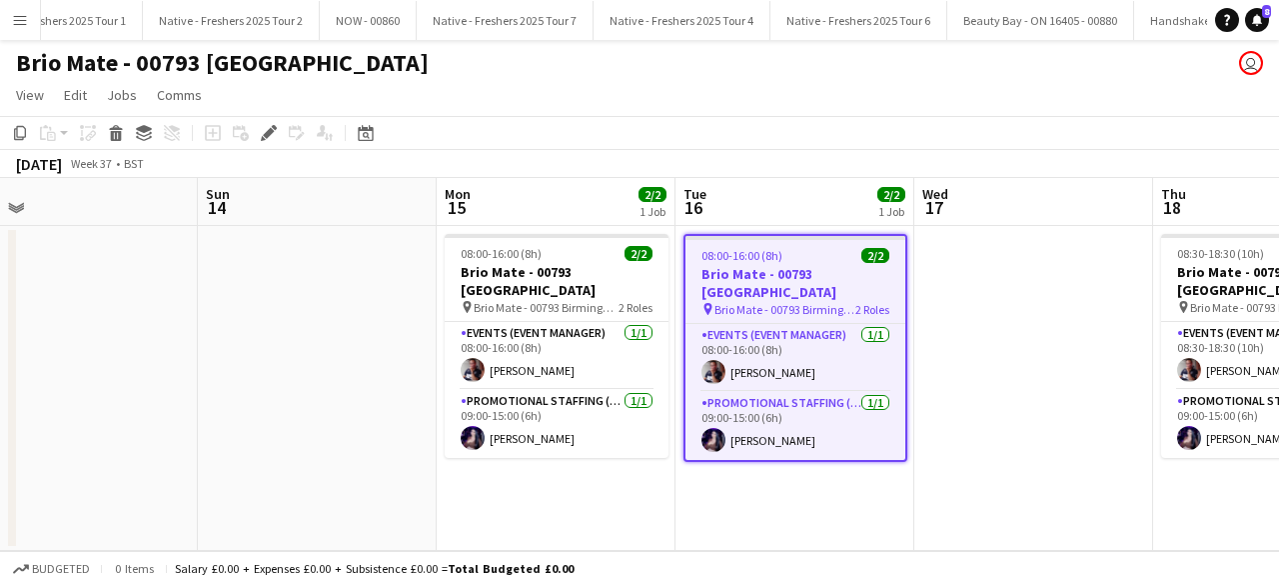
scroll to position [0, 763]
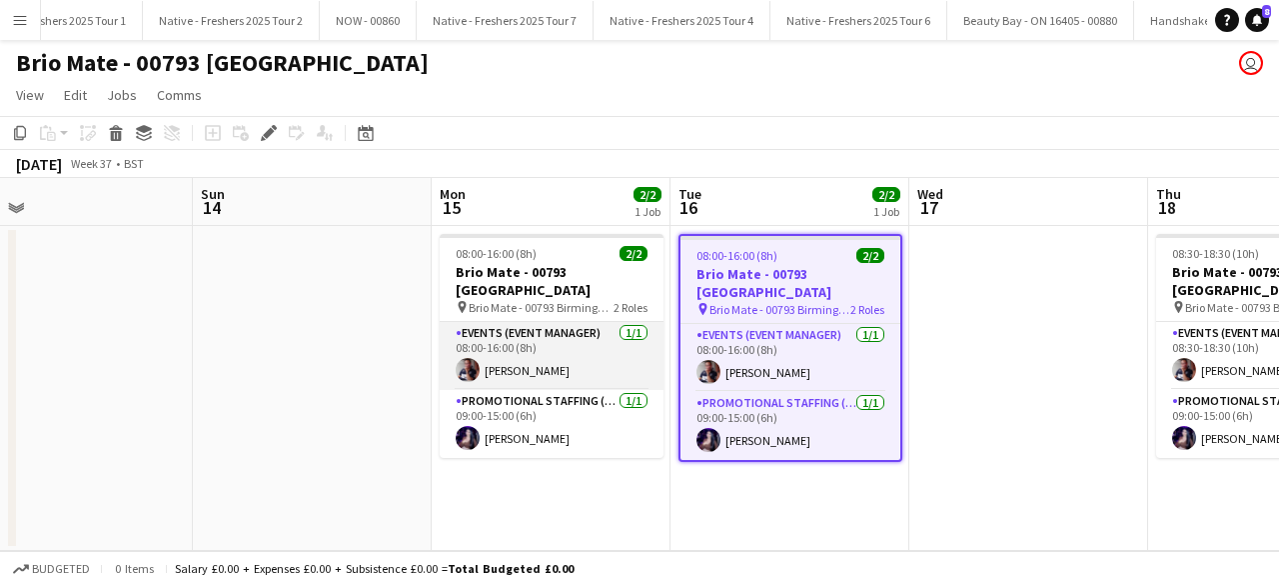
click at [562, 342] on app-card-role "Events (Event Manager) [DATE] 08:00-16:00 (8h) [PERSON_NAME]" at bounding box center [552, 356] width 224 height 68
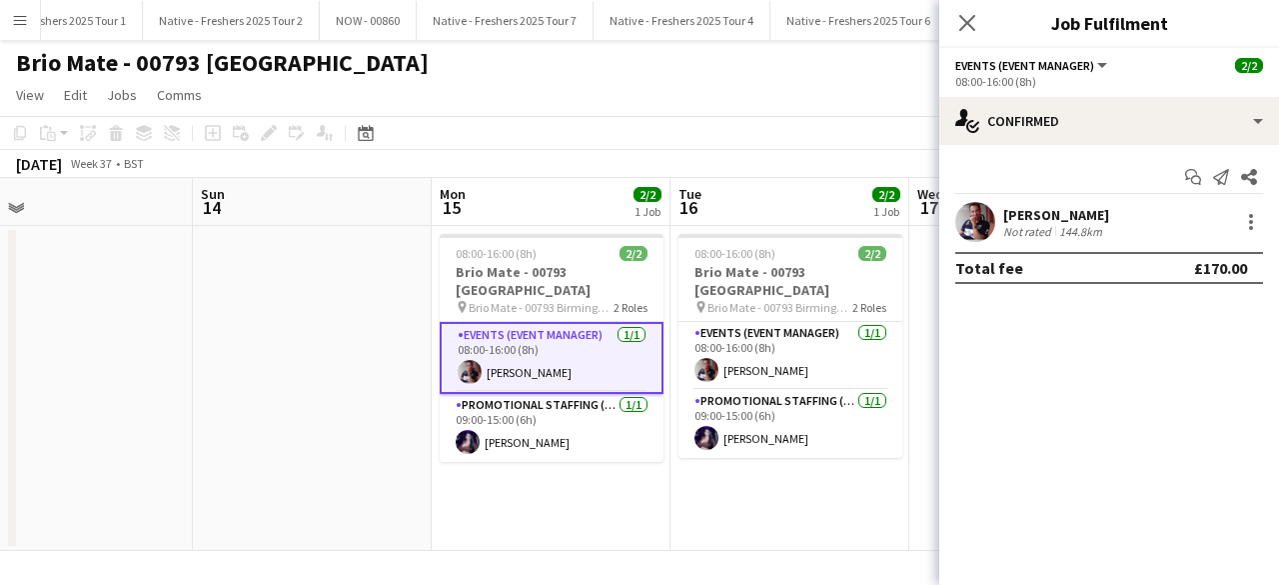
click at [973, 211] on app-user-avatar at bounding box center [975, 222] width 40 height 40
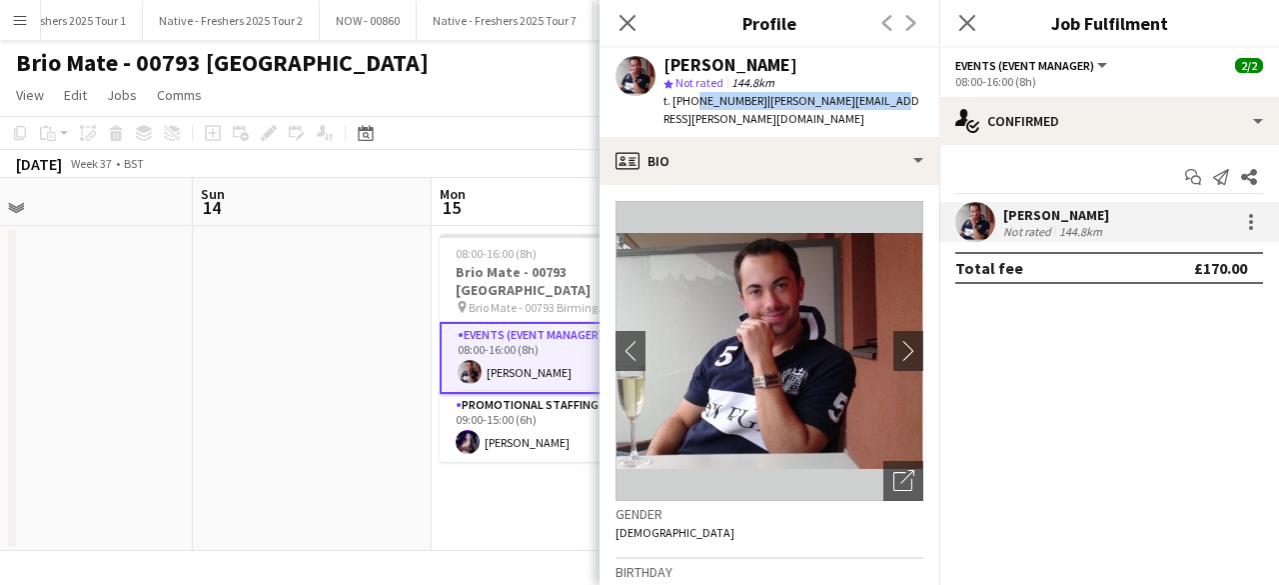
drag, startPoint x: 691, startPoint y: 99, endPoint x: 874, endPoint y: 103, distance: 183.9
click at [874, 103] on div "[PERSON_NAME] star Not rated 144.8km t. [PHONE_NUMBER] | [PERSON_NAME][EMAIL_AD…" at bounding box center [770, 92] width 340 height 89
copy div "7930222151 | [PERSON_NAME][EMAIL_ADDRESS][PERSON_NAME][DOMAIN_NAME]"
click at [969, 23] on icon at bounding box center [966, 22] width 19 height 19
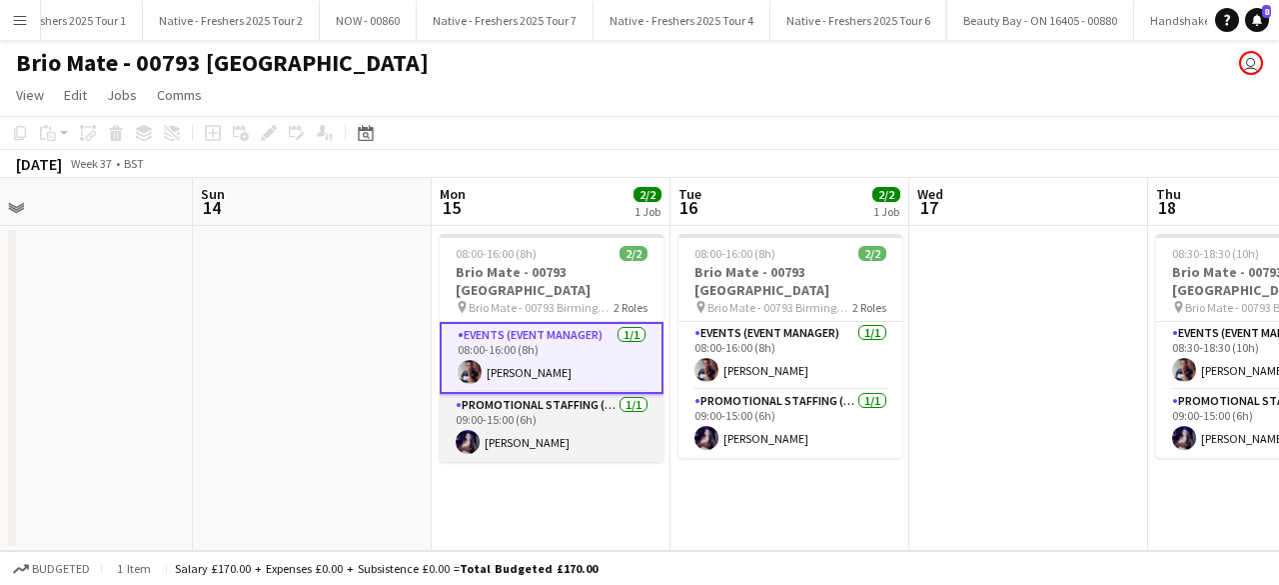
click at [604, 417] on app-card-role "Promotional Staffing (Brand Ambassadors) [DATE] 09:00-15:00 (6h) [PERSON_NAME]" at bounding box center [552, 428] width 224 height 68
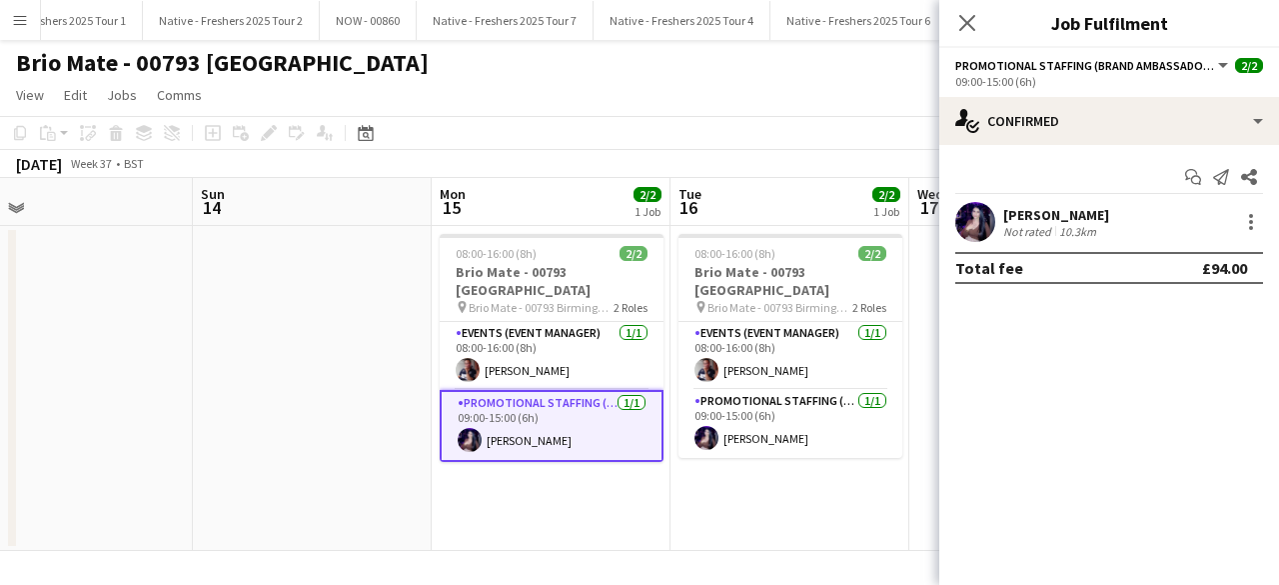
click at [983, 219] on app-user-avatar at bounding box center [975, 222] width 40 height 40
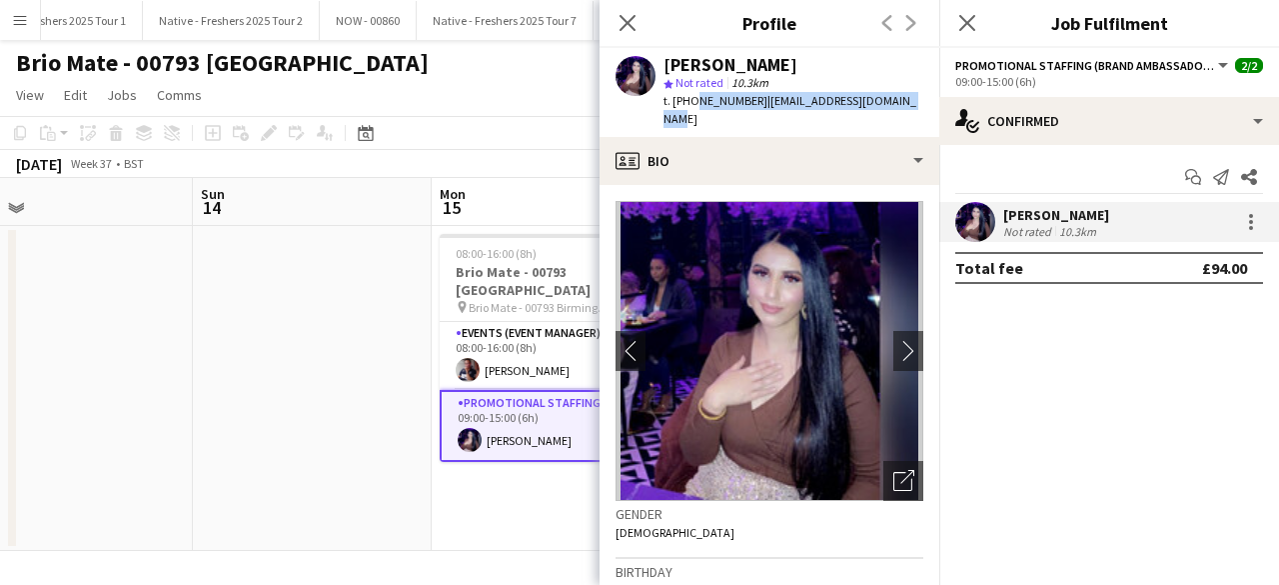
drag, startPoint x: 692, startPoint y: 99, endPoint x: 906, endPoint y: 102, distance: 214.9
click at [906, 102] on div "[PERSON_NAME] star Not rated 10.3km t. [PHONE_NUMBER] | [EMAIL_ADDRESS][DOMAIN_…" at bounding box center [770, 92] width 340 height 89
copy div "07944203942 | [EMAIL_ADDRESS][DOMAIN_NAME]"
click at [975, 25] on icon "Close pop-in" at bounding box center [966, 22] width 19 height 19
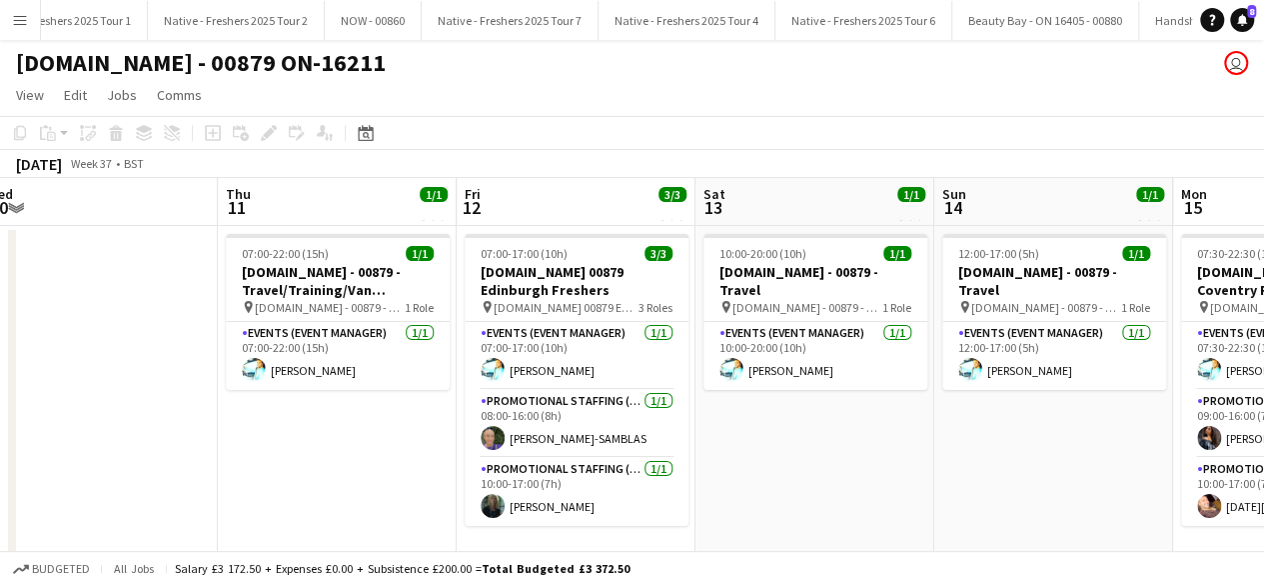
scroll to position [0, 509]
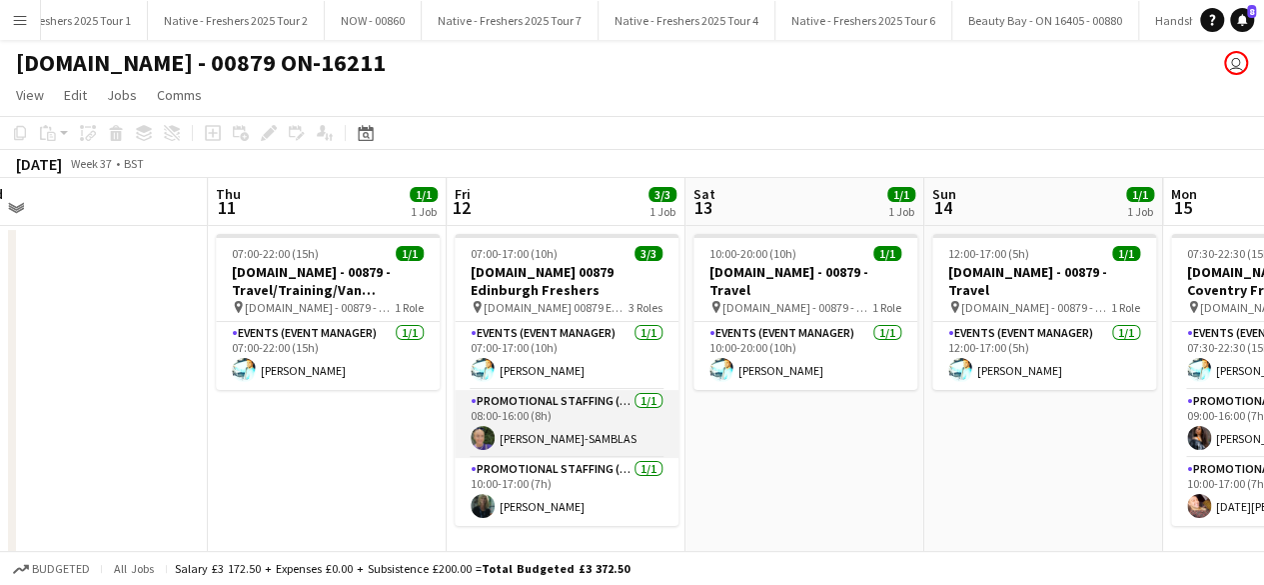
click at [654, 423] on app-card-role "Promotional Staffing (Brand Ambassadors) [DATE] 08:00-16:00 (8h) [PERSON_NAME]" at bounding box center [567, 424] width 224 height 68
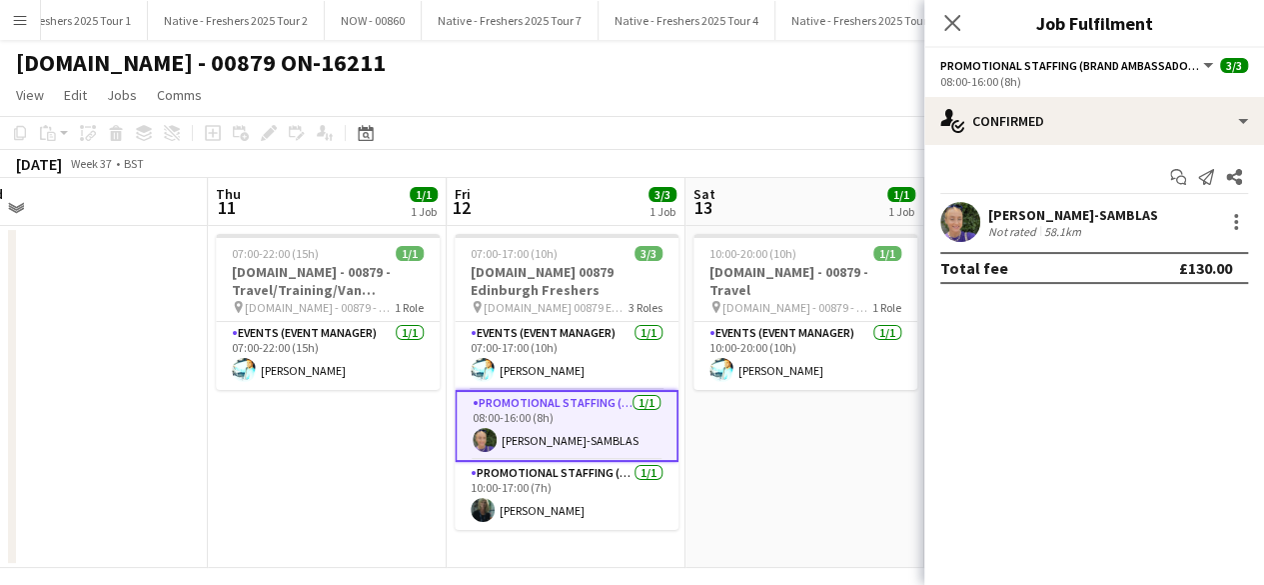
click at [964, 222] on app-user-avatar at bounding box center [960, 222] width 40 height 40
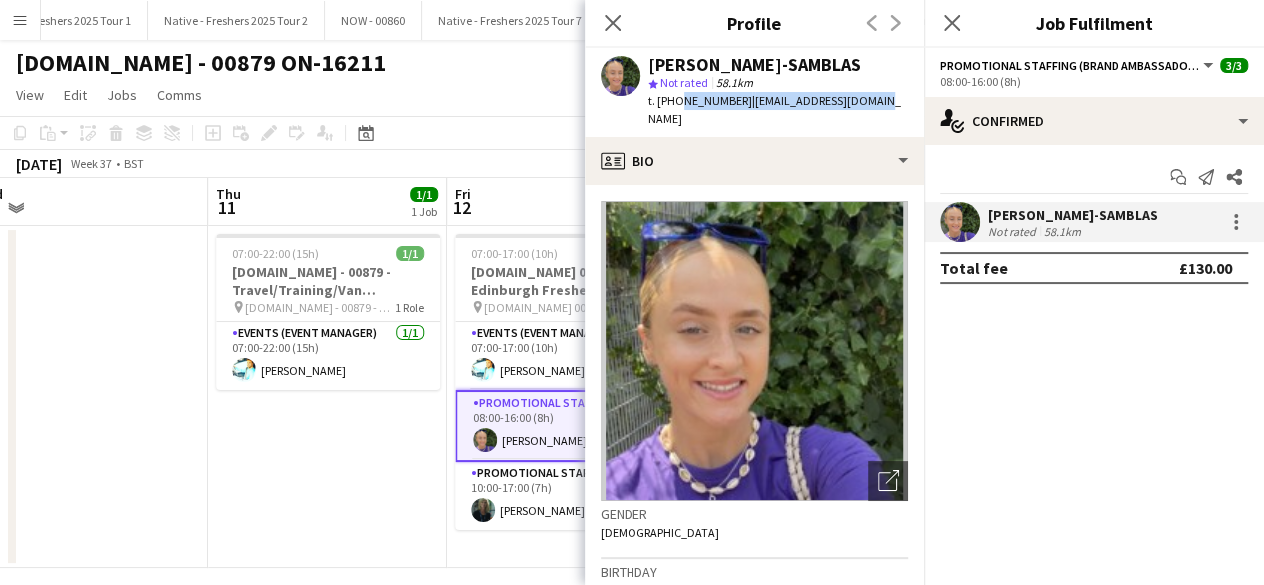
drag, startPoint x: 677, startPoint y: 102, endPoint x: 872, endPoint y: 105, distance: 194.9
click at [872, 105] on div "[PERSON_NAME]-SAMBLAS star Not rated 58.1km t. [PHONE_NUMBER] | [EMAIL_ADDRESS]…" at bounding box center [755, 92] width 340 height 89
copy div "07789727943 | [EMAIL_ADDRESS][DOMAIN_NAME]"
click at [524, 488] on app-card-role "Promotional Staffing (Brand Ambassadors) [DATE] 10:00-17:00 (7h) [PERSON_NAME]" at bounding box center [567, 496] width 224 height 68
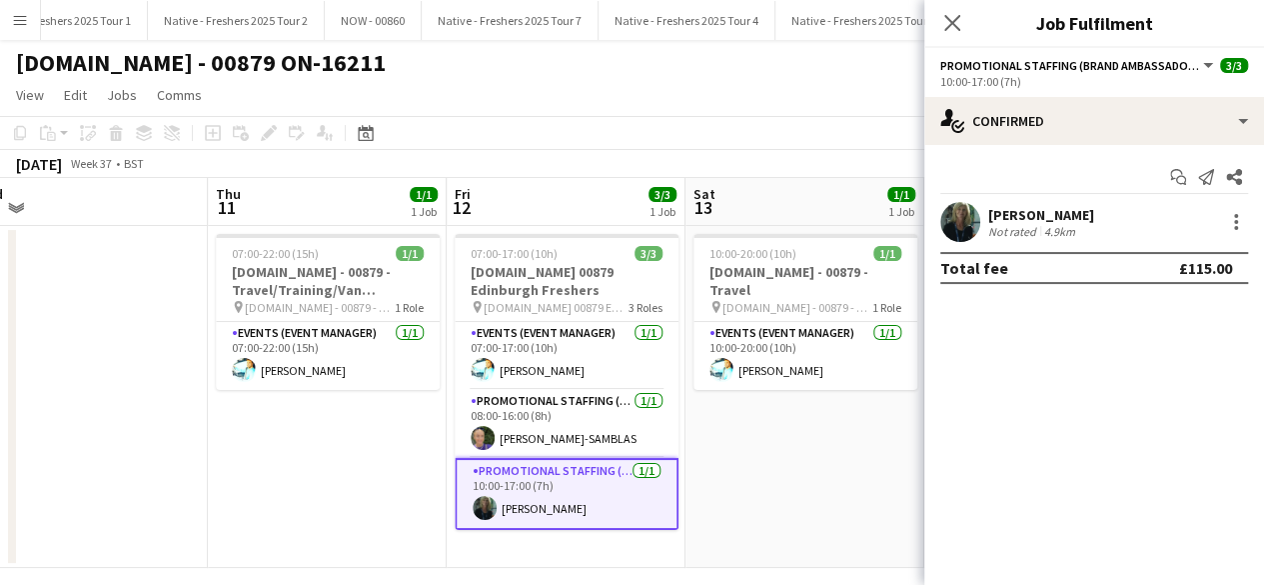
click at [950, 217] on app-user-avatar at bounding box center [960, 222] width 40 height 40
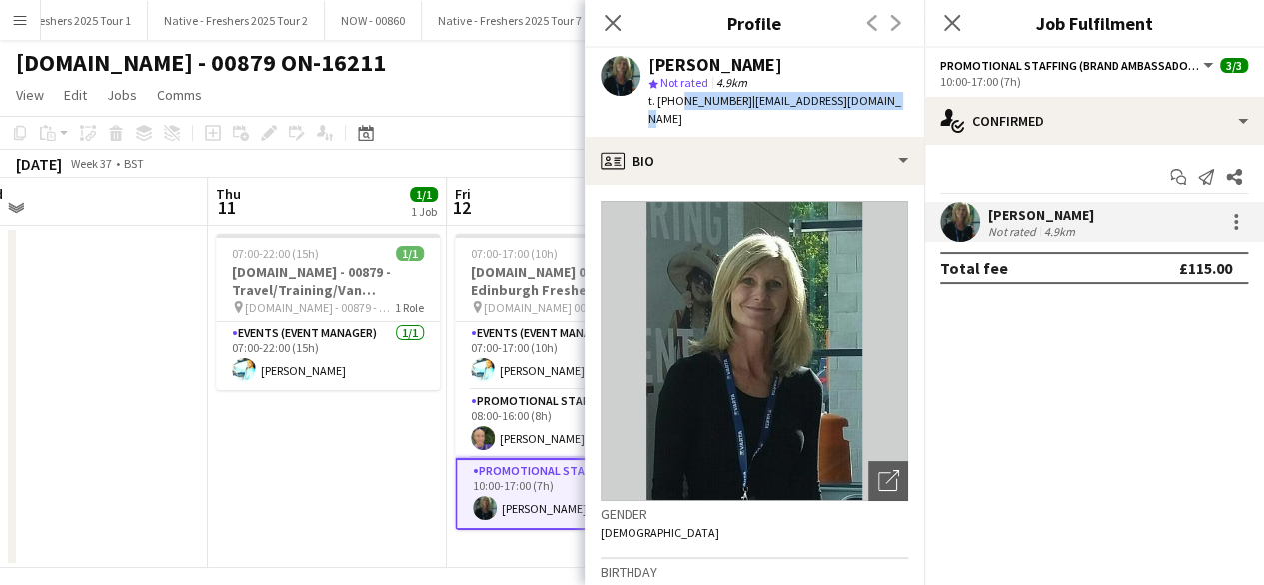
drag, startPoint x: 674, startPoint y: 98, endPoint x: 880, endPoint y: 109, distance: 207.2
click at [880, 109] on div "t. [PHONE_NUMBER] | [EMAIL_ADDRESS][DOMAIN_NAME]" at bounding box center [779, 110] width 260 height 36
copy div "7855194671 | [EMAIL_ADDRESS][DOMAIN_NAME]"
click at [955, 21] on icon at bounding box center [951, 22] width 19 height 19
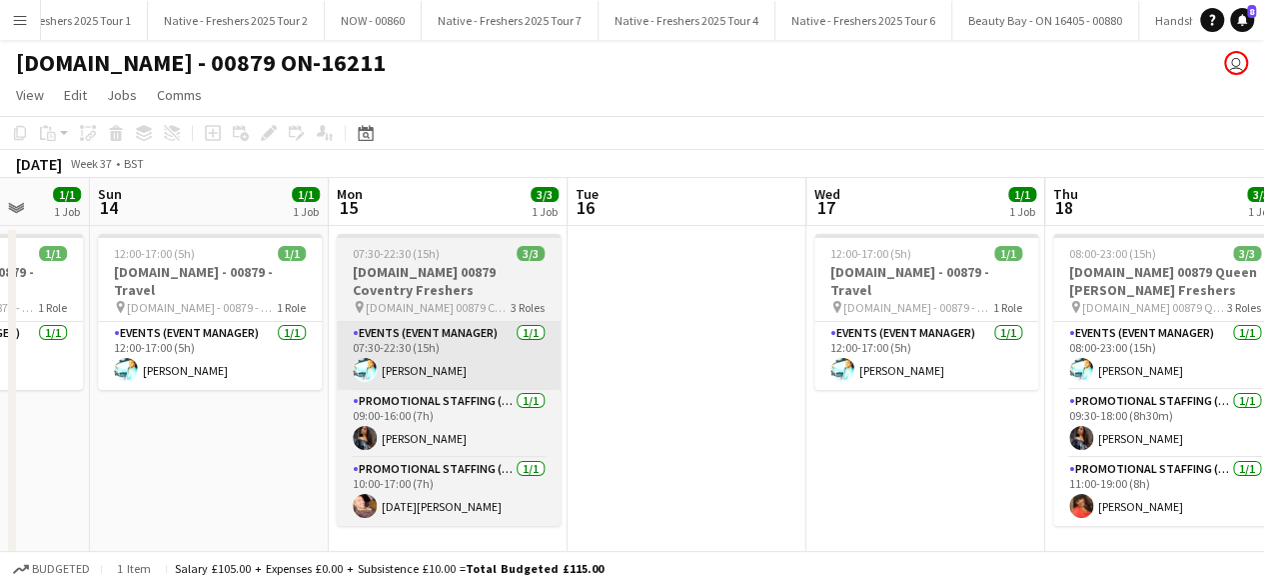
scroll to position [0, 615]
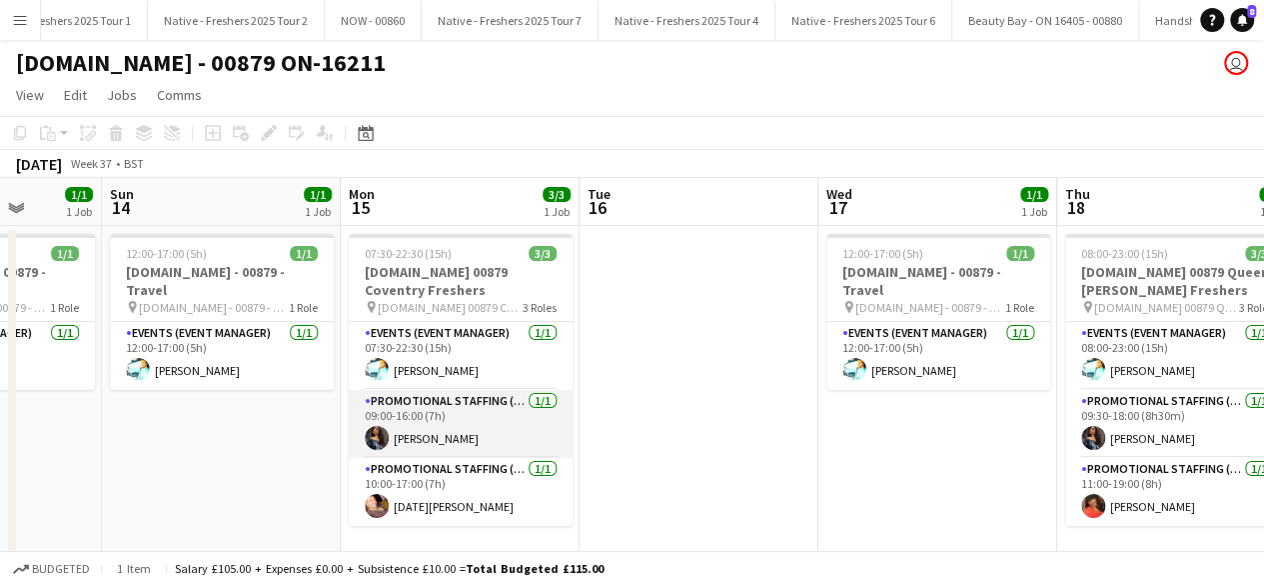
click at [501, 422] on app-card-role "Promotional Staffing (Brand Ambassadors) [DATE] 09:00-16:00 (7h) [PERSON_NAME]" at bounding box center [461, 424] width 224 height 68
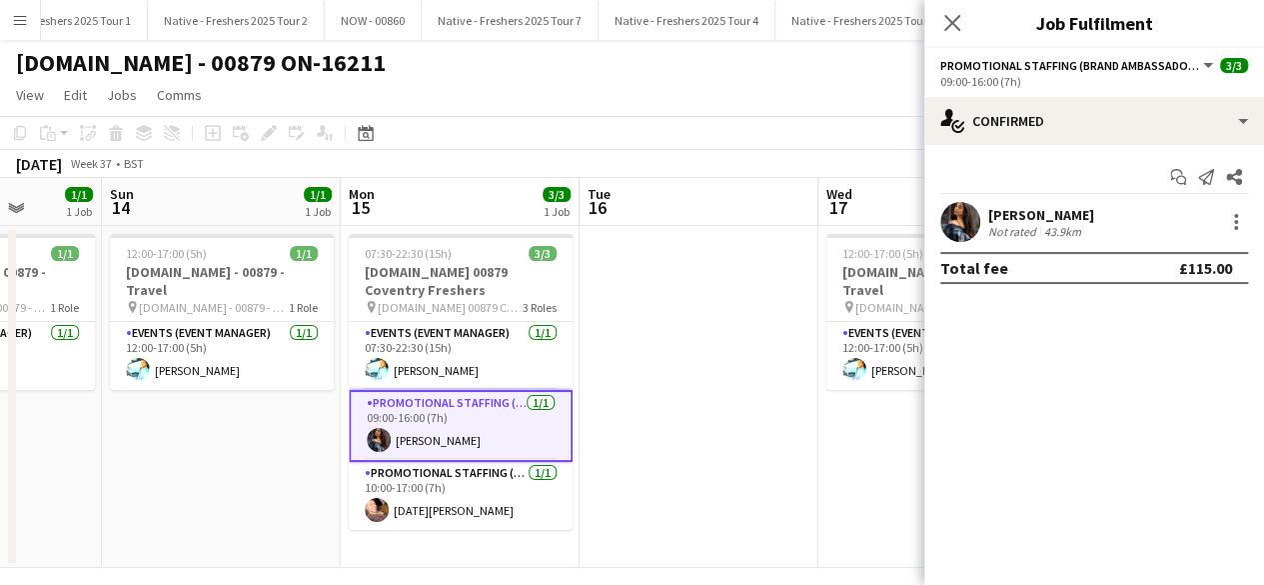
click at [959, 209] on app-user-avatar at bounding box center [960, 222] width 40 height 40
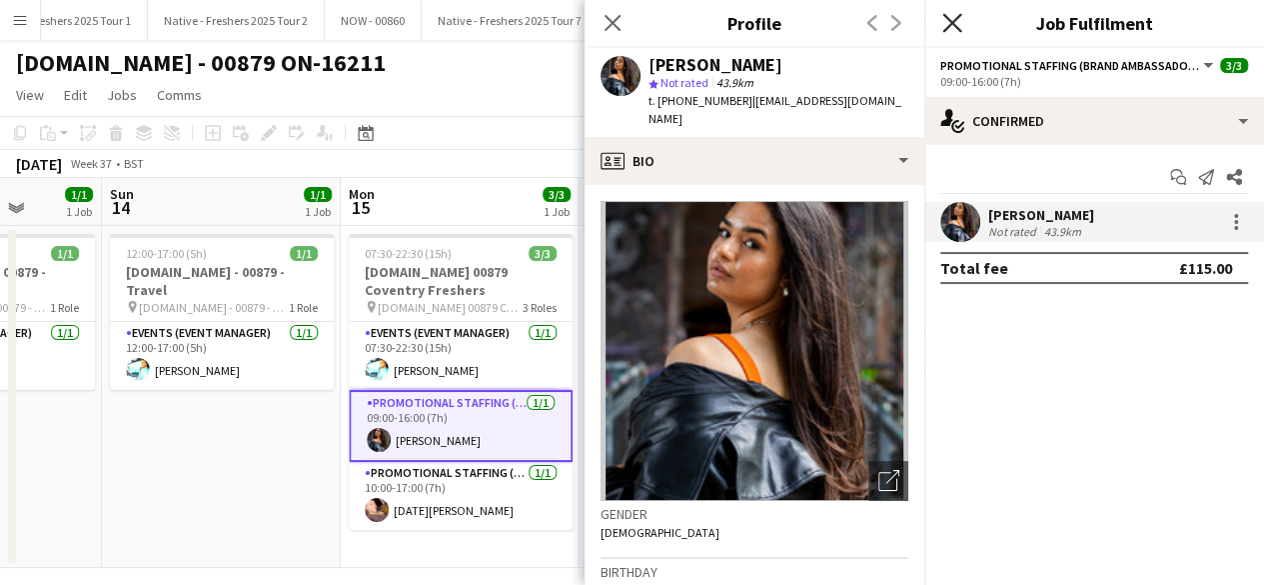
click at [959, 22] on icon "Close pop-in" at bounding box center [951, 22] width 19 height 19
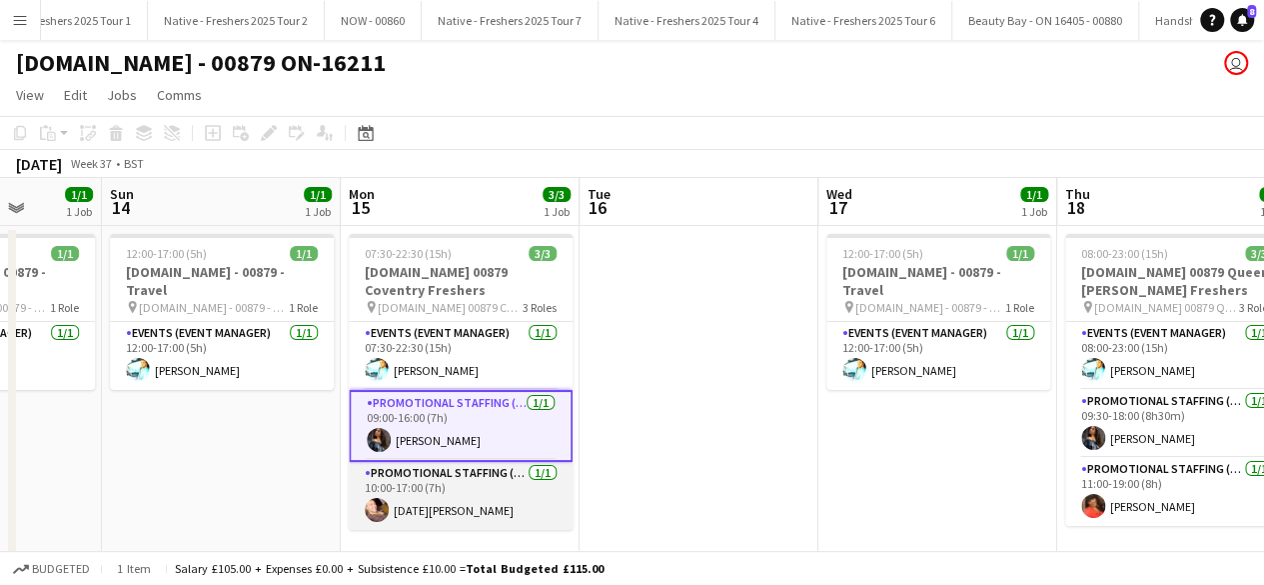
click at [472, 483] on app-card-role "Promotional Staffing (Brand Ambassadors) [DATE] 10:00-17:00 (7h) [DATE][PERSON_…" at bounding box center [461, 496] width 224 height 68
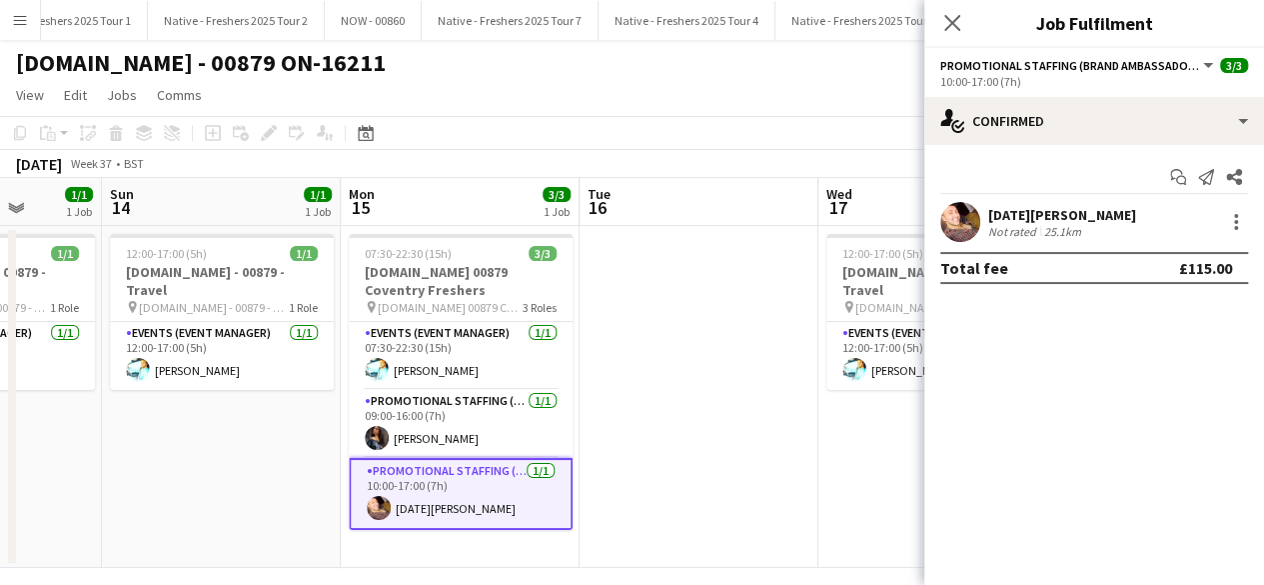
click at [960, 214] on app-user-avatar at bounding box center [960, 222] width 40 height 40
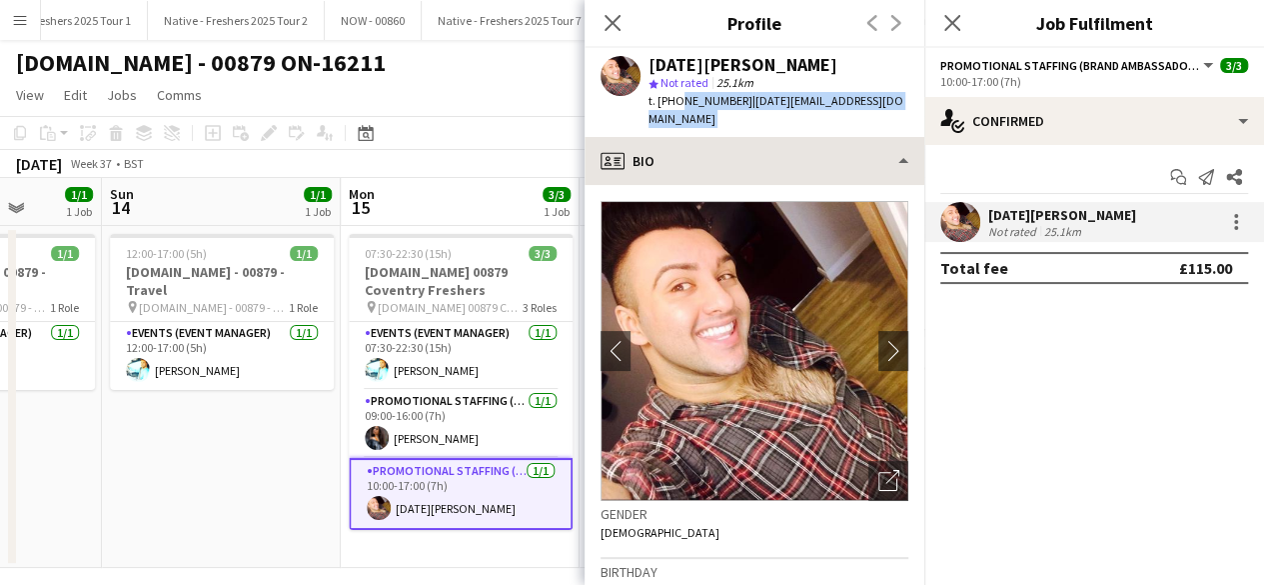
drag, startPoint x: 678, startPoint y: 101, endPoint x: 868, endPoint y: 119, distance: 190.7
click at [868, 119] on app-crew-profile "Close pop-in Profile Previous Next [DATE][PERSON_NAME] star Not rated 25.1km t.…" at bounding box center [755, 292] width 340 height 585
copy app-crew-profile "7968357922 | [DATE][EMAIL_ADDRESS][DOMAIN_NAME] profile"
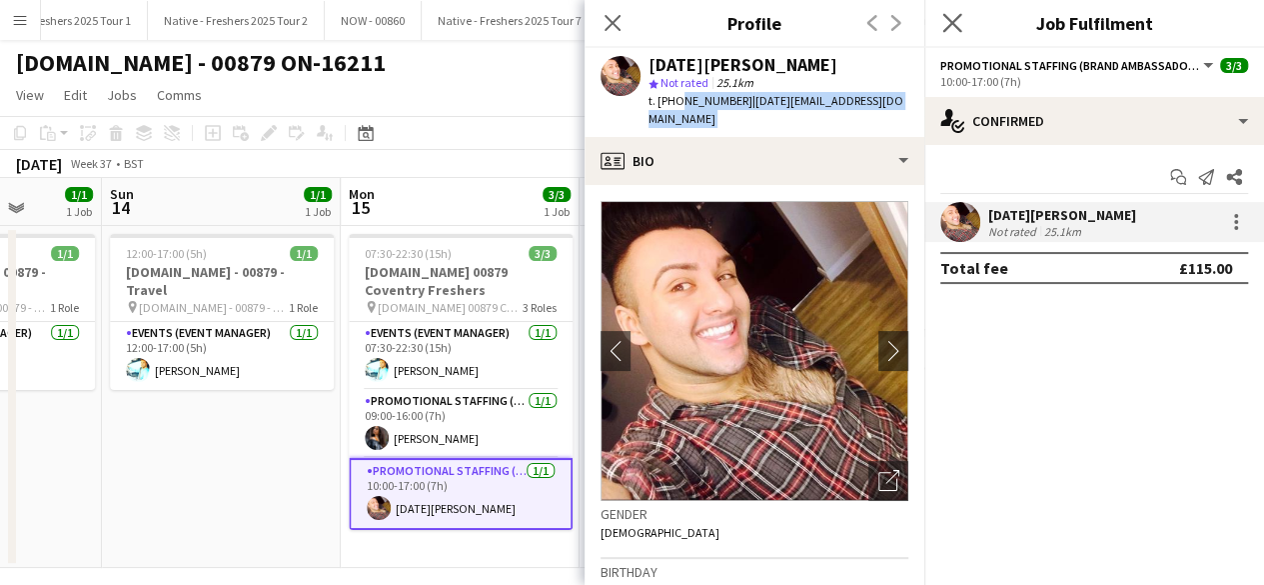
click at [963, 36] on app-icon "Close pop-in" at bounding box center [952, 23] width 29 height 29
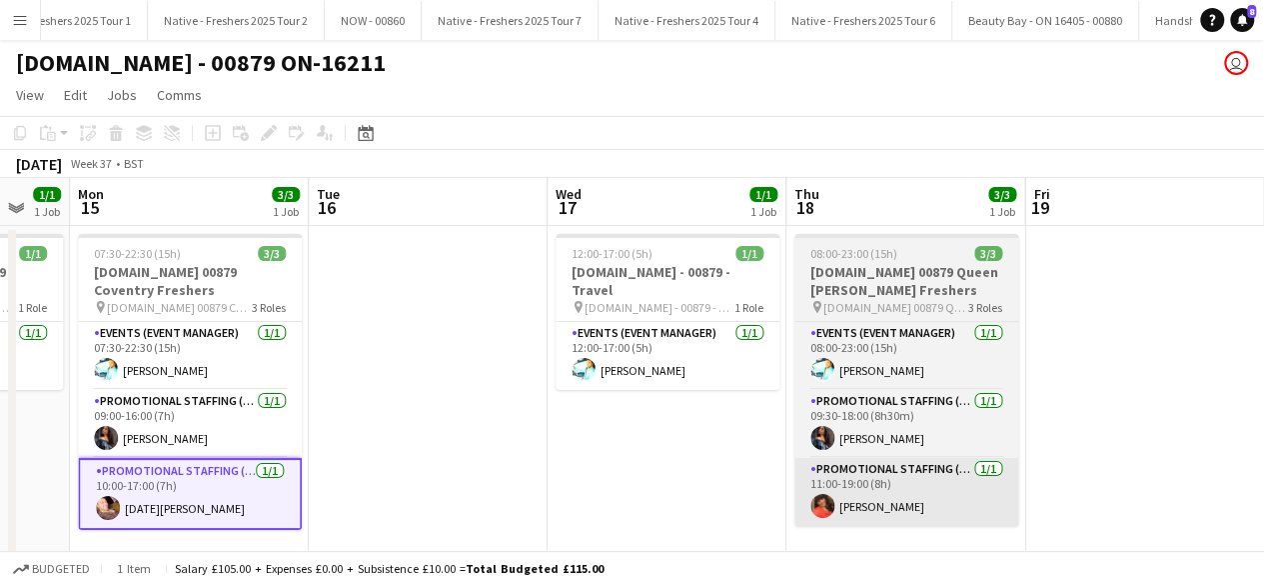
scroll to position [0, 886]
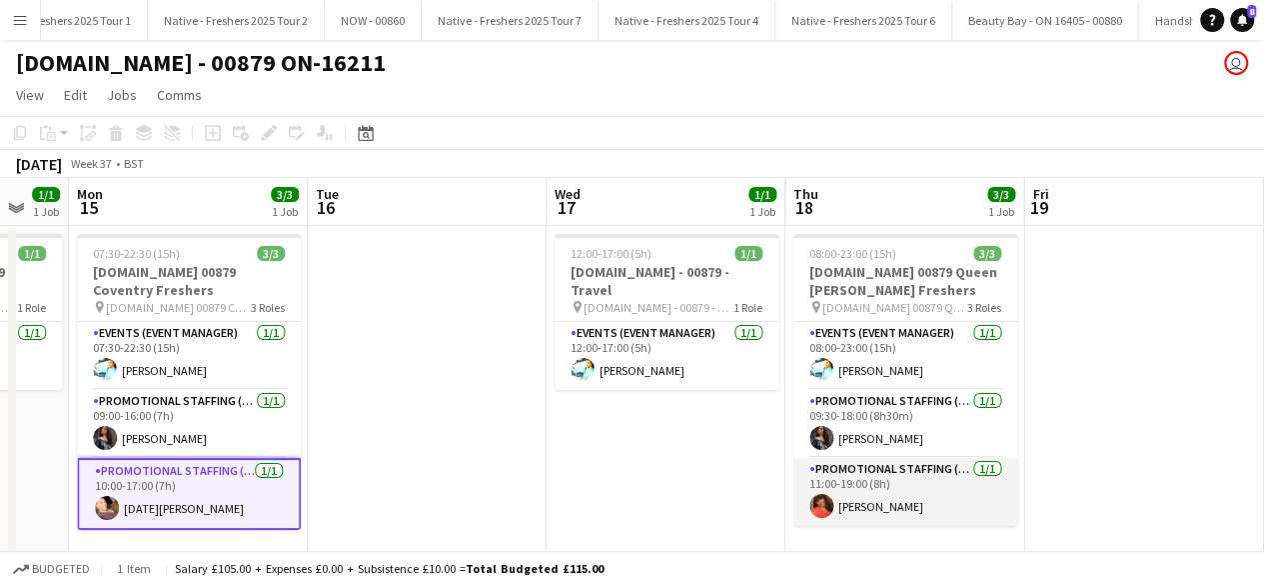
click at [922, 489] on app-card-role "Promotional Staffing (Brand Ambassadors) [DATE] 11:00-19:00 (8h) [PERSON_NAME]" at bounding box center [906, 492] width 224 height 68
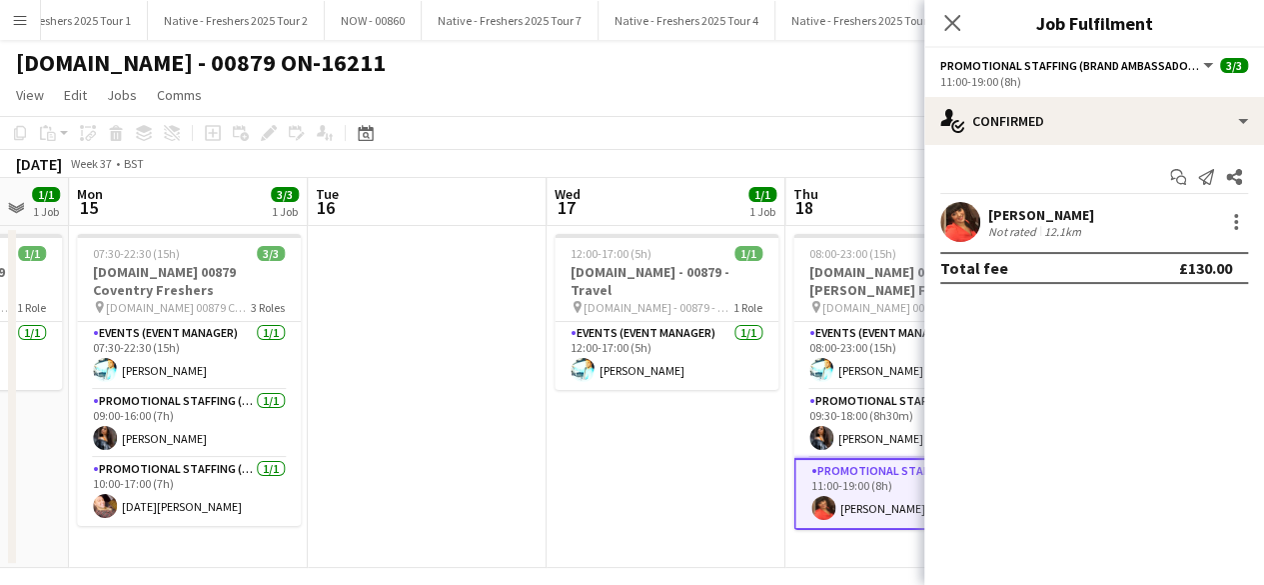
click at [957, 216] on app-user-avatar at bounding box center [960, 222] width 40 height 40
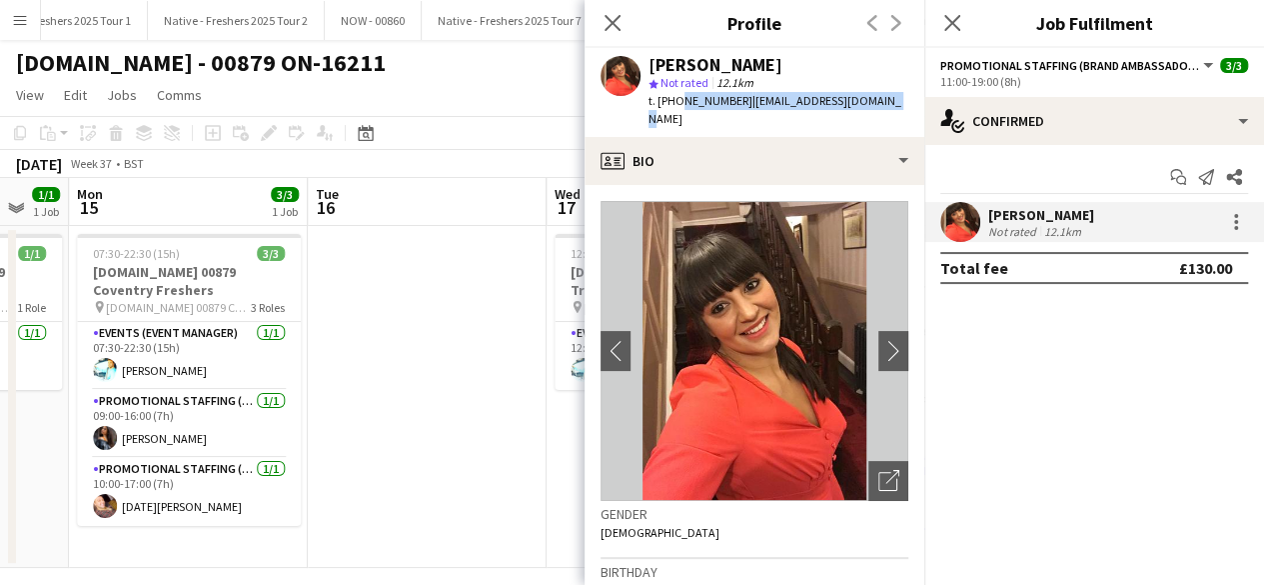
drag, startPoint x: 676, startPoint y: 100, endPoint x: 915, endPoint y: 115, distance: 240.3
click at [915, 115] on app-profile-header "[PERSON_NAME] star Not rated 12.1km t. [PHONE_NUMBER] | [EMAIL_ADDRESS][DOMAIN_…" at bounding box center [755, 92] width 340 height 89
copy div "7900831736 | [EMAIL_ADDRESS][DOMAIN_NAME]"
click at [952, 23] on icon at bounding box center [951, 22] width 19 height 19
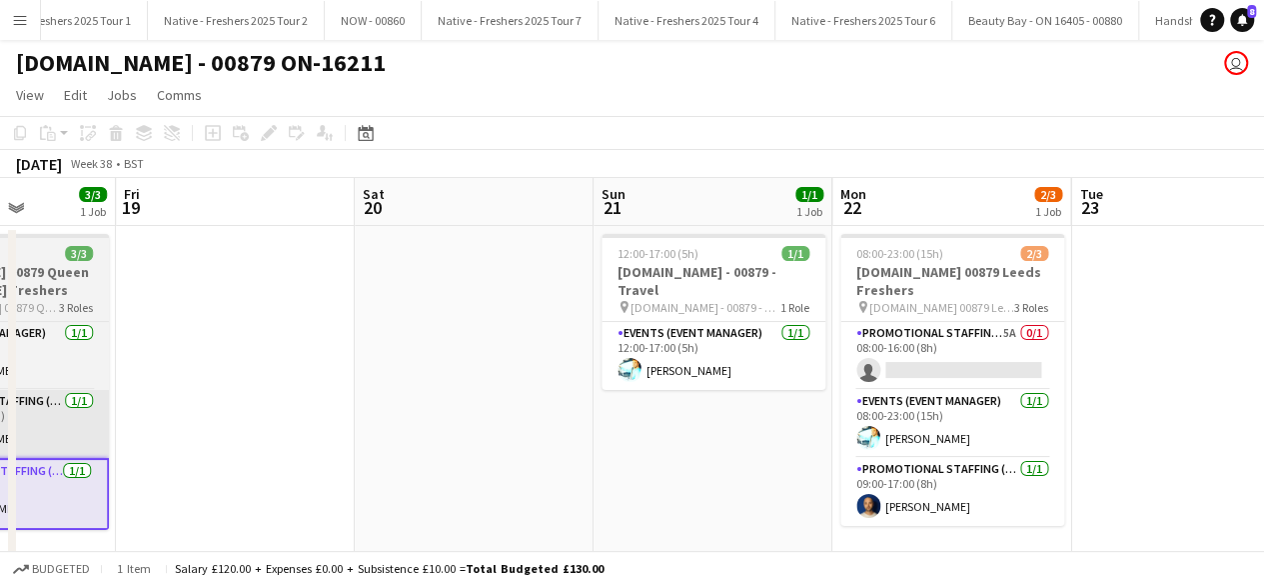
scroll to position [0, 608]
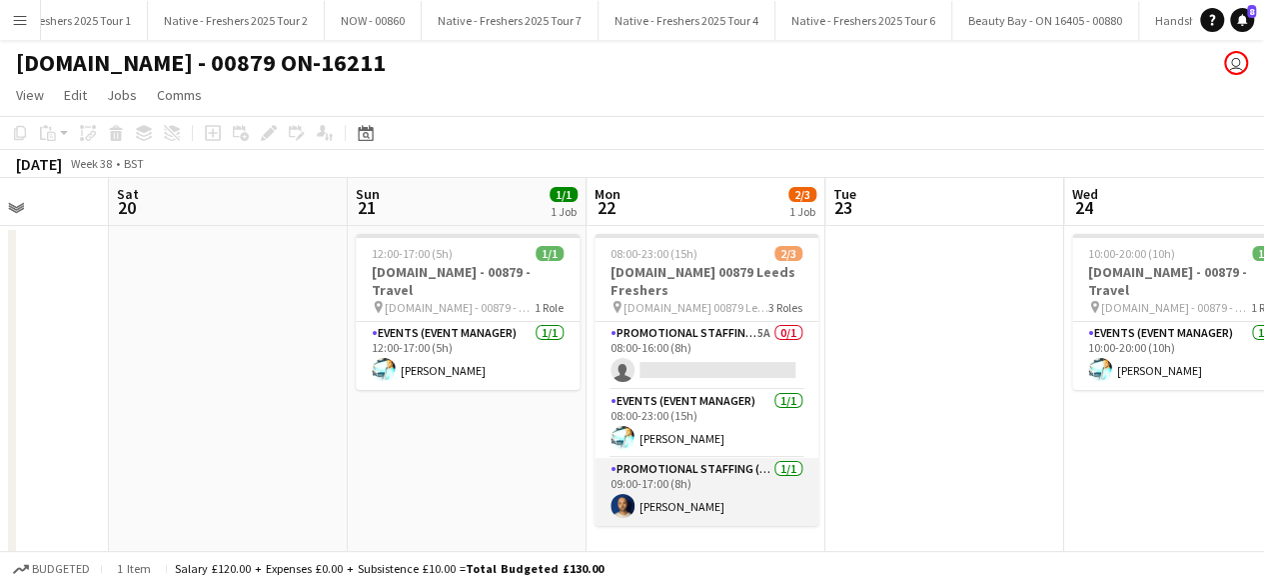
click at [738, 475] on app-card-role "Promotional Staffing (Brand Ambassadors) [DATE] 09:00-17:00 (8h) [PERSON_NAME]" at bounding box center [707, 492] width 224 height 68
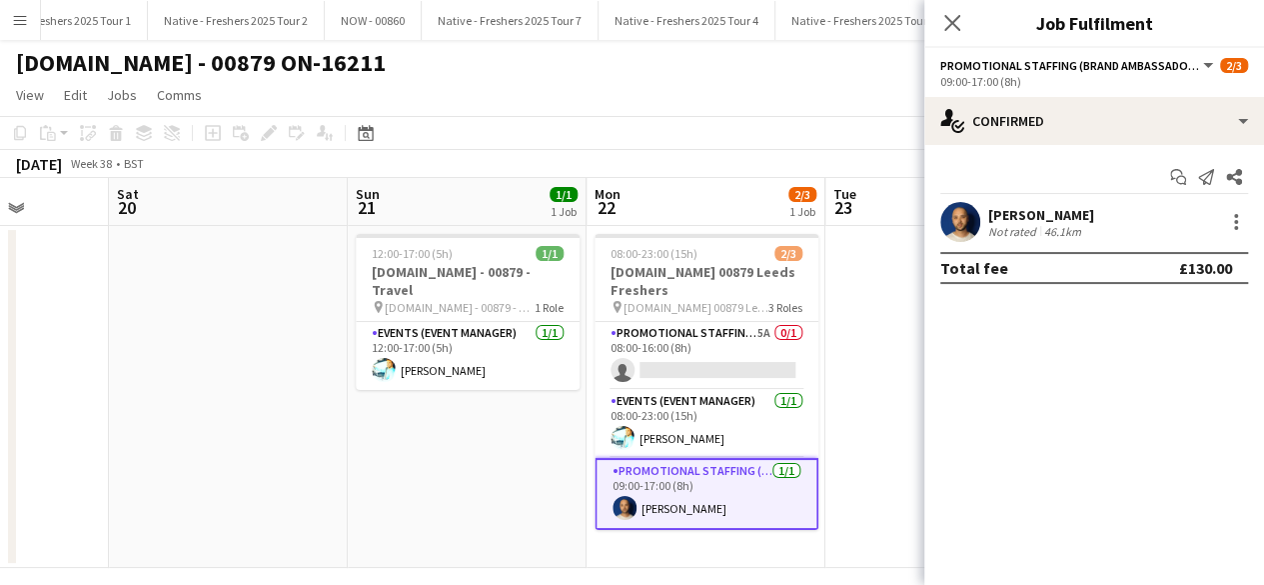
click at [950, 212] on app-user-avatar at bounding box center [960, 222] width 40 height 40
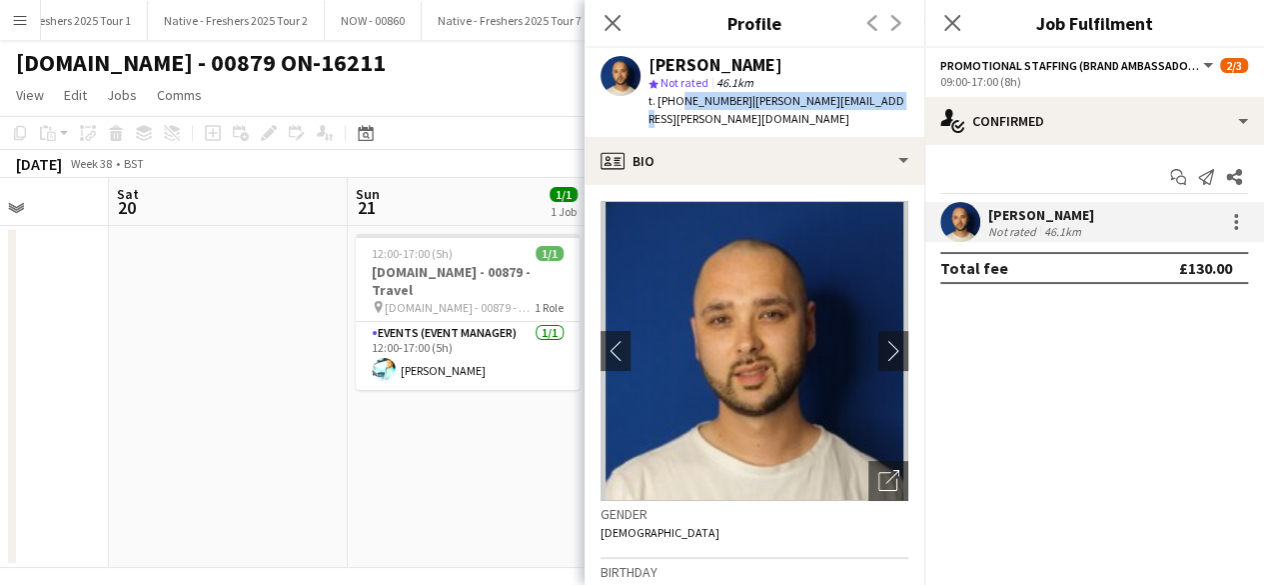
drag, startPoint x: 677, startPoint y: 98, endPoint x: 893, endPoint y: 115, distance: 217.5
click at [893, 115] on div "[PERSON_NAME] star Not rated 46.1km t. [PHONE_NUMBER] | [PERSON_NAME][EMAIL_ADD…" at bounding box center [755, 92] width 340 height 89
copy div "7971738688 | [PERSON_NAME][EMAIL_ADDRESS][PERSON_NAME][DOMAIN_NAME]"
click at [949, 17] on icon "Close pop-in" at bounding box center [951, 22] width 19 height 19
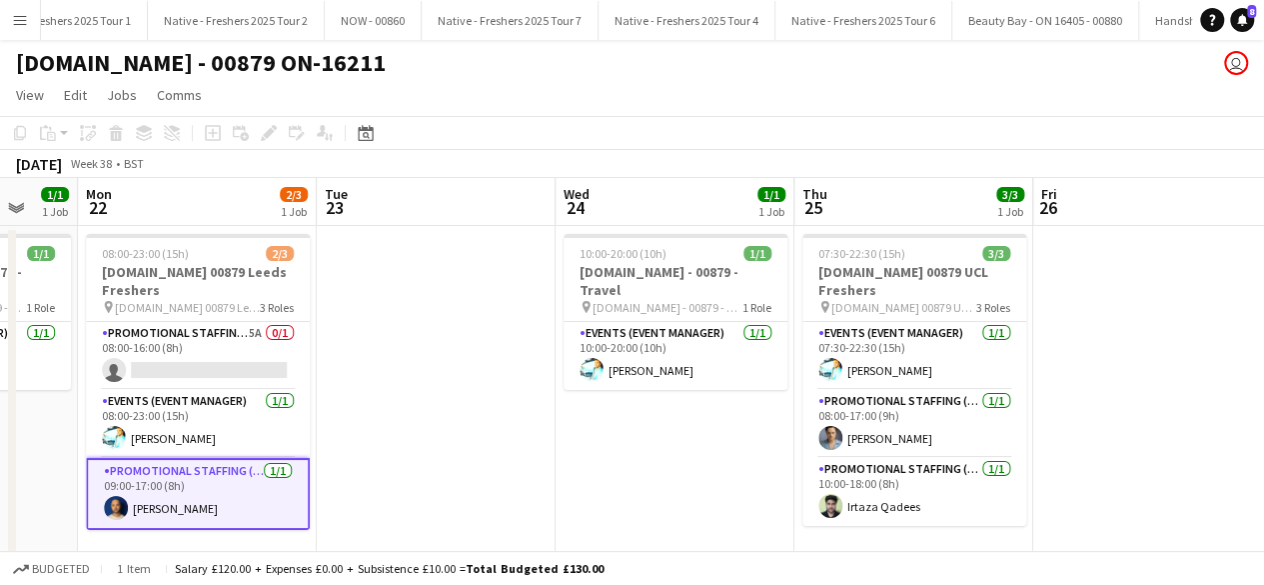
scroll to position [0, 640]
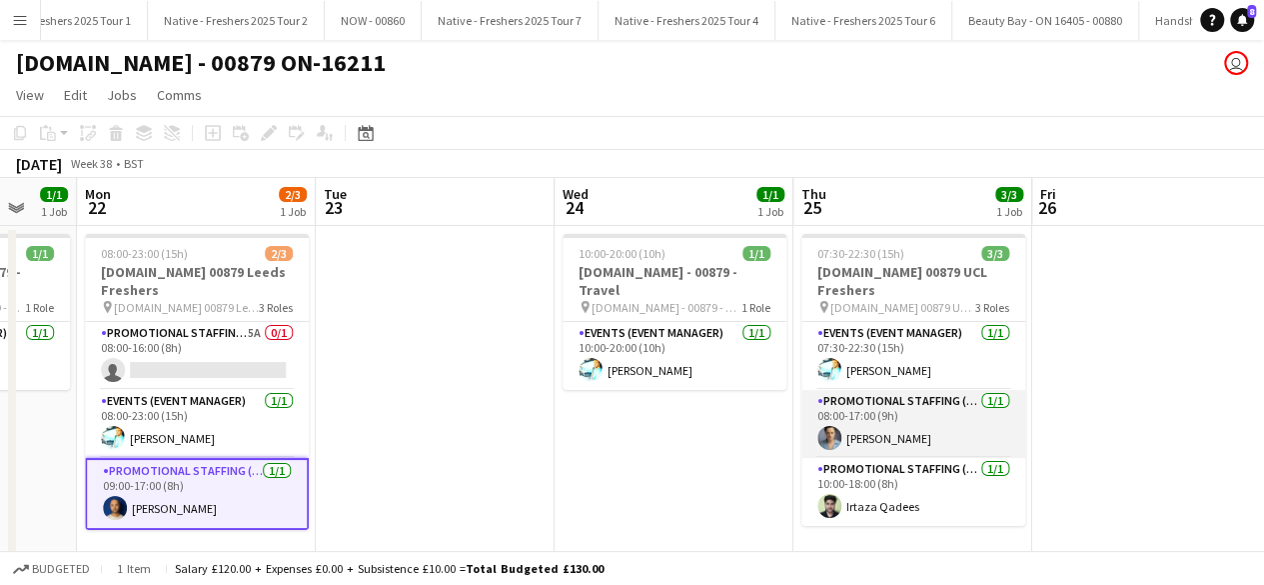
click at [891, 404] on app-card-role "Promotional Staffing (Brand Ambassadors) [DATE] 08:00-17:00 (9h) [PERSON_NAME]" at bounding box center [914, 424] width 224 height 68
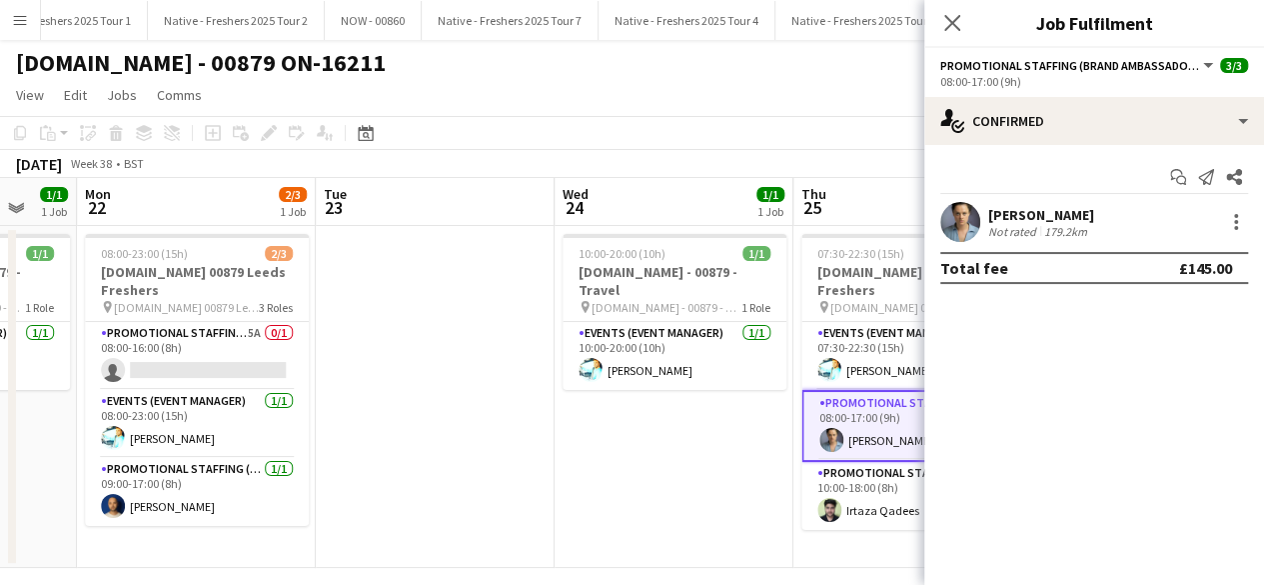
click at [961, 223] on app-user-avatar at bounding box center [960, 222] width 40 height 40
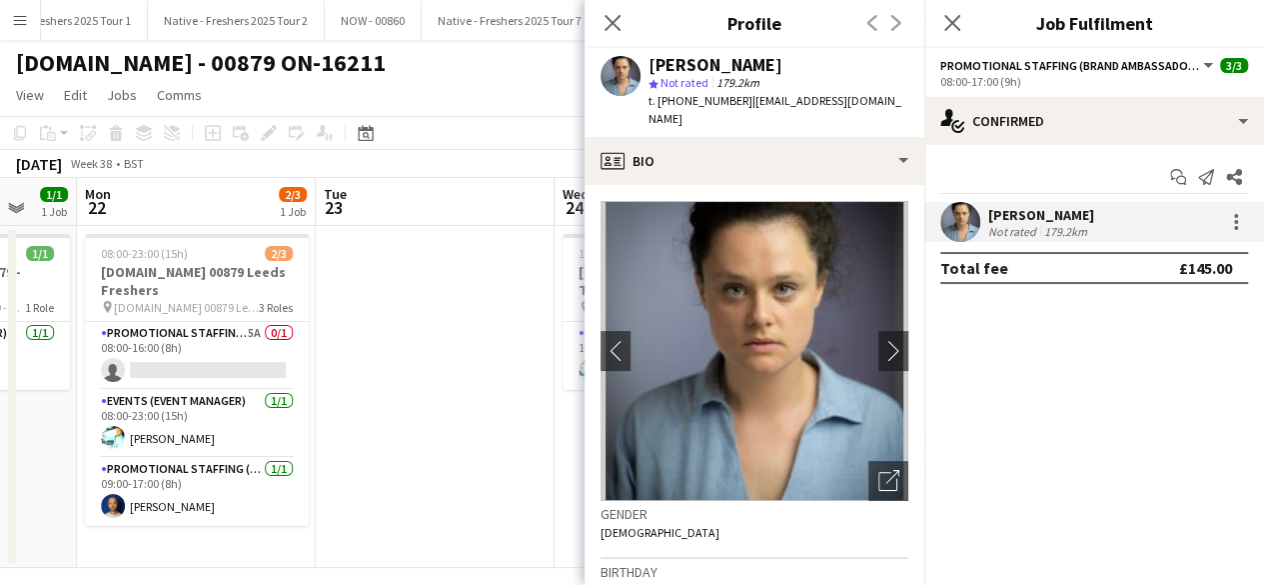
drag, startPoint x: 676, startPoint y: 97, endPoint x: 913, endPoint y: 125, distance: 239.5
click at [913, 125] on div "[PERSON_NAME] star Not rated 179.2km t. [PHONE_NUMBER] | [EMAIL_ADDRESS][DOMAIN…" at bounding box center [755, 92] width 340 height 89
copy div "7493599091 | [EMAIL_ADDRESS][DOMAIN_NAME]"
click at [961, 21] on app-icon "Close pop-in" at bounding box center [952, 23] width 29 height 29
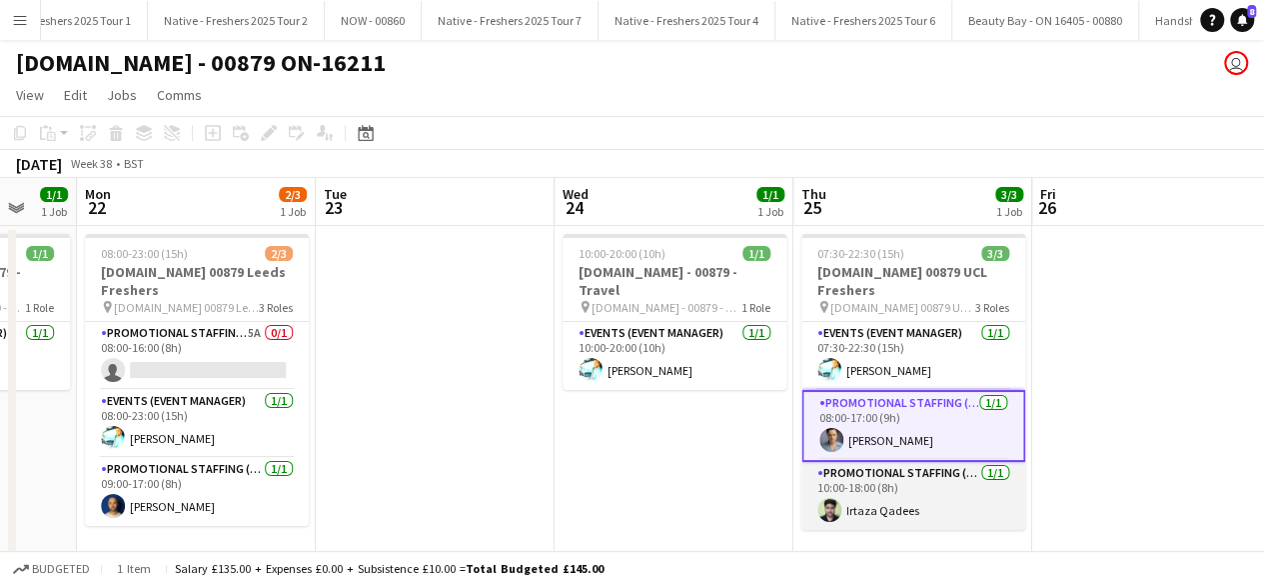
click at [868, 475] on app-card-role "Promotional Staffing (Brand Ambassadors) [DATE] 10:00-18:00 (8h) [PERSON_NAME]" at bounding box center [914, 496] width 224 height 68
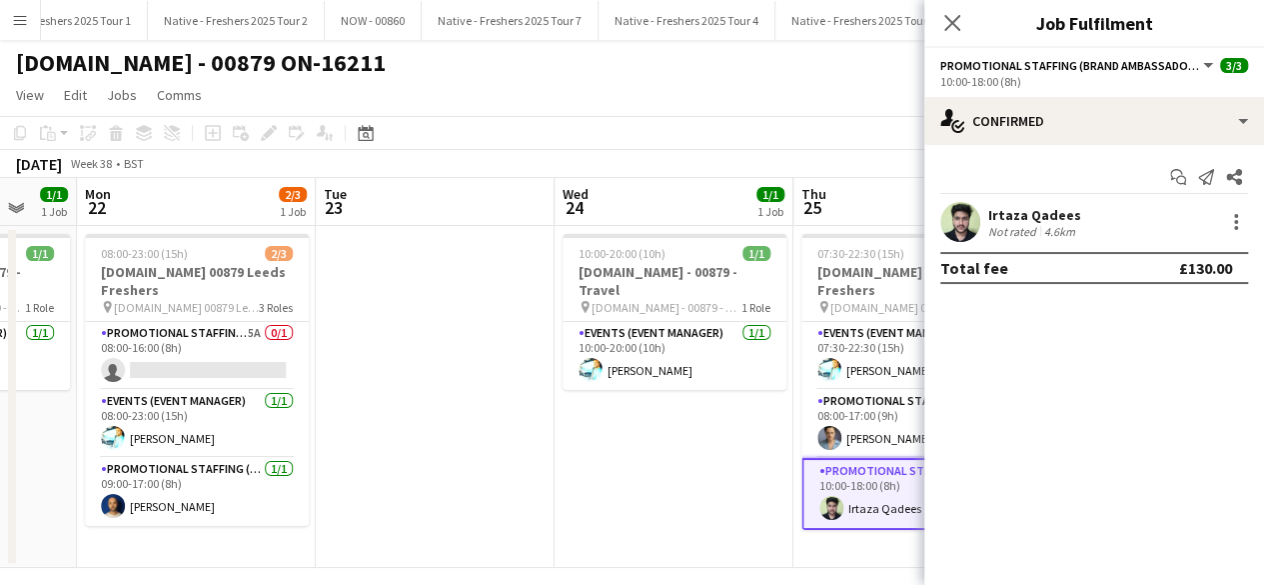
click at [965, 209] on app-user-avatar at bounding box center [960, 222] width 40 height 40
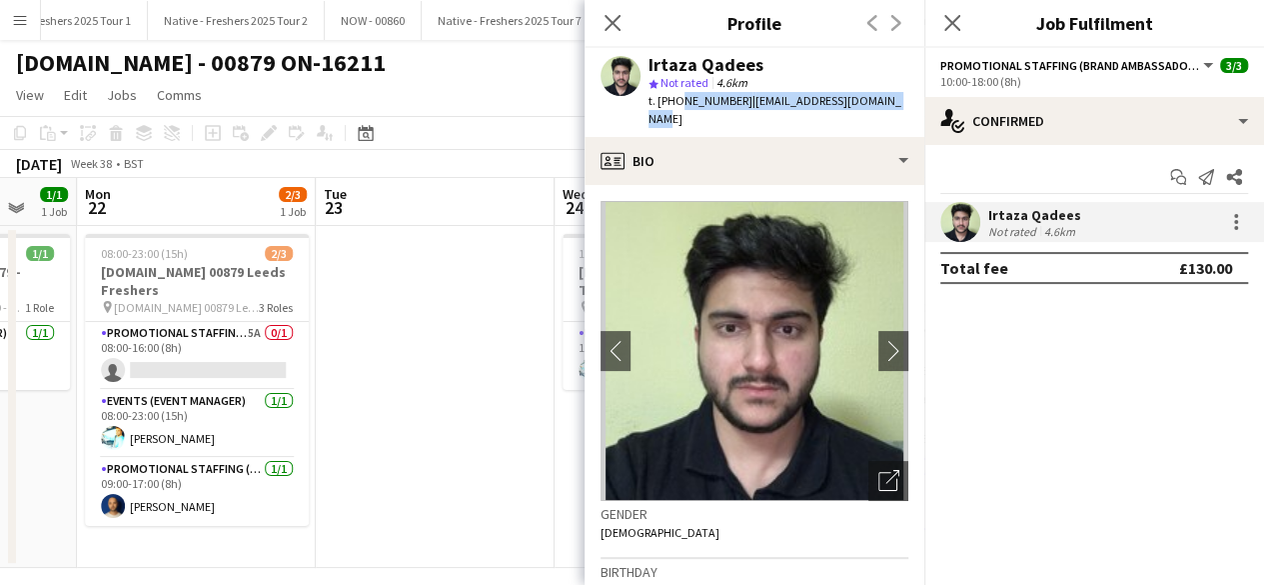
drag, startPoint x: 674, startPoint y: 101, endPoint x: 907, endPoint y: 101, distance: 233.9
click at [907, 101] on app-profile-header "Irtaza Qadees star Not rated 4.6km t. [PHONE_NUMBER] | [EMAIL_ADDRESS][DOMAIN_N…" at bounding box center [755, 92] width 340 height 89
copy div "7377104846 | [EMAIL_ADDRESS][DOMAIN_NAME]"
